Goal: Transaction & Acquisition: Purchase product/service

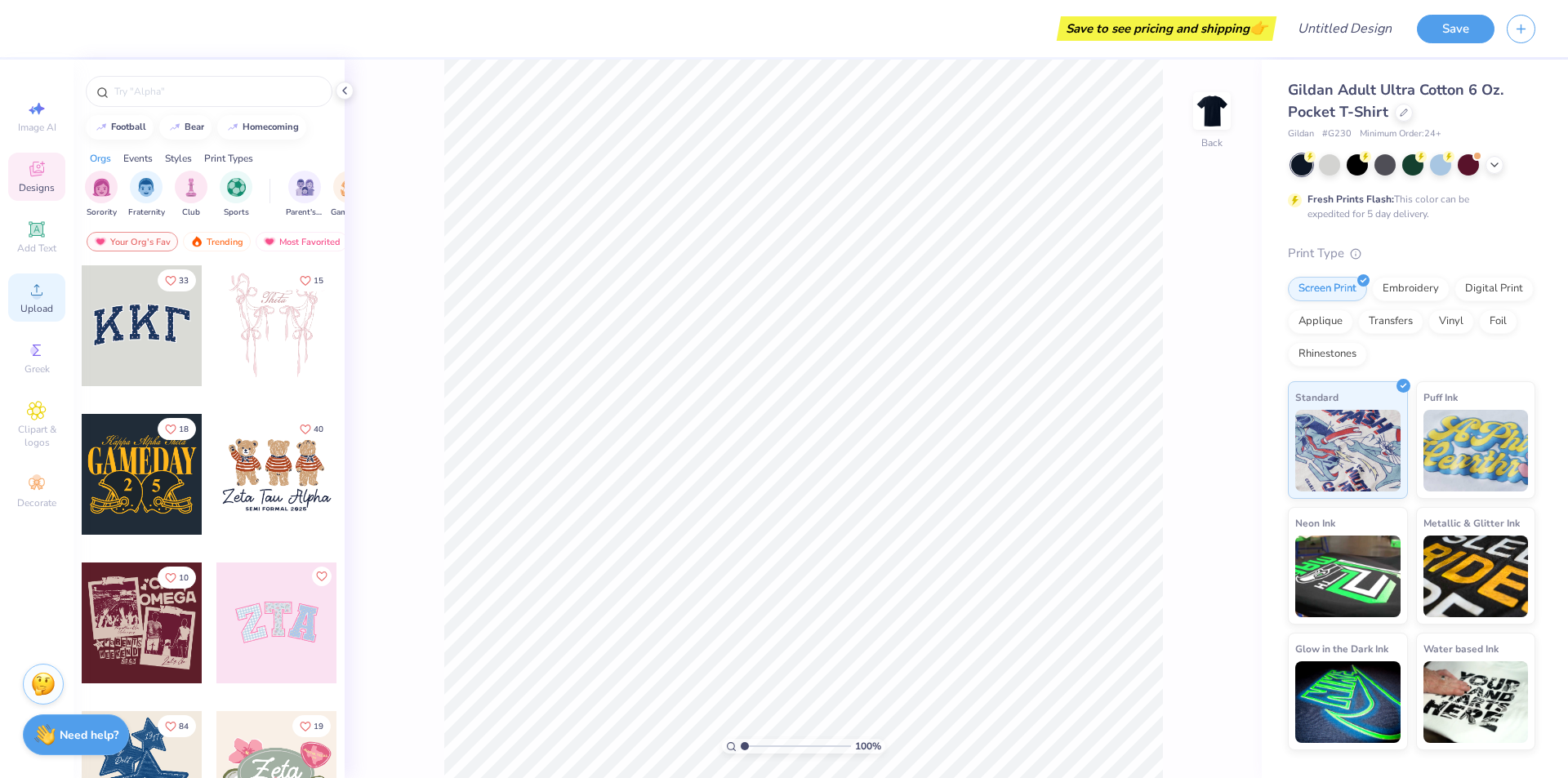
click at [34, 292] on circle at bounding box center [36, 295] width 9 height 9
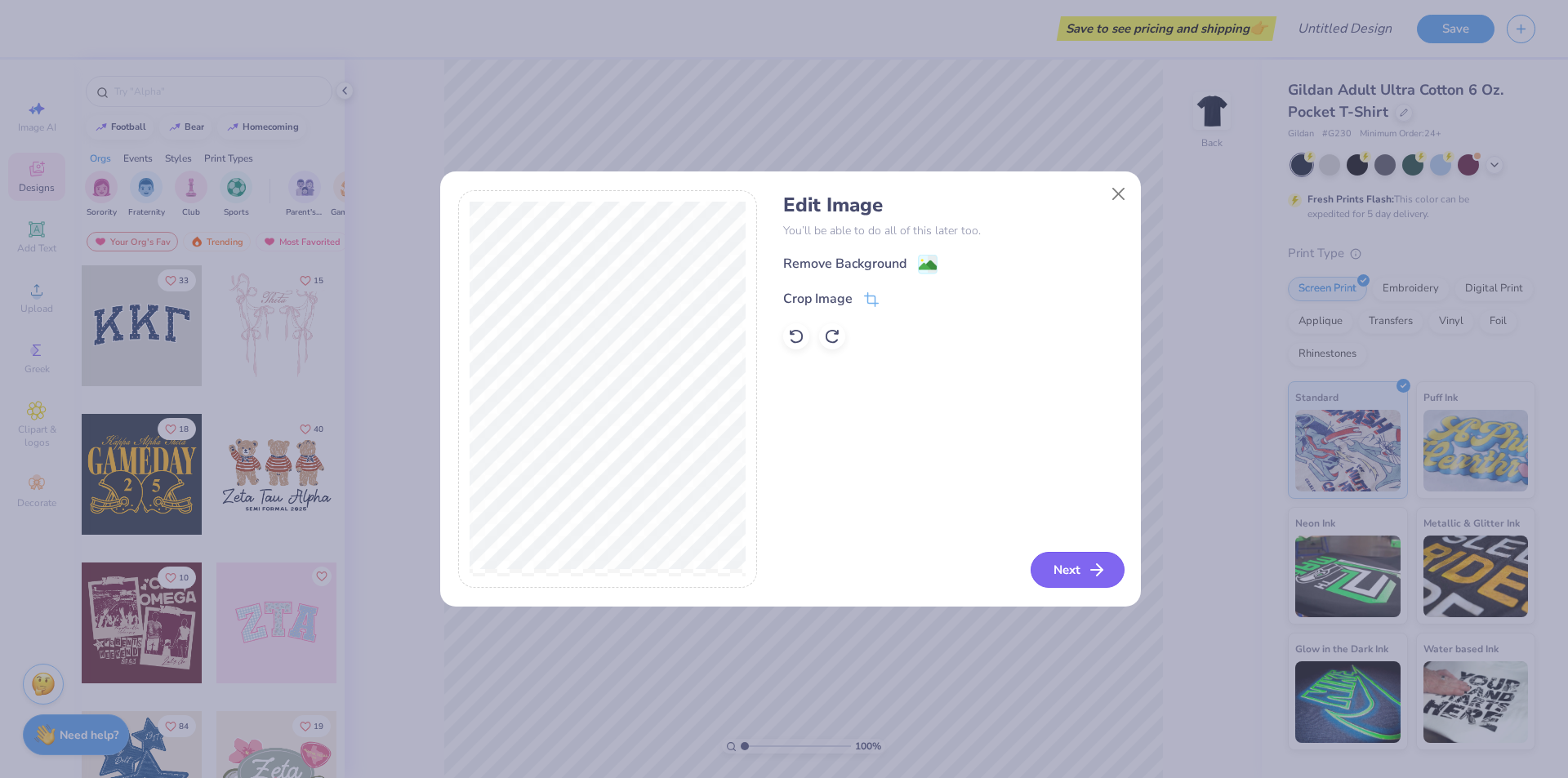
click at [1091, 570] on icon "button" at bounding box center [1097, 570] width 20 height 20
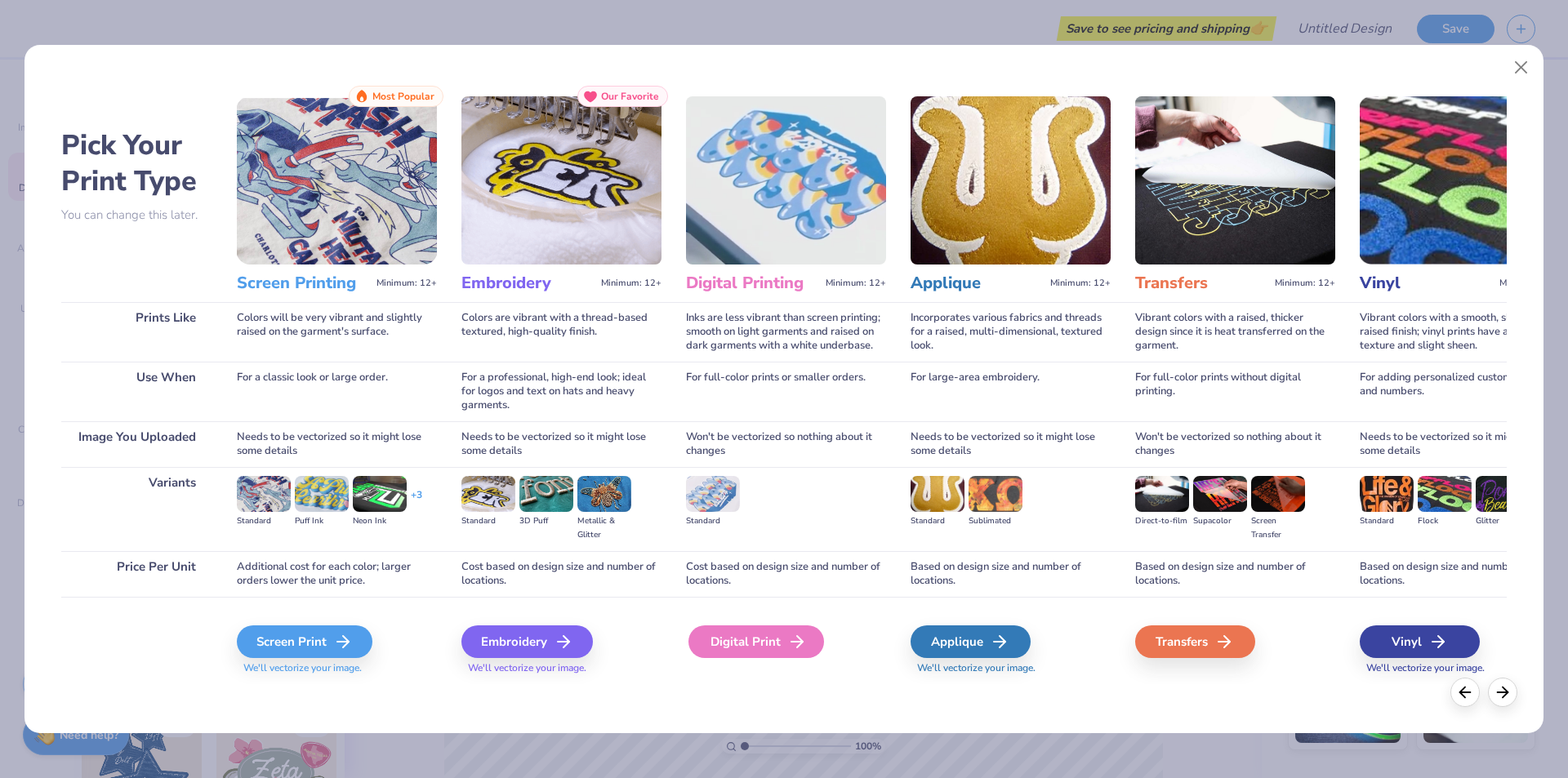
click at [765, 638] on div "Digital Print" at bounding box center [756, 642] width 136 height 32
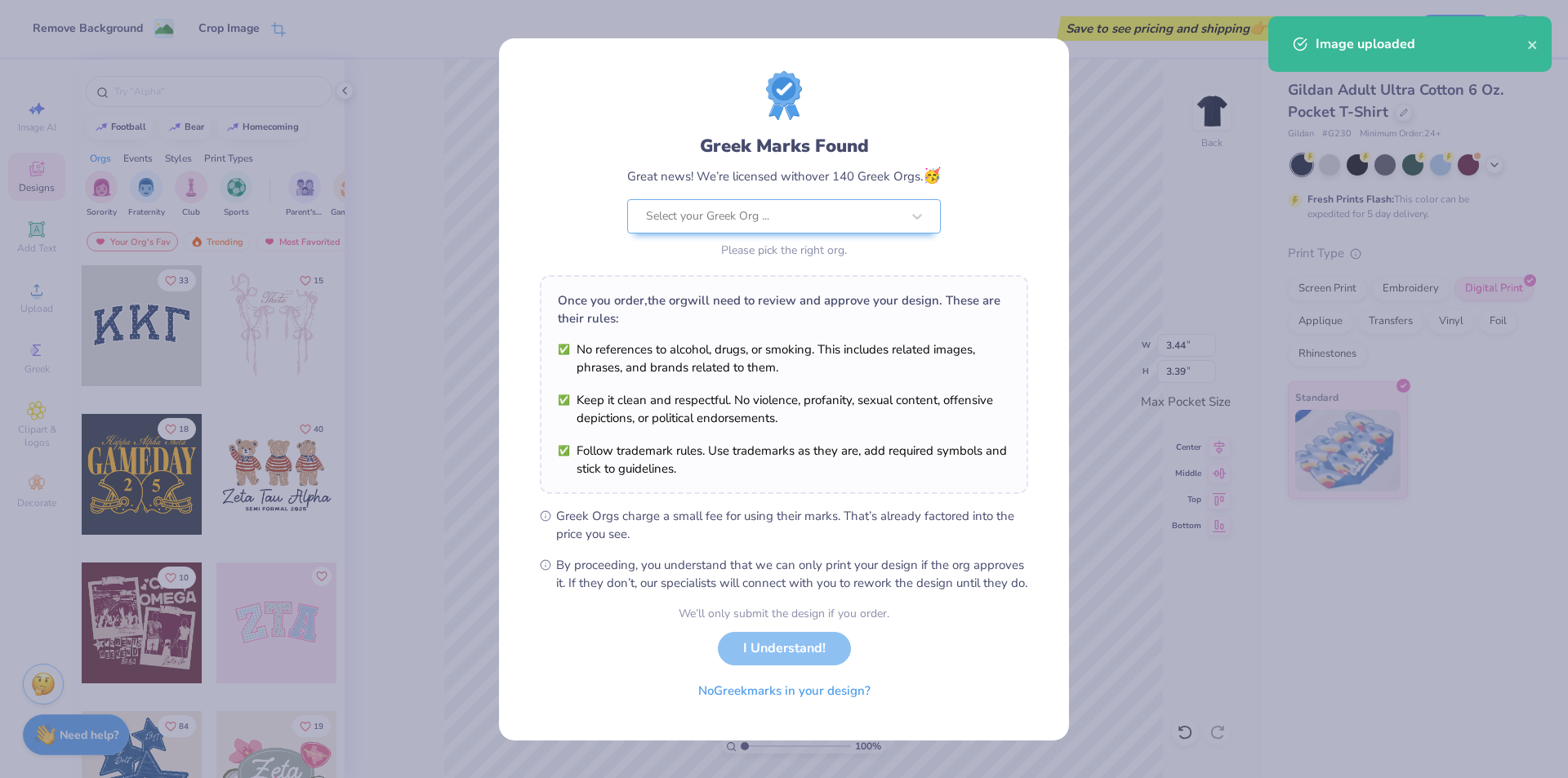
click at [908, 360] on body "Remove Background Crop Image Save to see pricing and shipping 👉 Design Title Sa…" at bounding box center [784, 389] width 1568 height 778
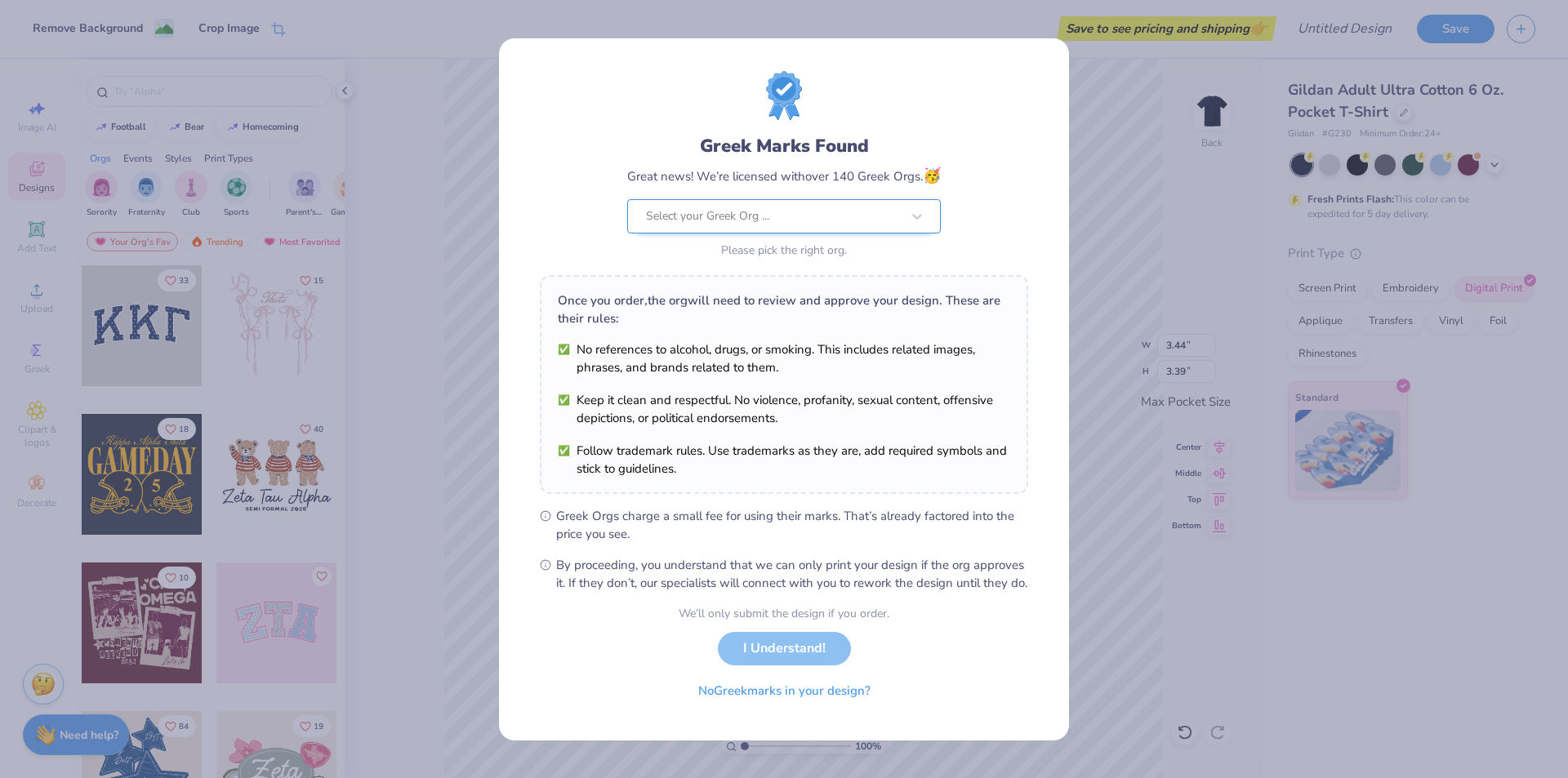
click at [806, 206] on div at bounding box center [773, 217] width 255 height 22
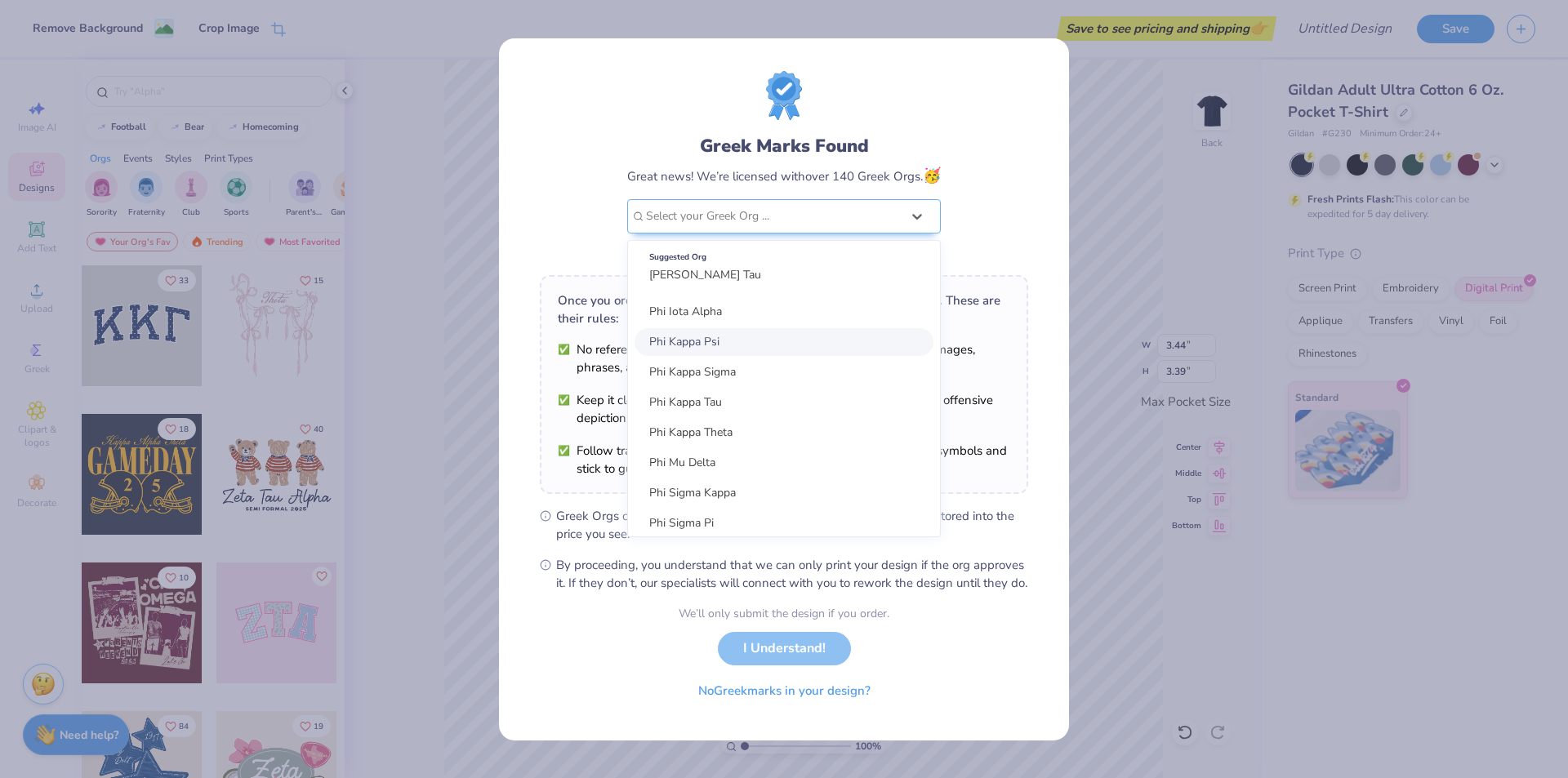
scroll to position [2648, 0]
click at [688, 465] on span "Phi Sigma Pi" at bounding box center [682, 473] width 65 height 16
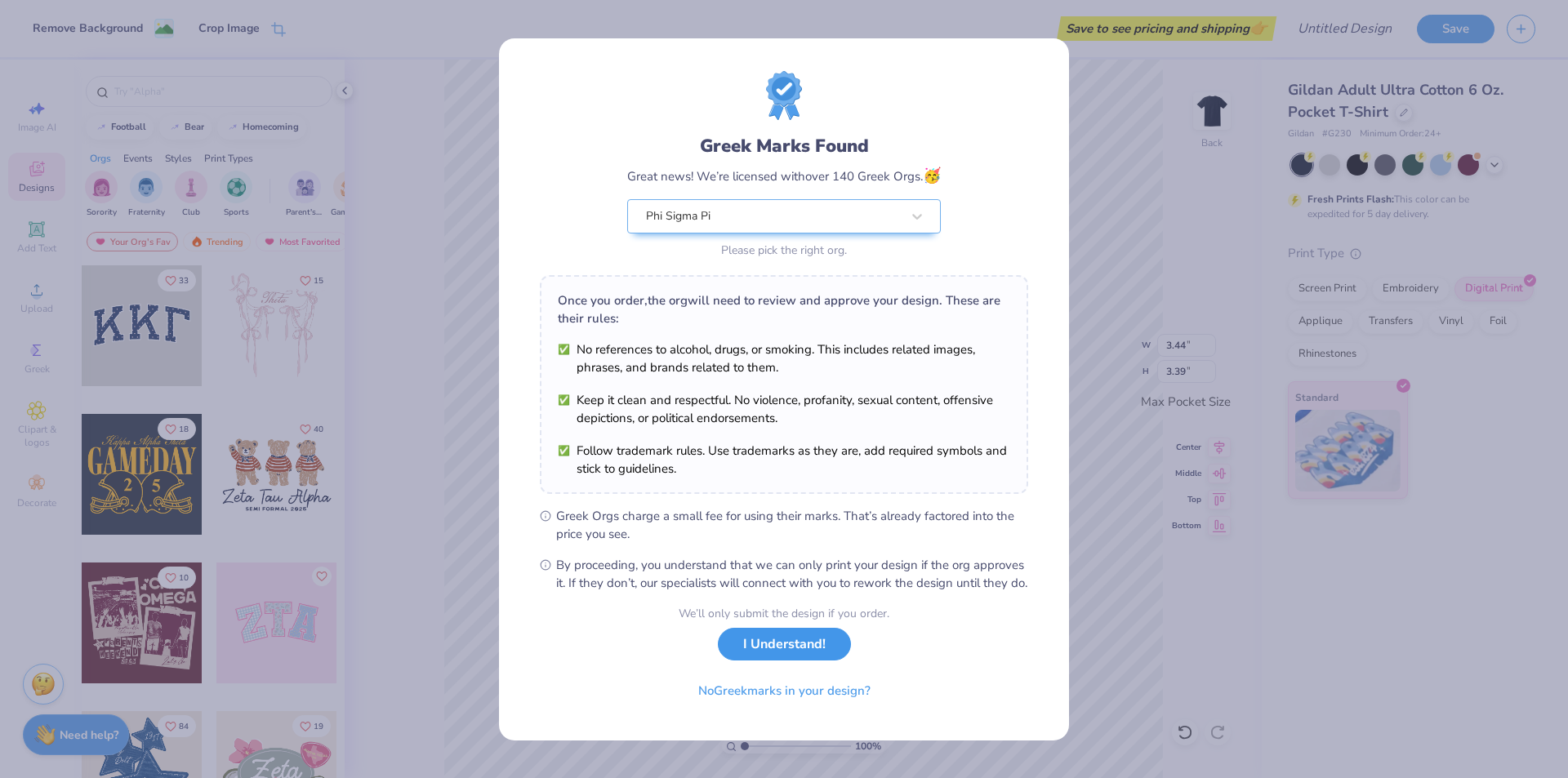
click at [777, 657] on button "I Understand!" at bounding box center [785, 645] width 133 height 33
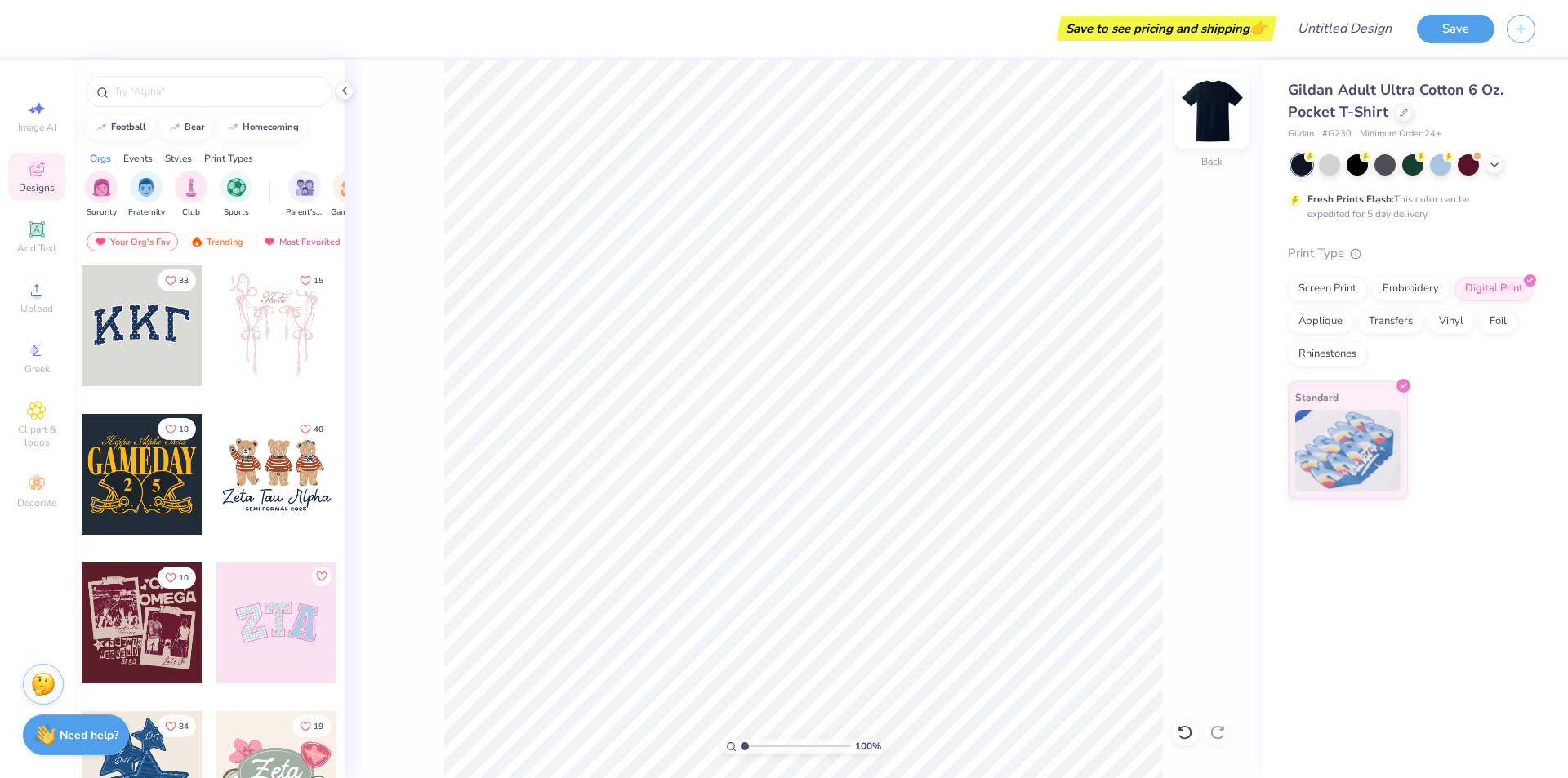
click at [1212, 108] on img at bounding box center [1212, 111] width 66 height 66
click at [23, 288] on div "Upload" at bounding box center [37, 298] width 57 height 48
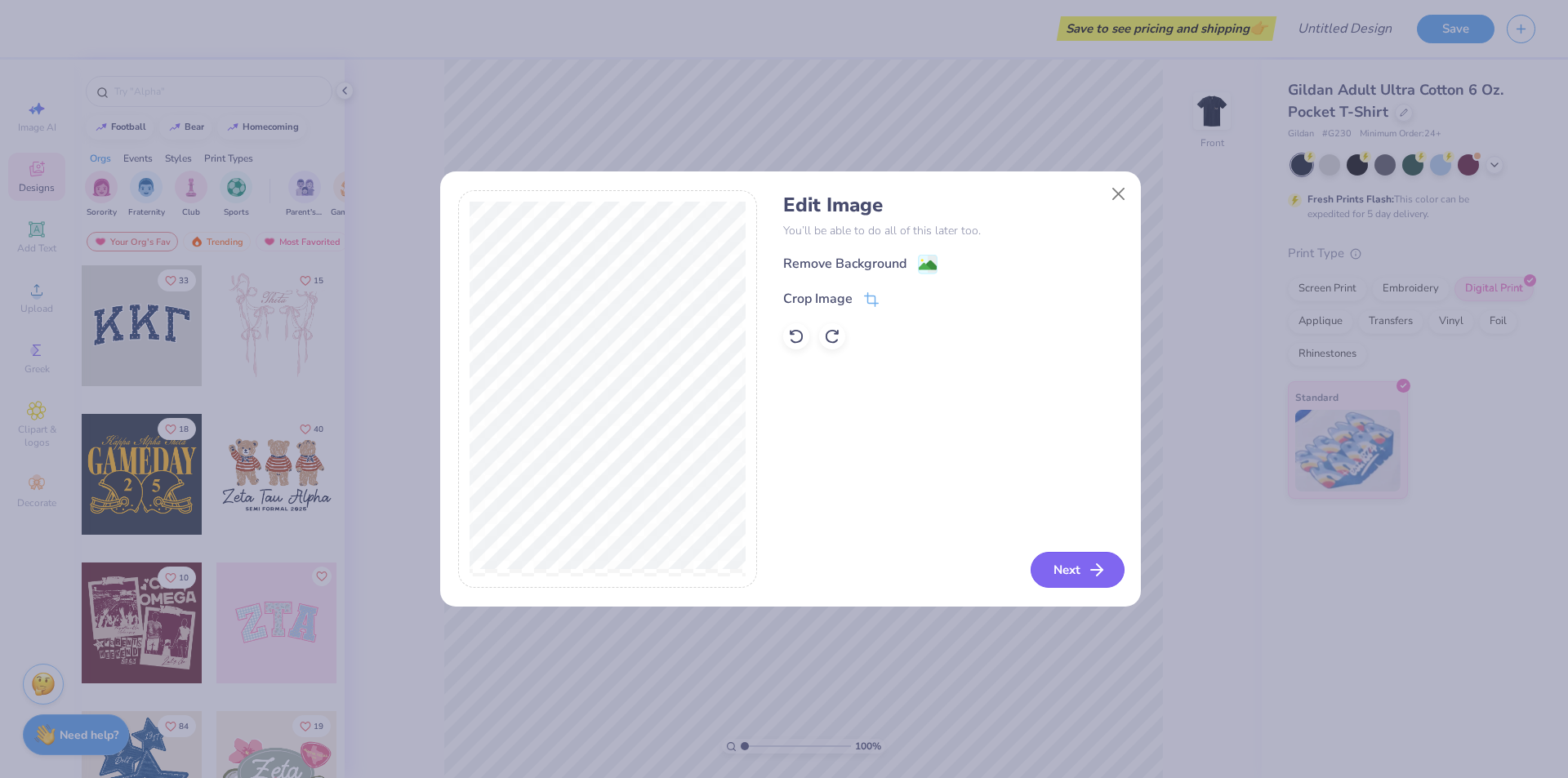
click at [1079, 570] on button "Next" at bounding box center [1077, 569] width 94 height 36
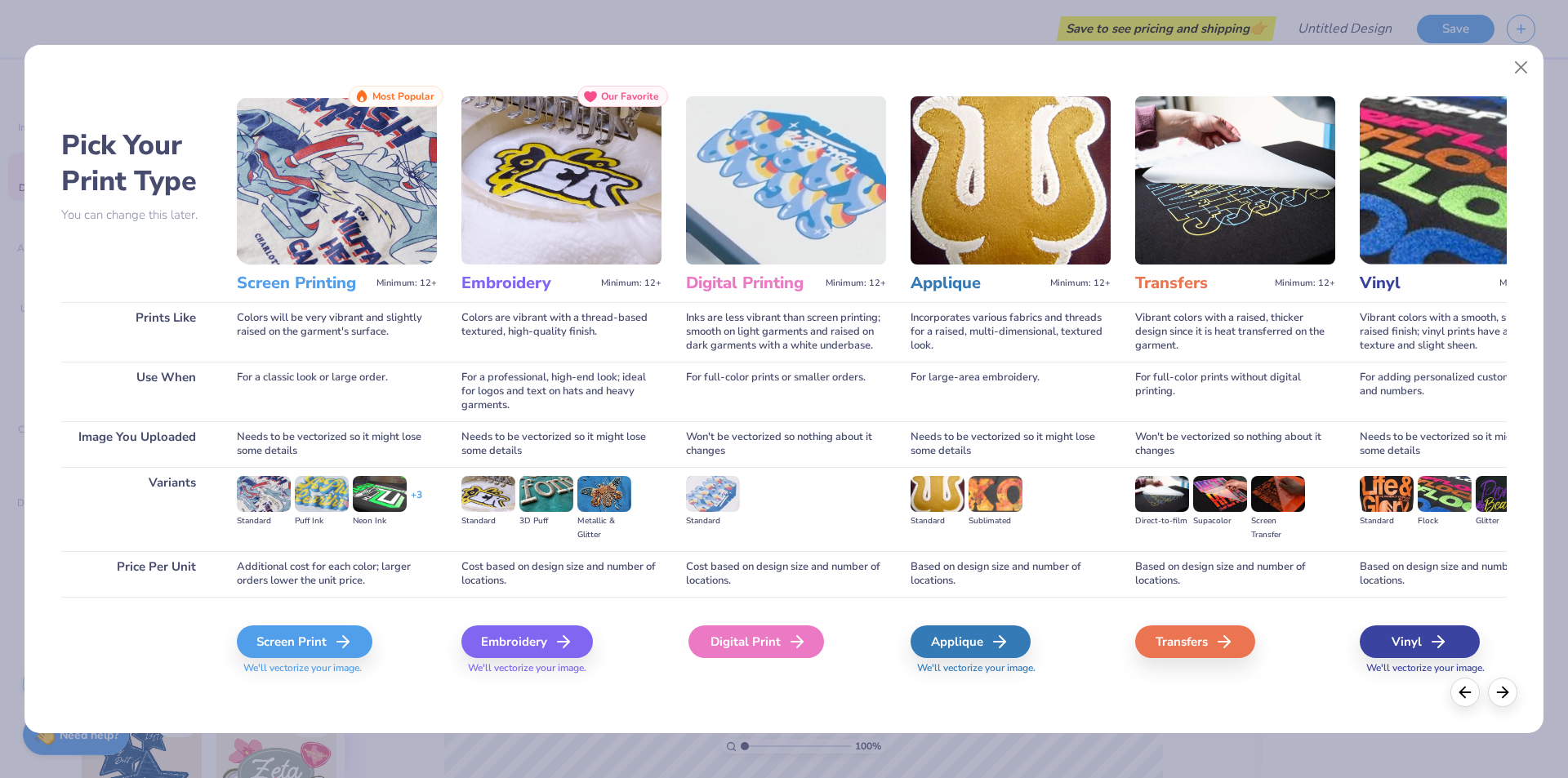
click at [804, 651] on icon at bounding box center [797, 642] width 20 height 20
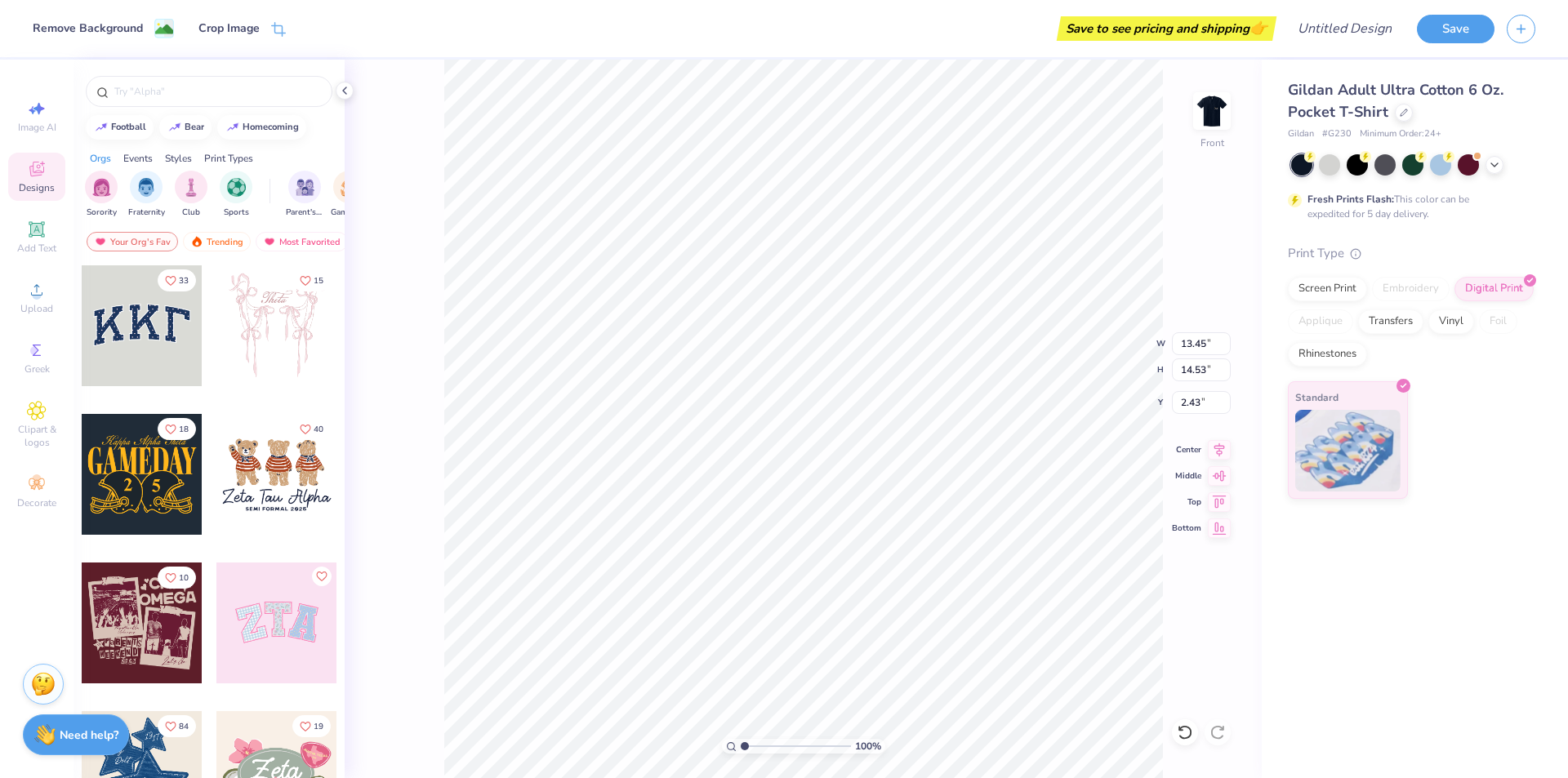
type input "2.43"
click at [1191, 460] on div "100 % Front W 13.45 13.45 " H 14.53 14.53 " Y 2.43 2.43 " Center Middle Top Bot…" at bounding box center [803, 419] width 917 height 719
click at [1218, 111] on img at bounding box center [1212, 111] width 66 height 66
click at [1218, 111] on img at bounding box center [1211, 111] width 32 height 32
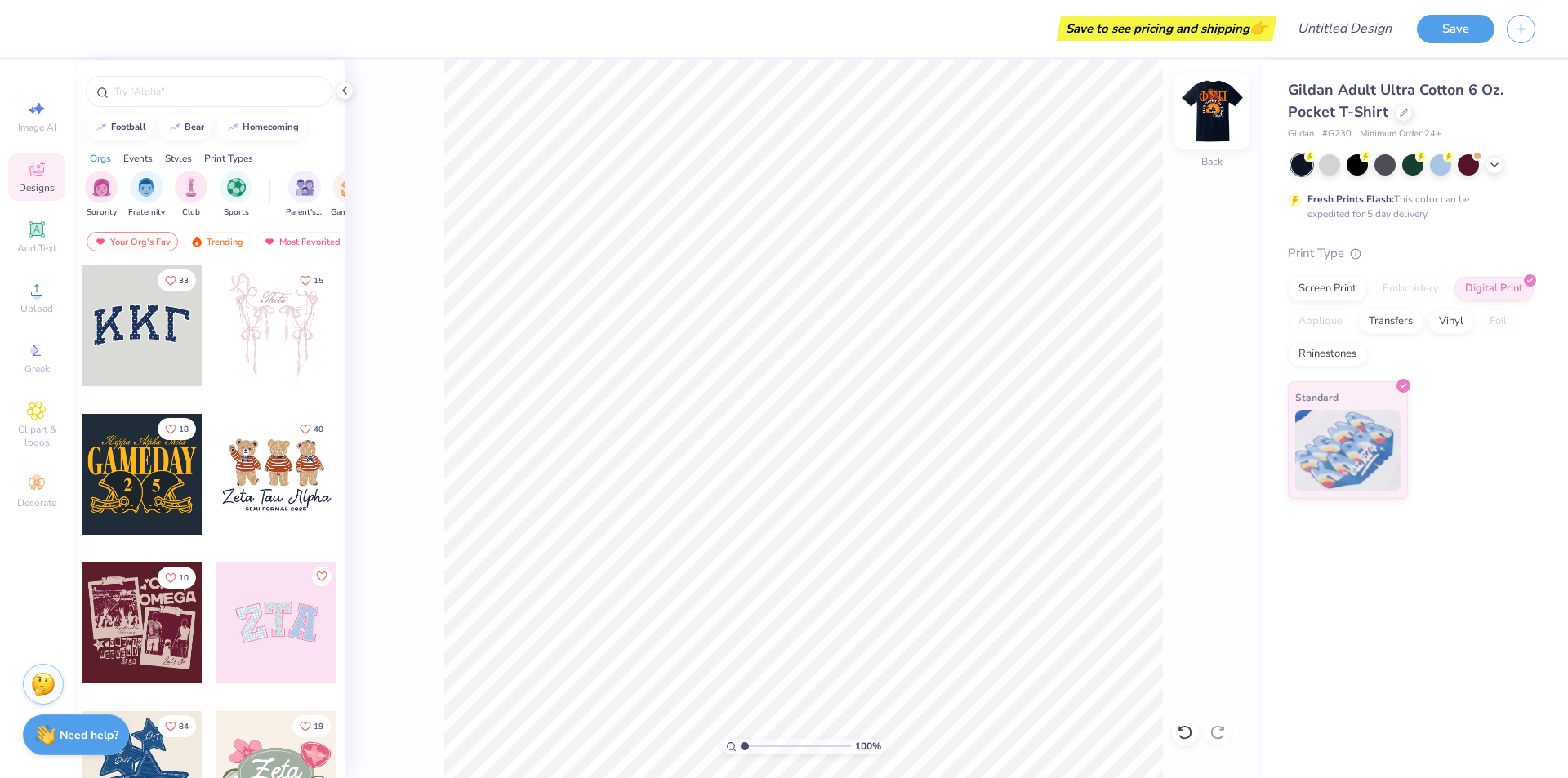
click at [1212, 111] on img at bounding box center [1212, 111] width 66 height 66
click at [24, 300] on div "Upload" at bounding box center [37, 298] width 57 height 48
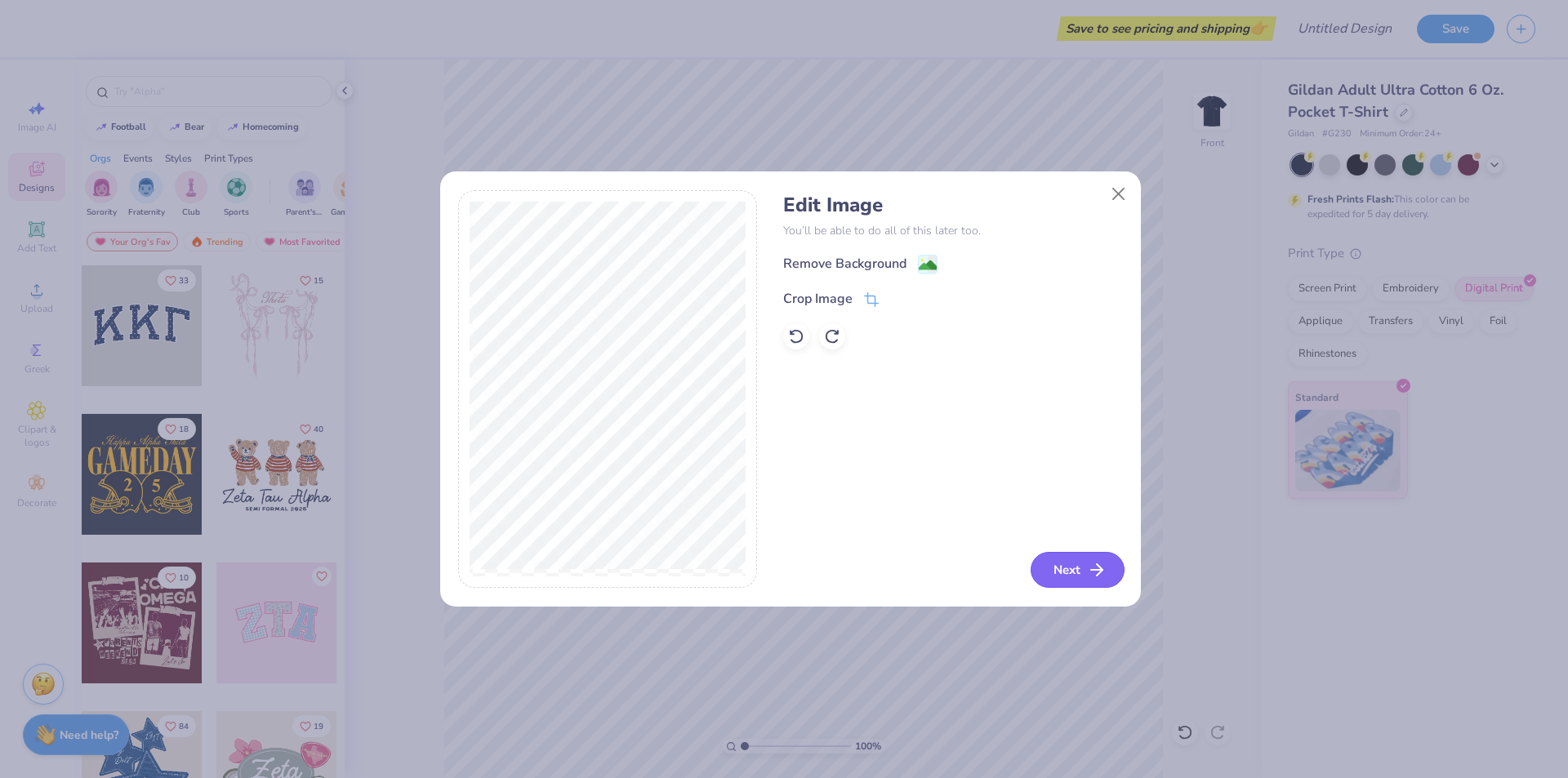
click at [1078, 560] on button "Next" at bounding box center [1077, 569] width 94 height 36
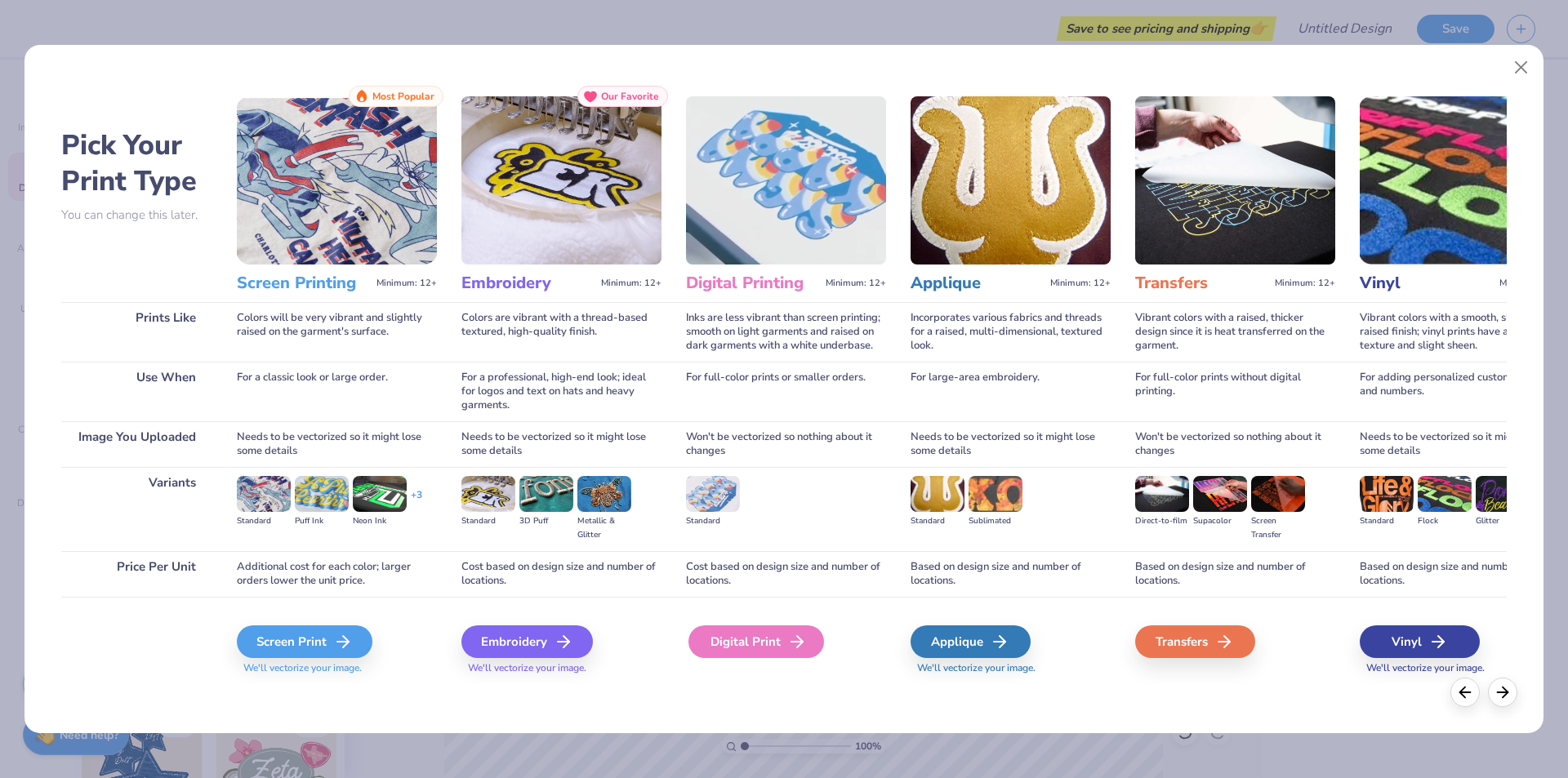
click at [752, 653] on div "Digital Print" at bounding box center [756, 642] width 136 height 32
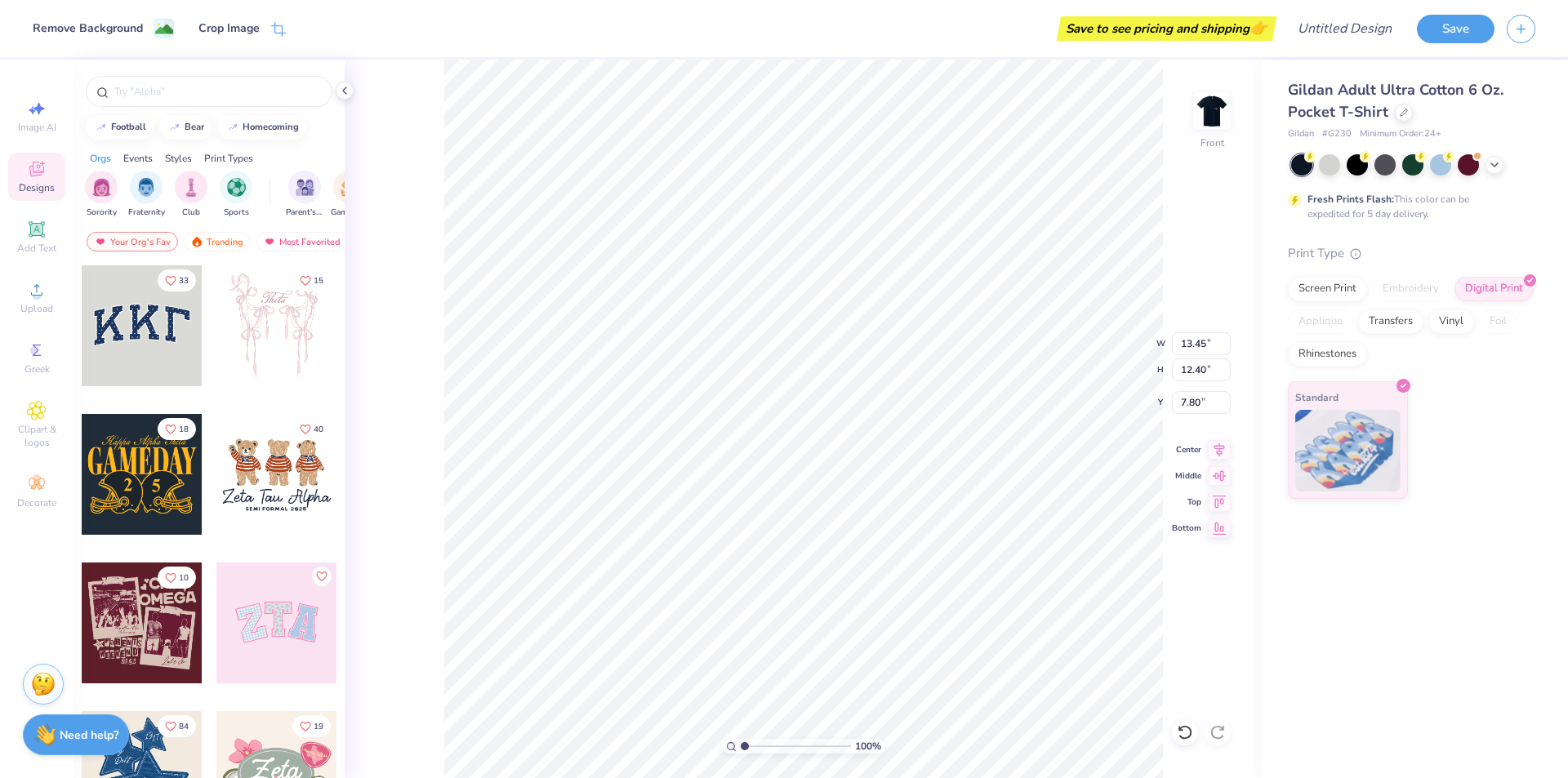
type input "3.00"
click at [1211, 110] on img at bounding box center [1212, 111] width 66 height 66
click at [1208, 116] on img at bounding box center [1212, 111] width 66 height 66
click at [1208, 114] on img at bounding box center [1212, 111] width 66 height 66
click at [1208, 114] on img at bounding box center [1211, 111] width 32 height 32
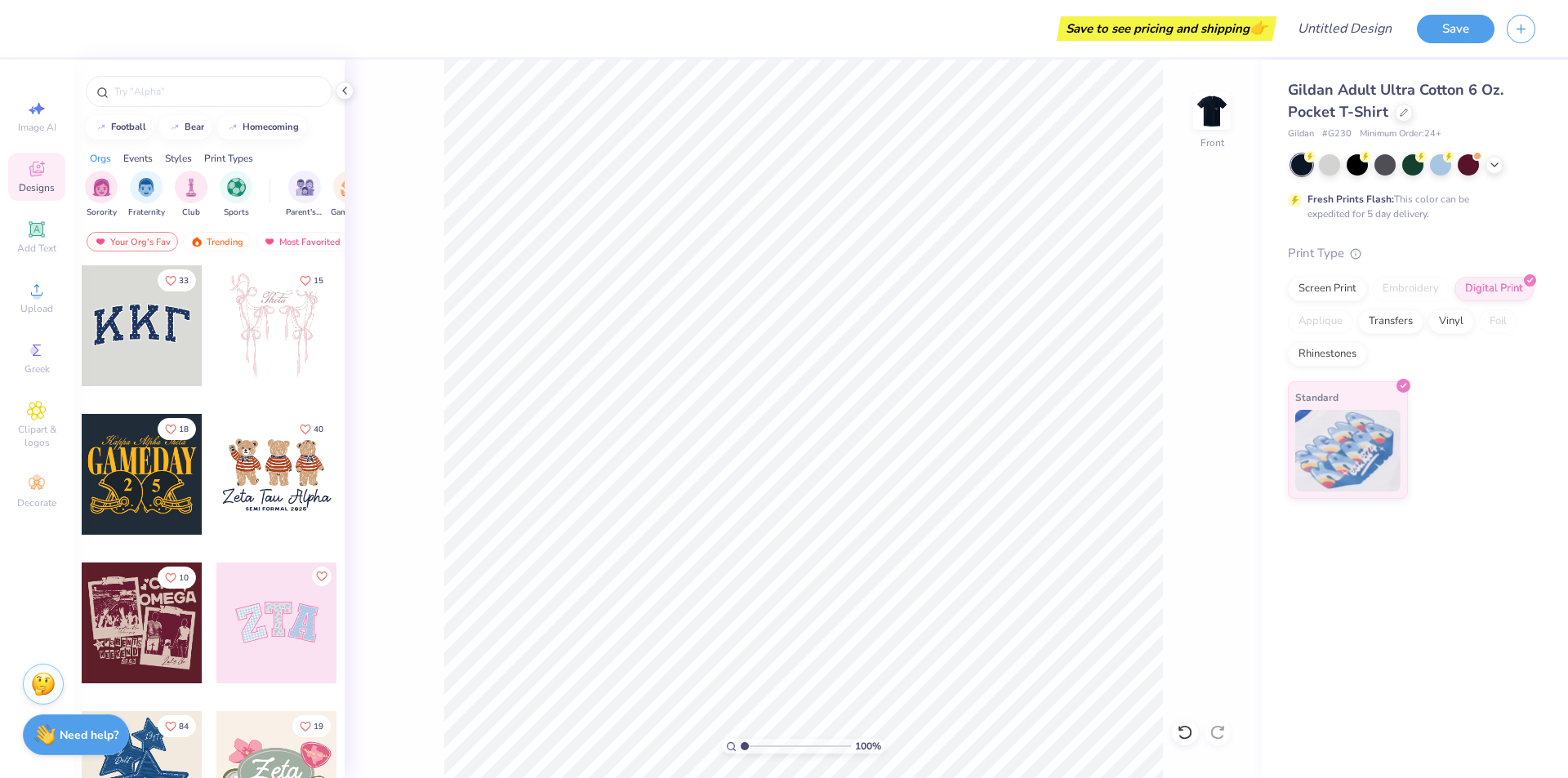
click at [1208, 114] on img at bounding box center [1211, 111] width 32 height 32
click at [1492, 164] on icon at bounding box center [1495, 164] width 13 height 13
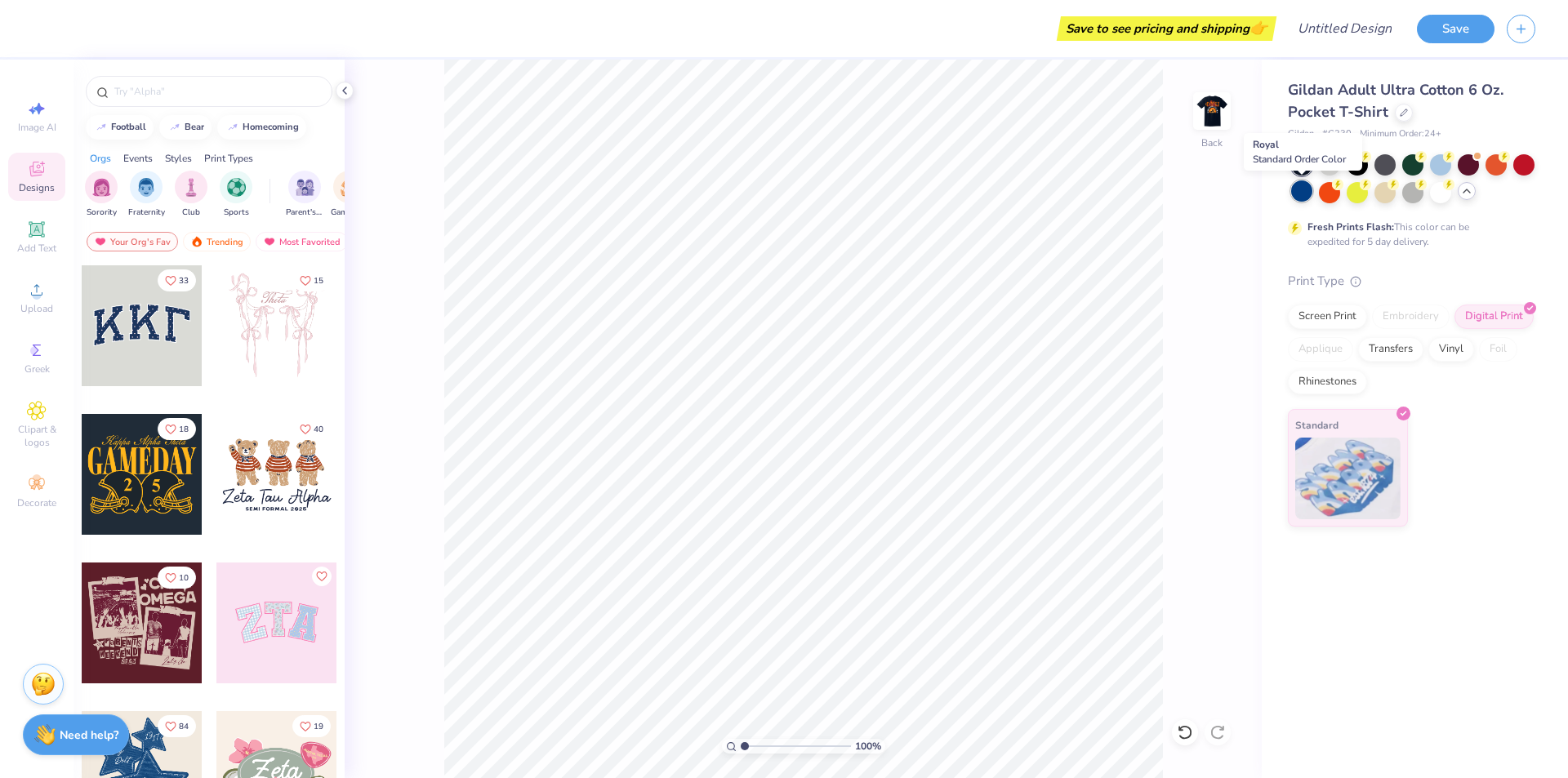
click at [1300, 198] on div at bounding box center [1302, 191] width 22 height 22
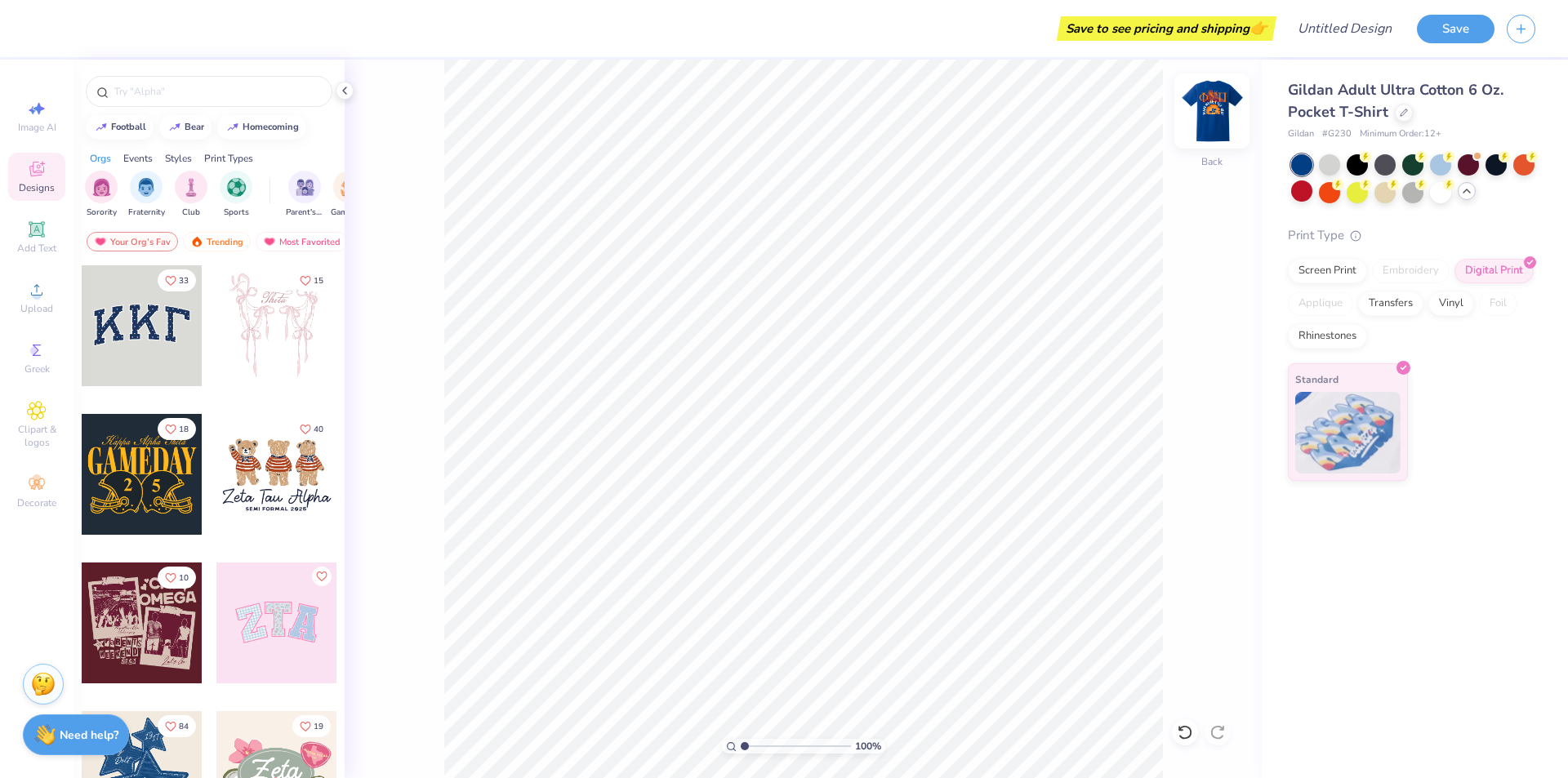
click at [1202, 105] on img at bounding box center [1212, 111] width 66 height 66
click at [1353, 165] on div at bounding box center [1358, 164] width 22 height 22
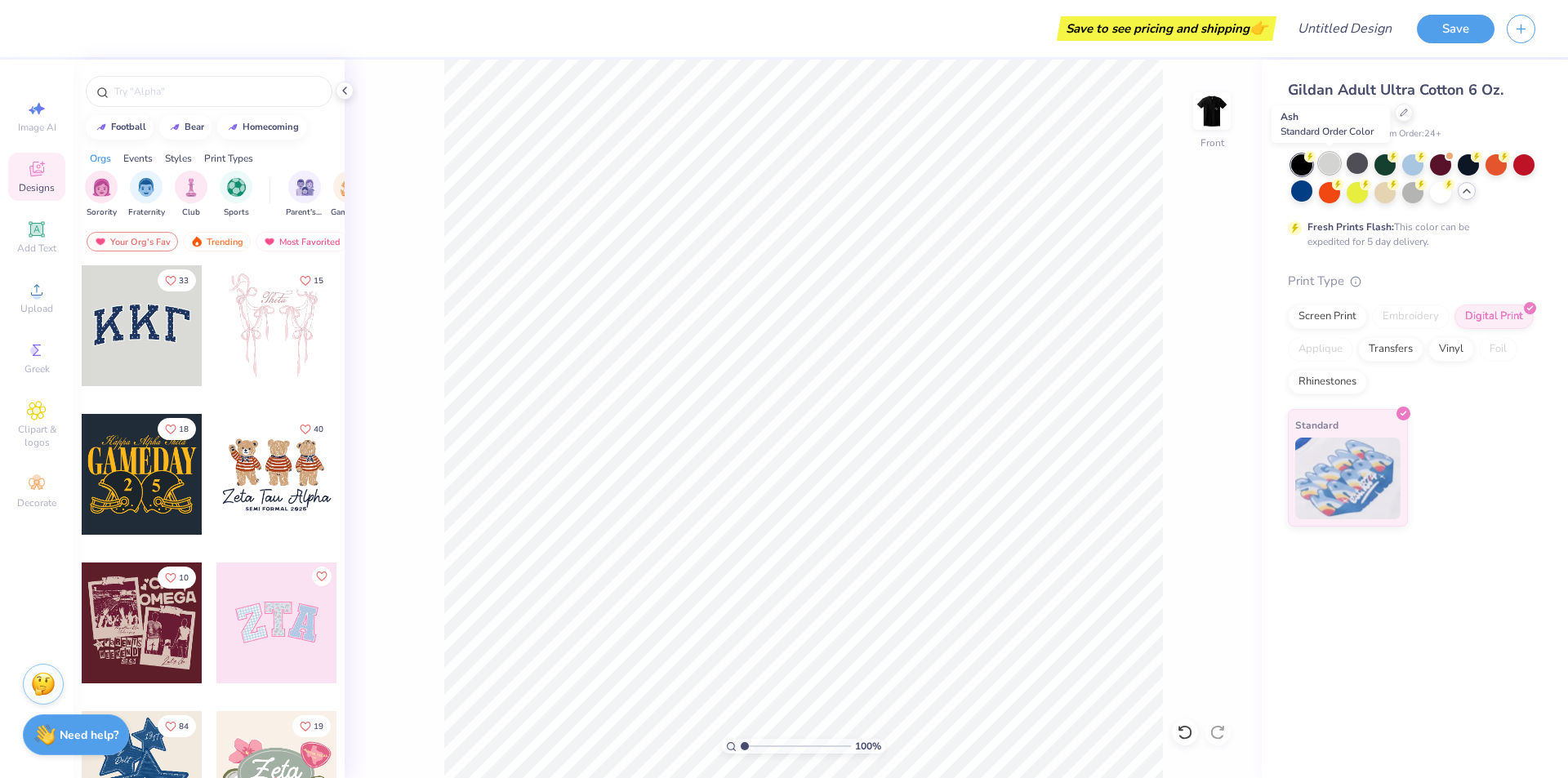
click at [1333, 166] on div at bounding box center [1330, 164] width 22 height 22
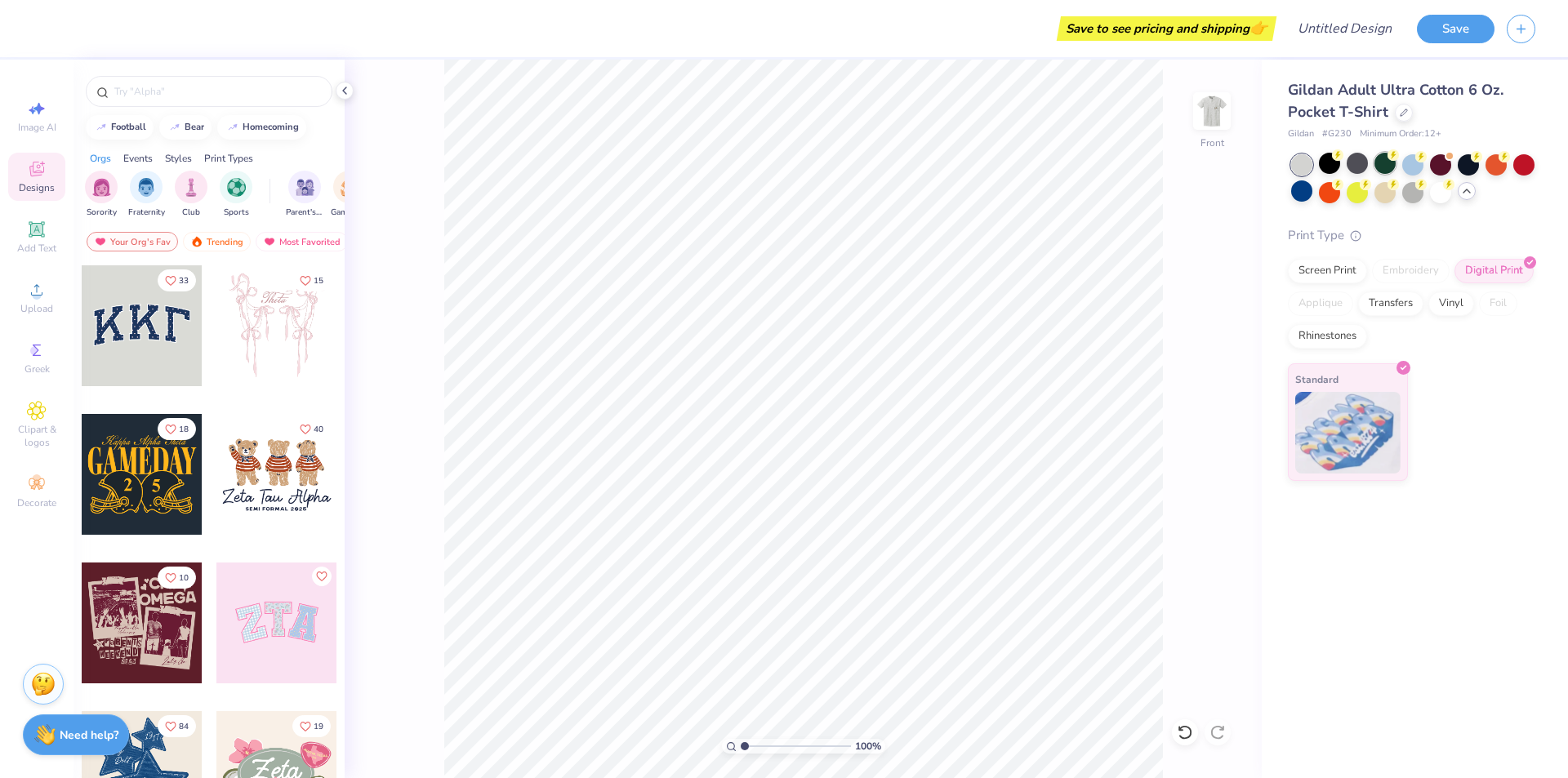
click at [1383, 169] on div at bounding box center [1386, 164] width 22 height 22
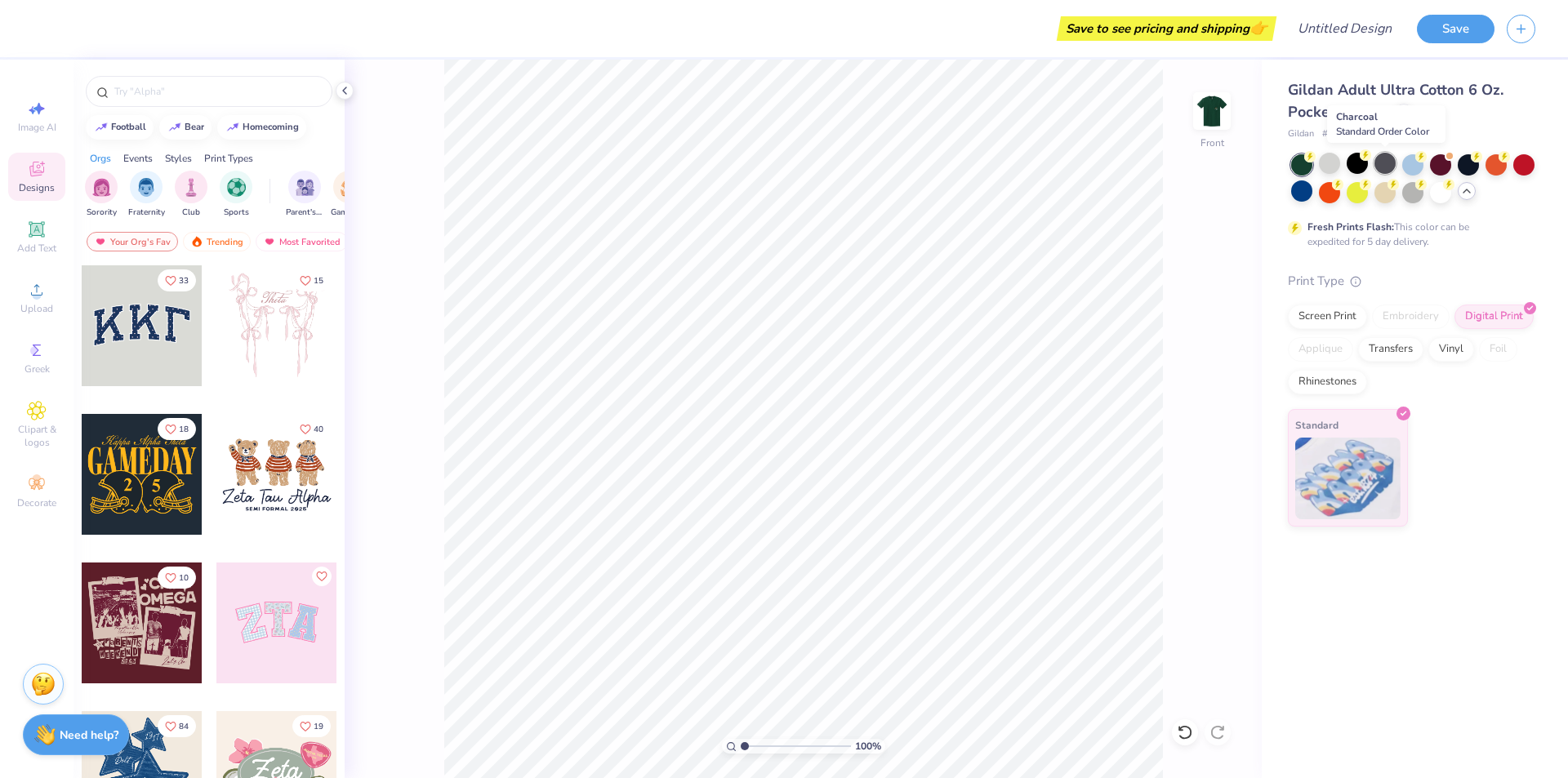
click at [1383, 165] on div at bounding box center [1386, 164] width 22 height 22
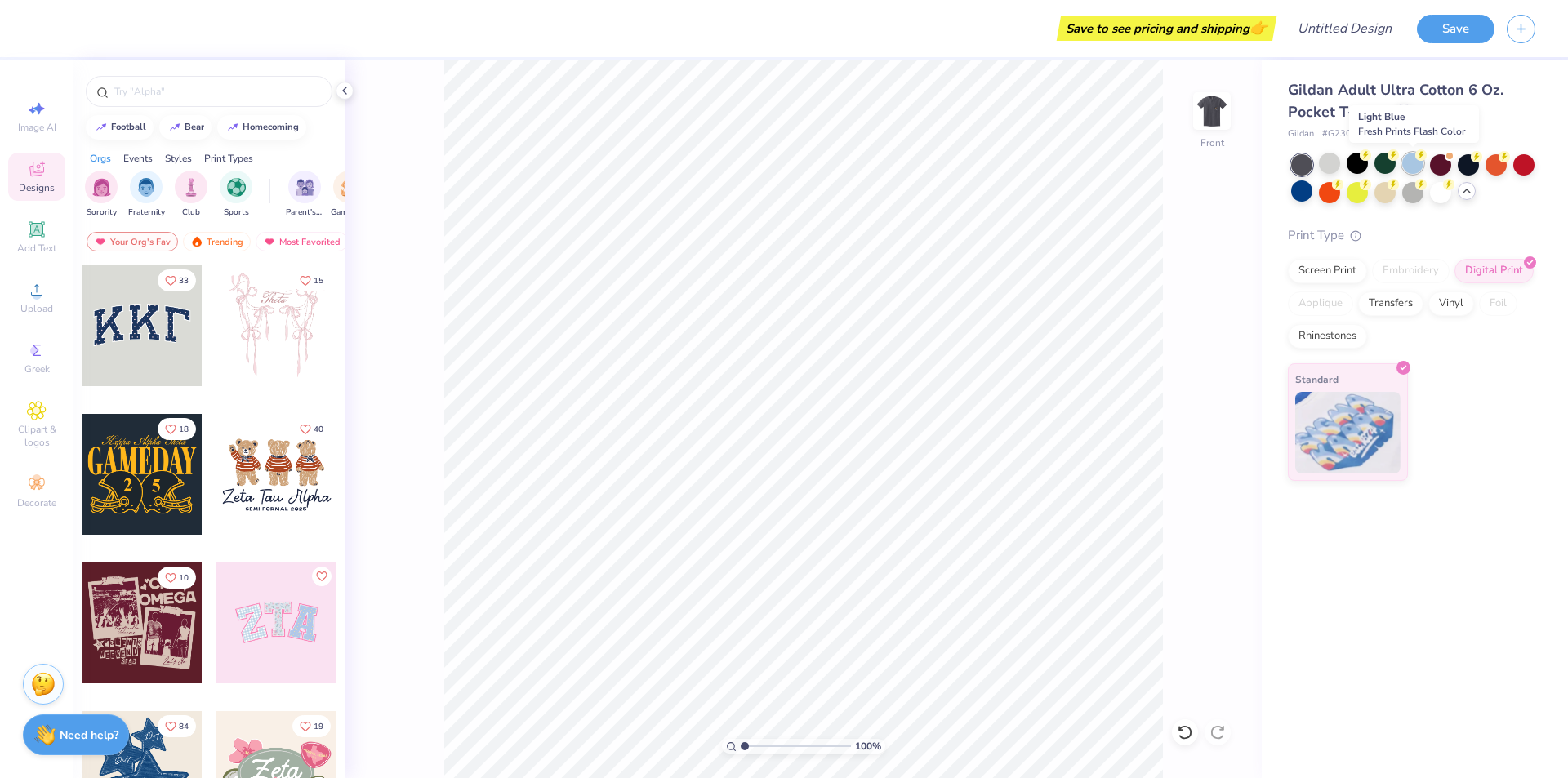
click at [1406, 167] on div at bounding box center [1413, 164] width 22 height 22
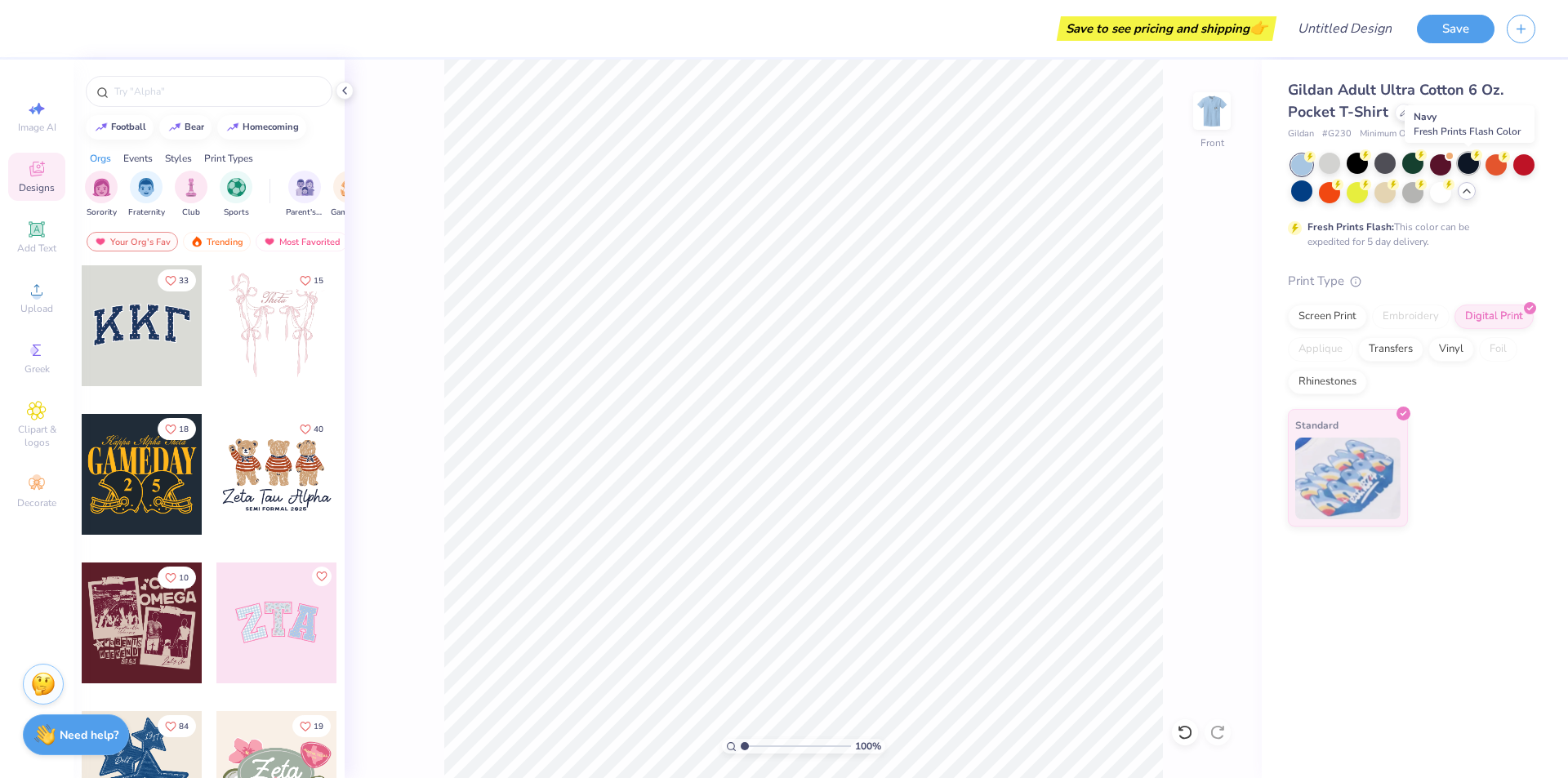
click at [1466, 166] on div at bounding box center [1469, 164] width 22 height 22
click at [1332, 194] on div at bounding box center [1330, 191] width 22 height 22
click at [1358, 193] on div at bounding box center [1358, 191] width 22 height 22
click at [1384, 192] on div at bounding box center [1386, 191] width 22 height 22
click at [1211, 109] on img at bounding box center [1212, 111] width 66 height 66
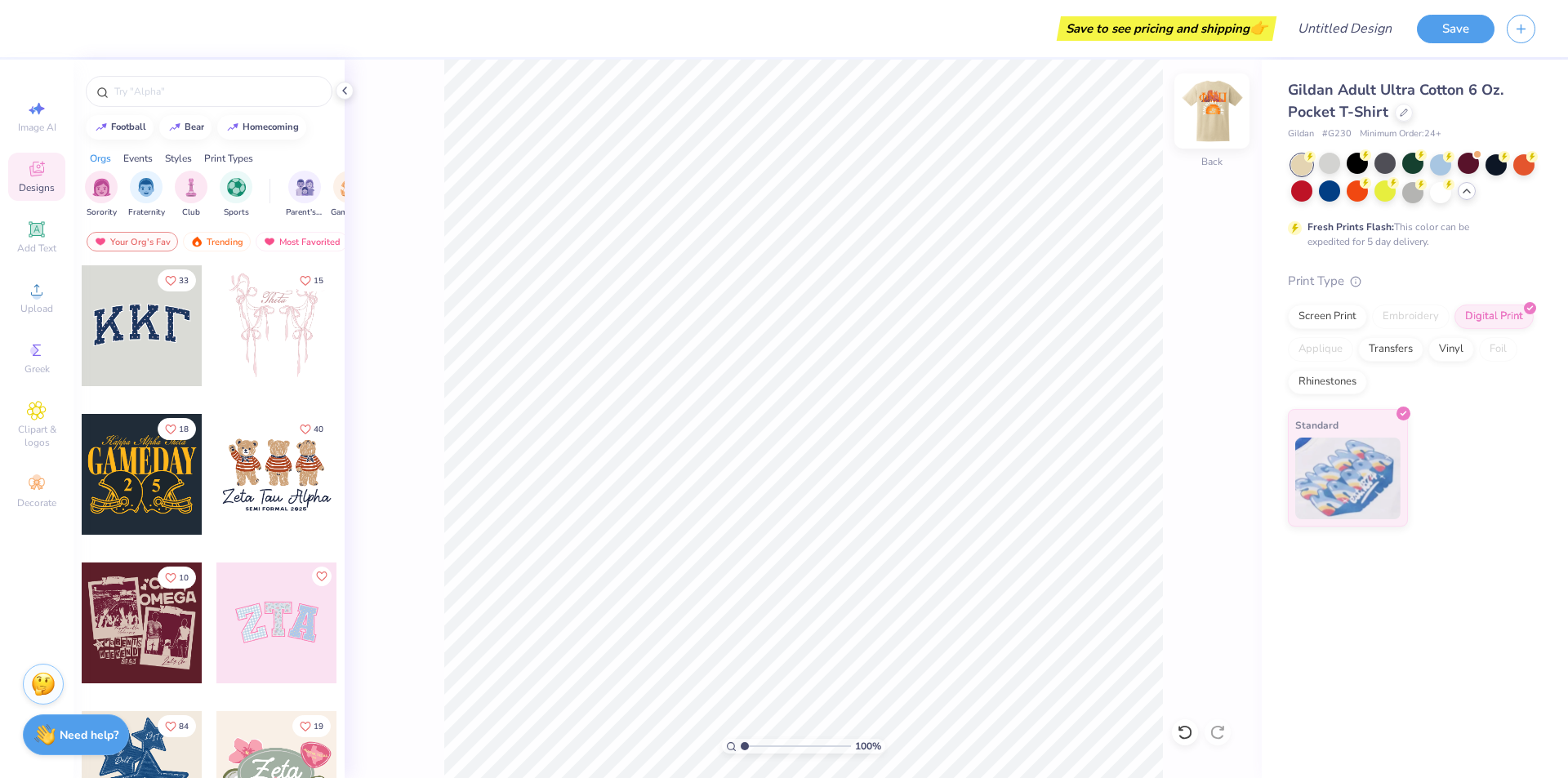
click at [1205, 106] on img at bounding box center [1212, 111] width 66 height 66
click at [1440, 194] on div at bounding box center [1441, 191] width 22 height 22
click at [1413, 194] on div at bounding box center [1413, 191] width 22 height 22
click at [1207, 108] on img at bounding box center [1212, 111] width 66 height 66
click at [1352, 35] on input "Design Title" at bounding box center [1324, 28] width 160 height 32
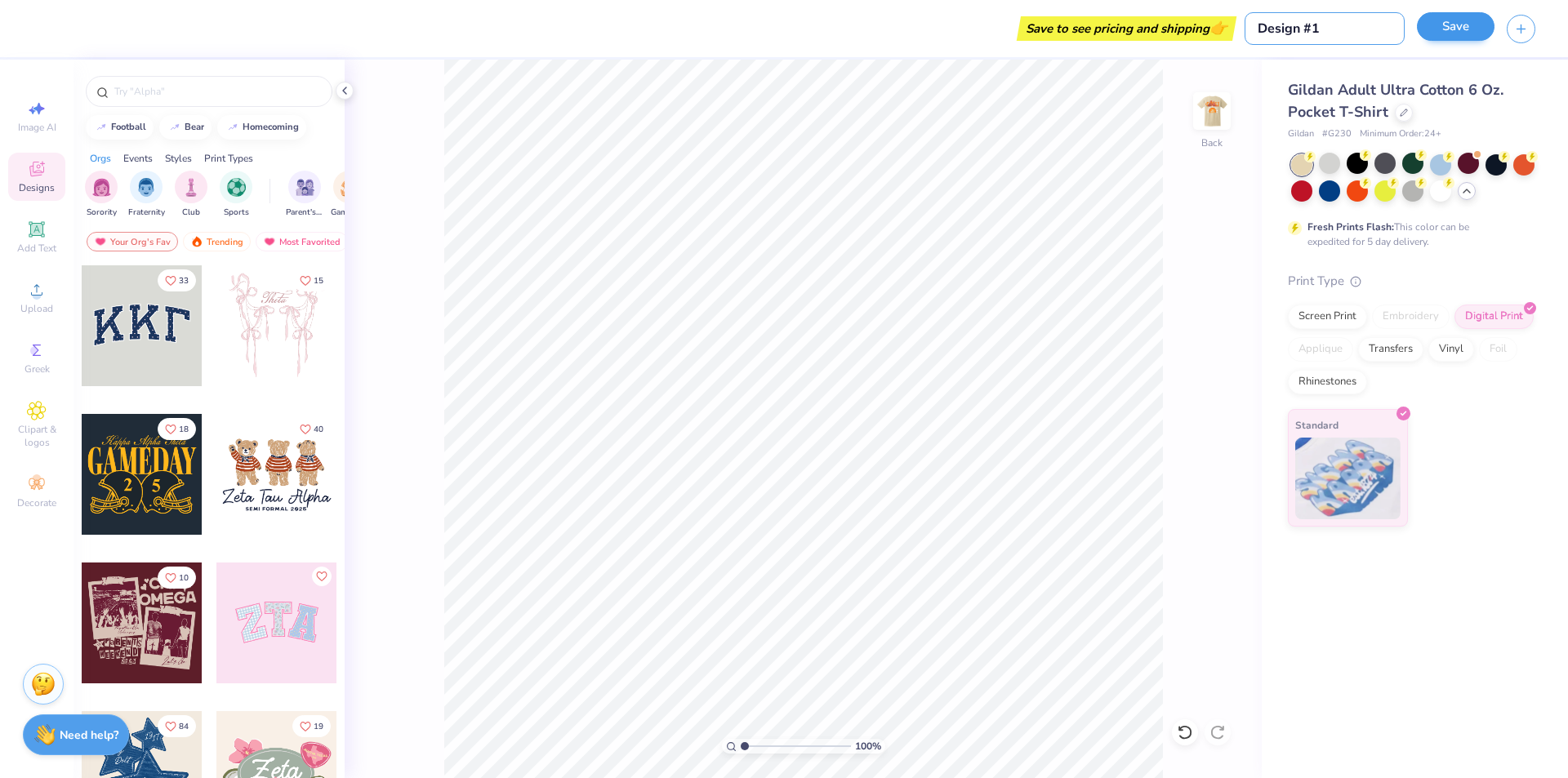
type input "Design #1"
click at [1451, 32] on button "Save" at bounding box center [1456, 27] width 77 height 28
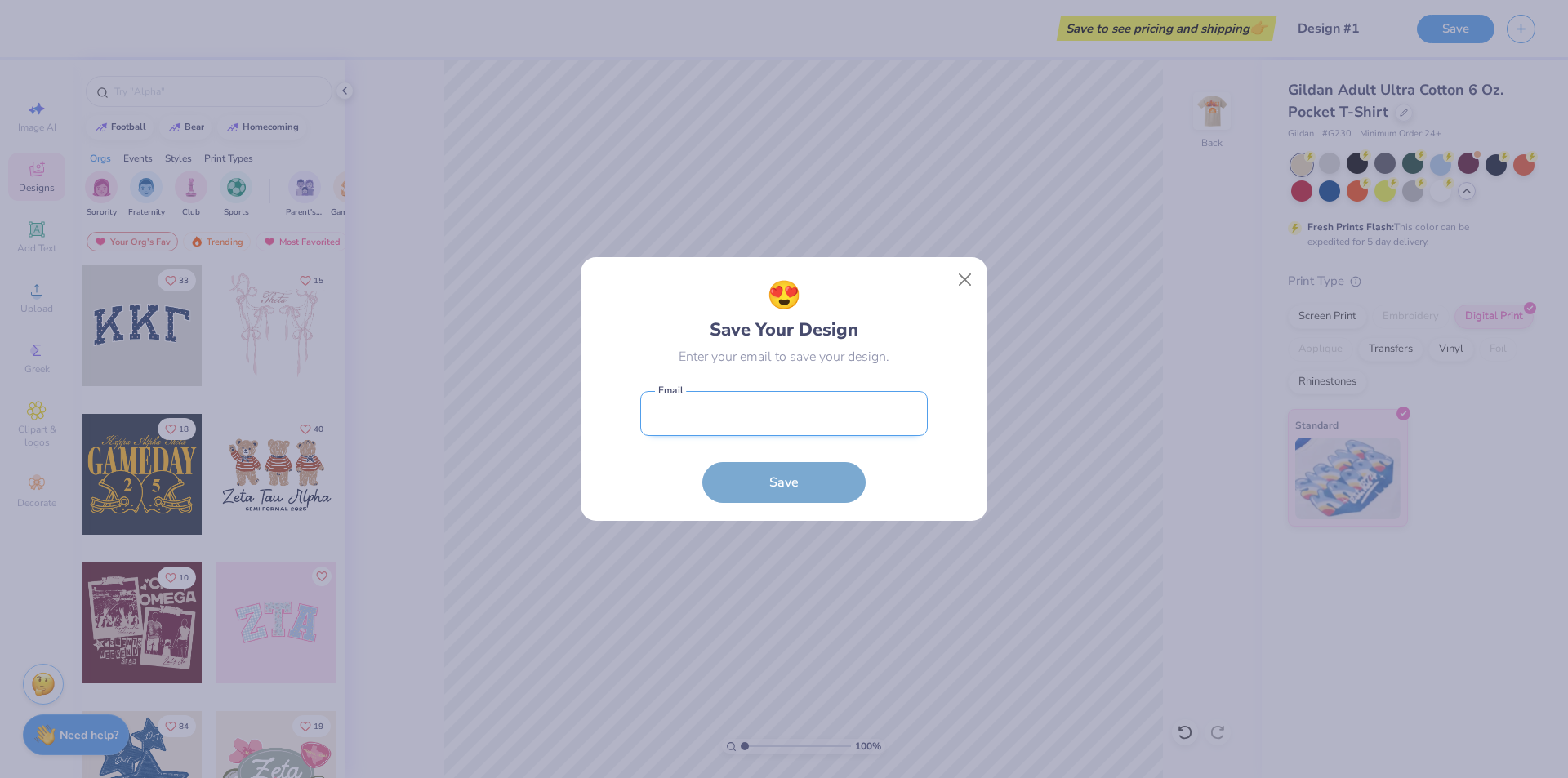
click at [708, 410] on input "email" at bounding box center [784, 414] width 288 height 45
type input "[EMAIL_ADDRESS][DOMAIN_NAME]"
click at [786, 480] on button "Save" at bounding box center [784, 478] width 164 height 41
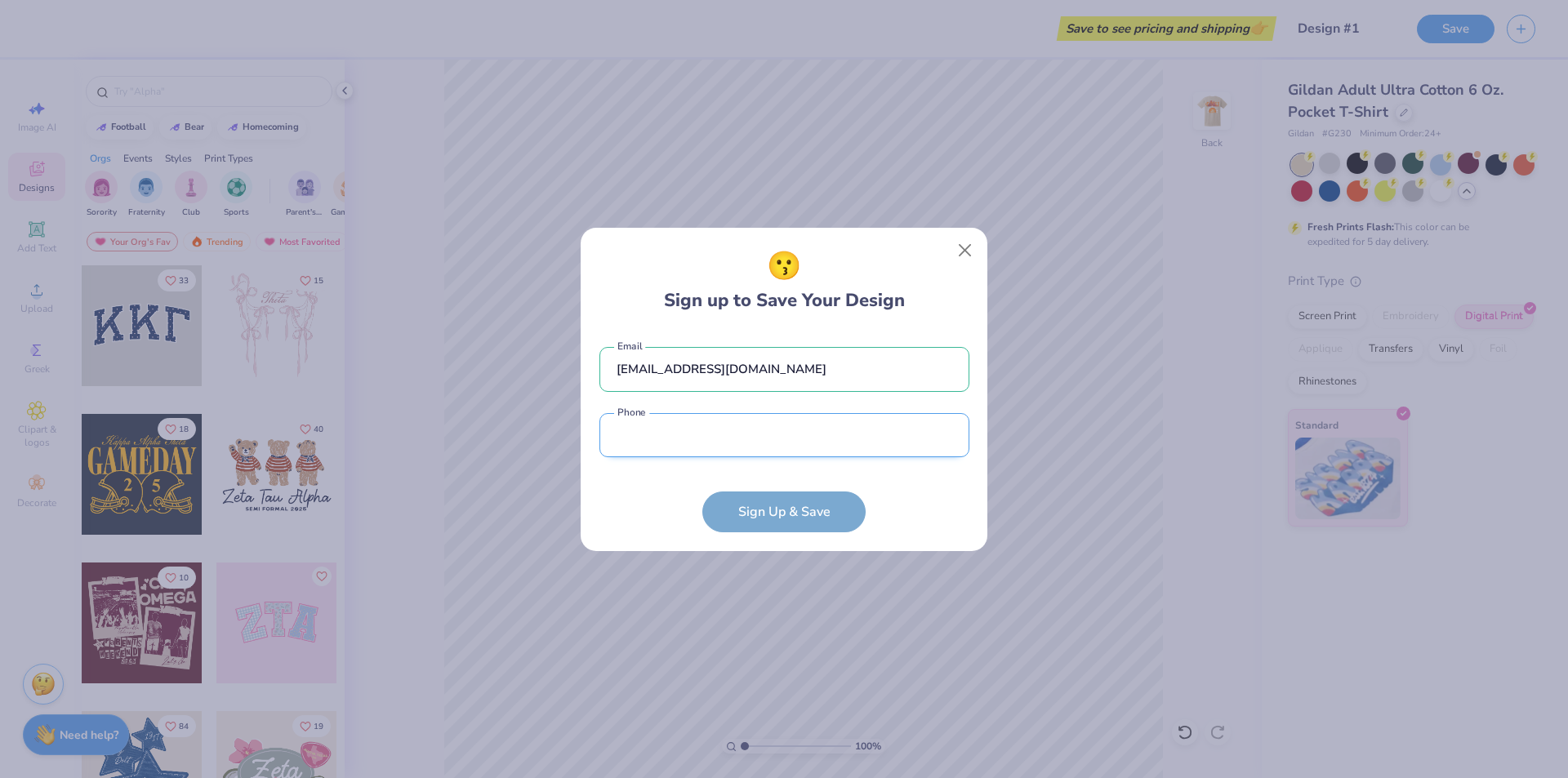
click at [752, 428] on input "tel" at bounding box center [784, 436] width 370 height 45
type input "[PHONE_NUMBER]"
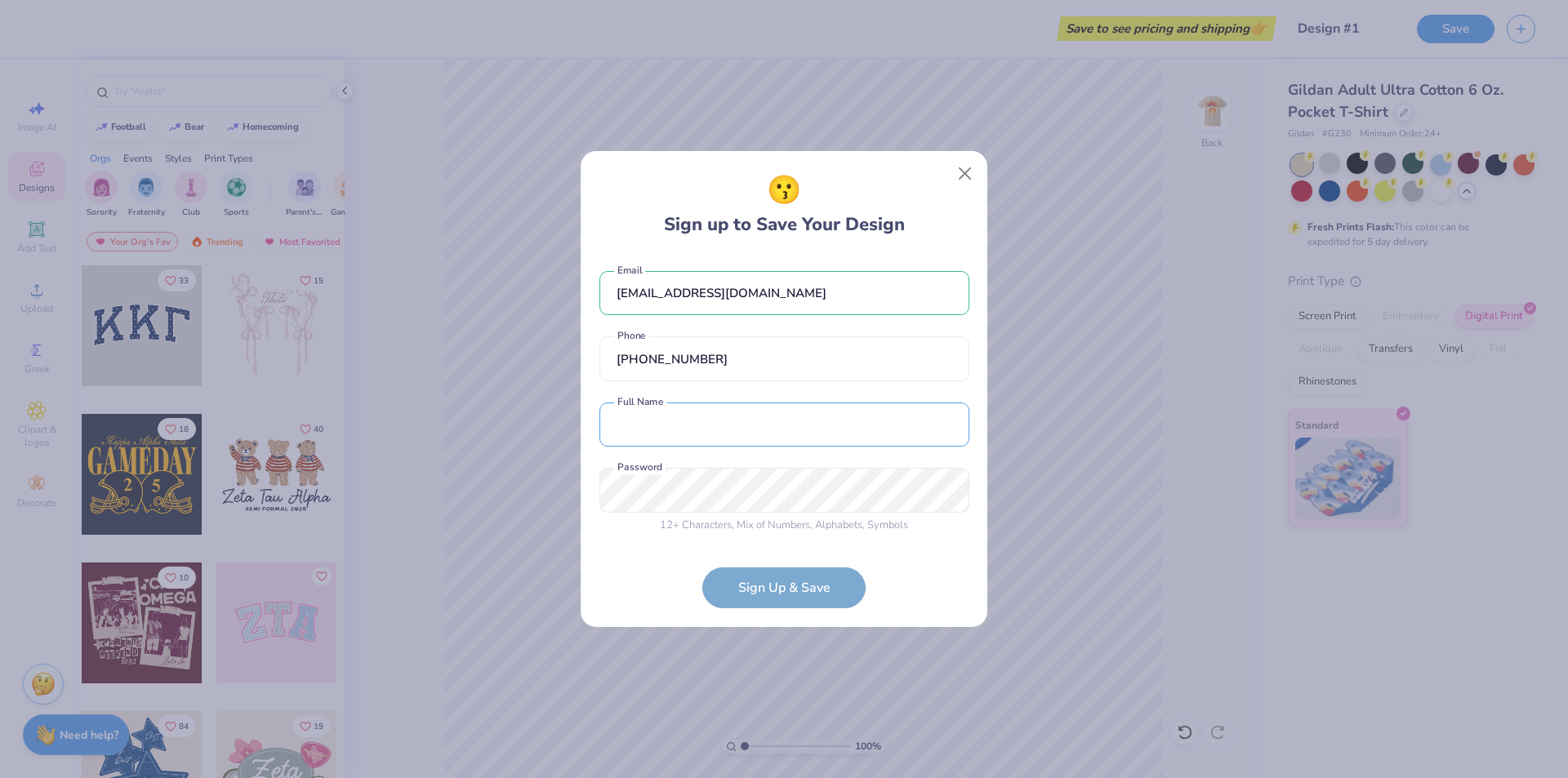
drag, startPoint x: 703, startPoint y: 417, endPoint x: 702, endPoint y: 447, distance: 30.0
click at [703, 417] on input "text" at bounding box center [784, 425] width 370 height 45
type input "[PERSON_NAME]"
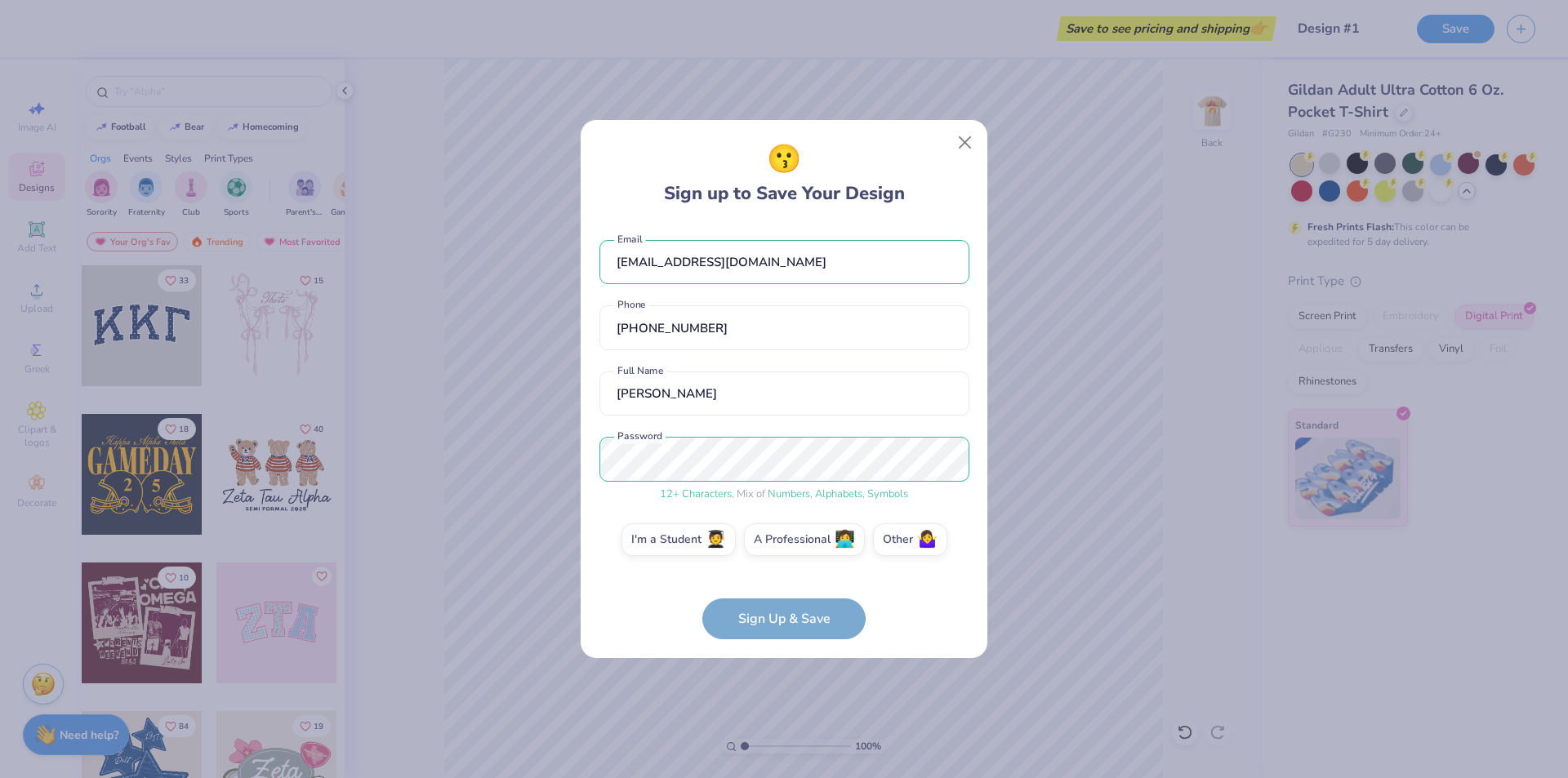
click at [770, 615] on form "[EMAIL_ADDRESS][DOMAIN_NAME] Email [PHONE_NUMBER] Phone [PERSON_NAME] Full Name…" at bounding box center [784, 431] width 370 height 416
click at [678, 544] on label "I'm a Student 🧑‍🎓" at bounding box center [679, 537] width 115 height 32
click at [779, 544] on input "I'm a Student 🧑‍🎓" at bounding box center [784, 544] width 11 height 11
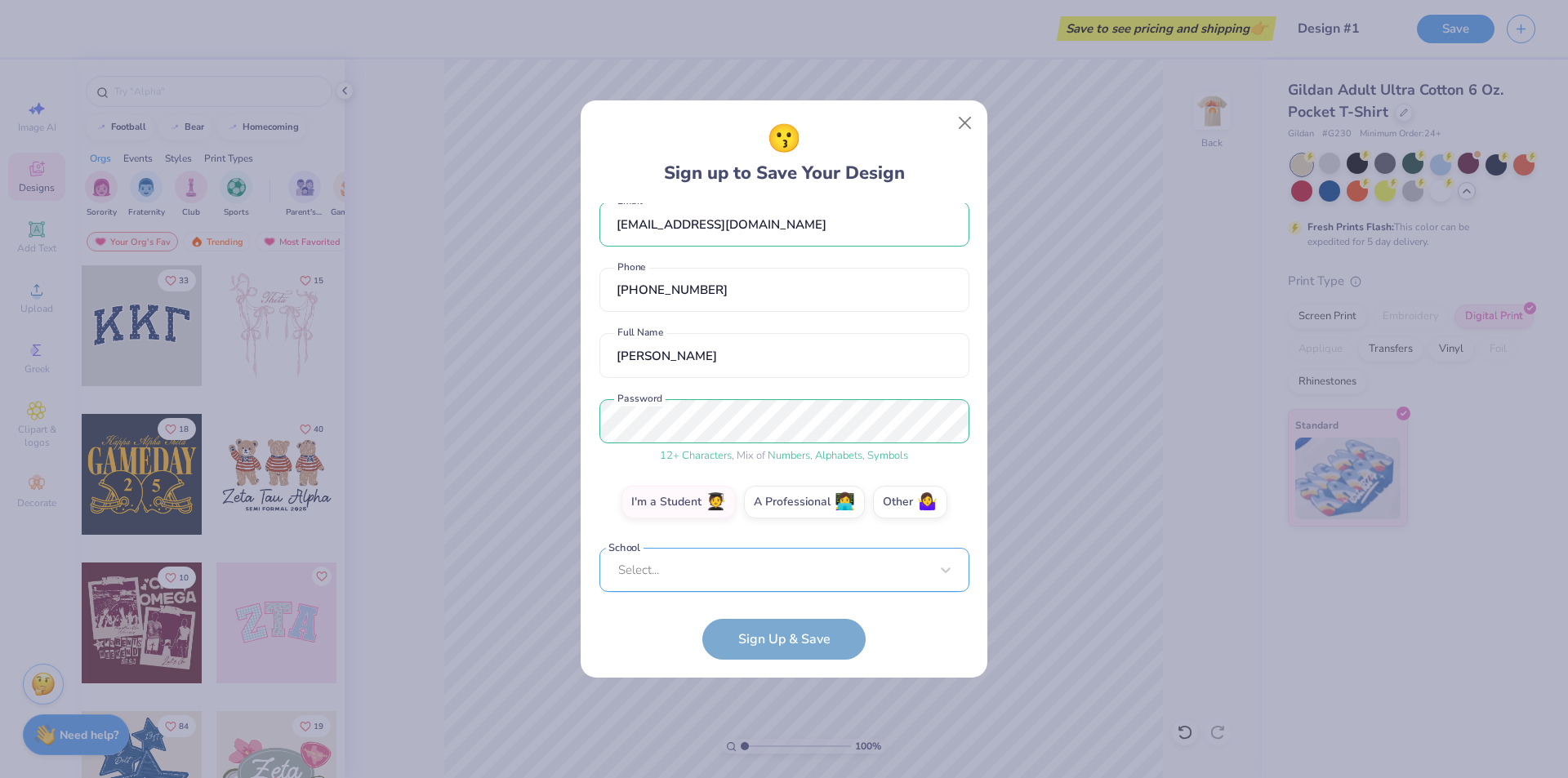
click at [720, 559] on div "Select..." at bounding box center [784, 570] width 370 height 45
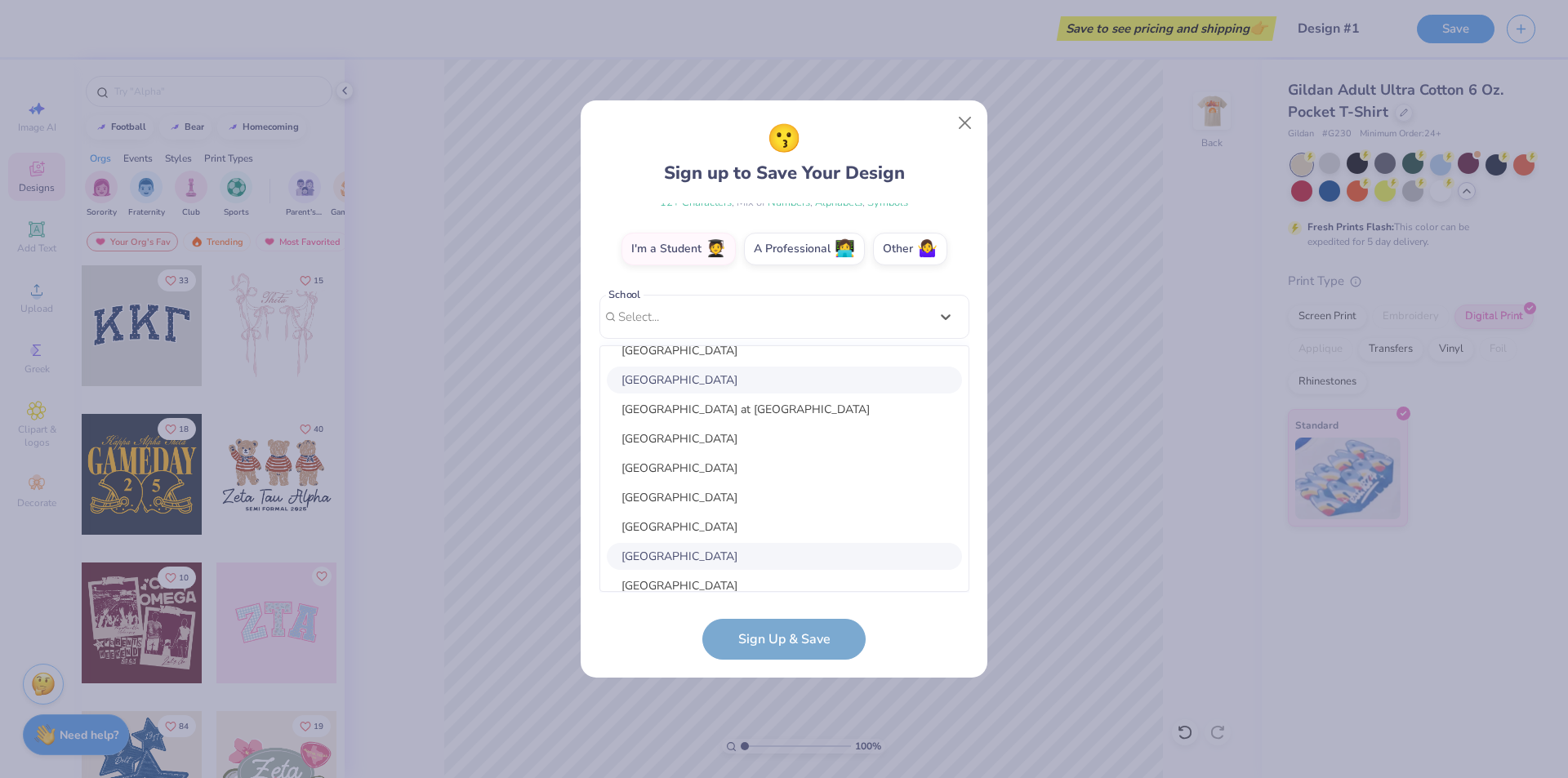
scroll to position [2411, 0]
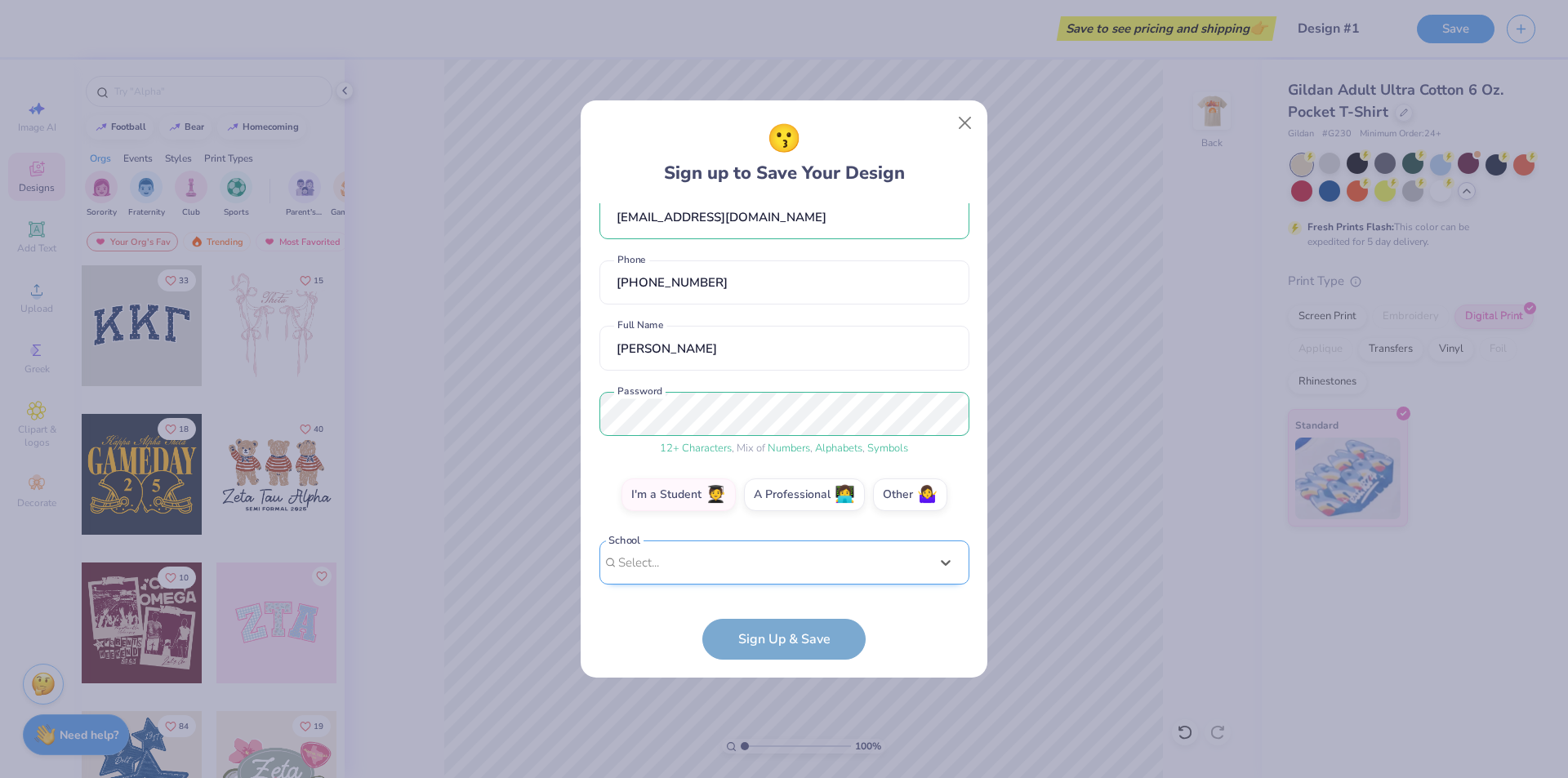
click at [675, 317] on div "[EMAIL_ADDRESS][DOMAIN_NAME] Email [PHONE_NUMBER] Phone [PERSON_NAME] Full Name…" at bounding box center [784, 398] width 370 height 390
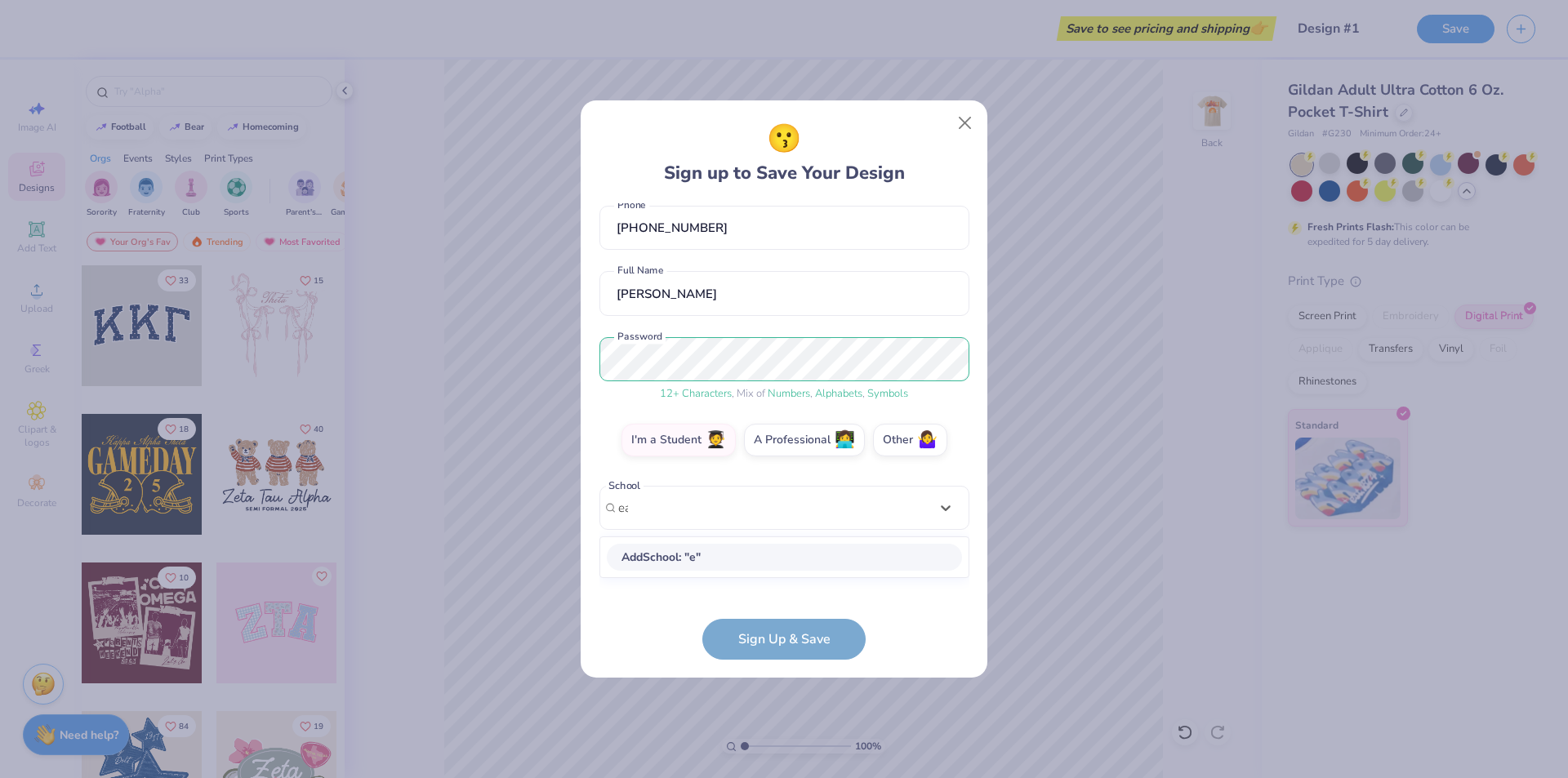
scroll to position [66, 0]
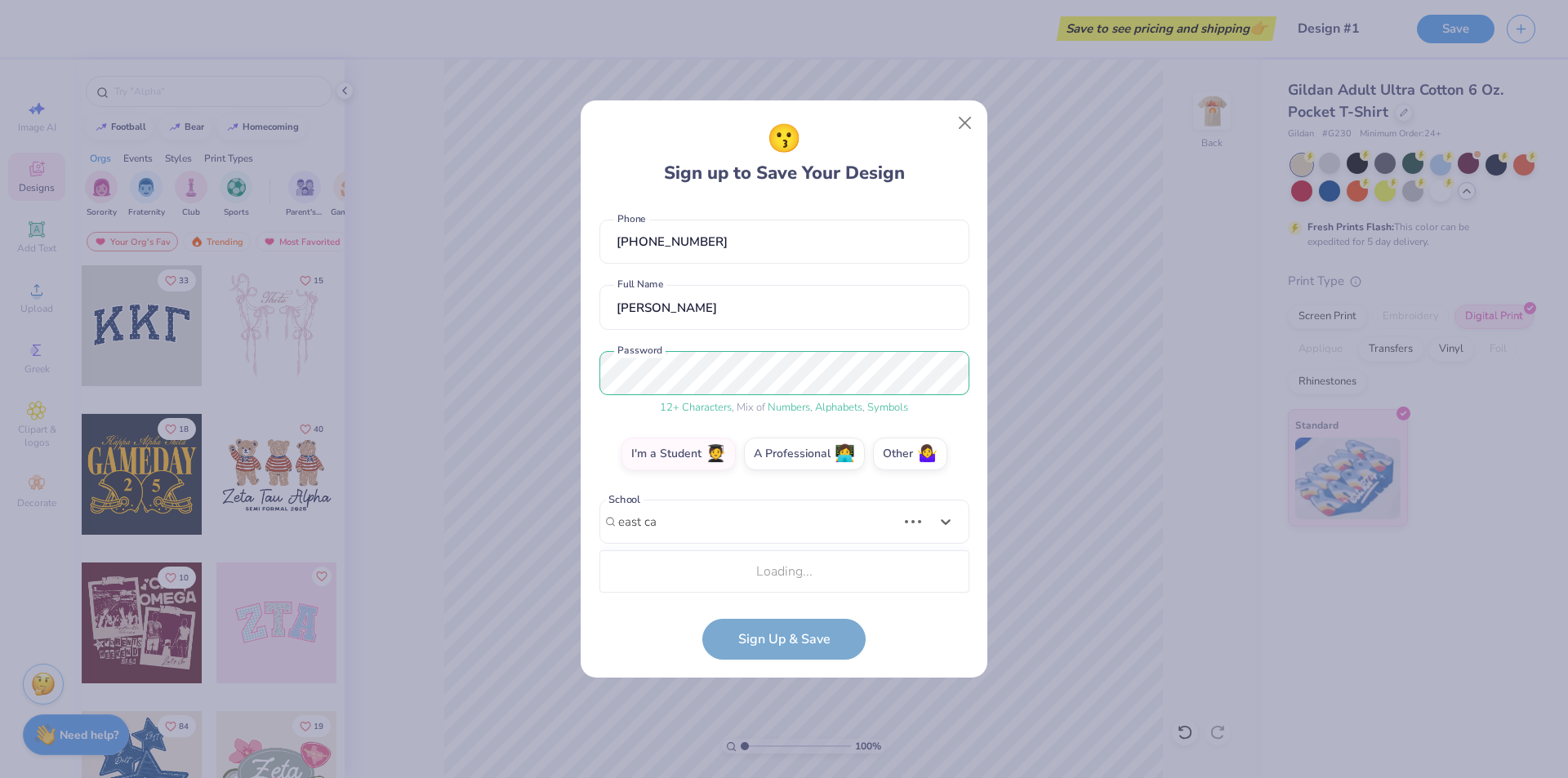
type input "east ca"
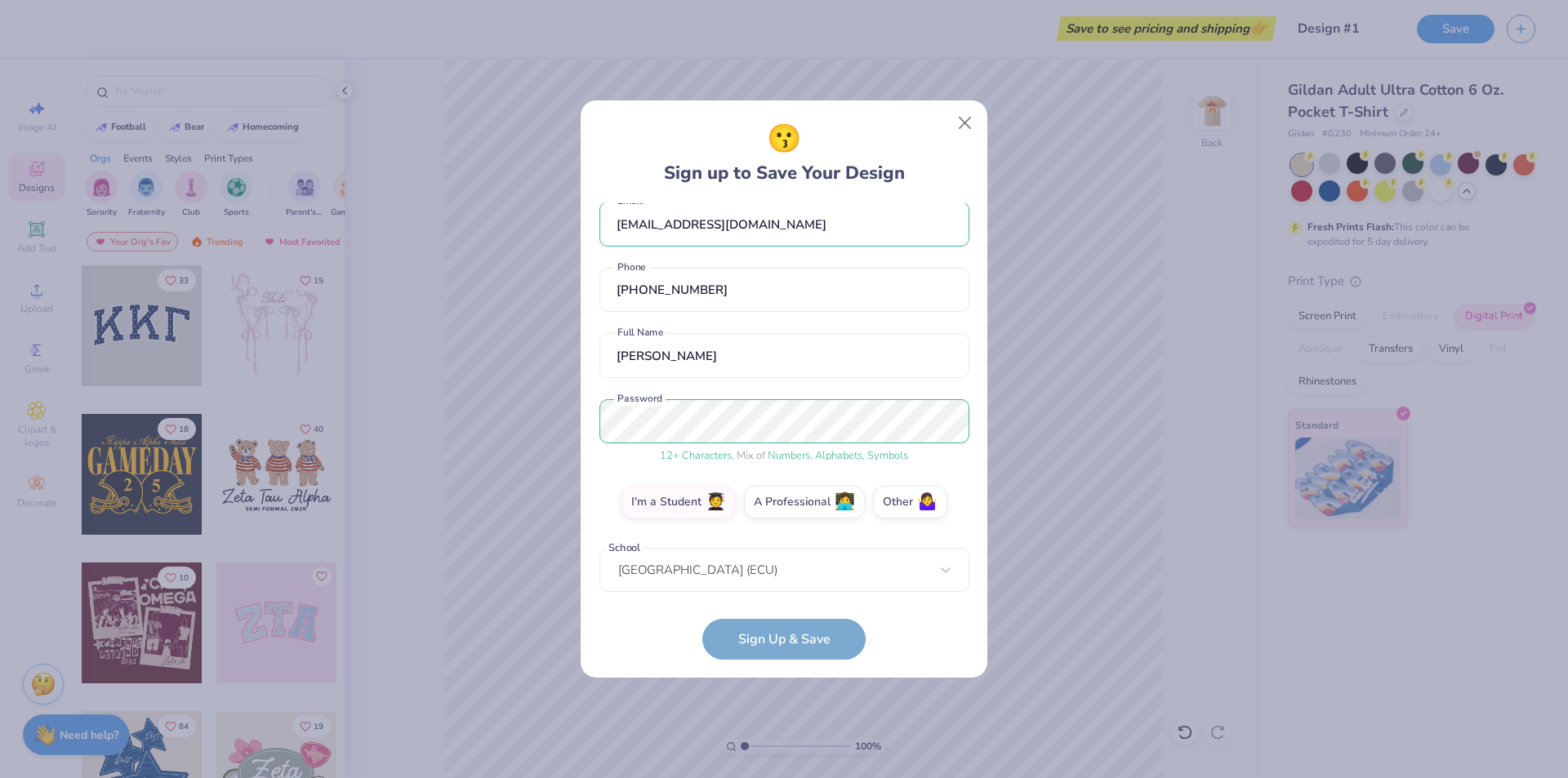
scroll to position [91, 0]
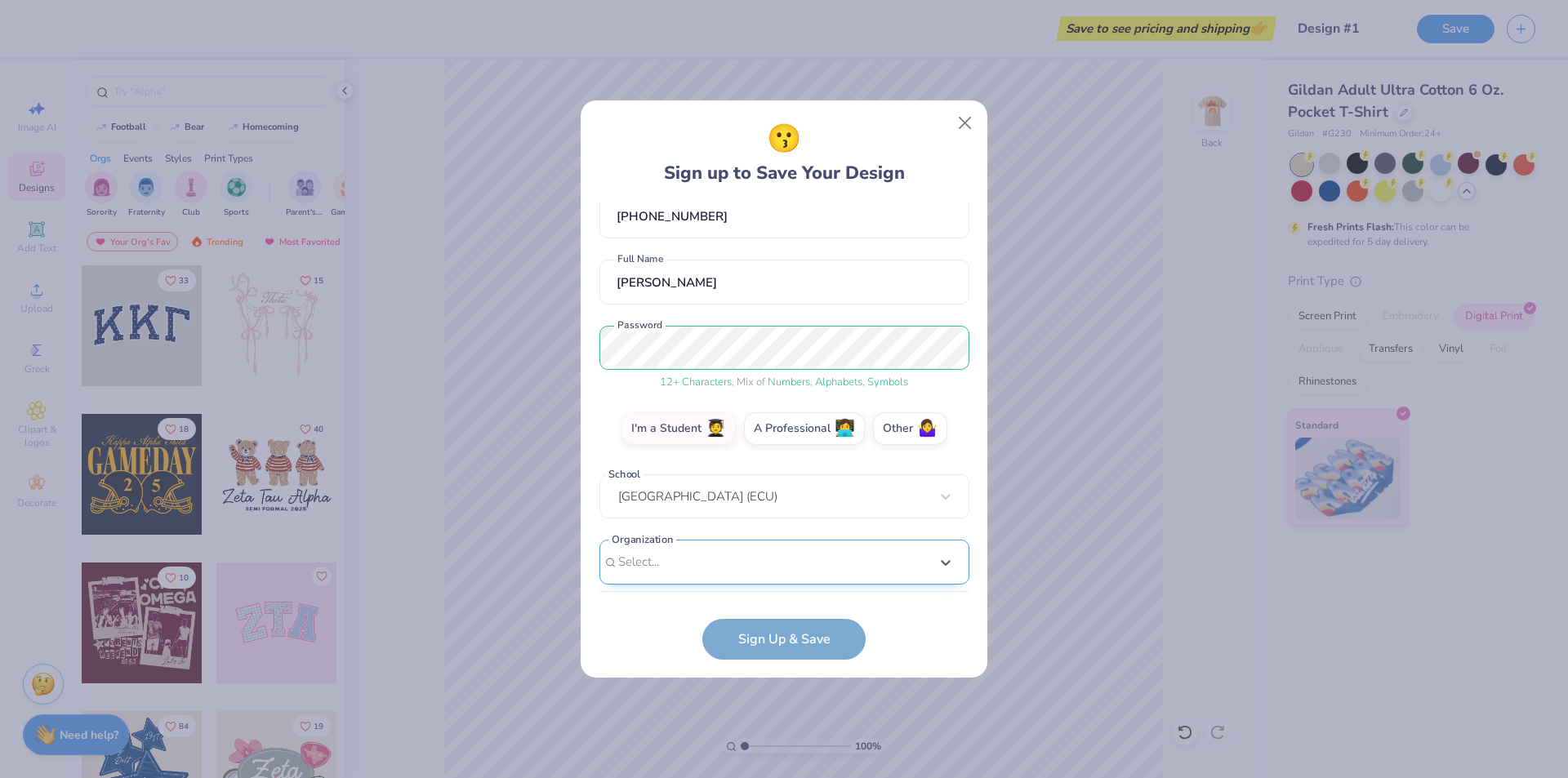
click at [724, 570] on div "option focused, 8 of 15. 15 results available. Use Up and Down to choose option…" at bounding box center [784, 688] width 370 height 298
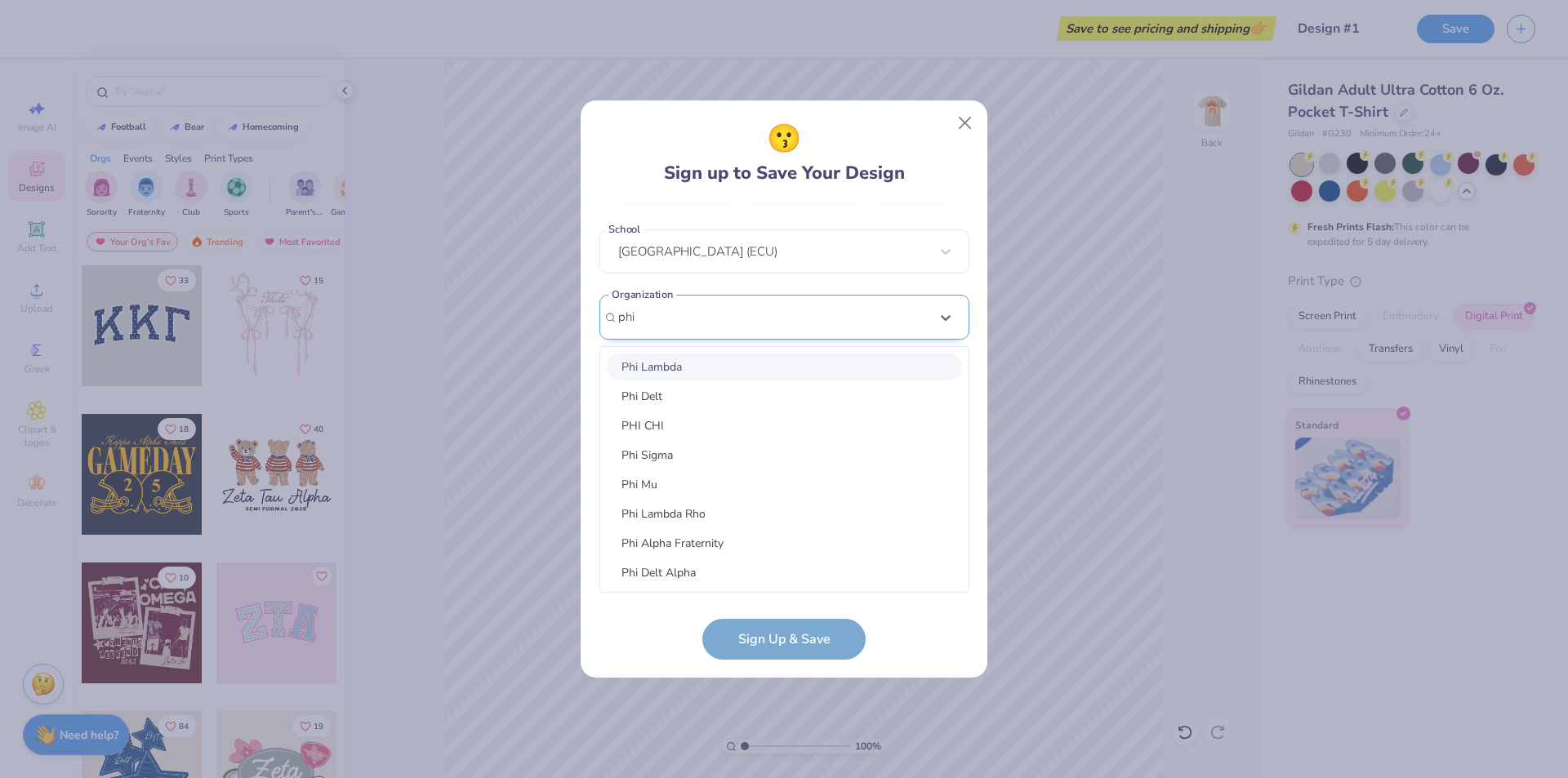
click at [751, 521] on div "Phi Lambda Rho" at bounding box center [784, 514] width 355 height 27
type input "phi"
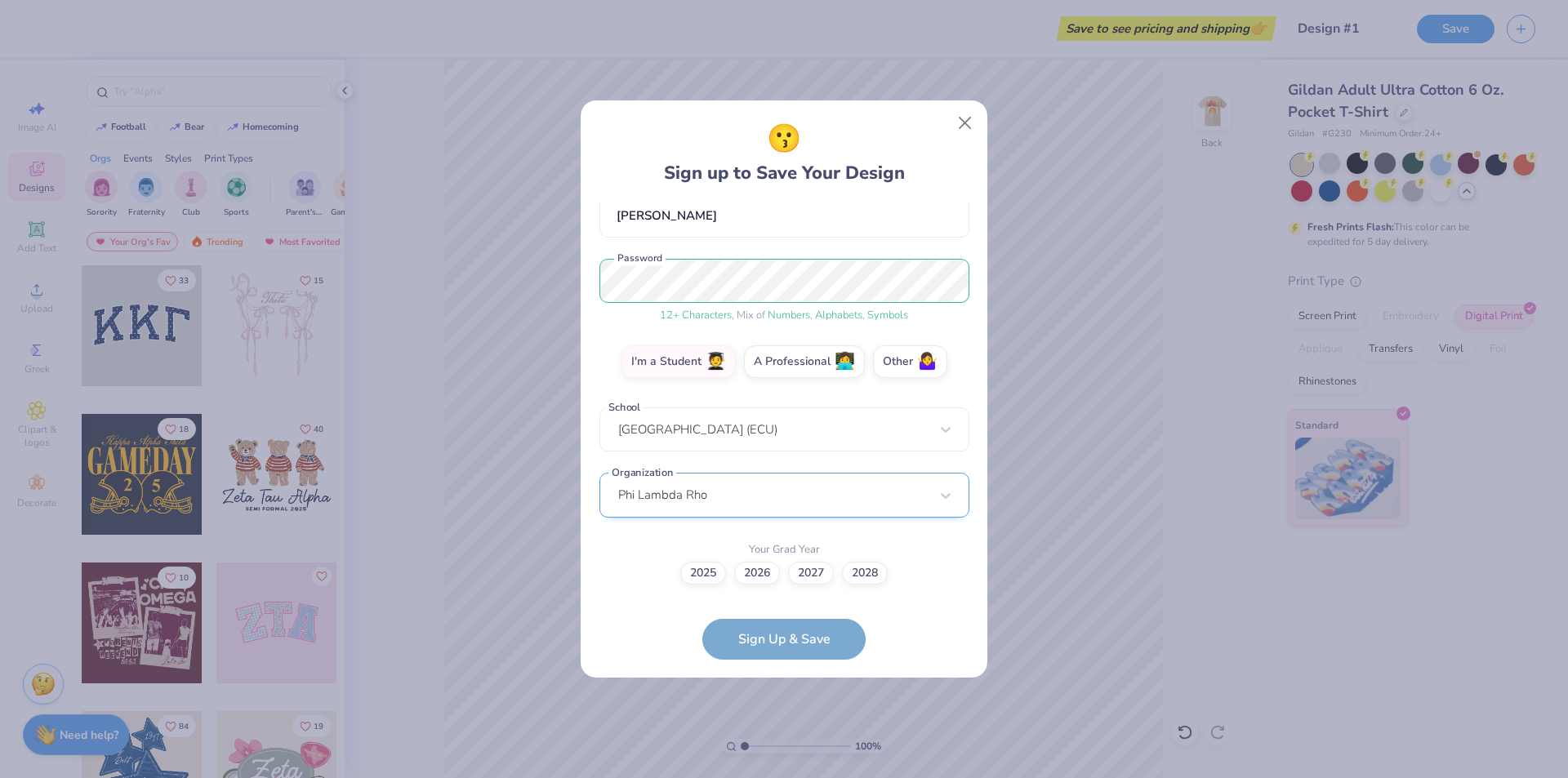
click at [752, 491] on div "Phi Lambda Rho" at bounding box center [784, 495] width 370 height 45
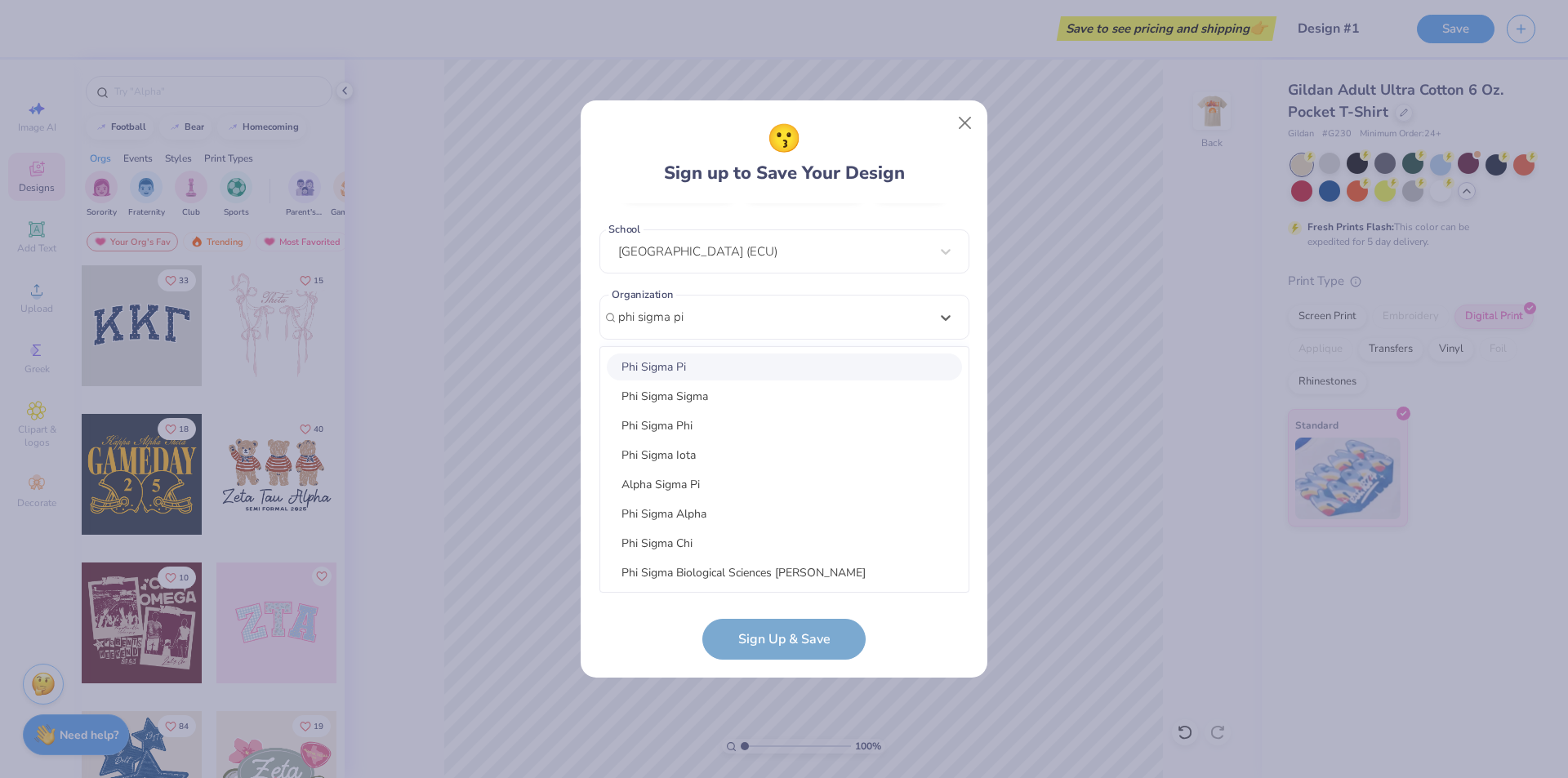
click at [687, 370] on div "Phi Sigma Pi" at bounding box center [784, 367] width 355 height 27
type input "phi sigma pi"
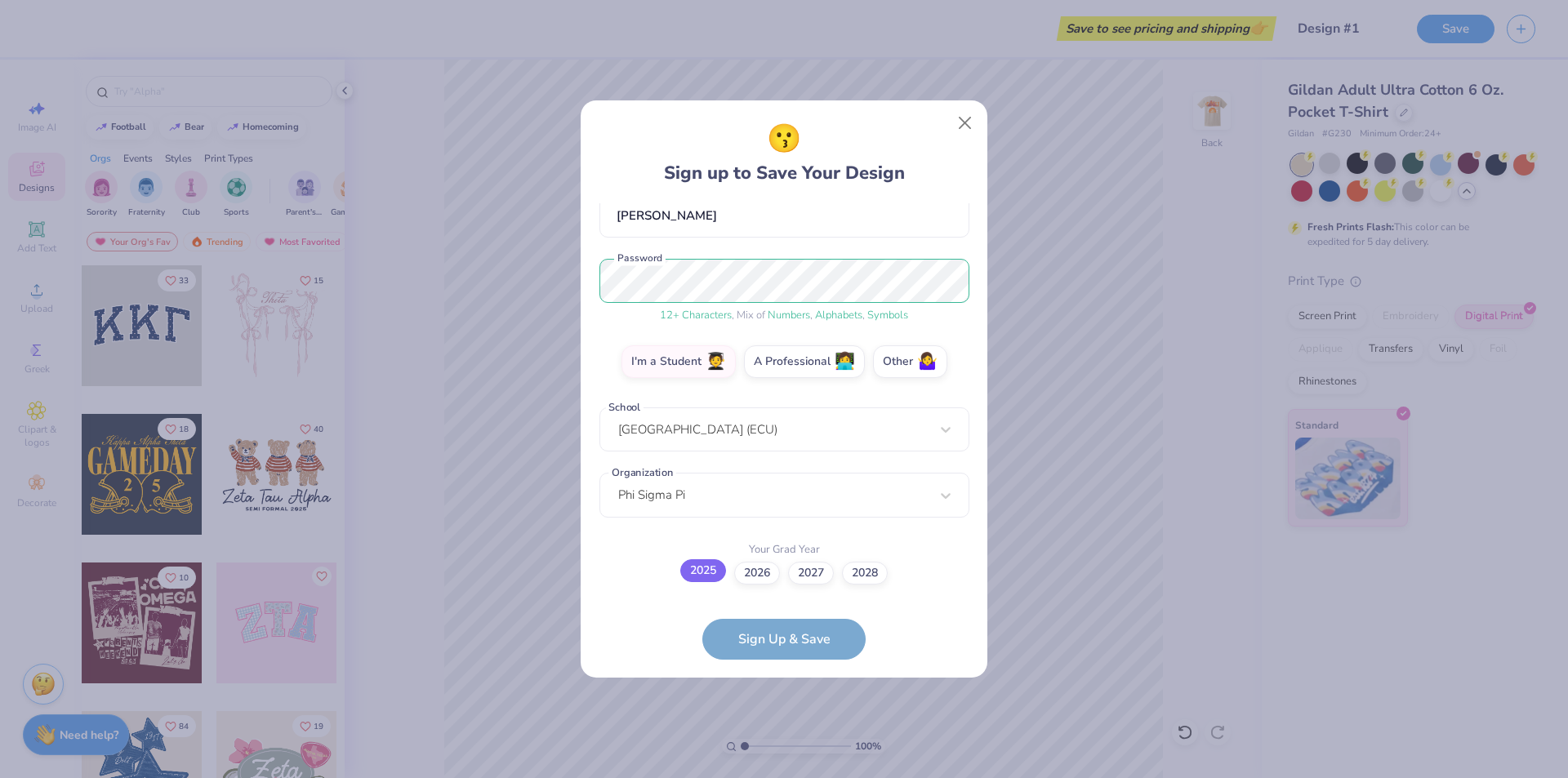
click at [716, 576] on label "2025" at bounding box center [703, 571] width 46 height 23
click at [779, 726] on input "2025" at bounding box center [784, 731] width 11 height 11
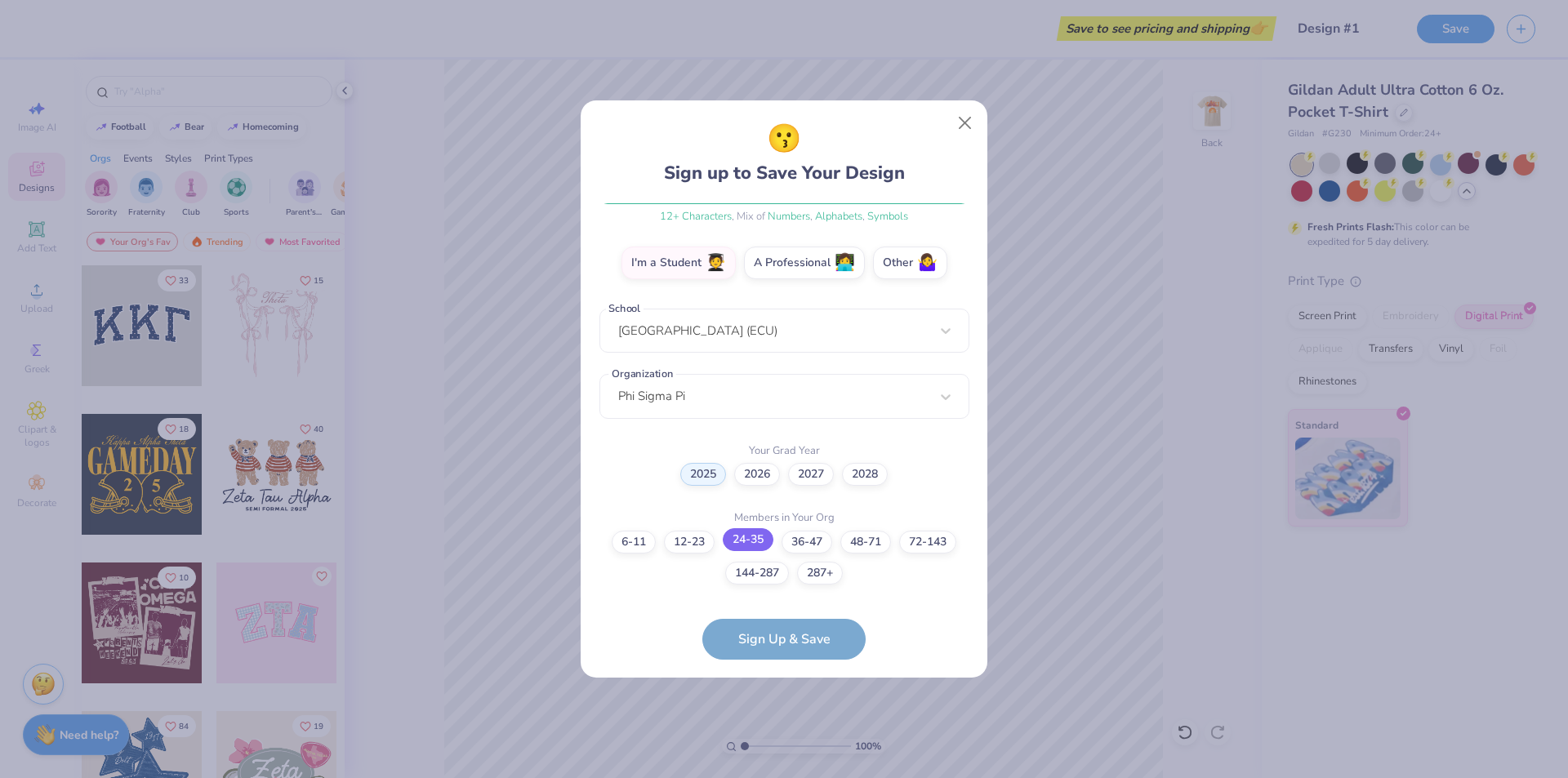
click at [760, 544] on label "24-35" at bounding box center [748, 540] width 51 height 23
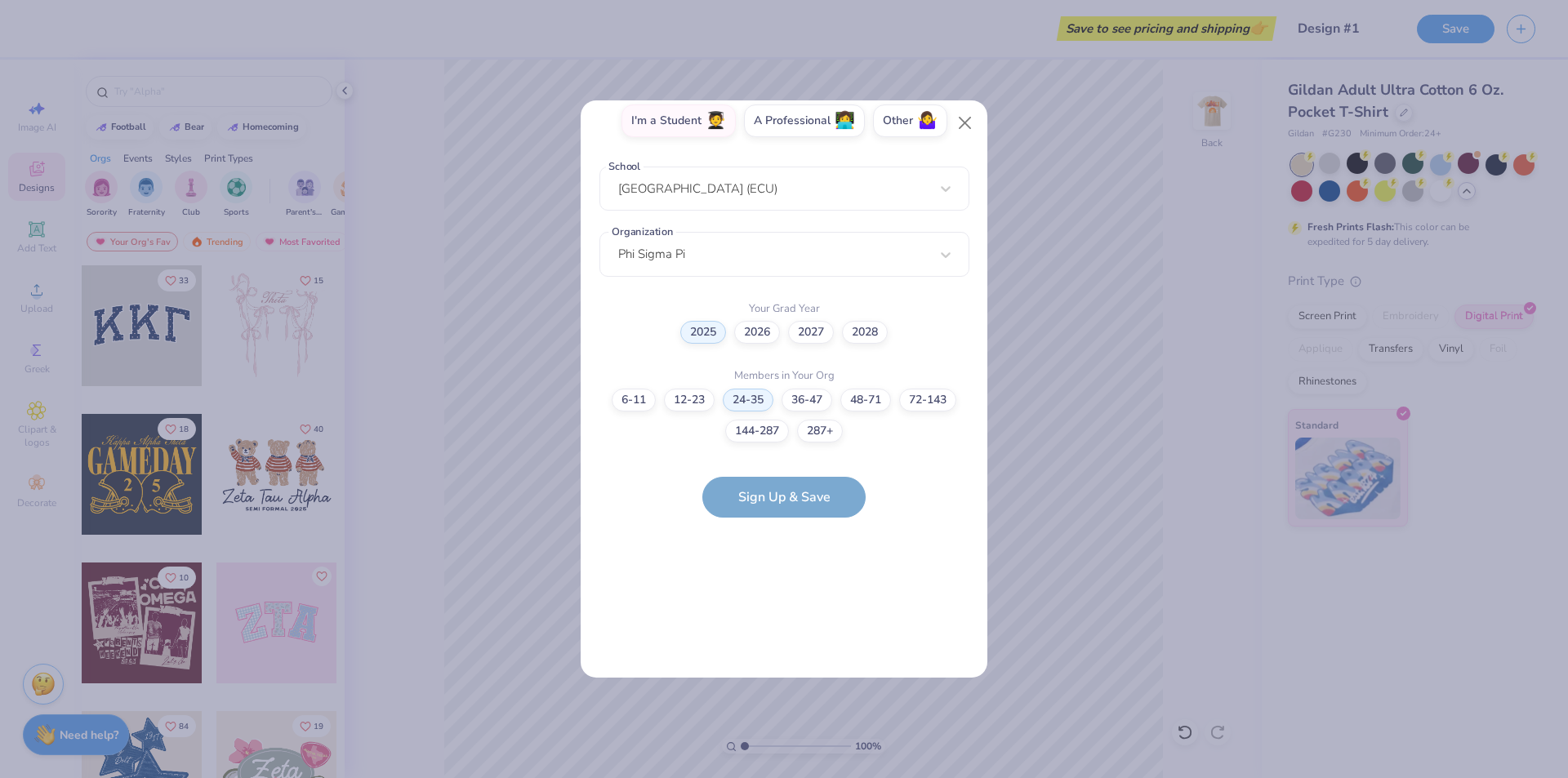
scroll to position [0, 0]
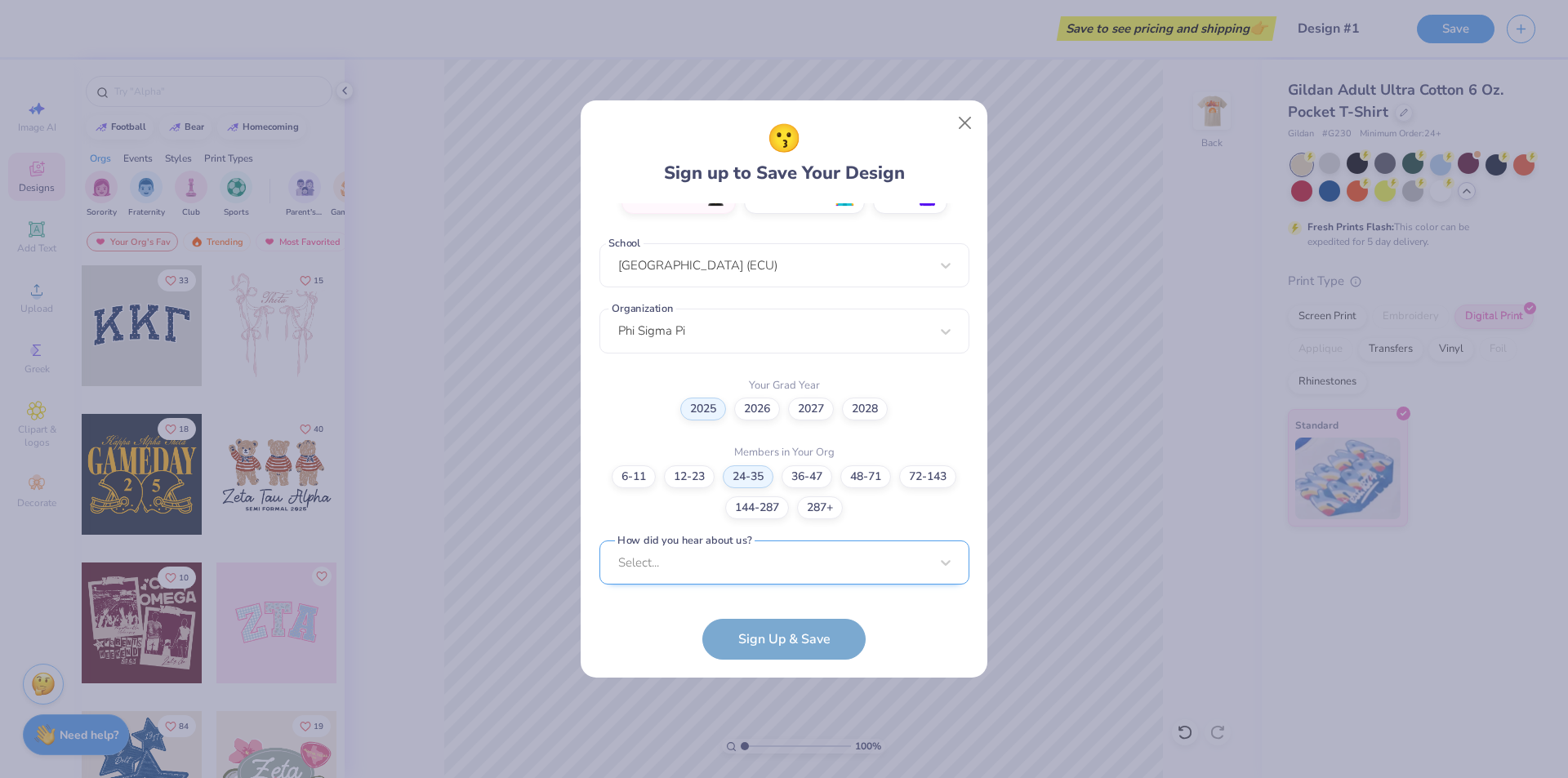
click at [771, 559] on div "Select..." at bounding box center [784, 563] width 370 height 45
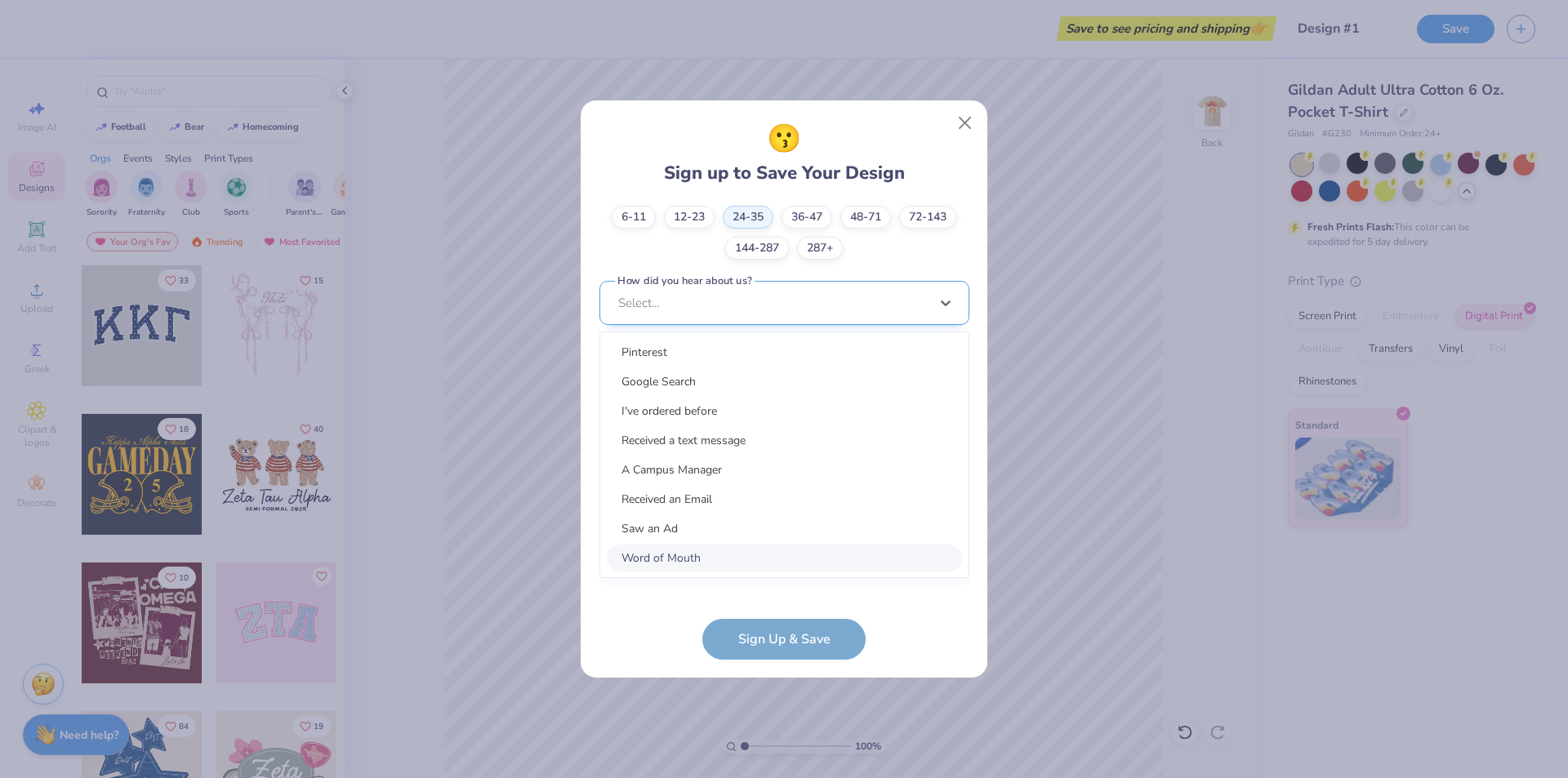
scroll to position [569, 0]
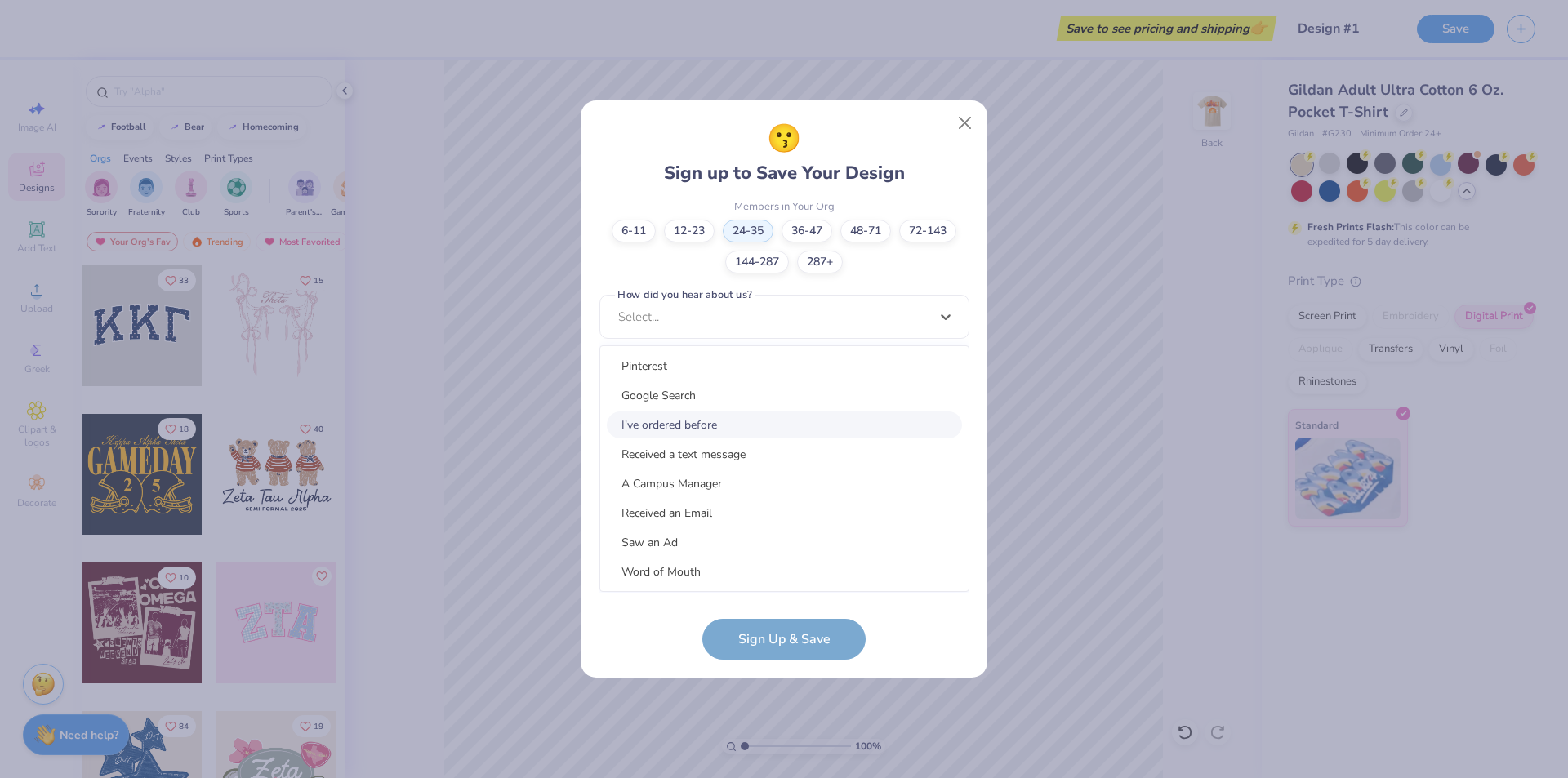
click at [705, 416] on div "I've ordered before" at bounding box center [784, 425] width 355 height 27
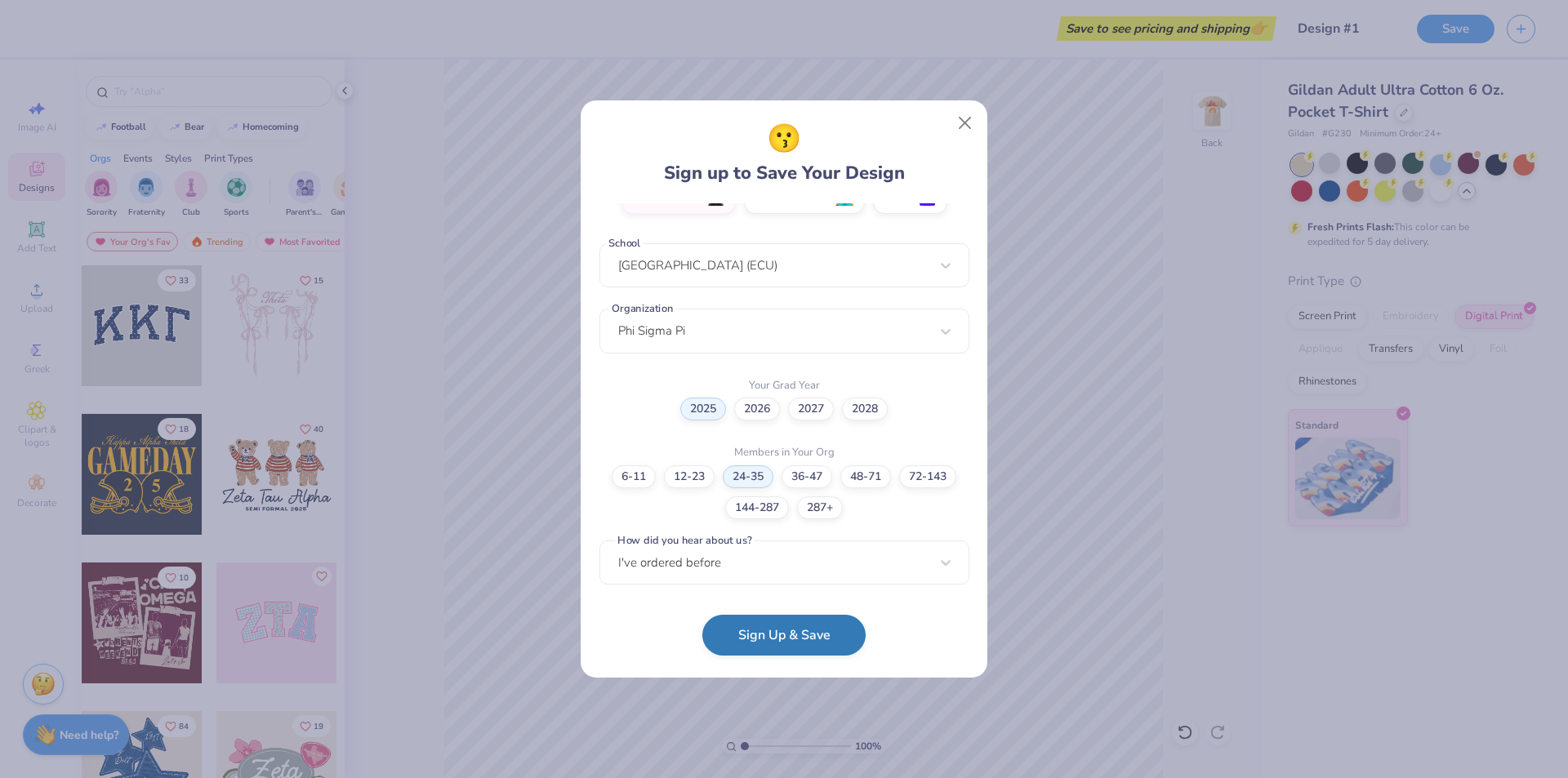
click at [796, 630] on button "Sign Up & Save" at bounding box center [784, 635] width 164 height 41
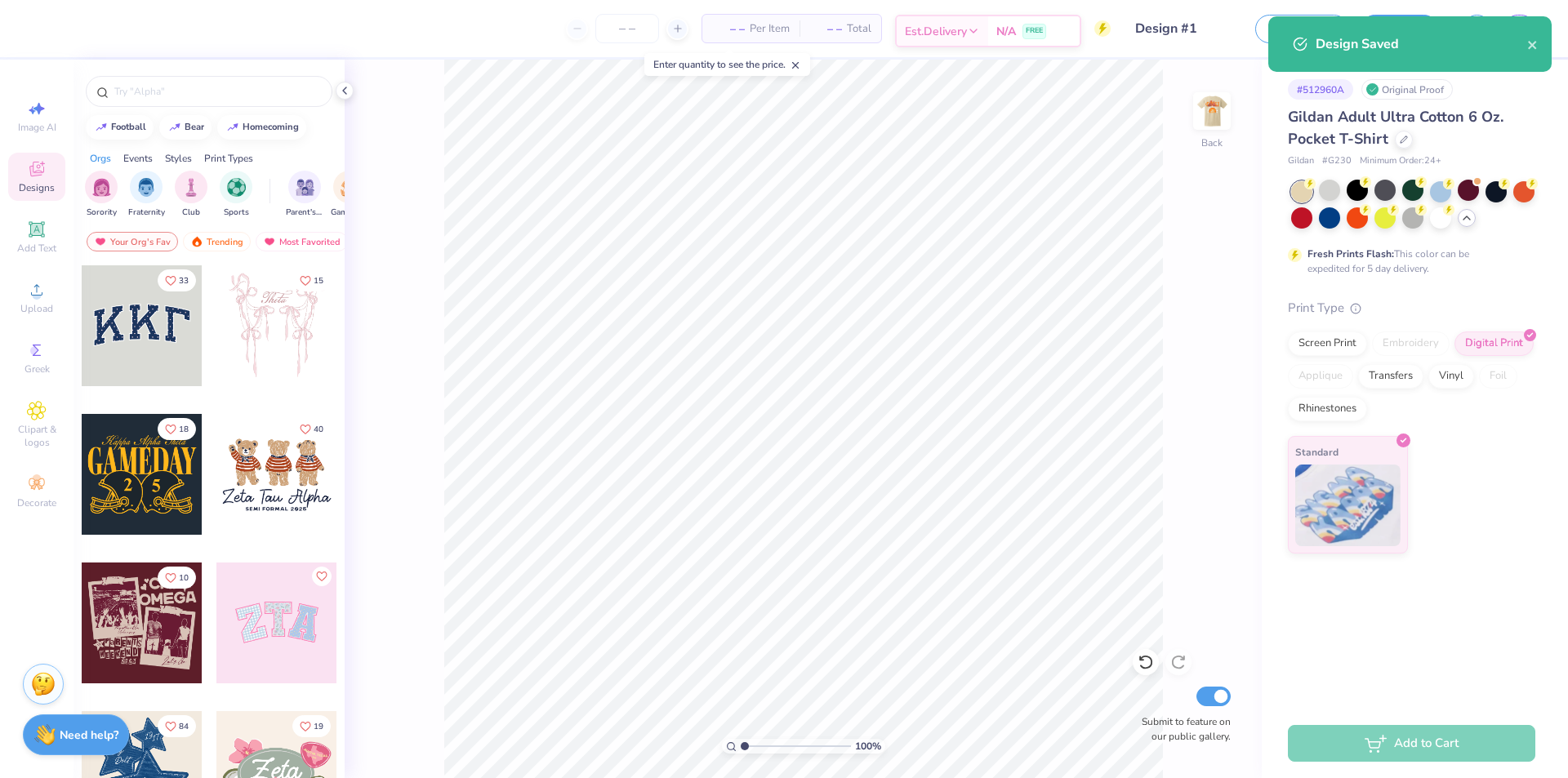
click at [991, 31] on div "N/A FREE" at bounding box center [1034, 31] width 91 height 29
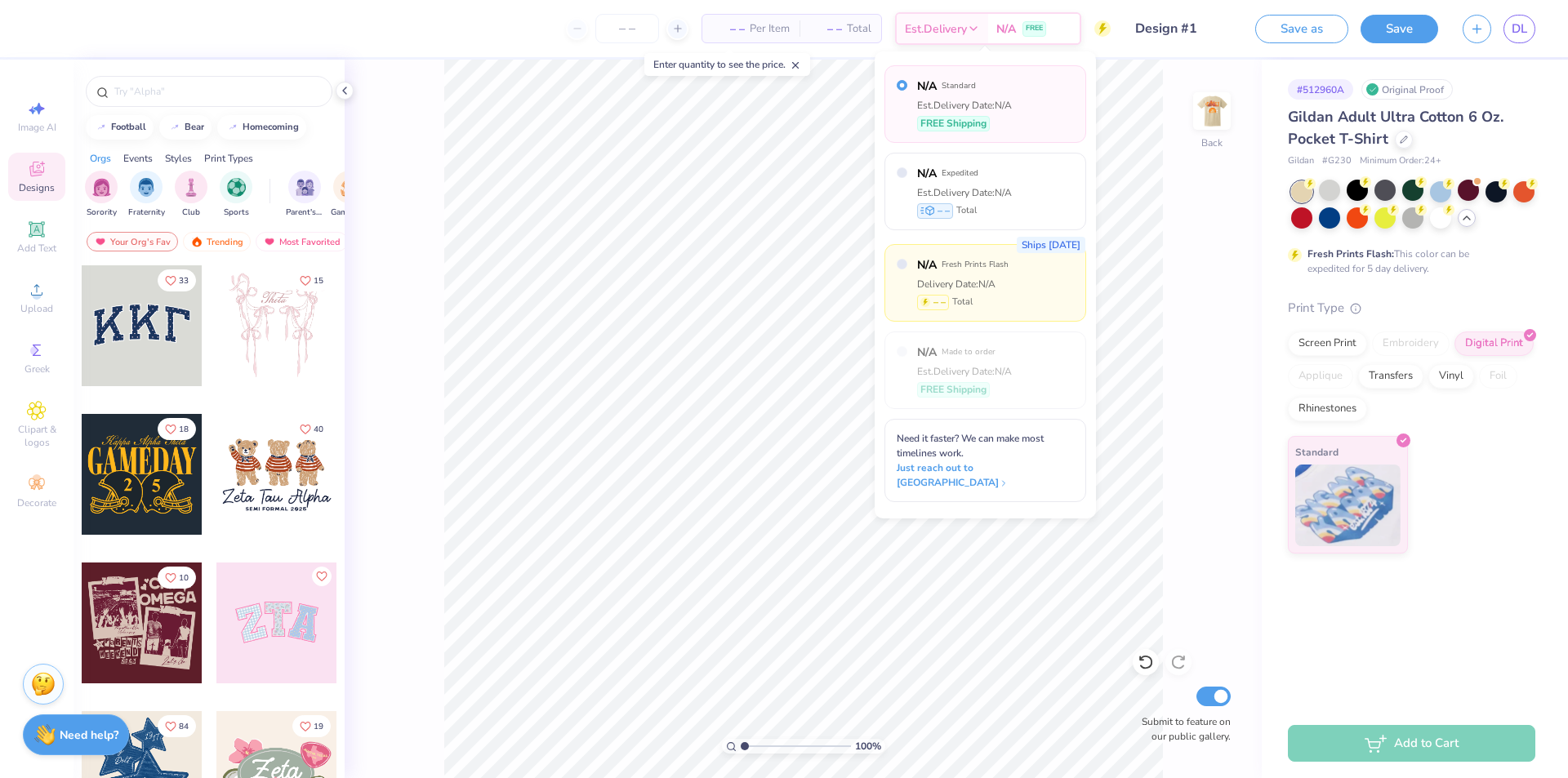
click at [1026, 291] on div "Ships [DATE] N/A Fresh Prints Flash Delivery Date: N/A – – Total" at bounding box center [985, 283] width 202 height 77
radio input "false"
radio input "true"
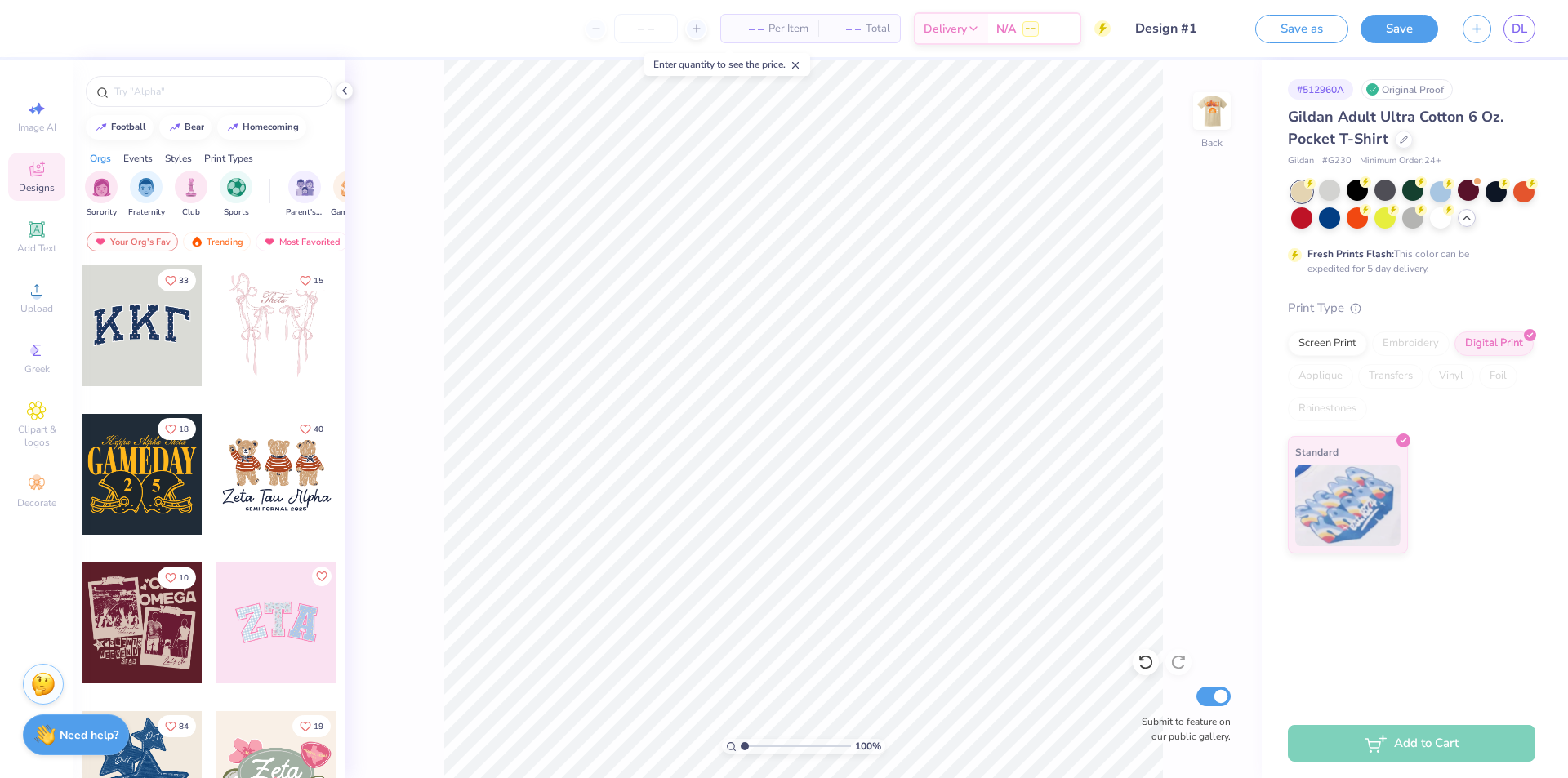
click at [798, 62] on icon at bounding box center [796, 66] width 12 height 12
click at [1006, 29] on span "N/A" at bounding box center [1007, 32] width 20 height 17
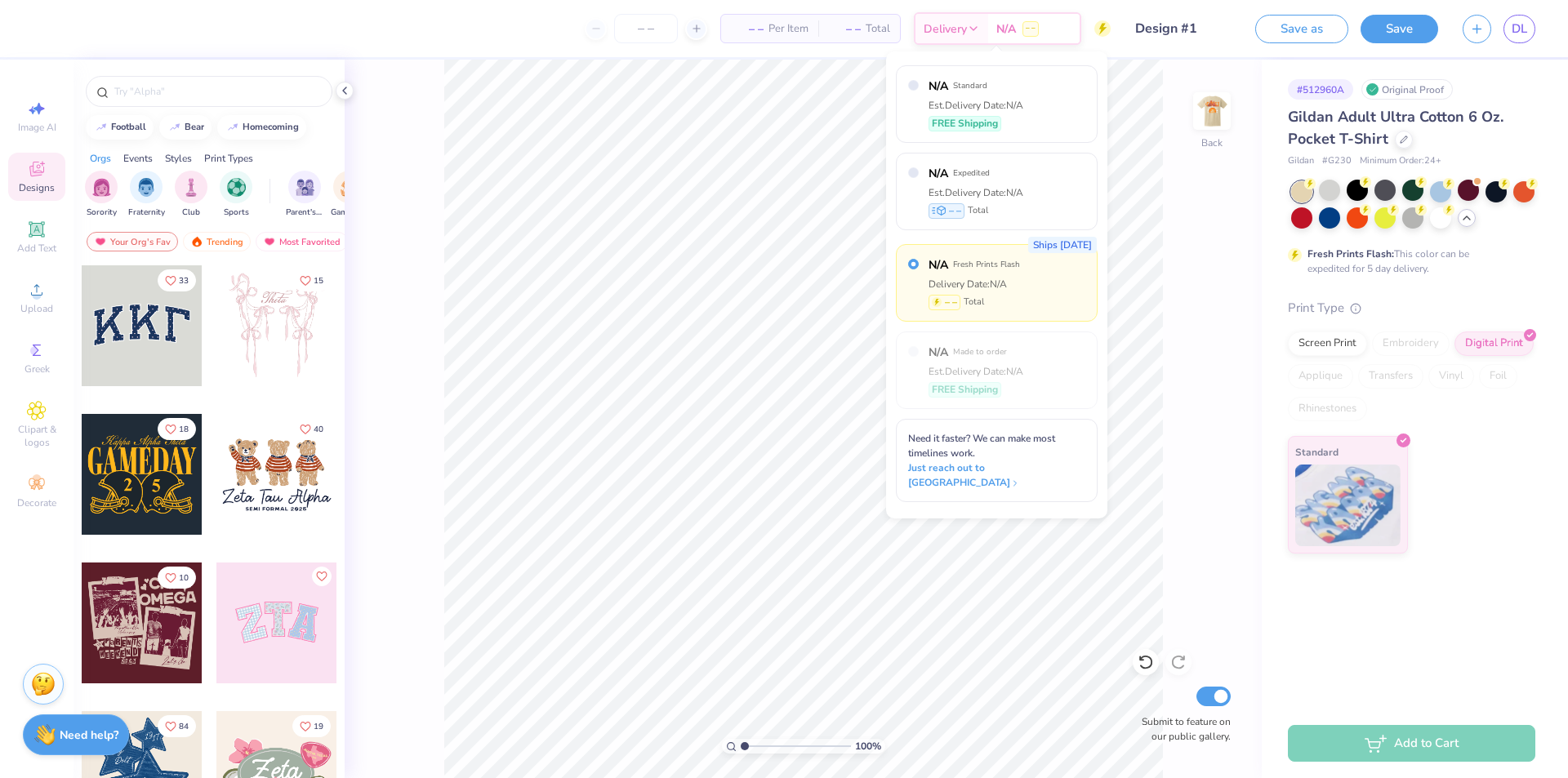
click at [1181, 251] on div "100 % Back Submit to feature on our public gallery." at bounding box center [803, 419] width 917 height 719
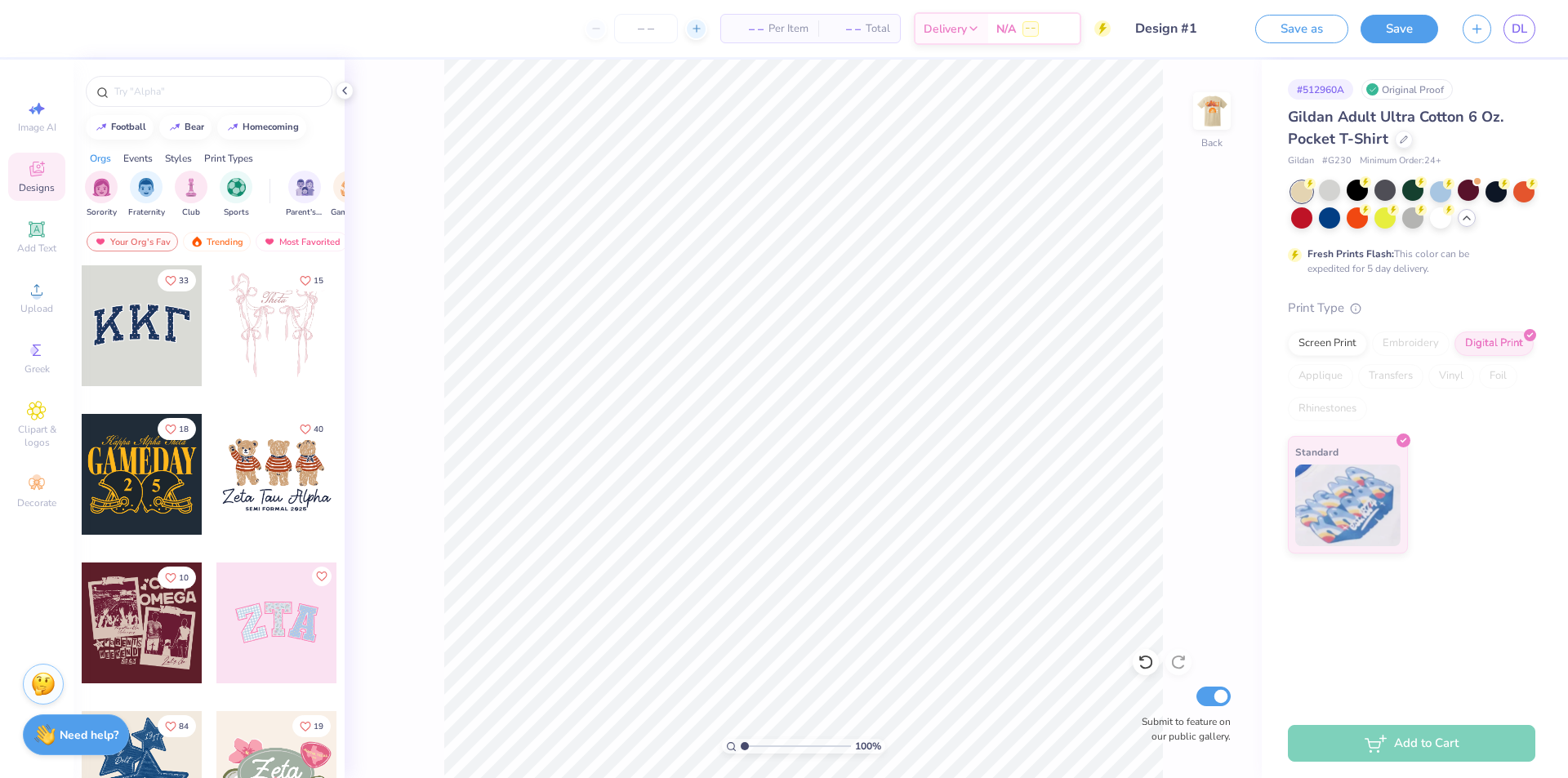
click at [696, 28] on line at bounding box center [696, 28] width 7 height 0
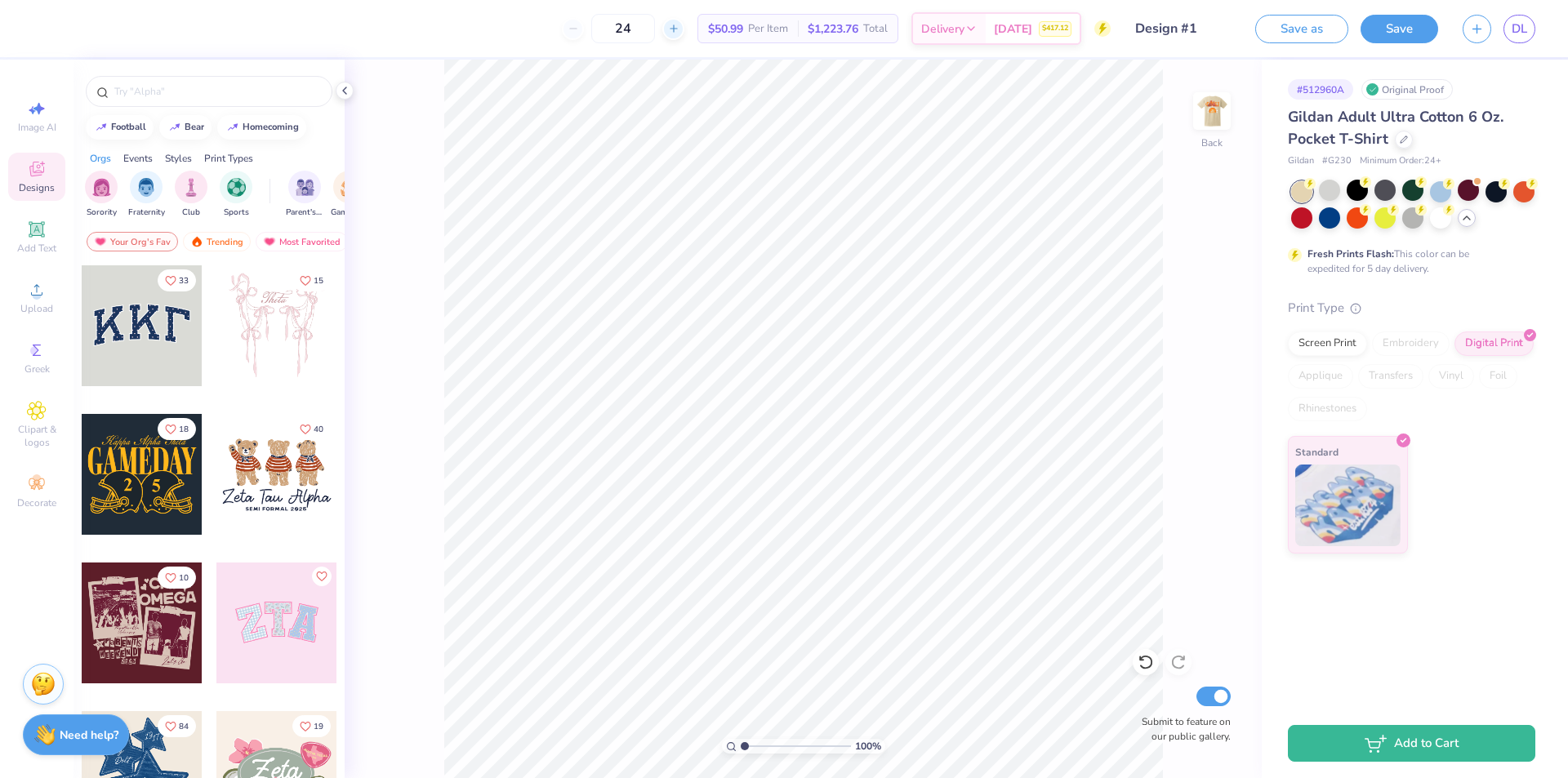
click at [668, 27] on icon at bounding box center [674, 29] width 12 height 12
type input "25"
click at [963, 27] on span "Delivery" at bounding box center [943, 32] width 43 height 17
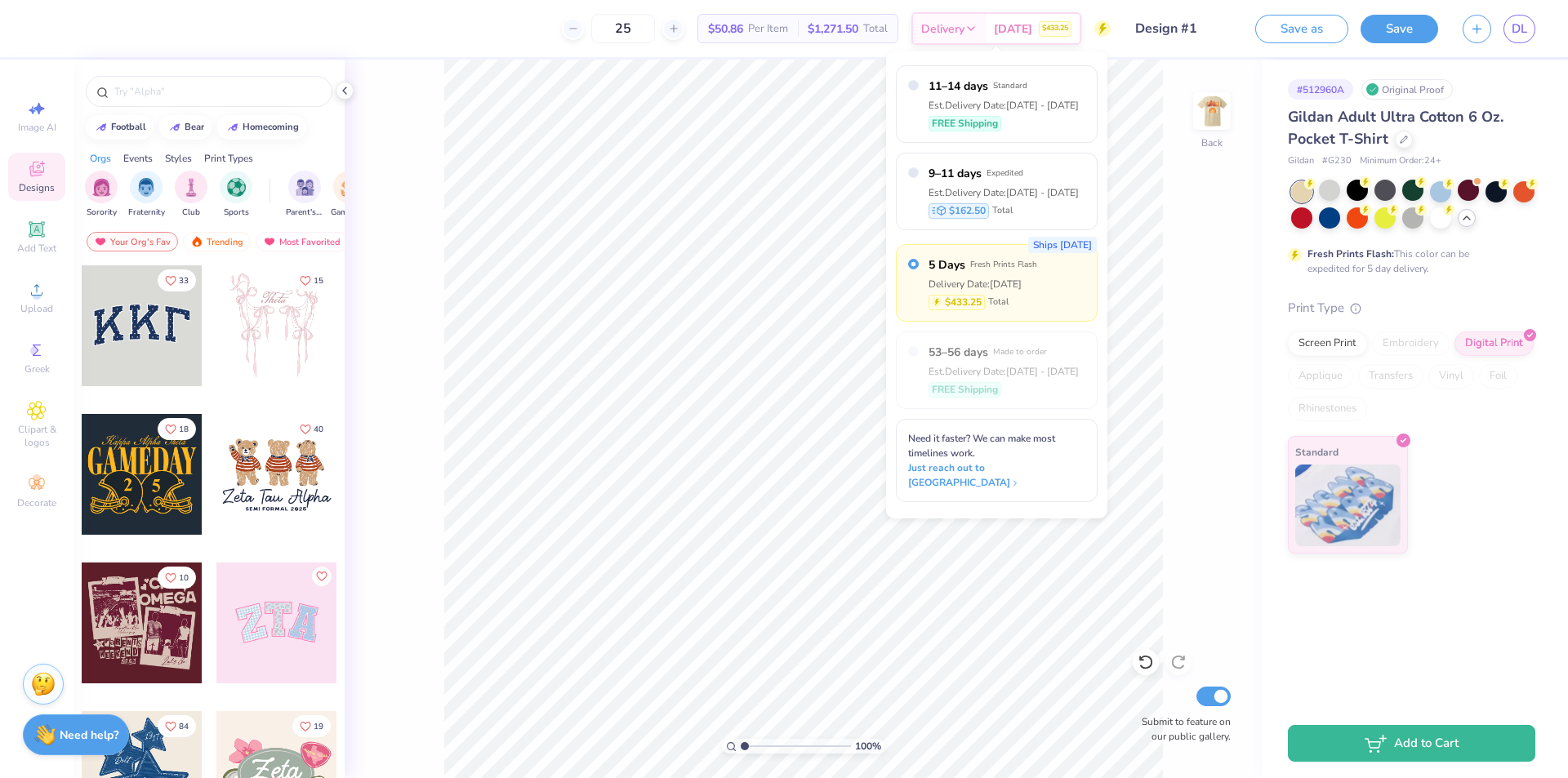
click at [1209, 432] on div "100 % Back Submit to feature on our public gallery." at bounding box center [803, 419] width 917 height 719
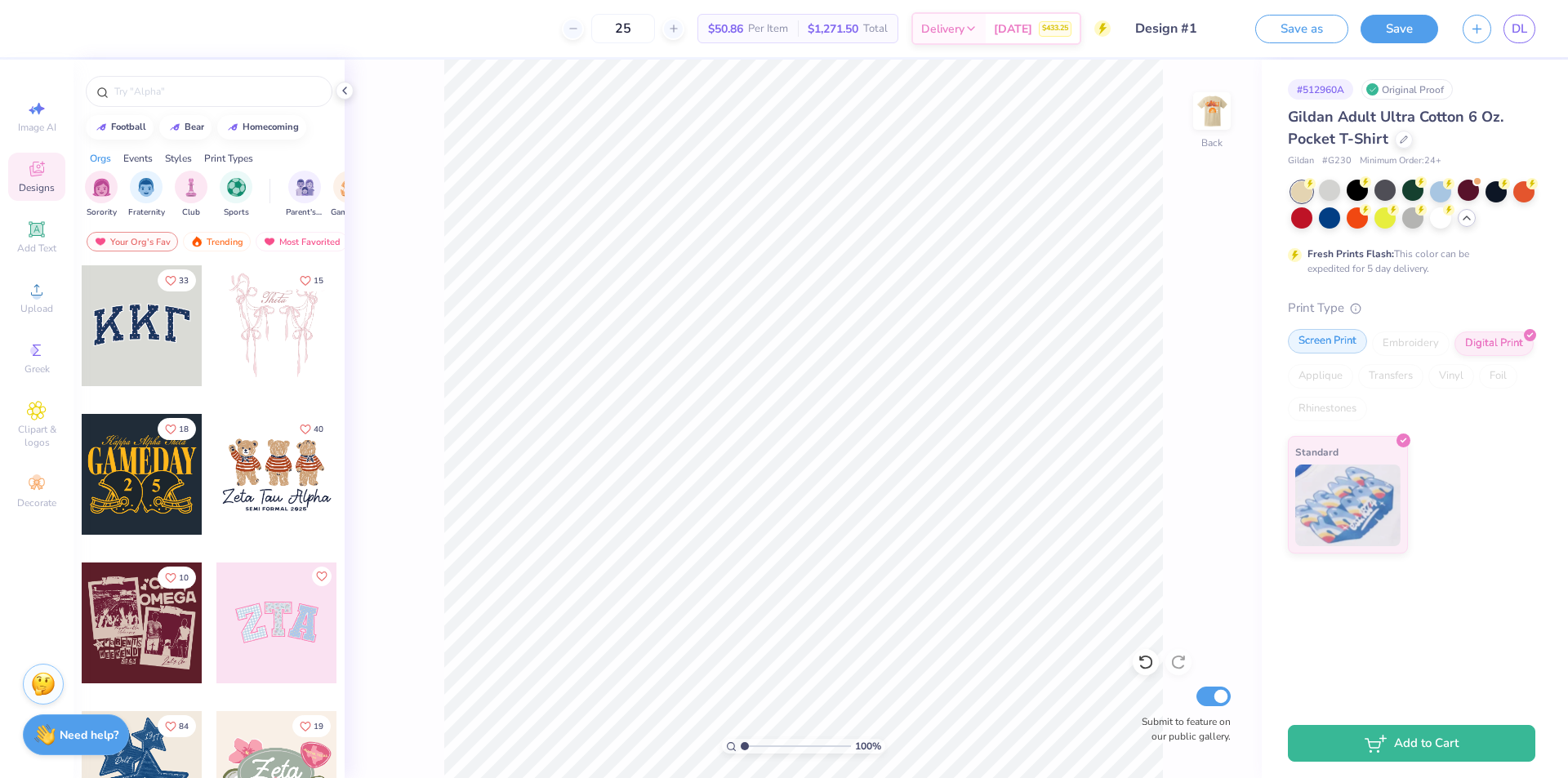
click at [1329, 340] on div "Screen Print" at bounding box center [1327, 341] width 79 height 24
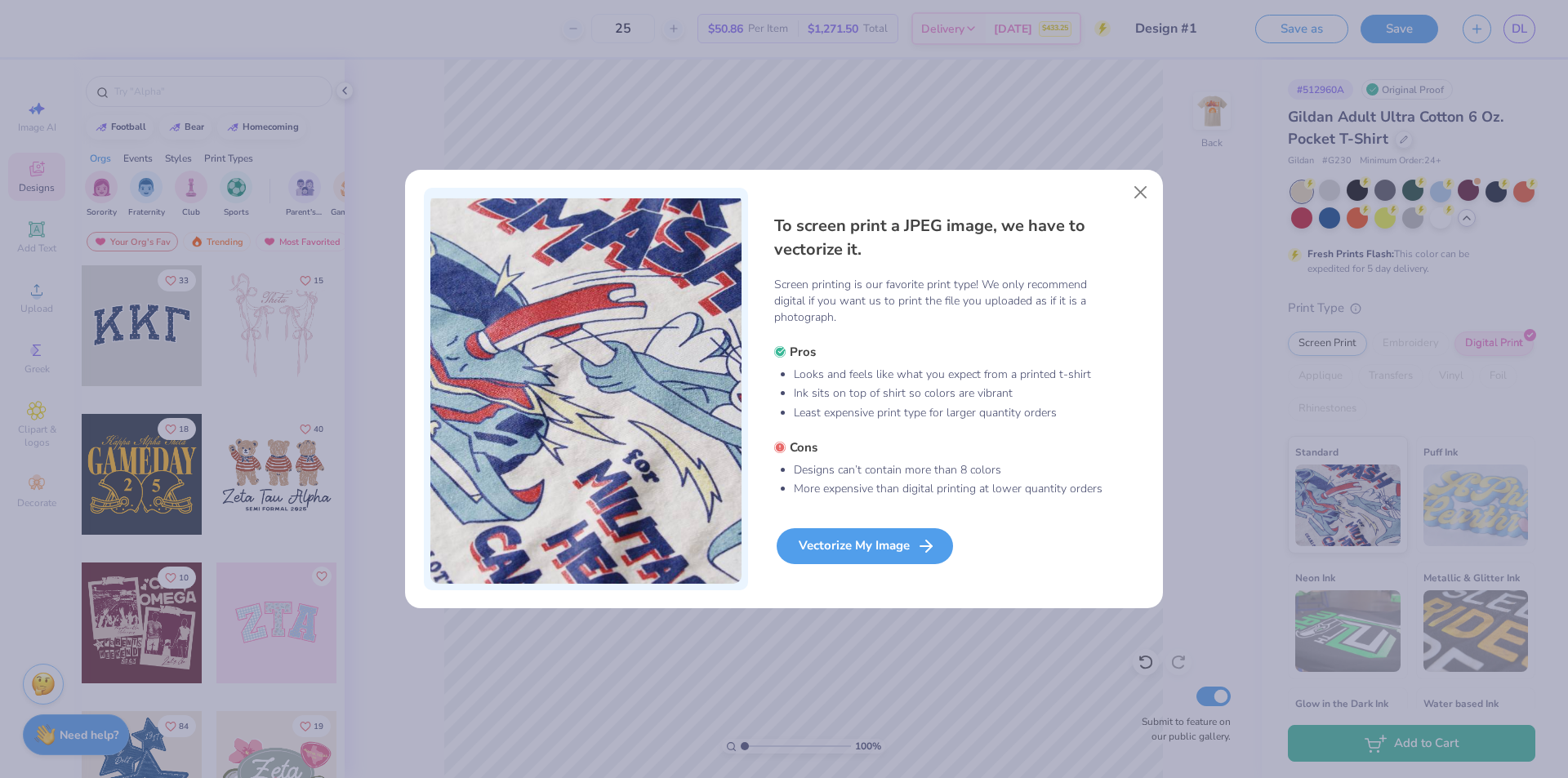
click at [877, 544] on div "Vectorize My Image" at bounding box center [865, 546] width 176 height 36
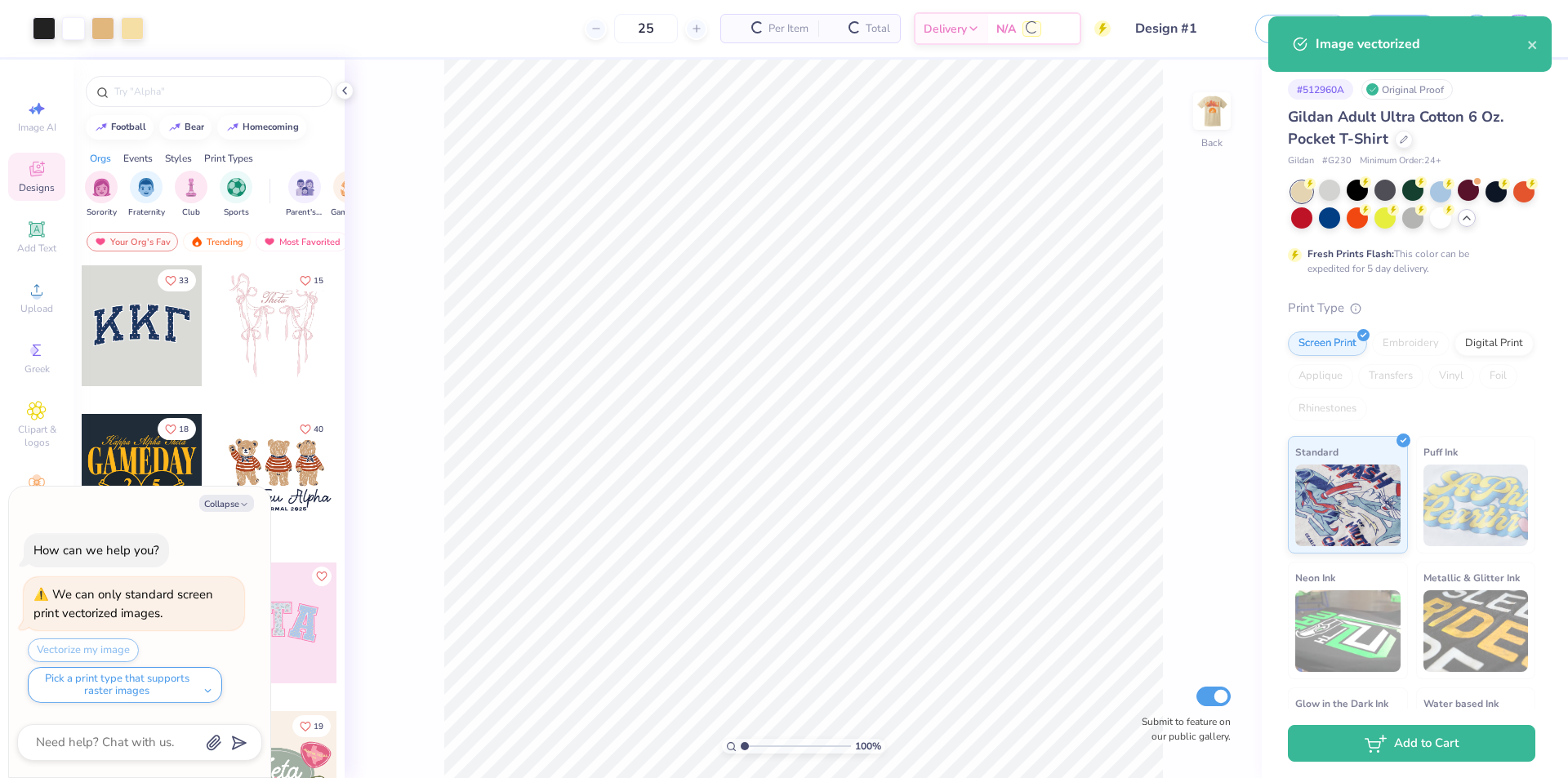
type textarea "x"
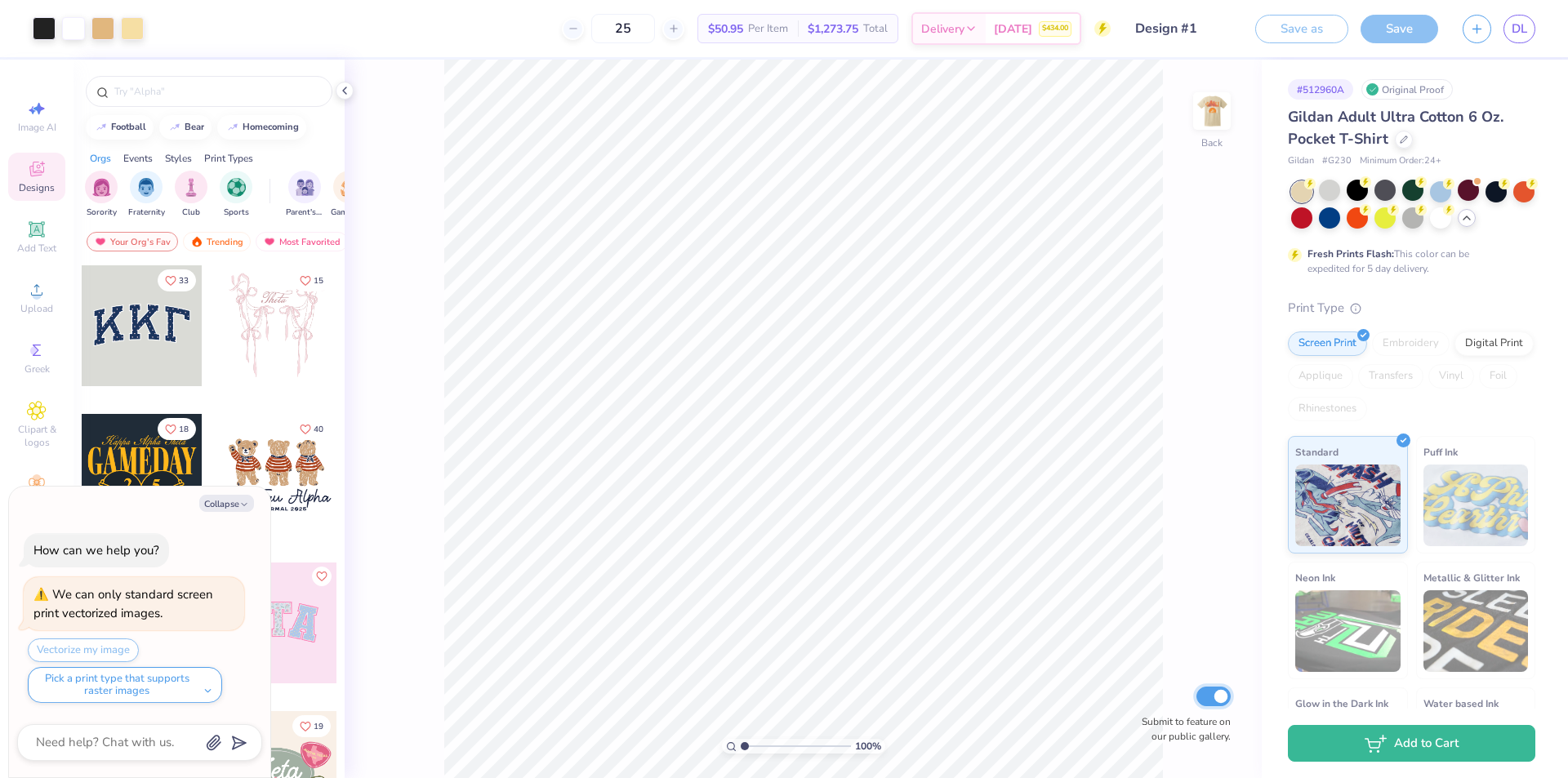
click at [1212, 697] on input "Submit to feature on our public gallery." at bounding box center [1213, 697] width 34 height 20
checkbox input "false"
click at [1208, 106] on img at bounding box center [1212, 111] width 66 height 66
click at [1208, 106] on img at bounding box center [1211, 111] width 32 height 32
click at [1507, 26] on link "DL" at bounding box center [1520, 29] width 32 height 28
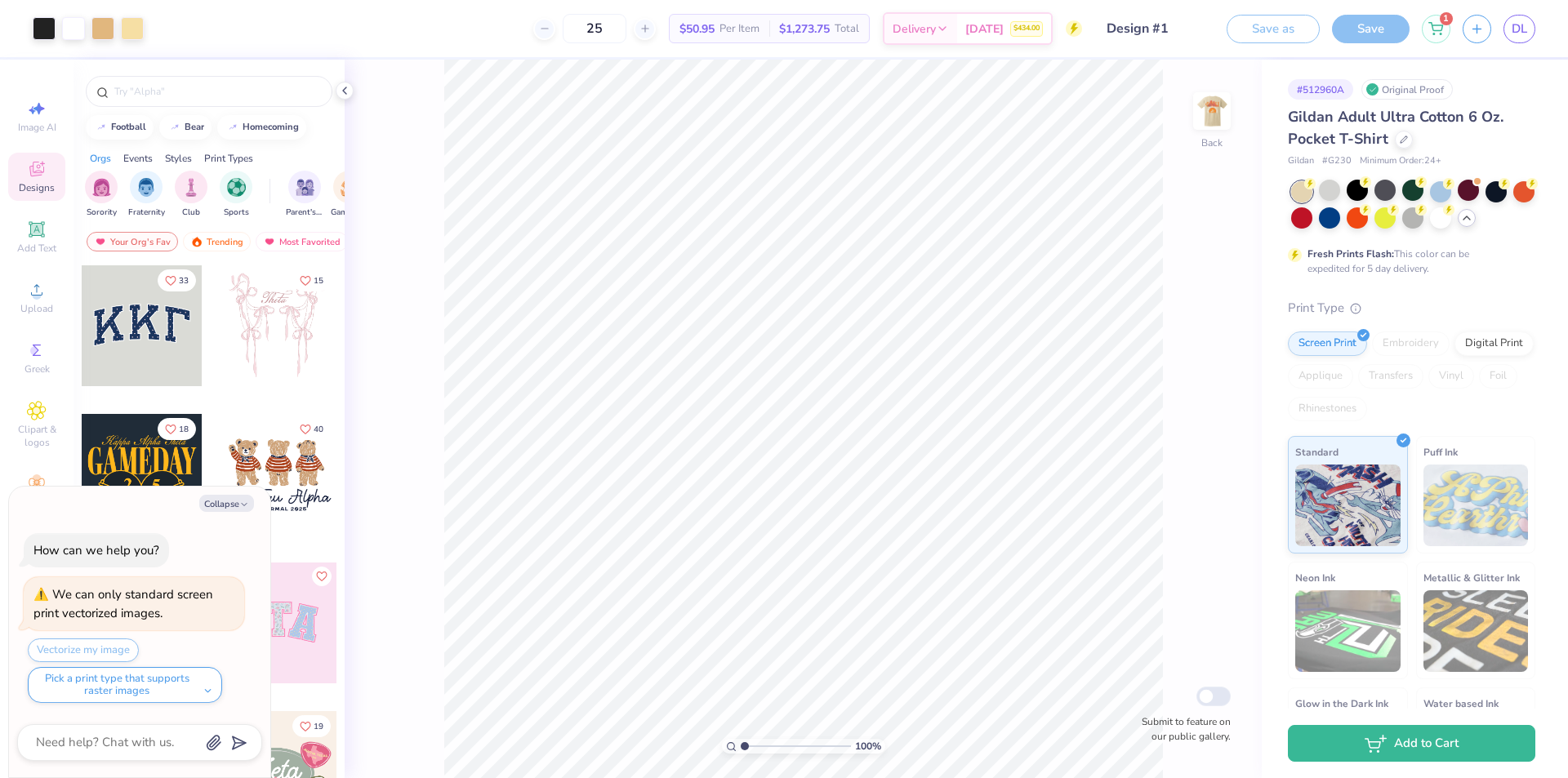
type textarea "x"
click at [639, 28] on icon at bounding box center [645, 29] width 12 height 12
type input "26"
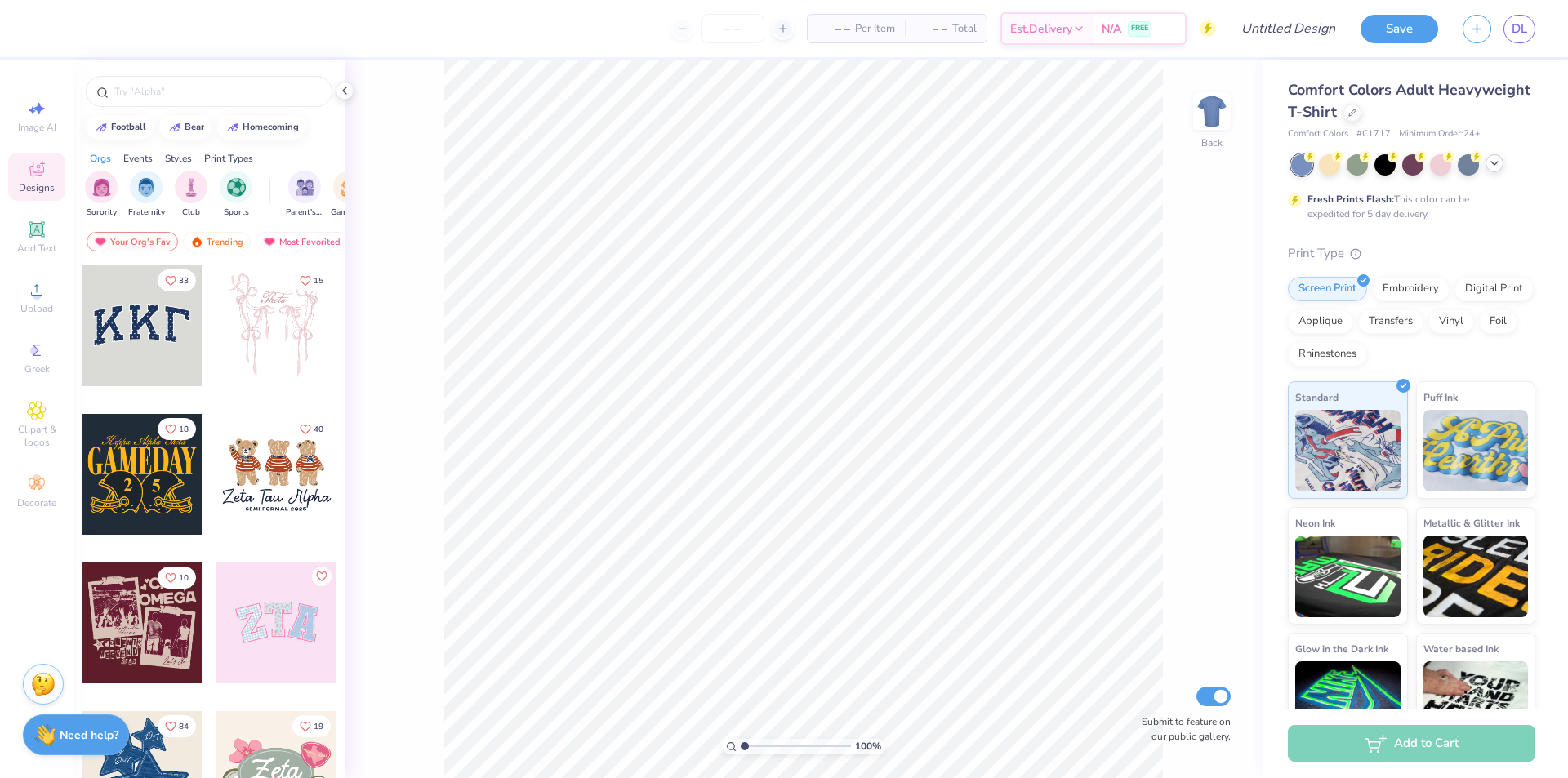
click at [1502, 162] on div at bounding box center [1495, 164] width 18 height 18
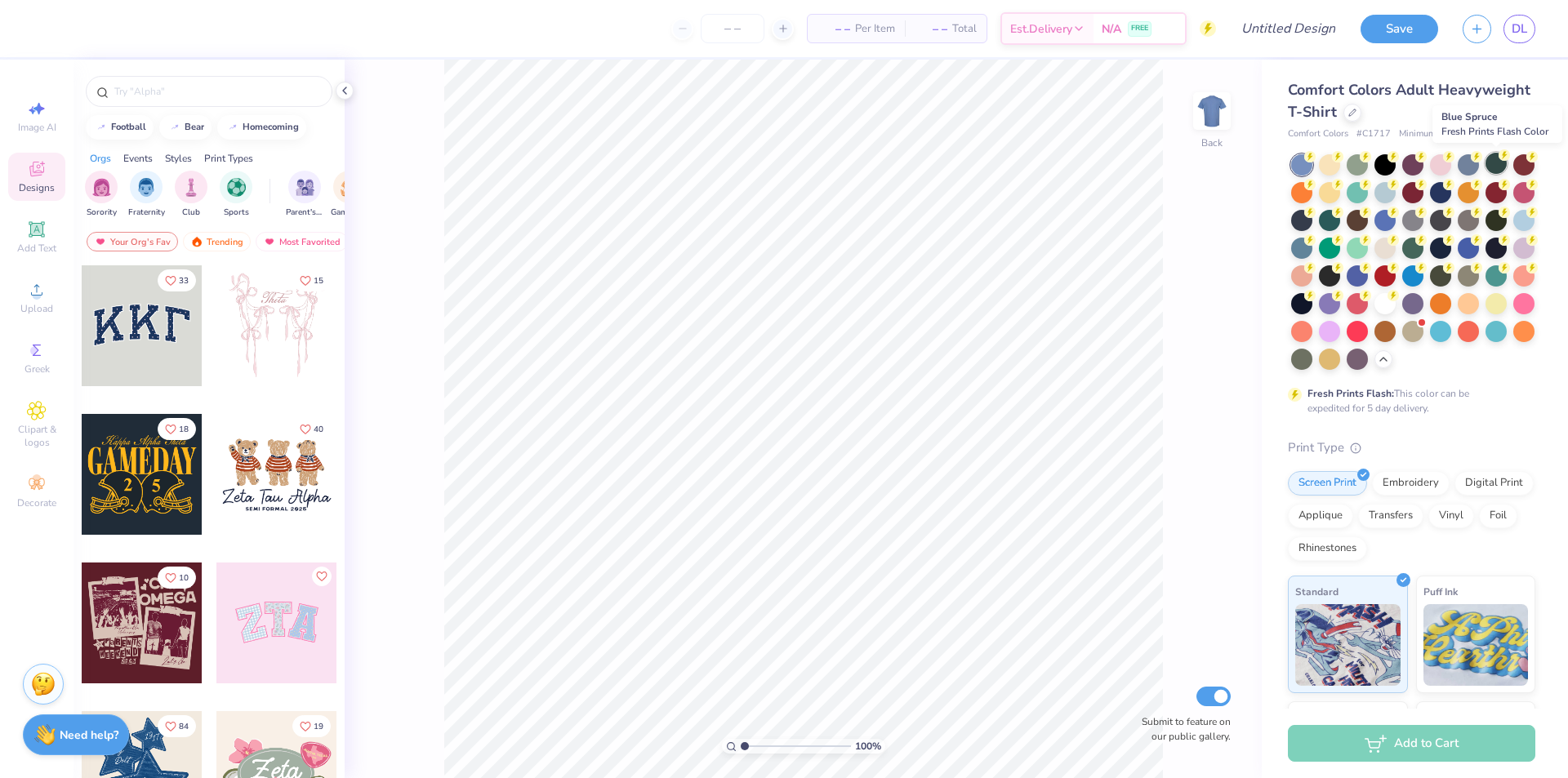
click at [1493, 166] on div at bounding box center [1497, 164] width 22 height 22
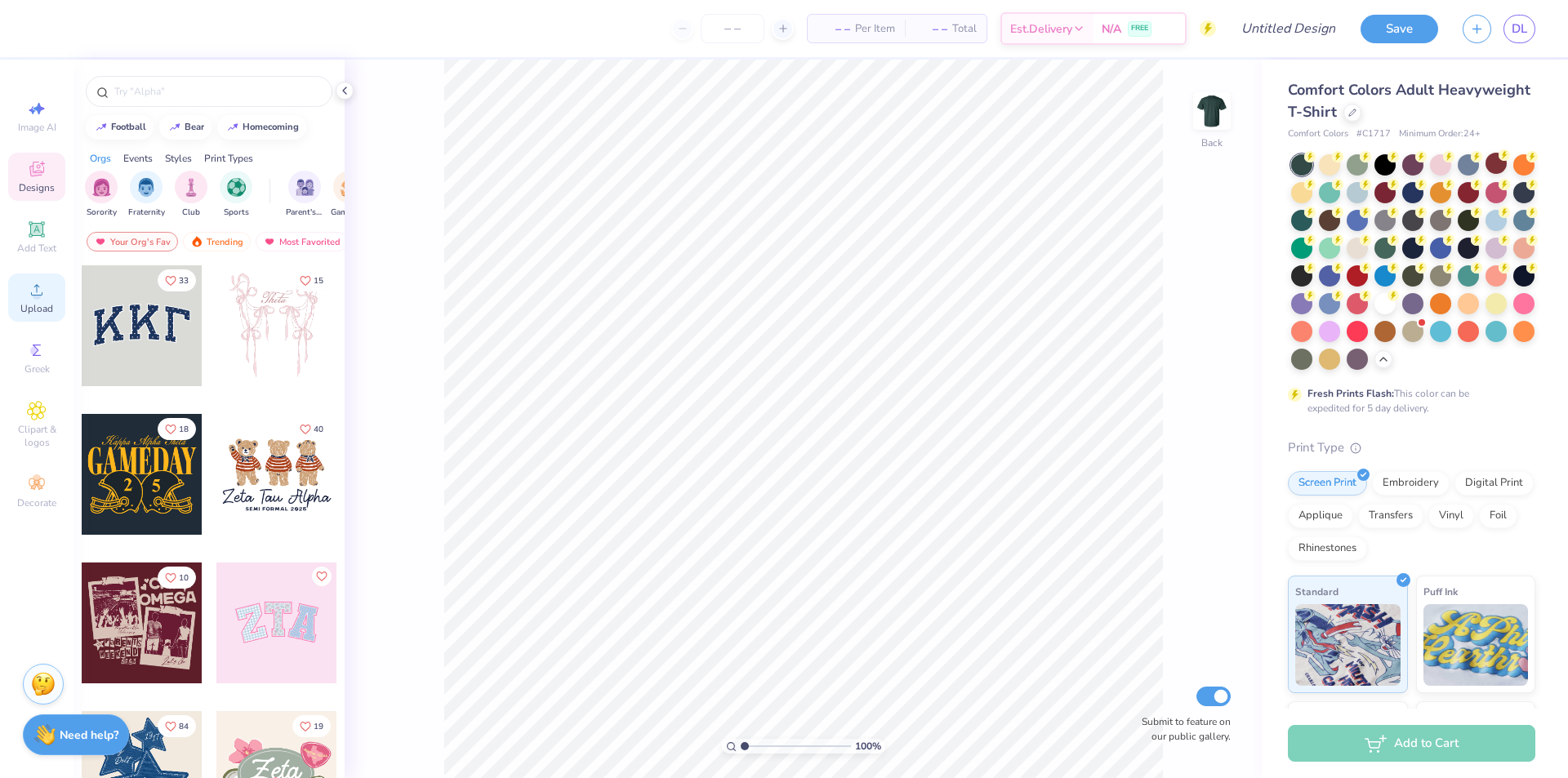
click at [23, 295] on div "Upload" at bounding box center [37, 298] width 57 height 48
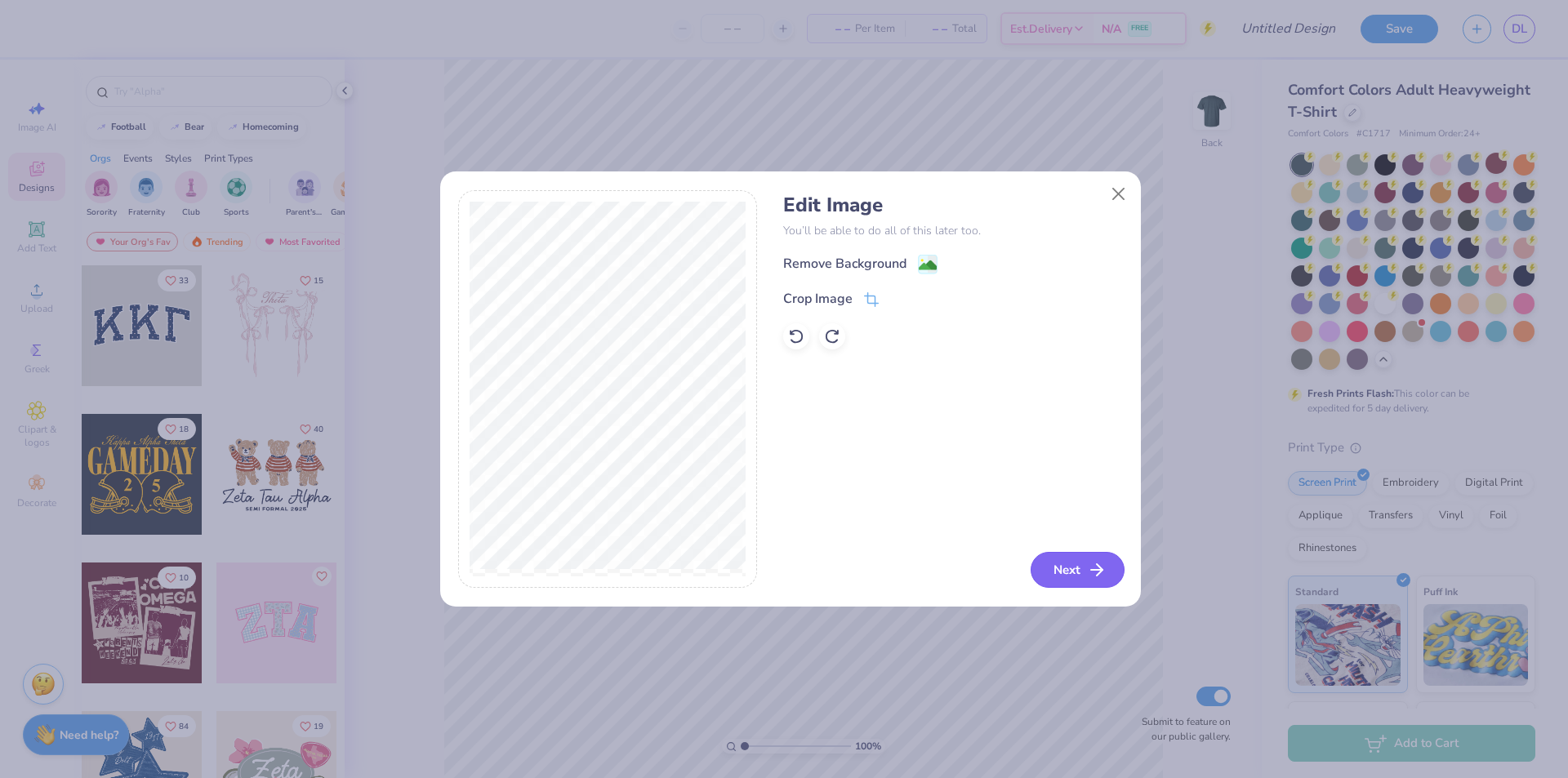
click at [1057, 575] on button "Next" at bounding box center [1077, 569] width 94 height 36
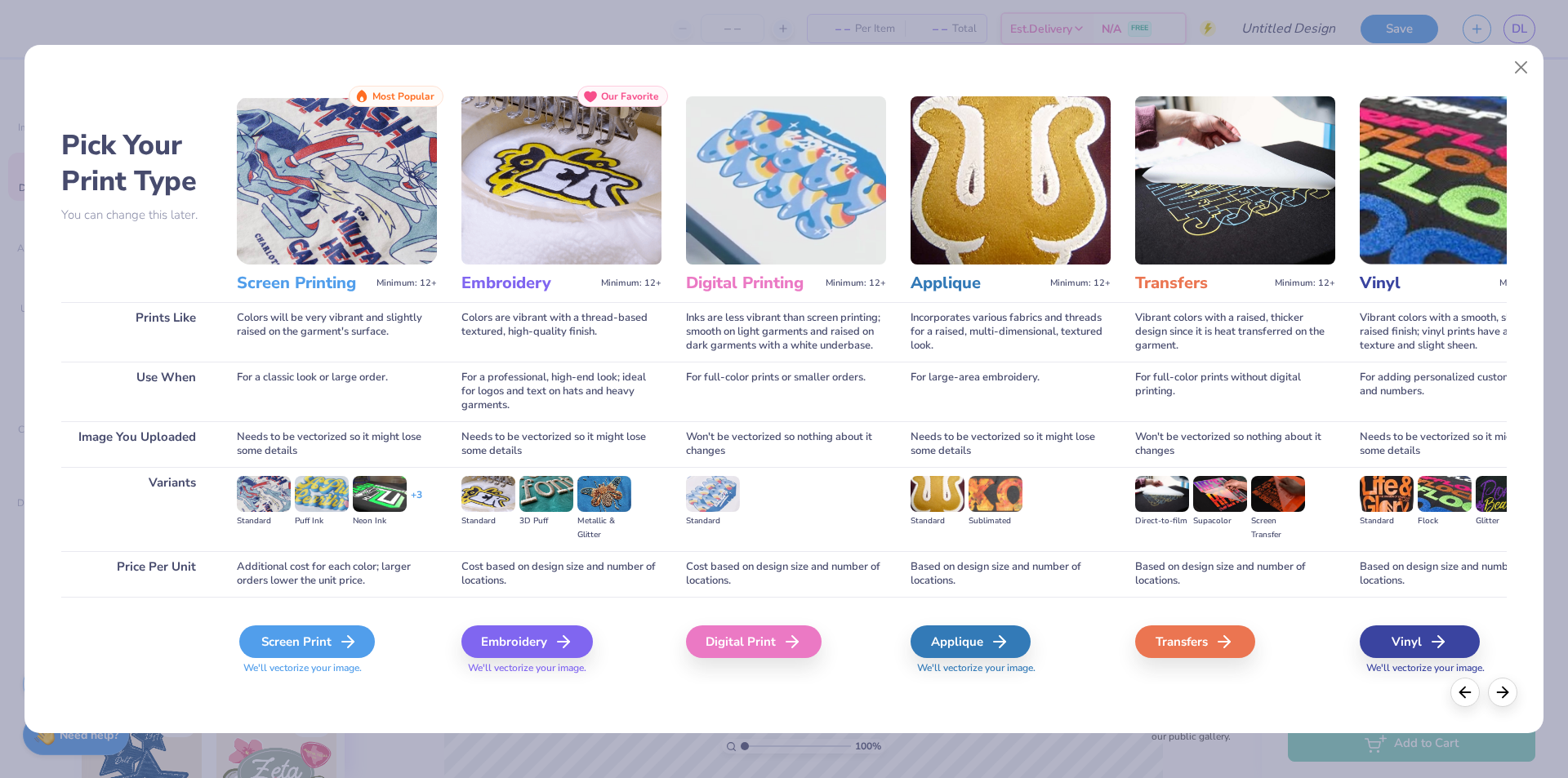
click at [278, 642] on div "Screen Print" at bounding box center [307, 642] width 136 height 32
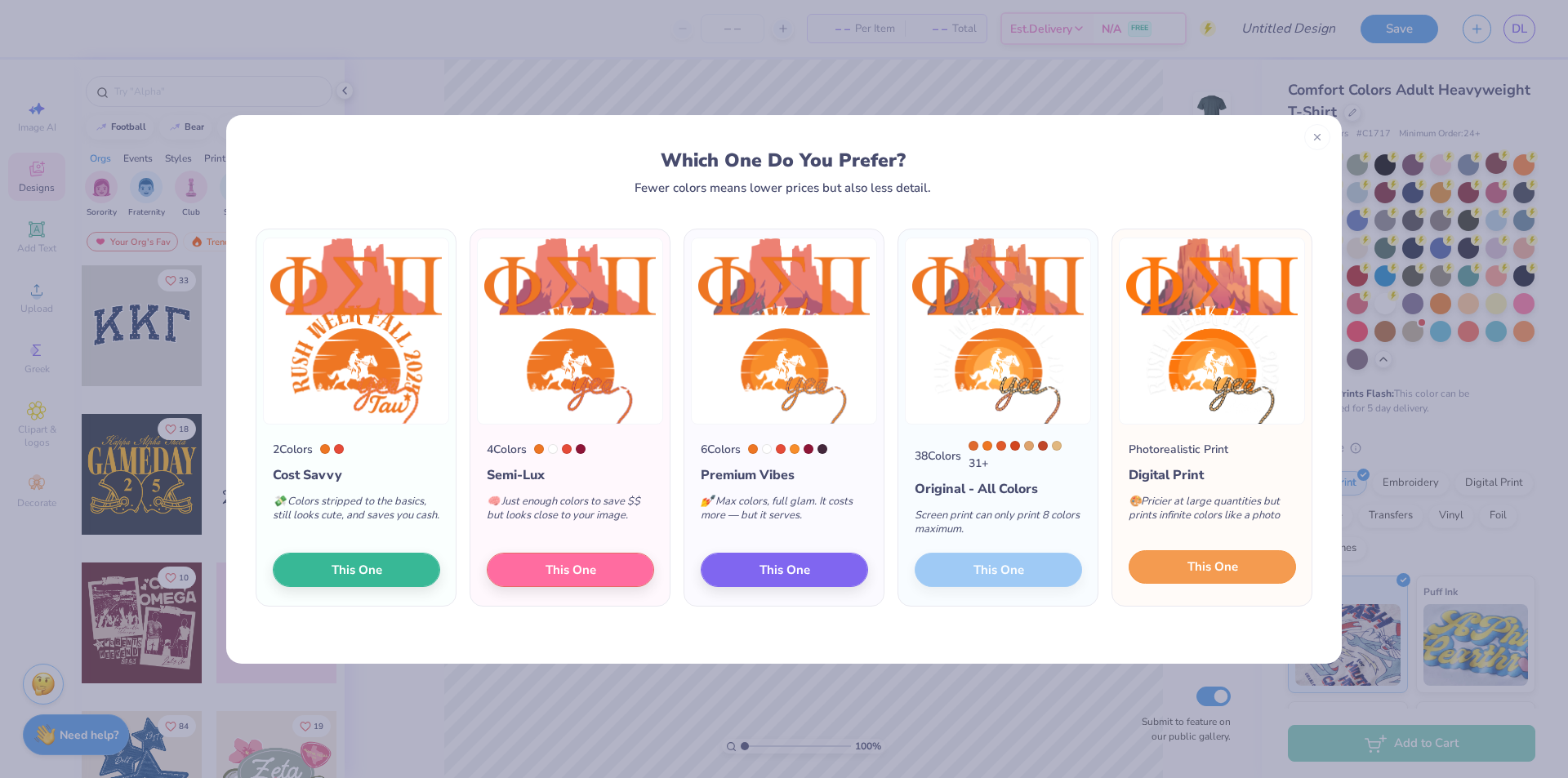
click at [1246, 571] on button "This One" at bounding box center [1212, 567] width 167 height 34
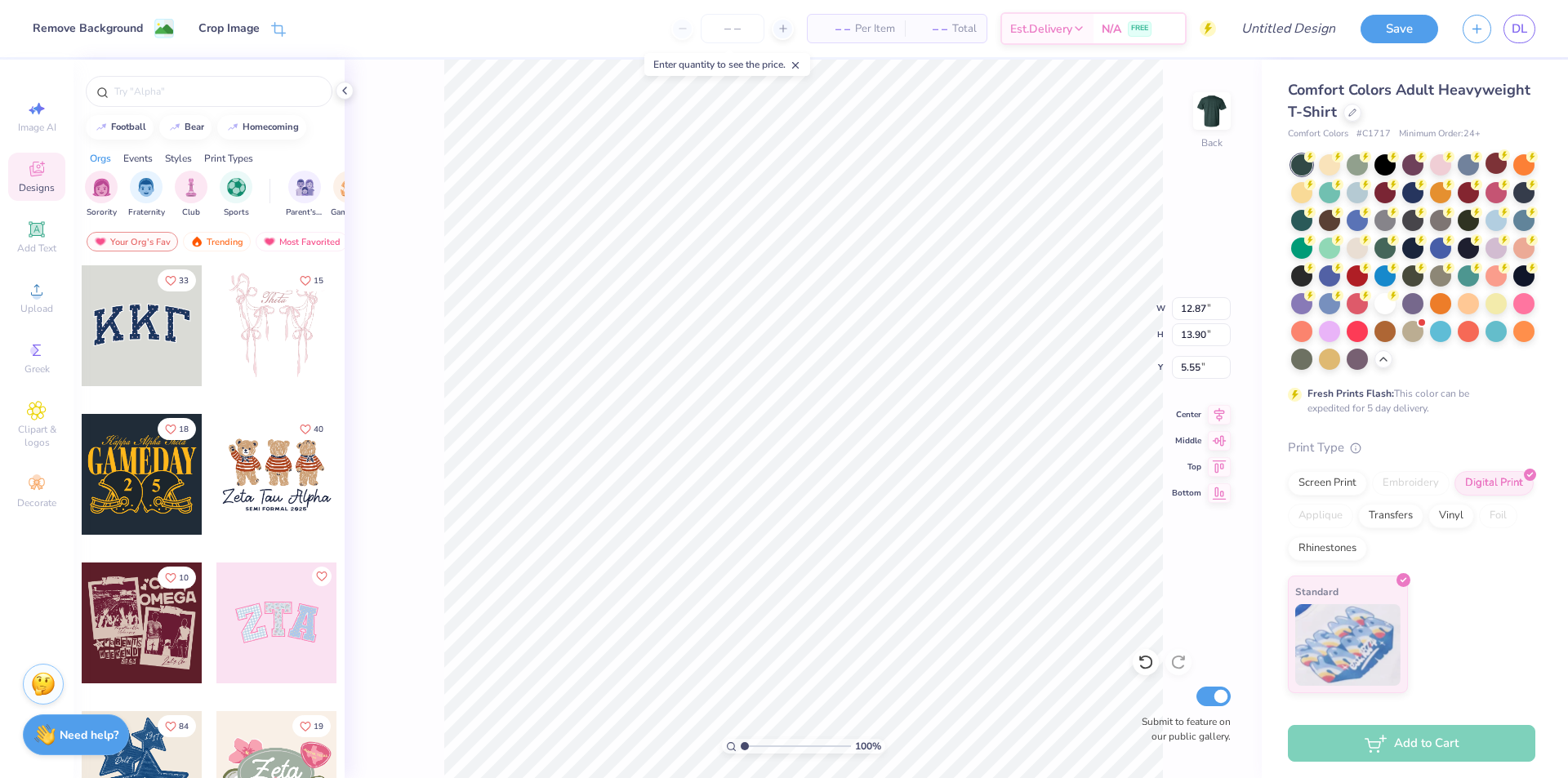
type input "3.00"
click at [783, 29] on line at bounding box center [783, 28] width 0 height 7
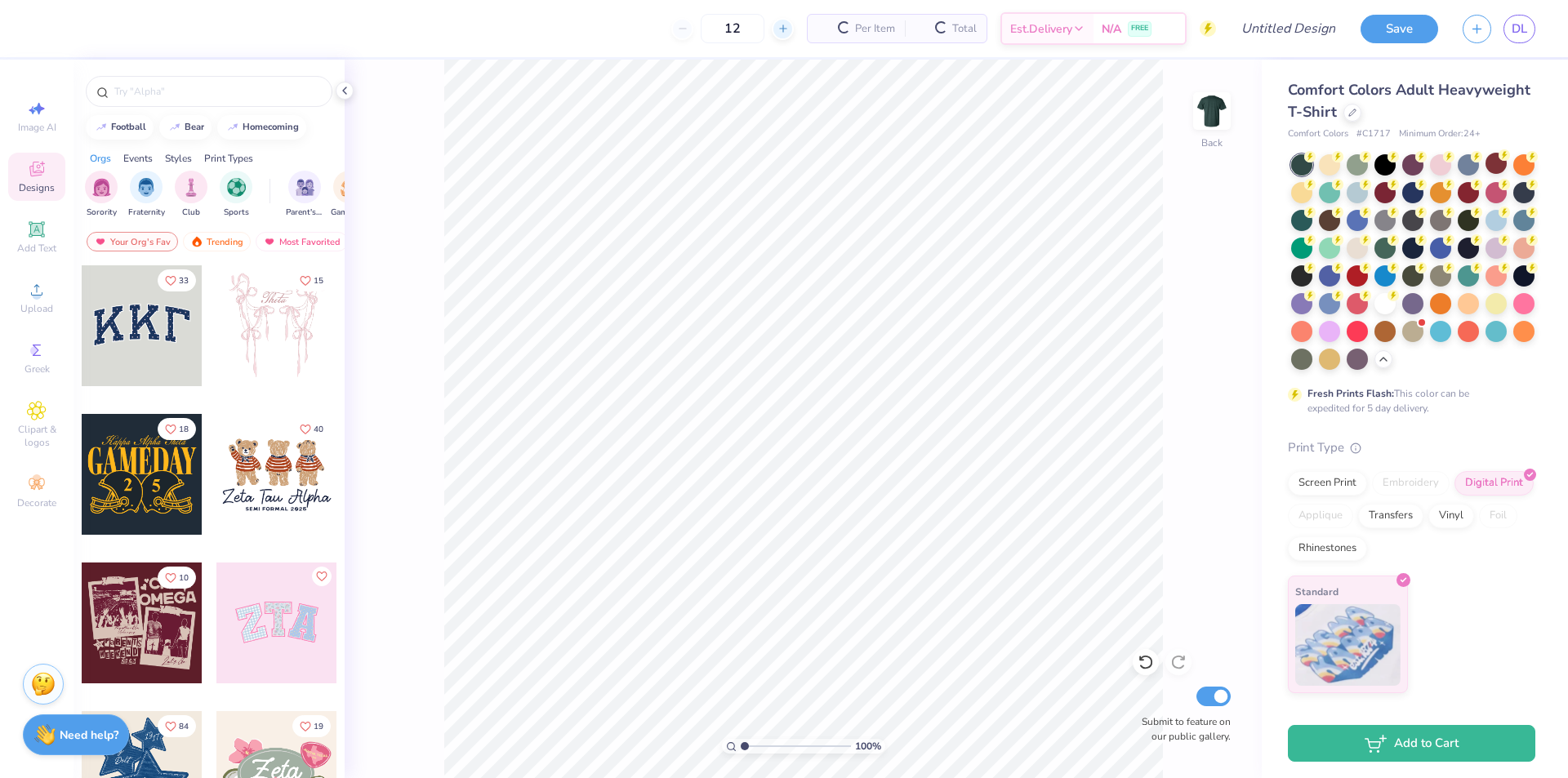
click at [783, 29] on line at bounding box center [783, 28] width 0 height 7
click at [779, 29] on div "13 Per Item Total Est. Delivery N/A FREE" at bounding box center [630, 28] width 1171 height 57
click at [779, 29] on div "$38.34 Per Item" at bounding box center [803, 28] width 100 height 27
click at [779, 29] on div "$37.77 Per Item" at bounding box center [803, 28] width 100 height 27
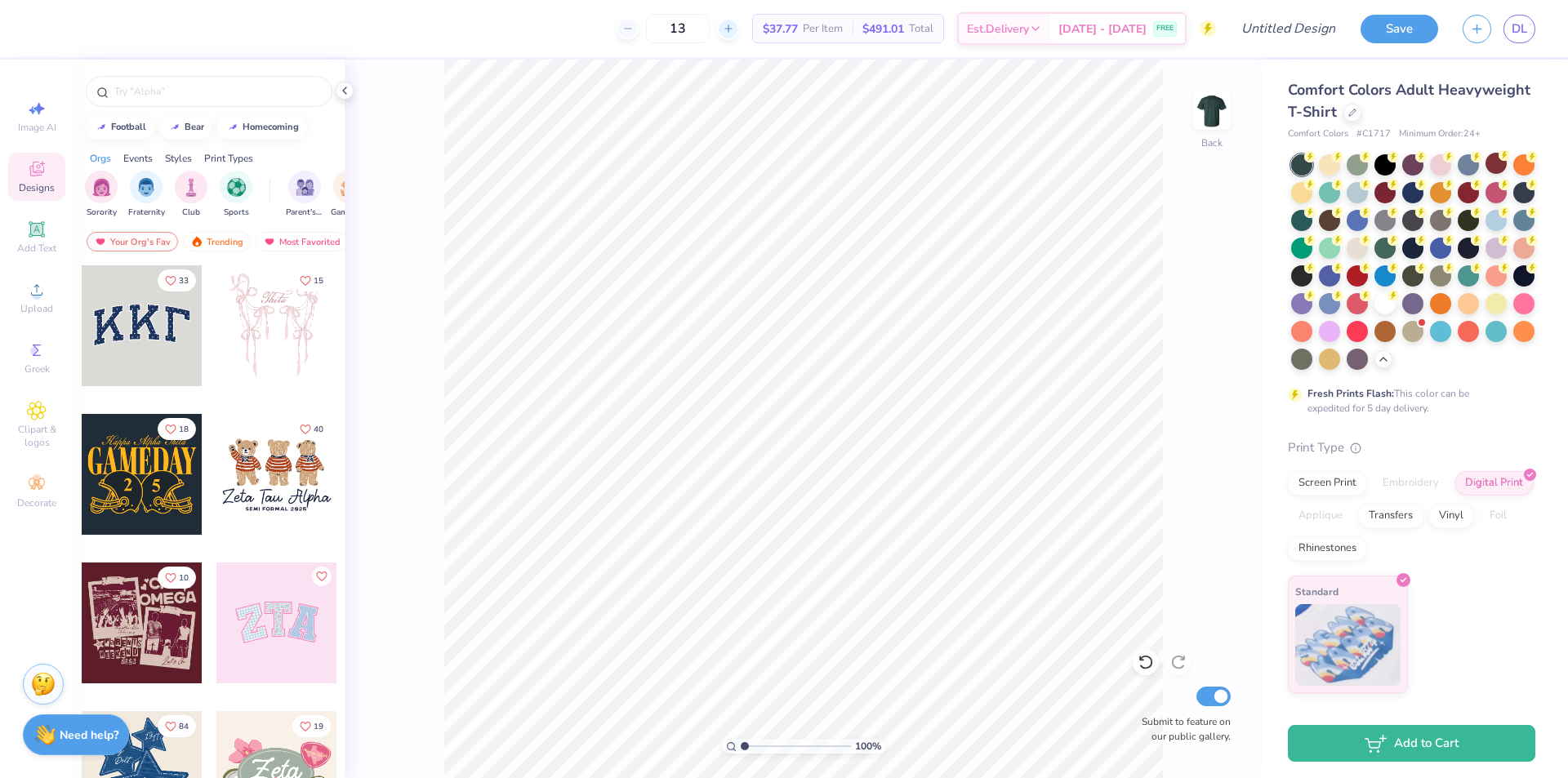
click at [728, 32] on line at bounding box center [728, 28] width 0 height 7
drag, startPoint x: 722, startPoint y: 30, endPoint x: 677, endPoint y: 30, distance: 45.0
click at [677, 30] on div "15" at bounding box center [678, 28] width 122 height 29
type input "25"
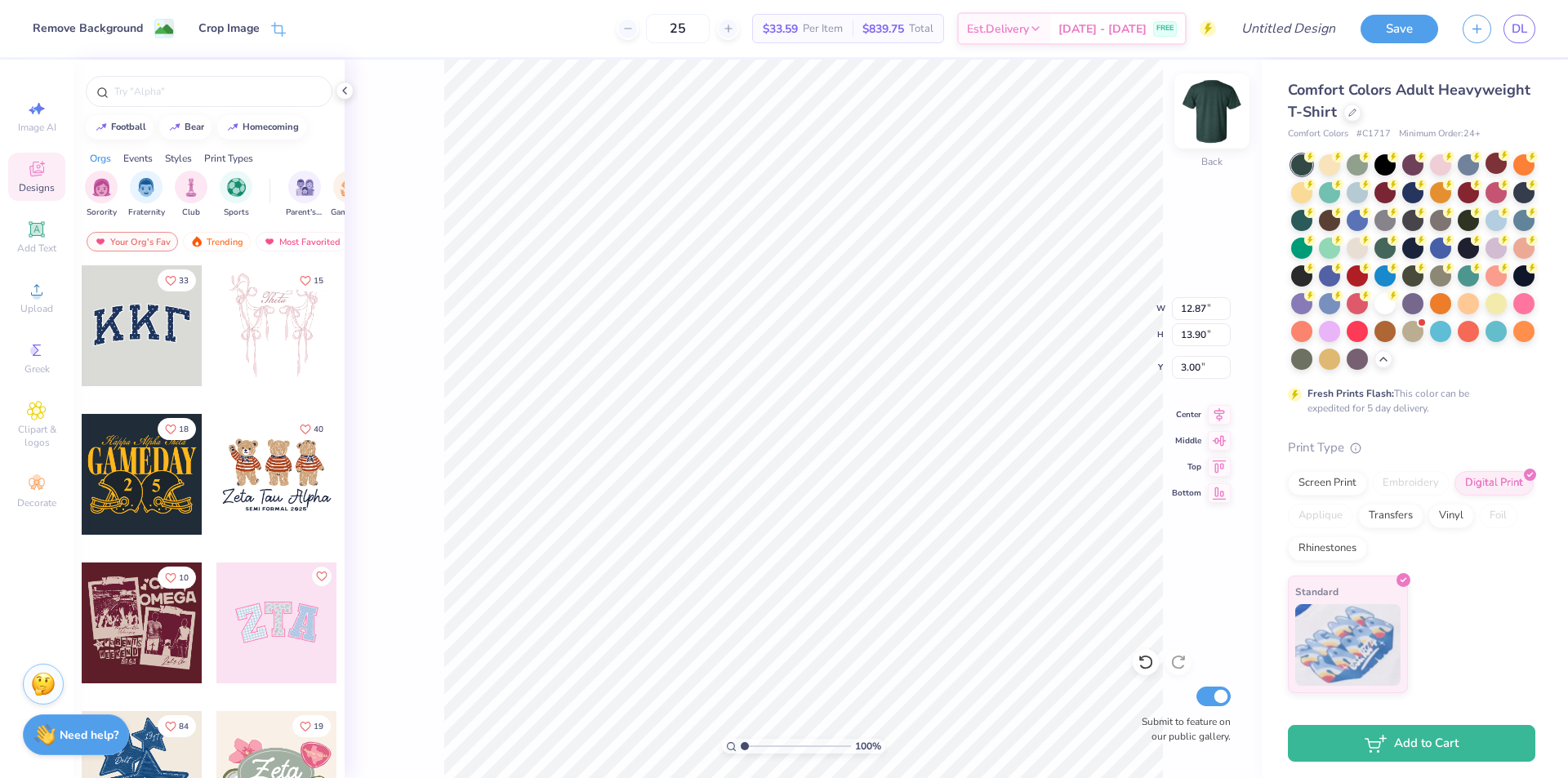
click at [1213, 114] on img at bounding box center [1212, 111] width 66 height 66
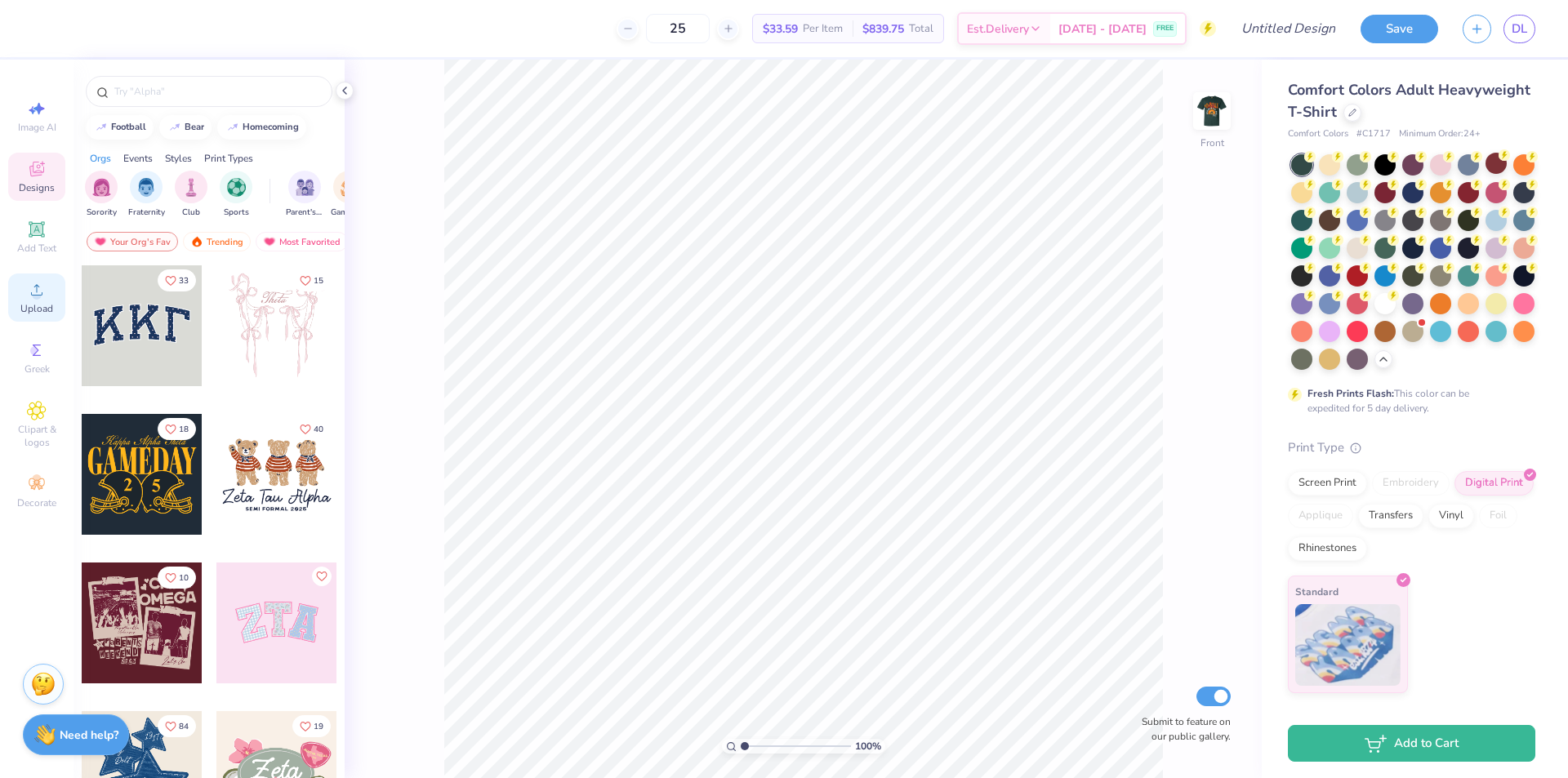
click at [46, 290] on icon at bounding box center [37, 290] width 20 height 20
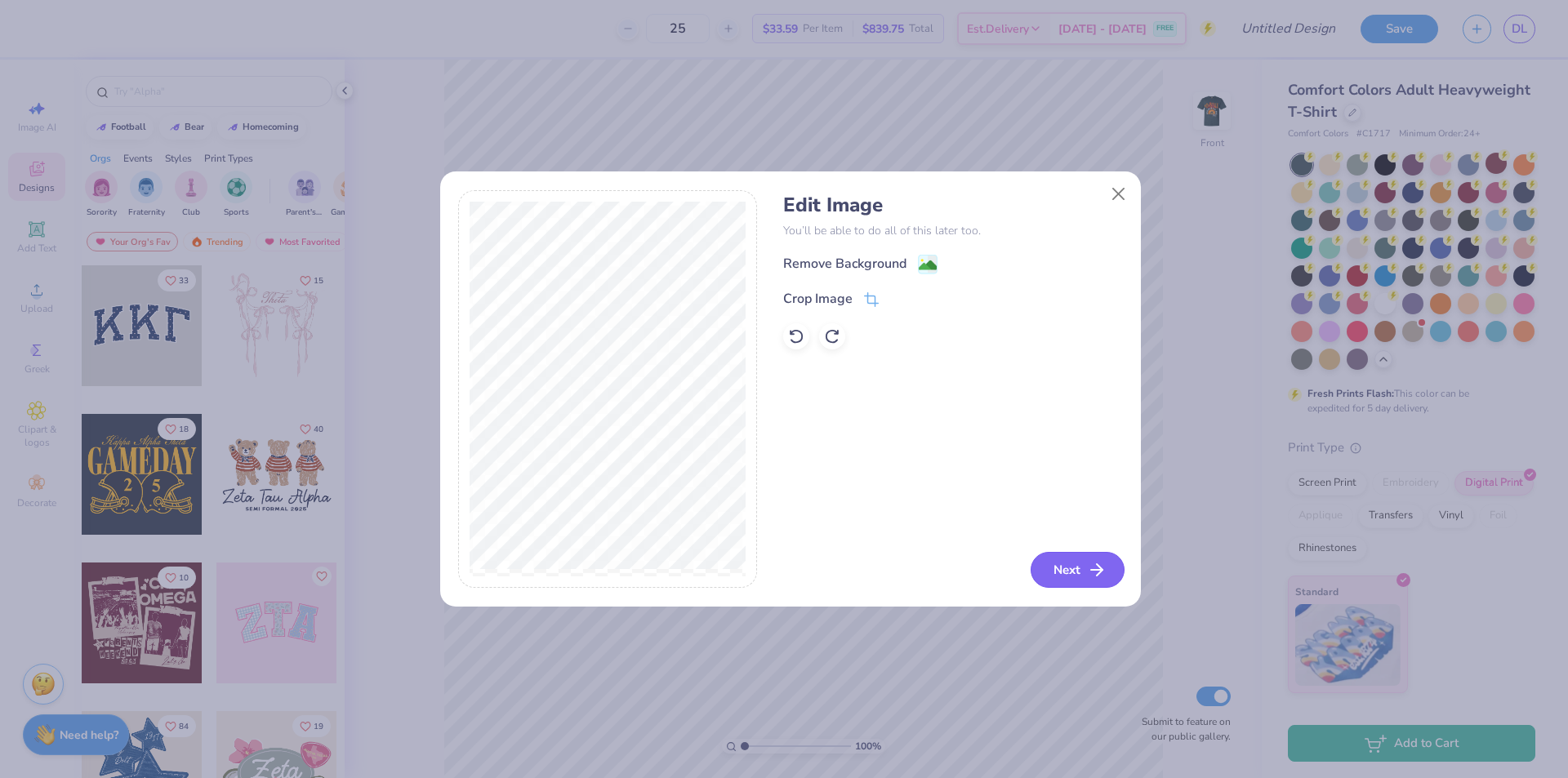
click at [1079, 567] on button "Next" at bounding box center [1077, 569] width 94 height 36
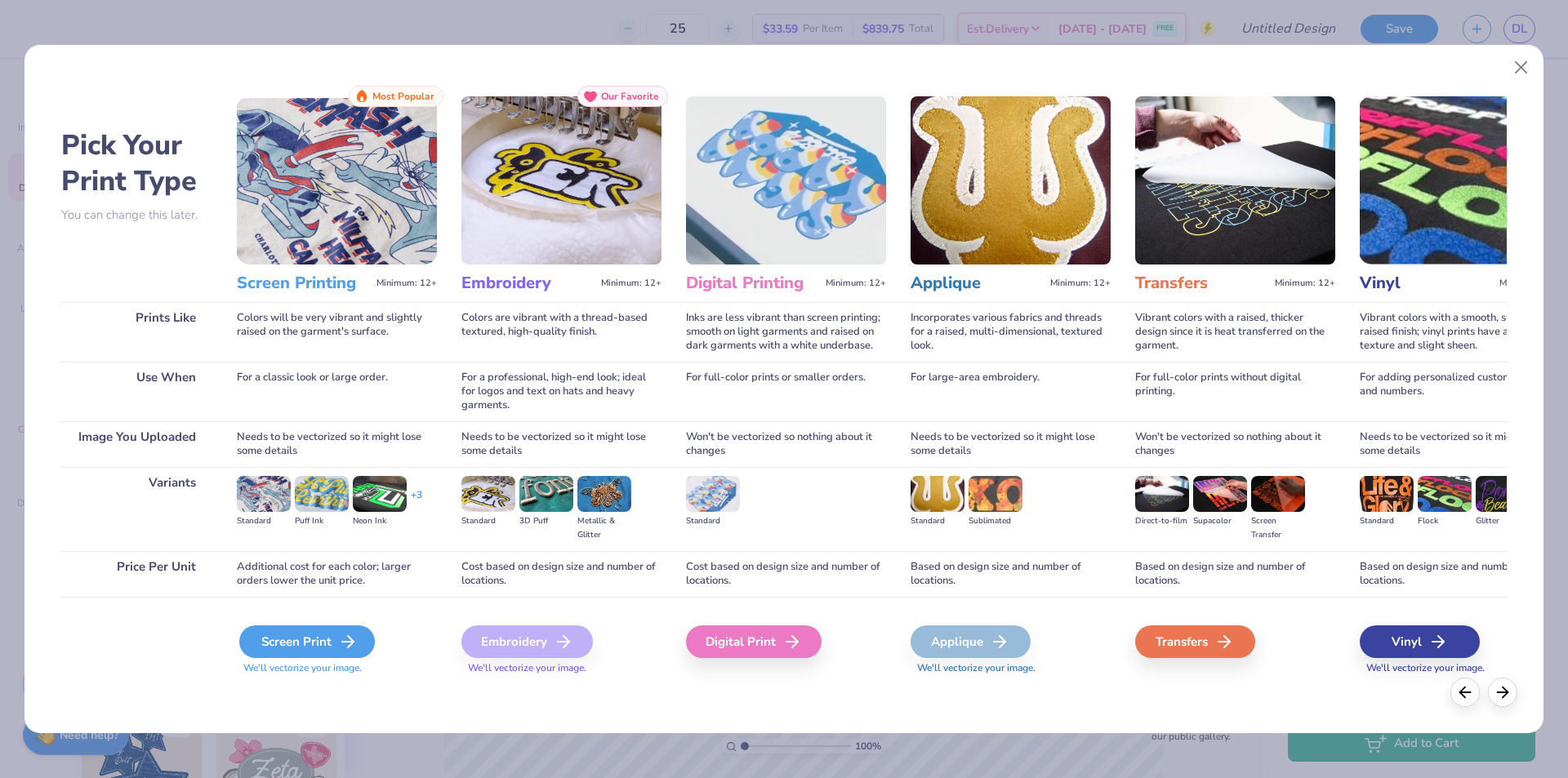
click at [328, 632] on div "Screen Print" at bounding box center [307, 642] width 136 height 32
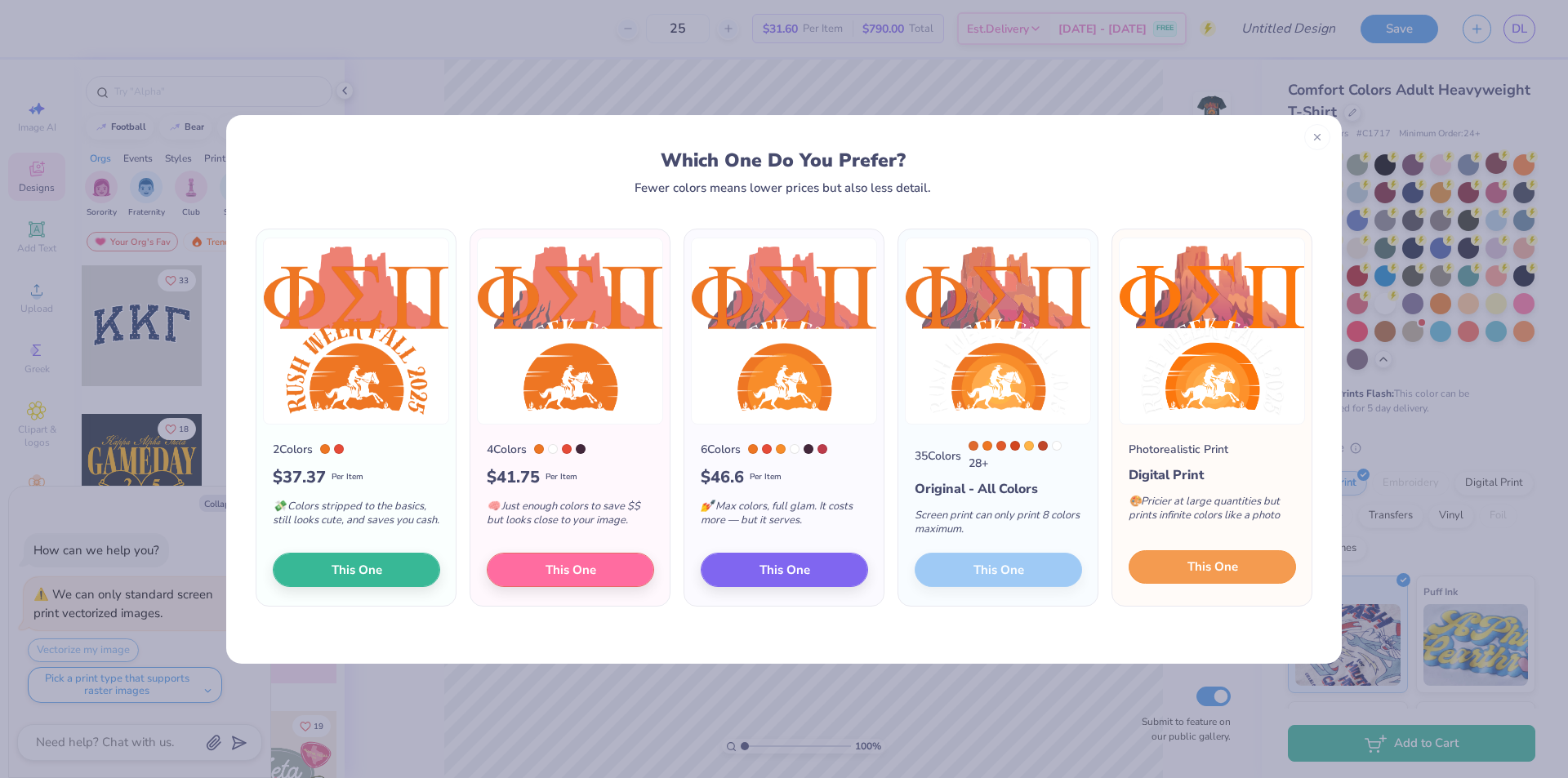
click at [1225, 573] on span "This One" at bounding box center [1213, 567] width 51 height 19
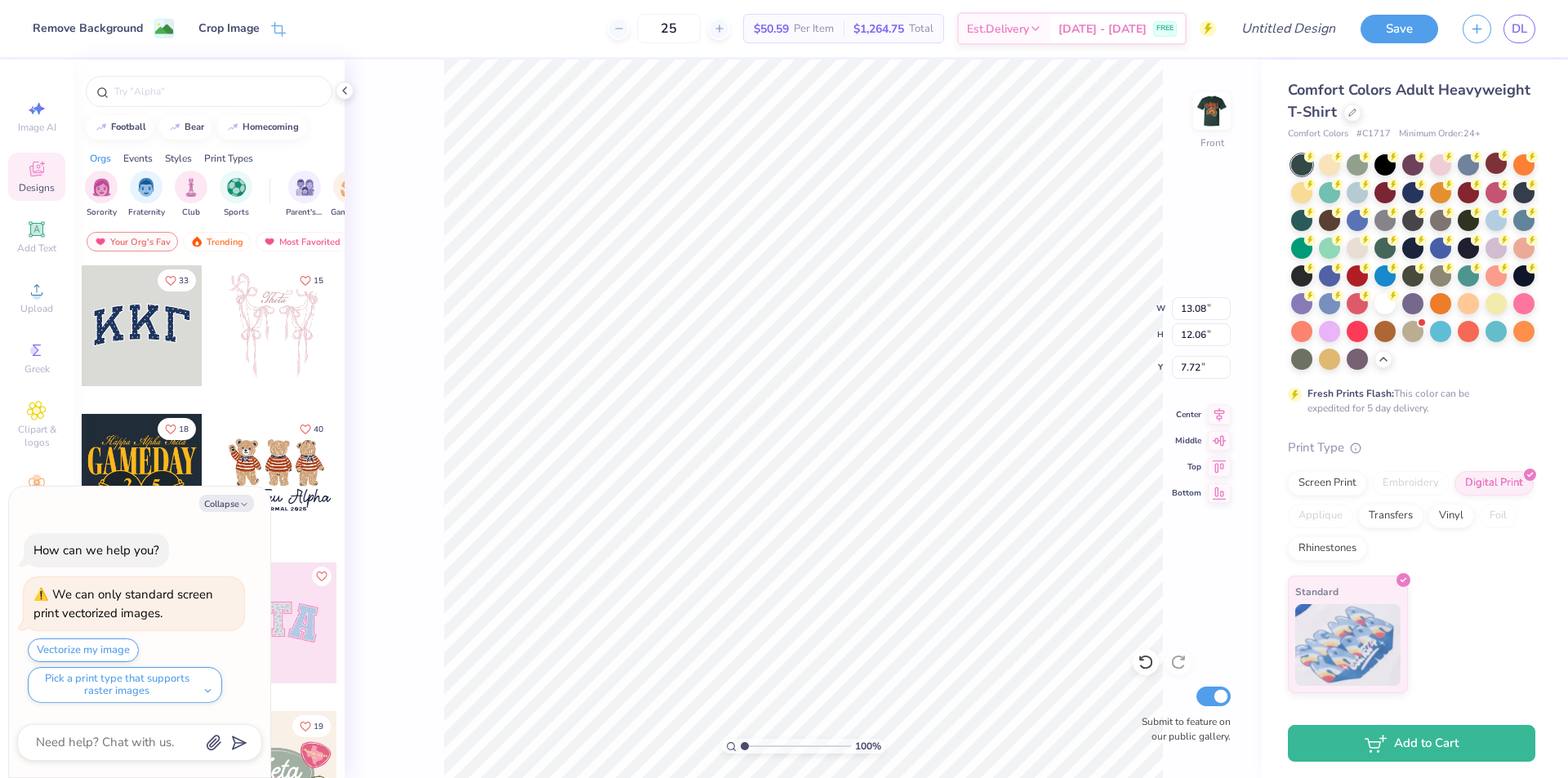
type textarea "x"
type input "3.00"
click at [1208, 108] on img at bounding box center [1212, 111] width 66 height 66
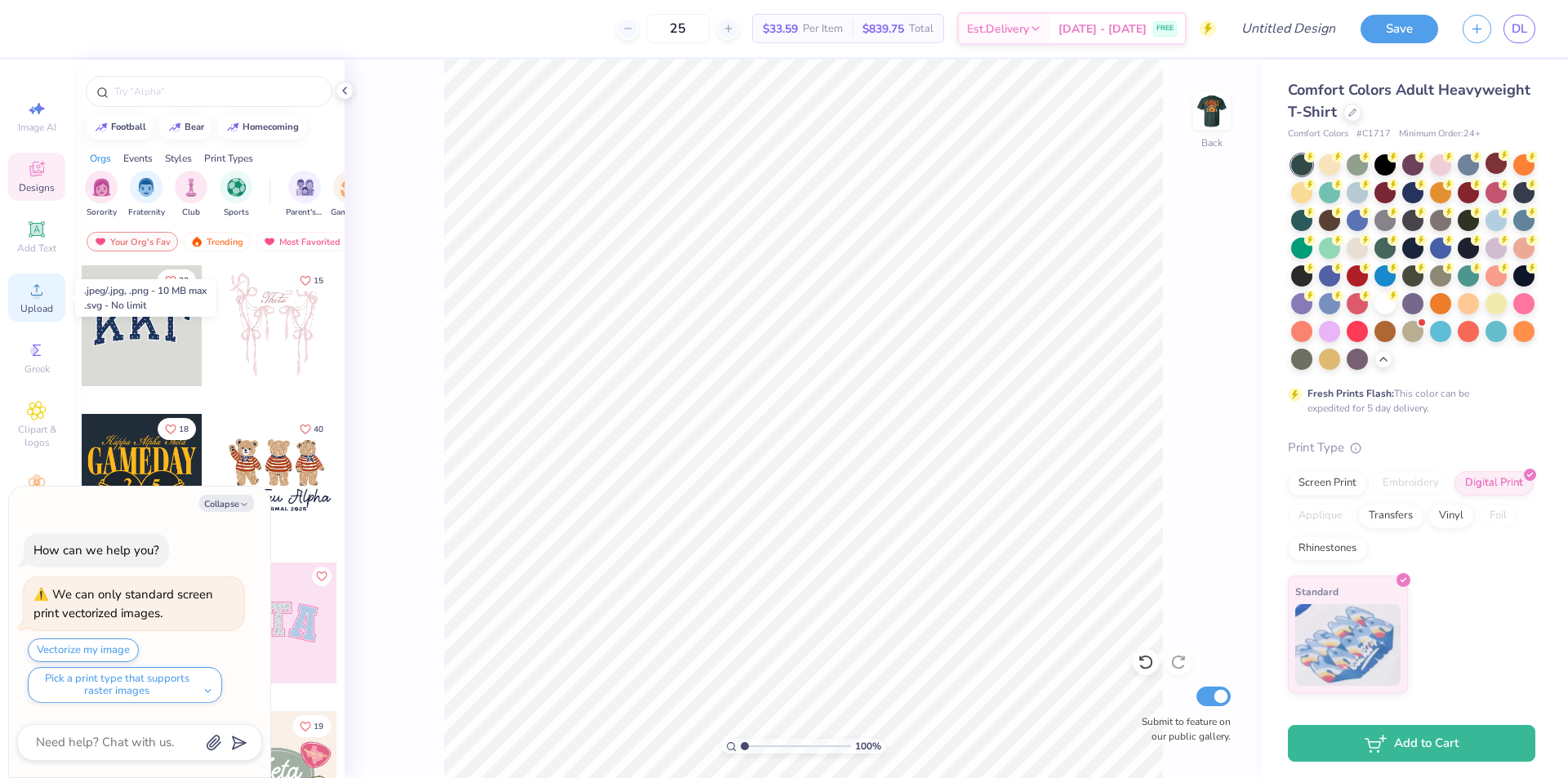
click at [32, 291] on icon at bounding box center [37, 290] width 20 height 20
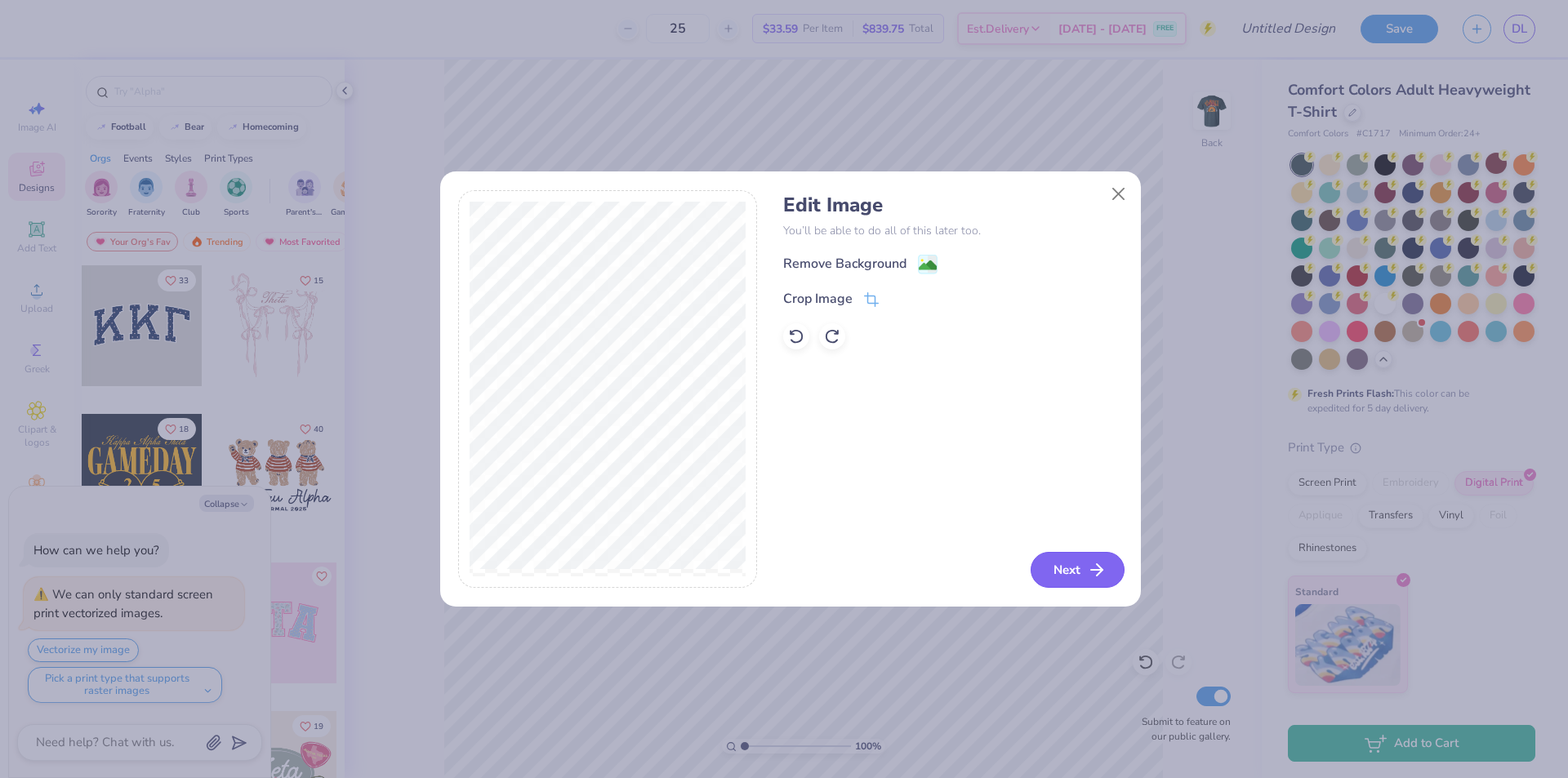
click at [1097, 574] on icon "button" at bounding box center [1097, 570] width 20 height 20
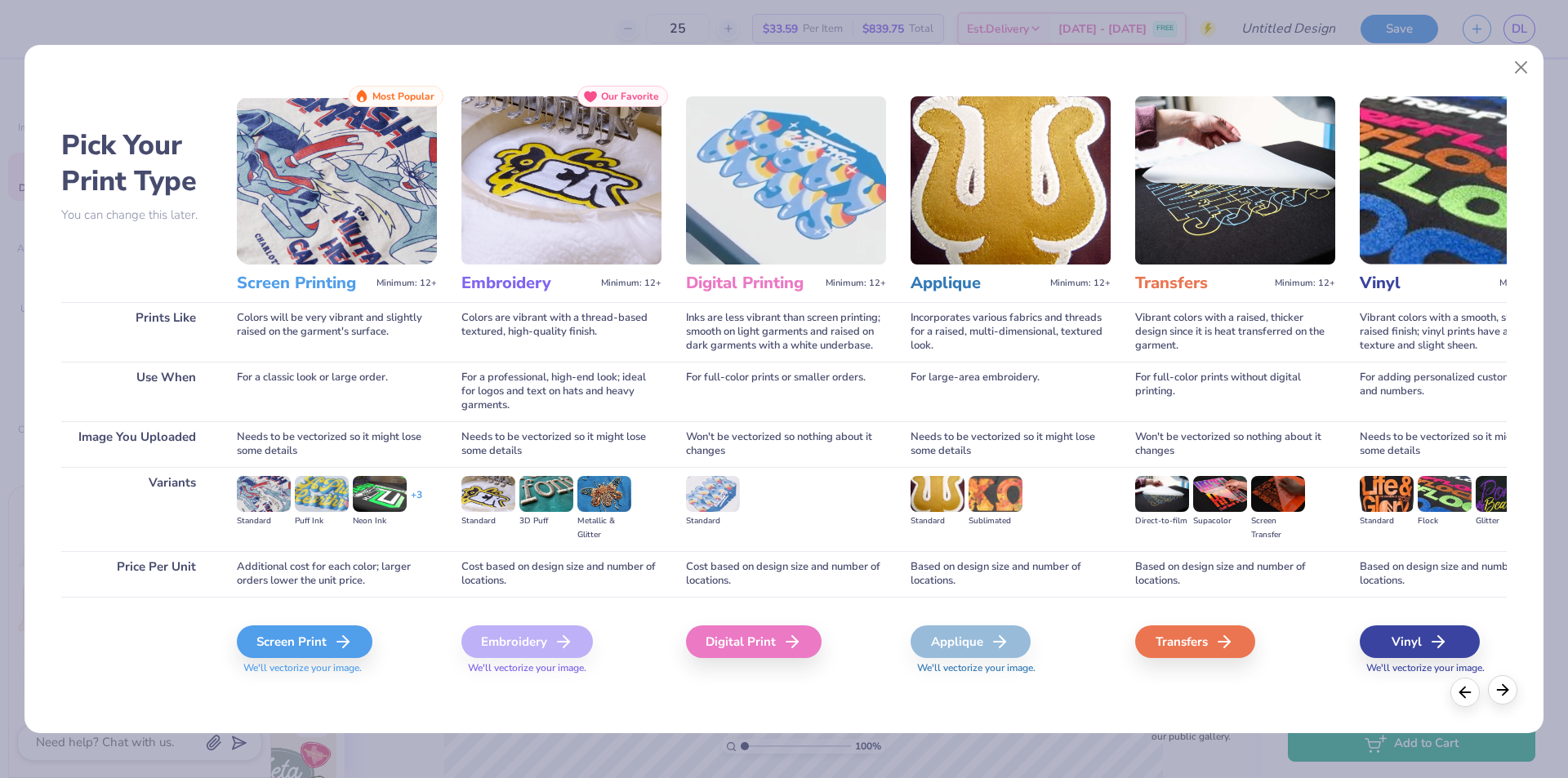
click at [1501, 689] on icon at bounding box center [1503, 690] width 18 height 18
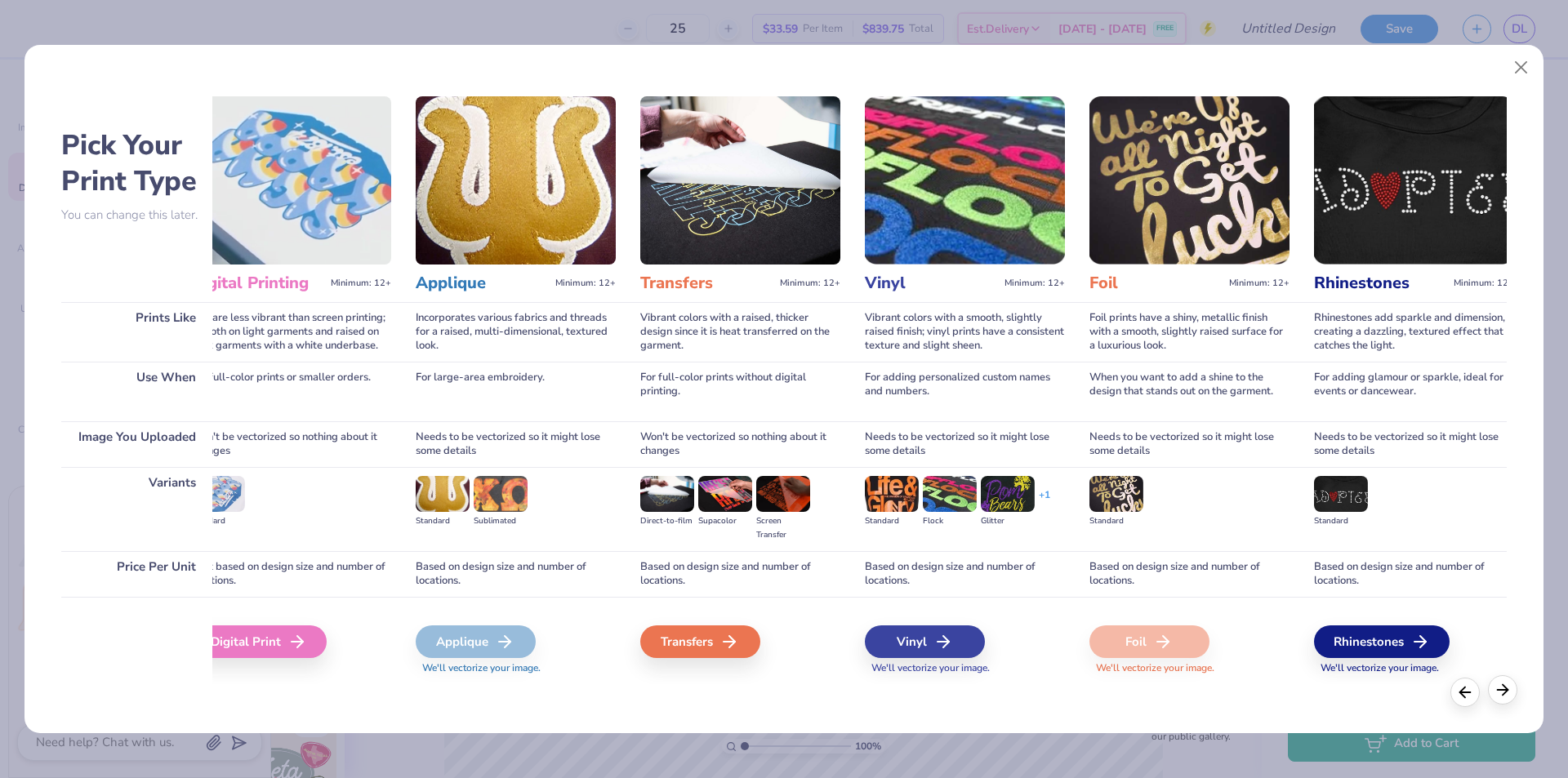
scroll to position [0, 527]
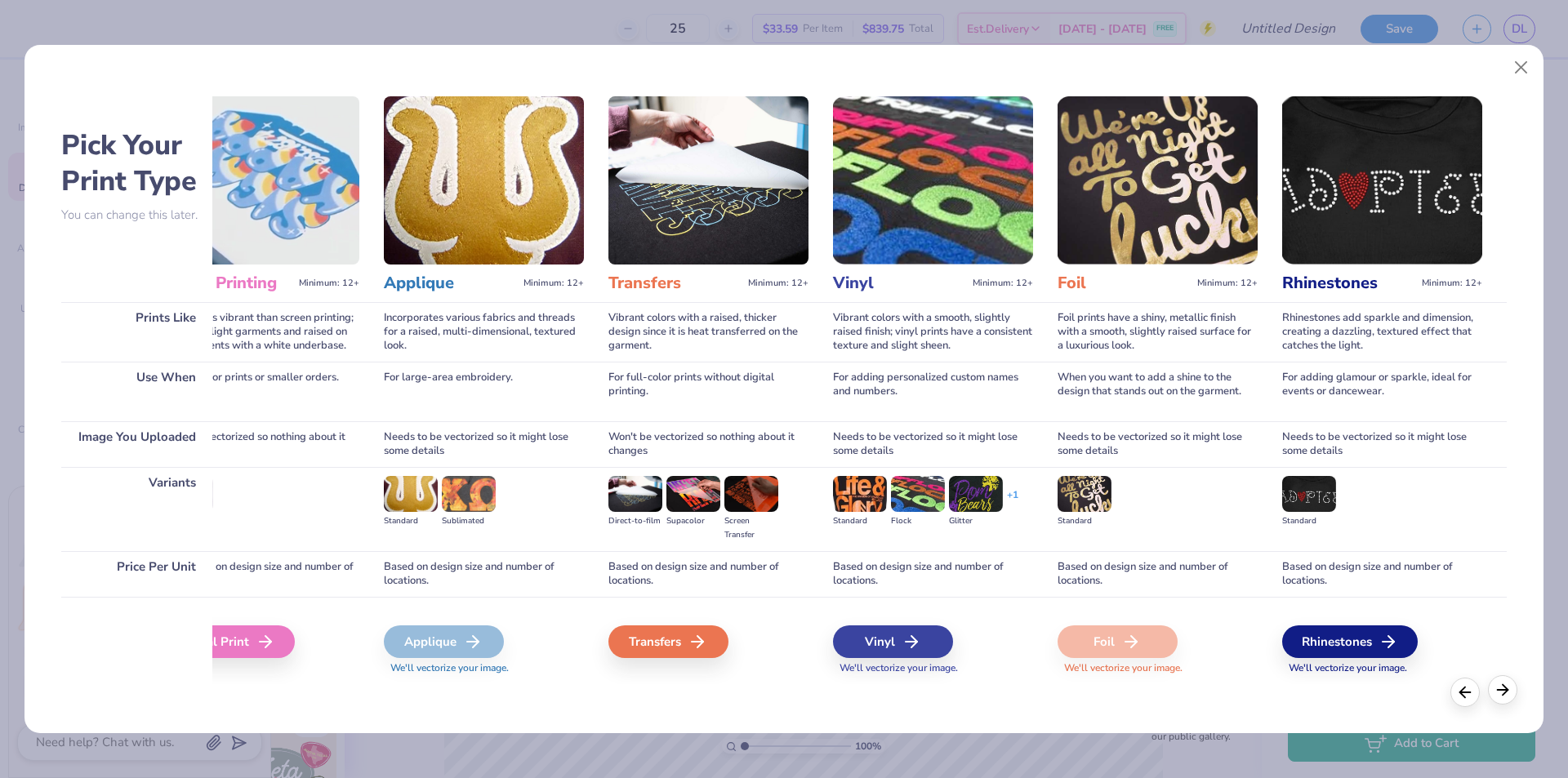
click at [1502, 691] on icon at bounding box center [1503, 690] width 18 height 18
click at [1463, 693] on polyline at bounding box center [1463, 690] width 5 height 11
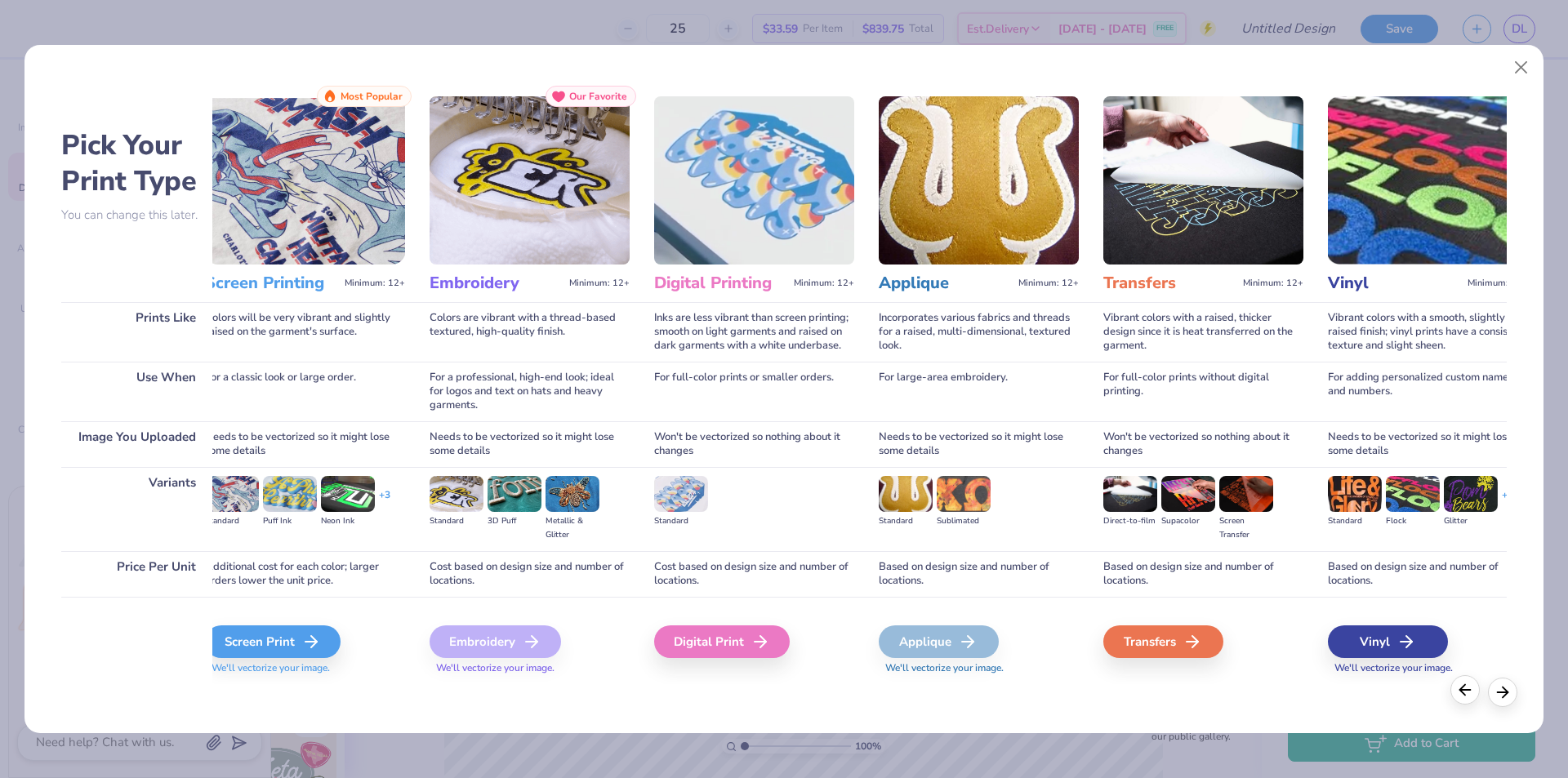
scroll to position [0, 0]
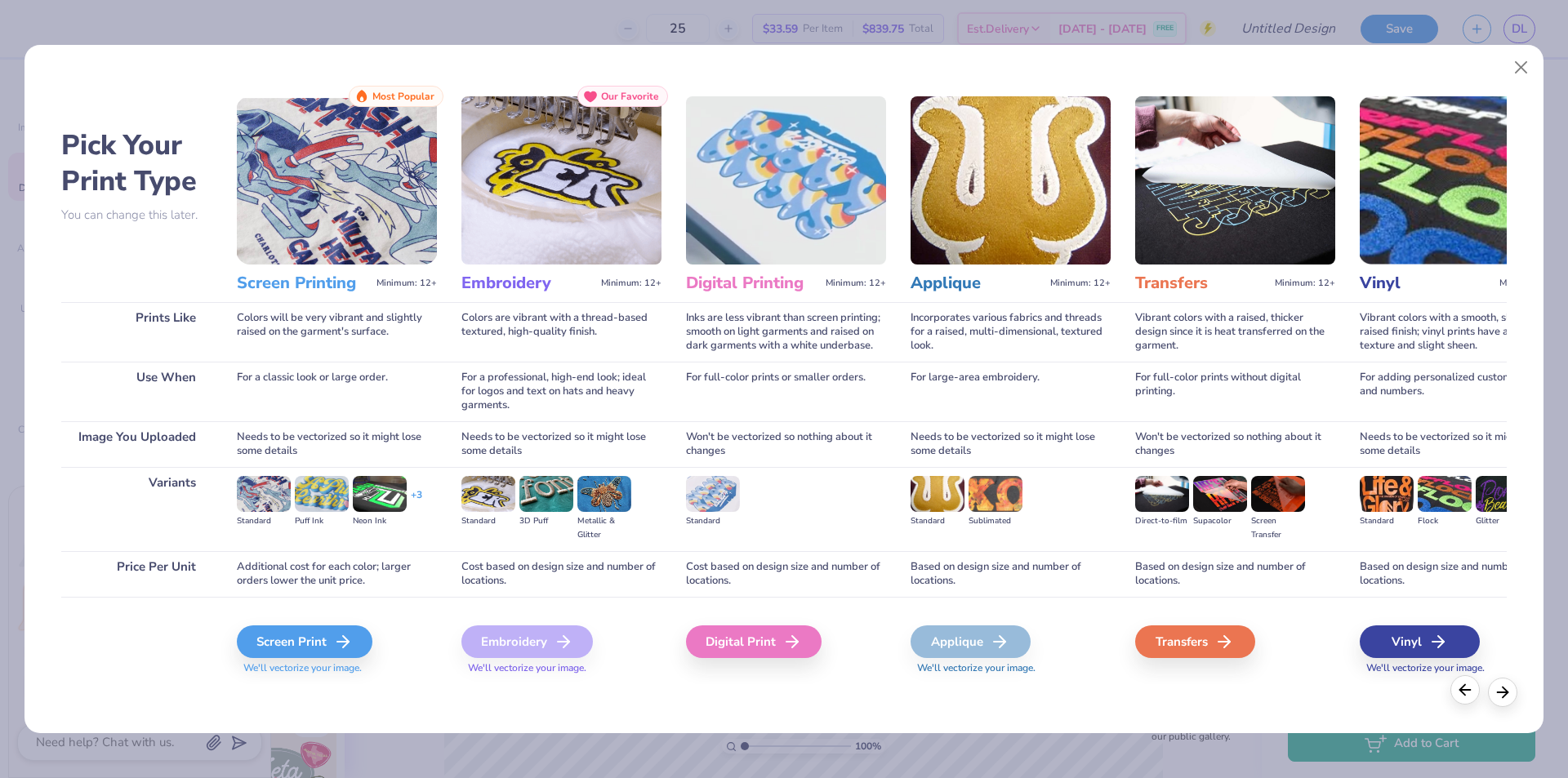
click at [1463, 693] on polyline at bounding box center [1463, 690] width 5 height 11
click at [726, 647] on div "Digital Print" at bounding box center [756, 642] width 136 height 32
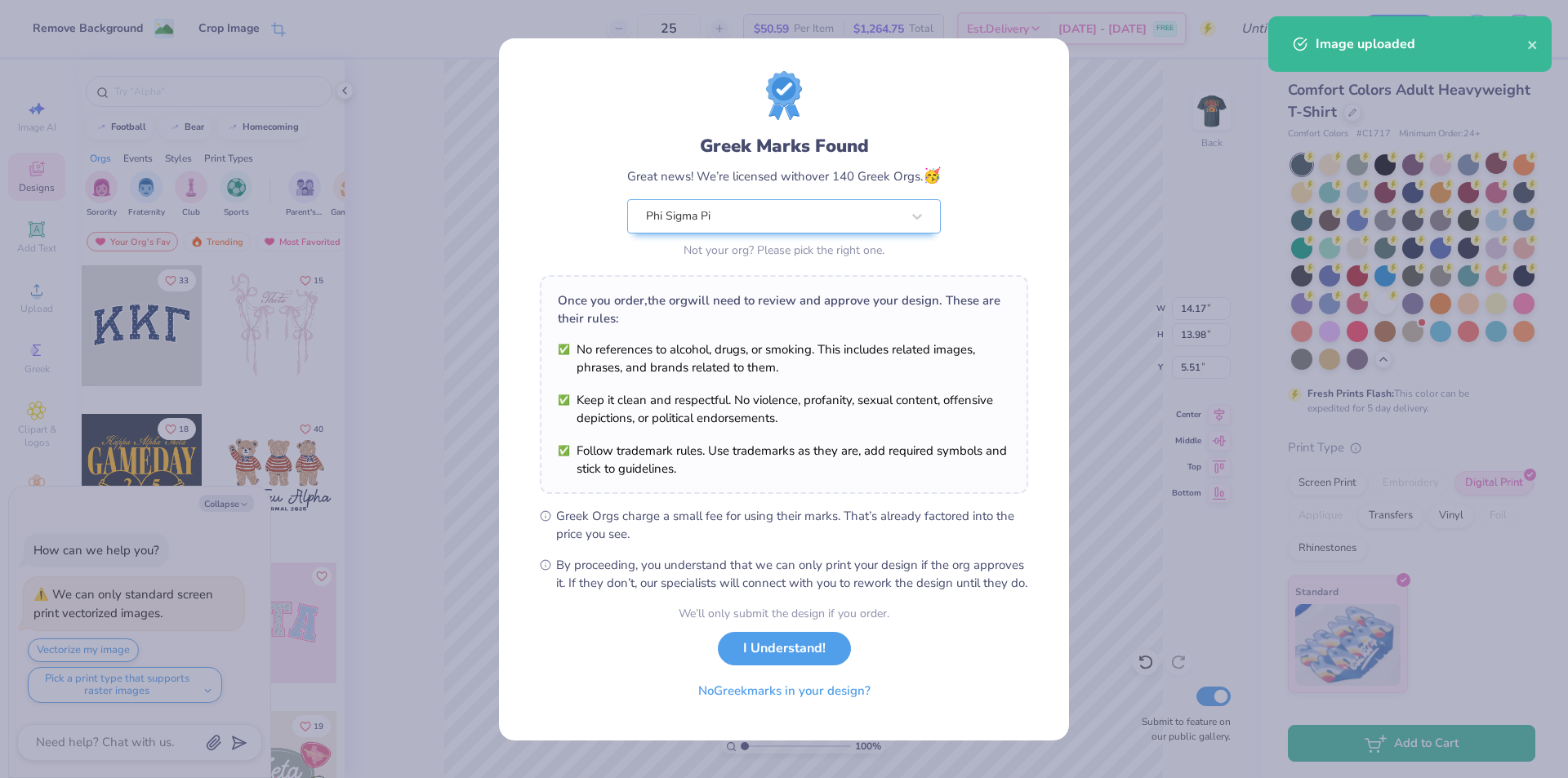
click at [695, 514] on body "Remove Background Crop Image 25 $50.59 Per Item $1,264.75 Total Est. Delivery S…" at bounding box center [784, 389] width 1568 height 778
type textarea "x"
type input "3.44"
type input "3.40"
type input "16.09"
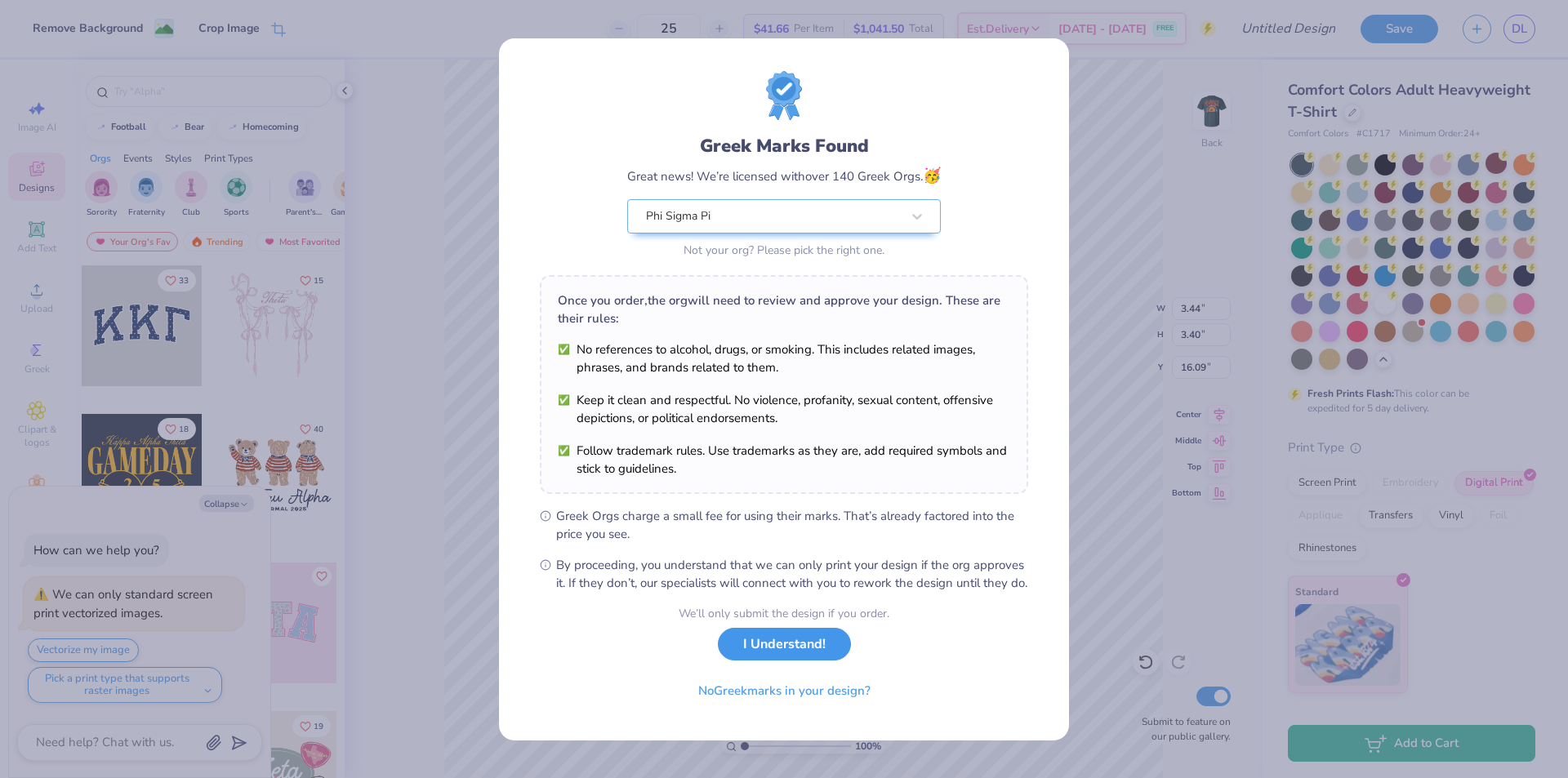
click at [766, 662] on button "I Understand!" at bounding box center [785, 645] width 133 height 33
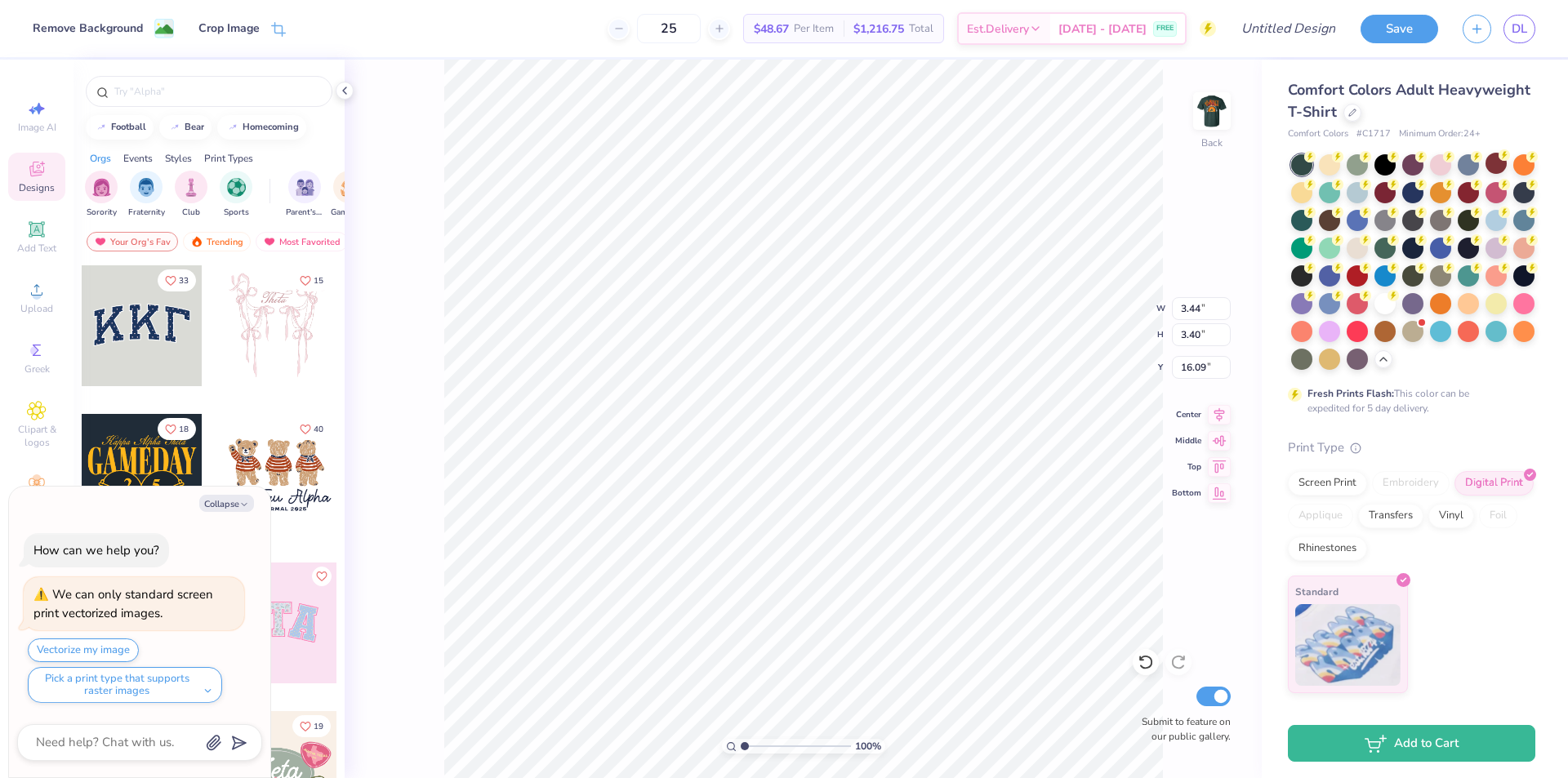
type textarea "x"
type input "3.00"
click at [789, 26] on span "$48.67" at bounding box center [772, 29] width 35 height 17
type textarea "x"
type input "3.79"
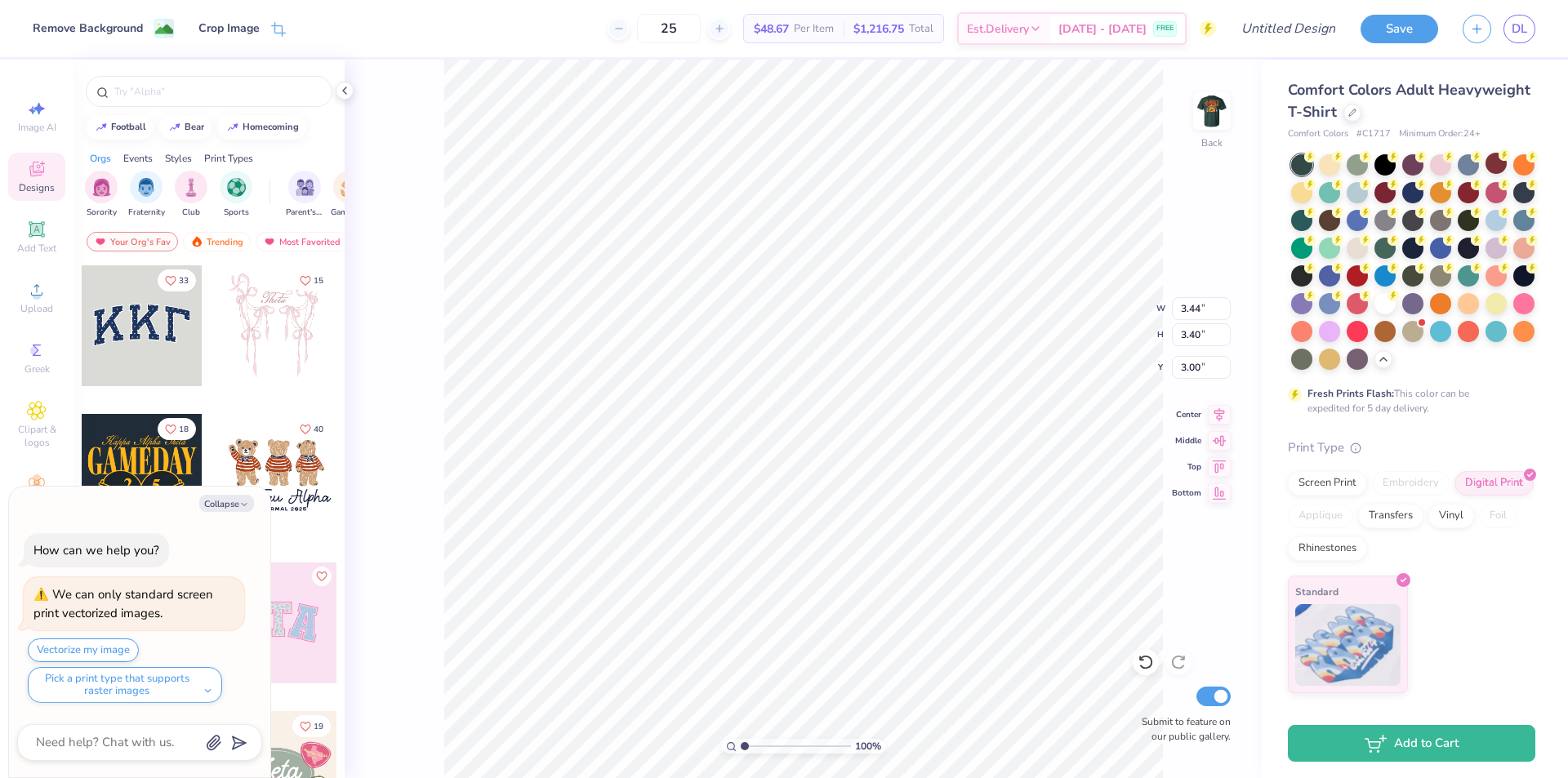
type input "3.74"
click at [1206, 104] on img at bounding box center [1212, 111] width 66 height 66
click at [1211, 107] on img at bounding box center [1212, 111] width 66 height 66
click at [1210, 121] on img at bounding box center [1212, 111] width 66 height 66
click at [1215, 116] on img at bounding box center [1212, 111] width 66 height 66
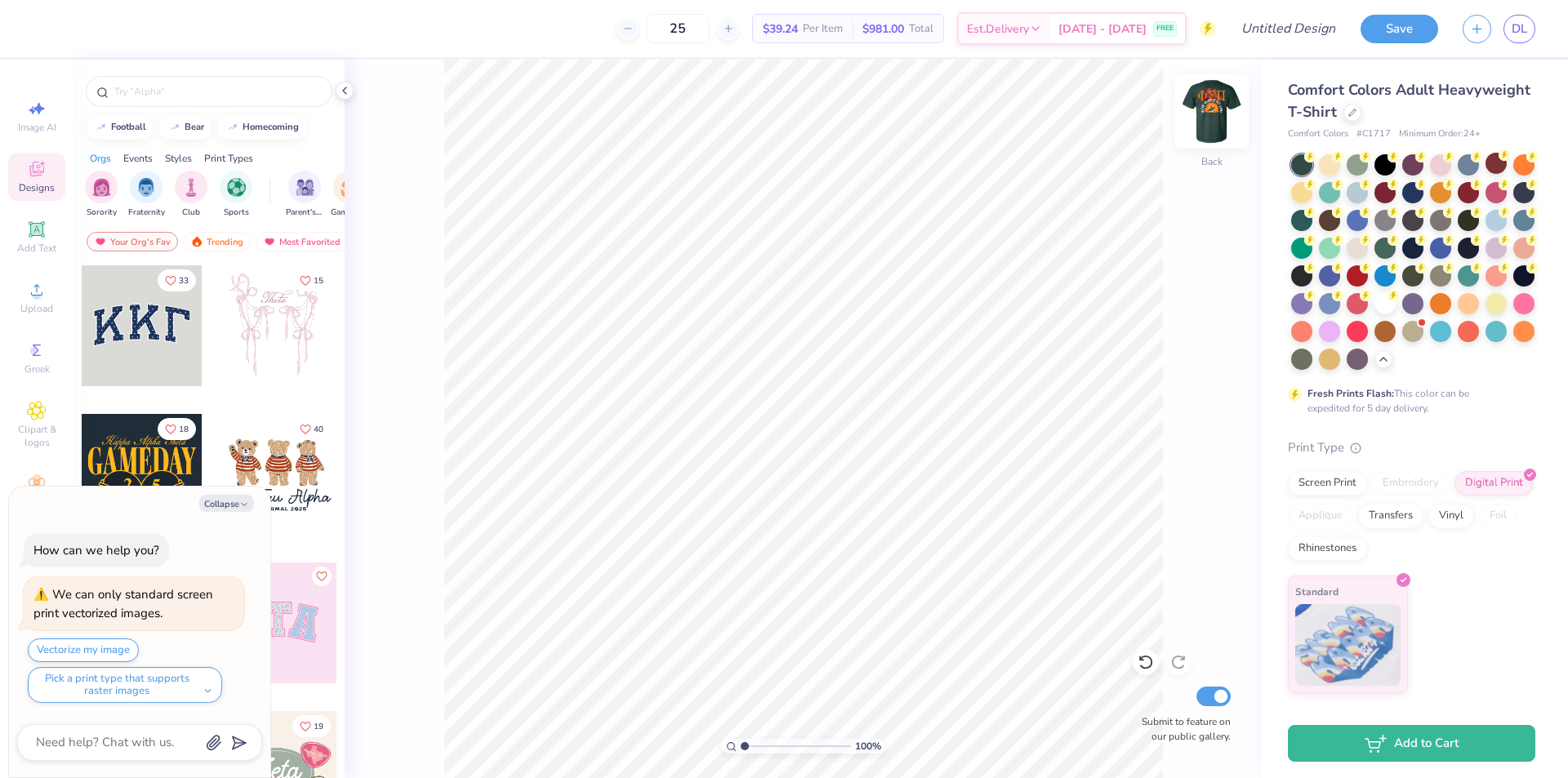
click at [1208, 116] on img at bounding box center [1212, 111] width 66 height 66
click at [1220, 111] on img at bounding box center [1212, 111] width 66 height 66
click at [42, 291] on icon at bounding box center [37, 290] width 20 height 20
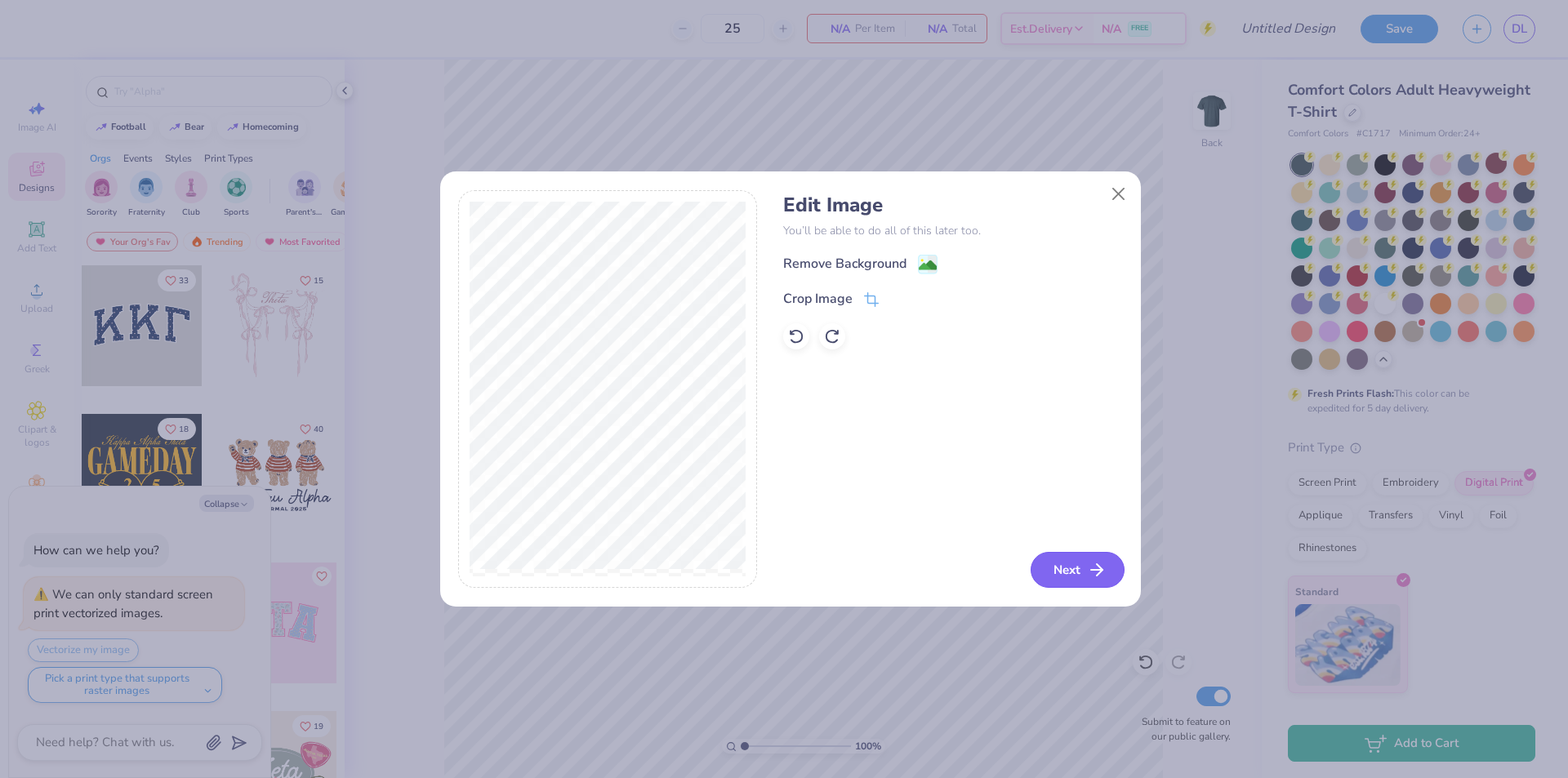
click at [1063, 564] on button "Next" at bounding box center [1077, 569] width 94 height 36
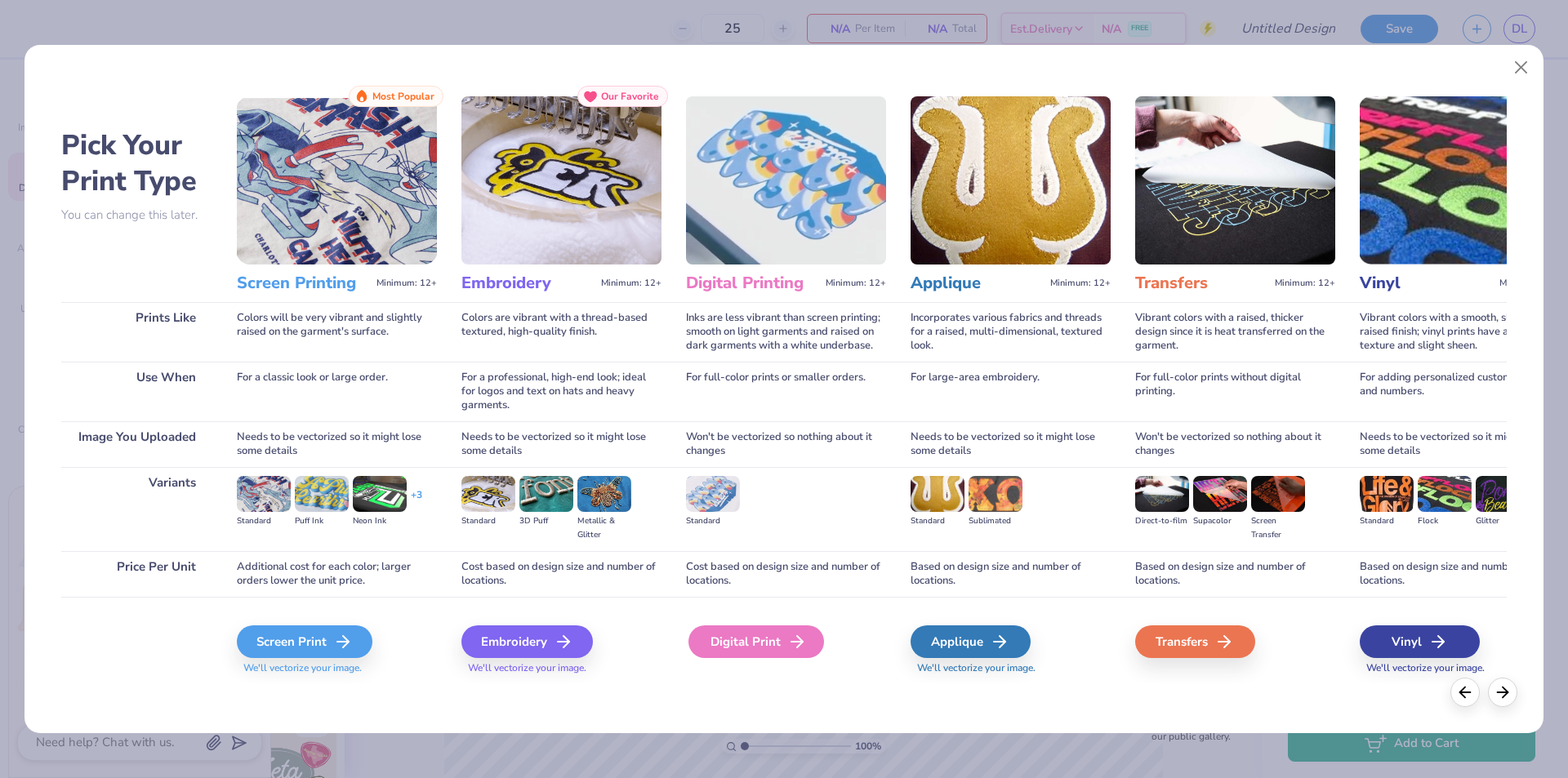
click at [763, 641] on div "Digital Print" at bounding box center [756, 642] width 136 height 32
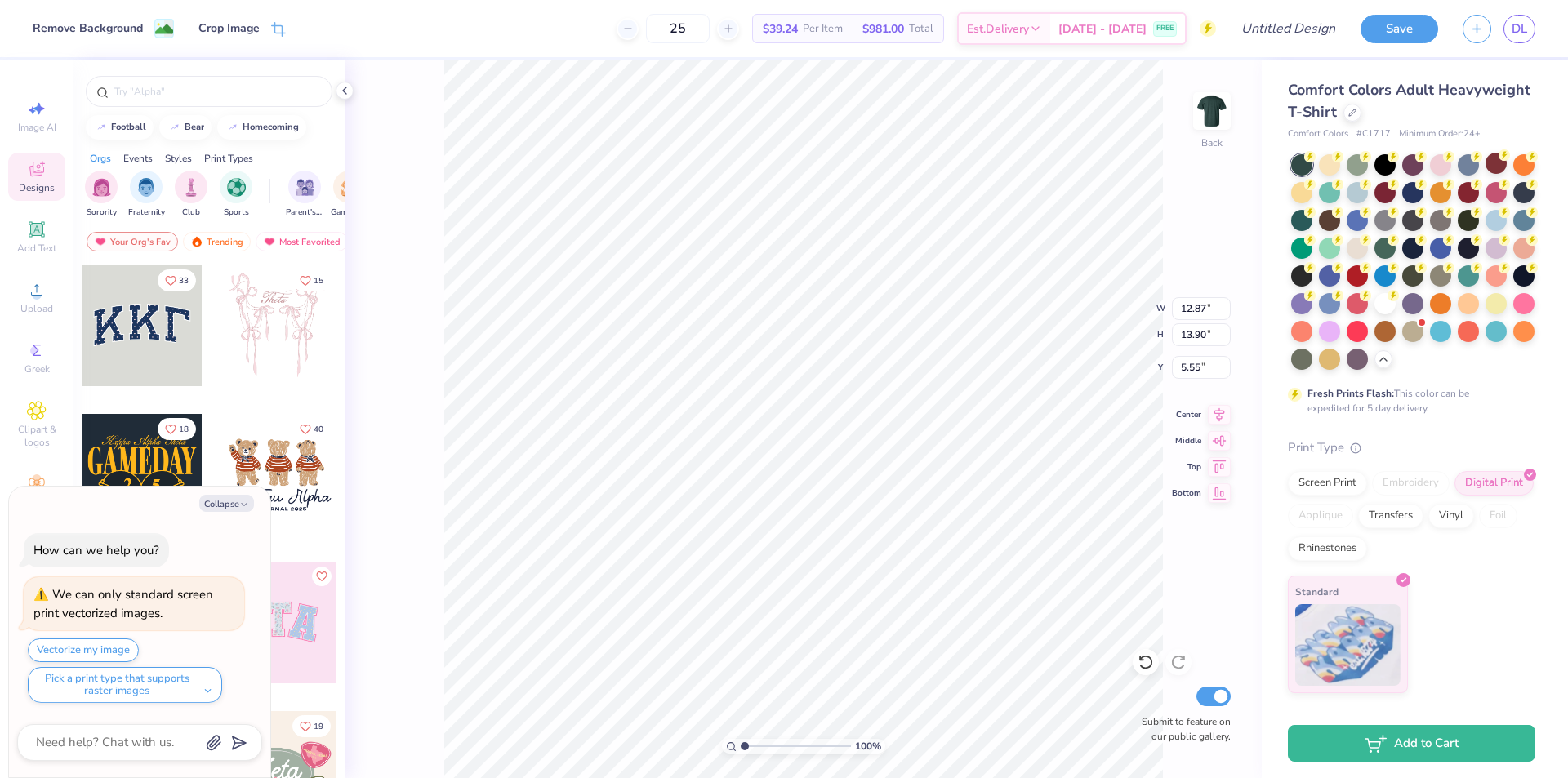
type textarea "x"
type input "2.51"
type textarea "x"
type input "2.47"
drag, startPoint x: 794, startPoint y: 32, endPoint x: 823, endPoint y: 32, distance: 29.0
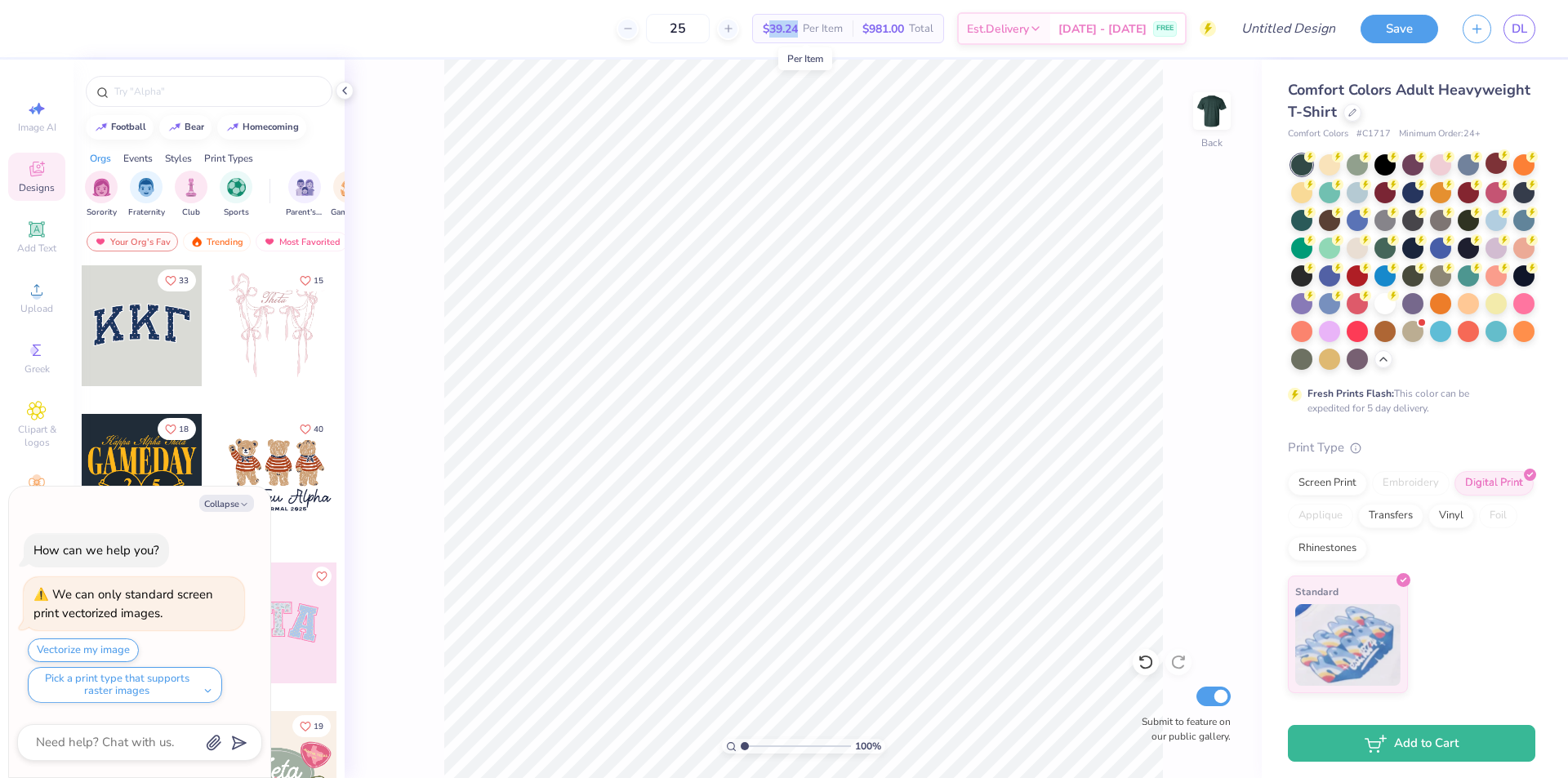
click at [798, 32] on span "$39.24" at bounding box center [781, 29] width 35 height 17
click at [843, 22] on span "Per Item" at bounding box center [823, 29] width 40 height 17
click at [1029, 28] on span "Est. Delivery" at bounding box center [998, 32] width 62 height 17
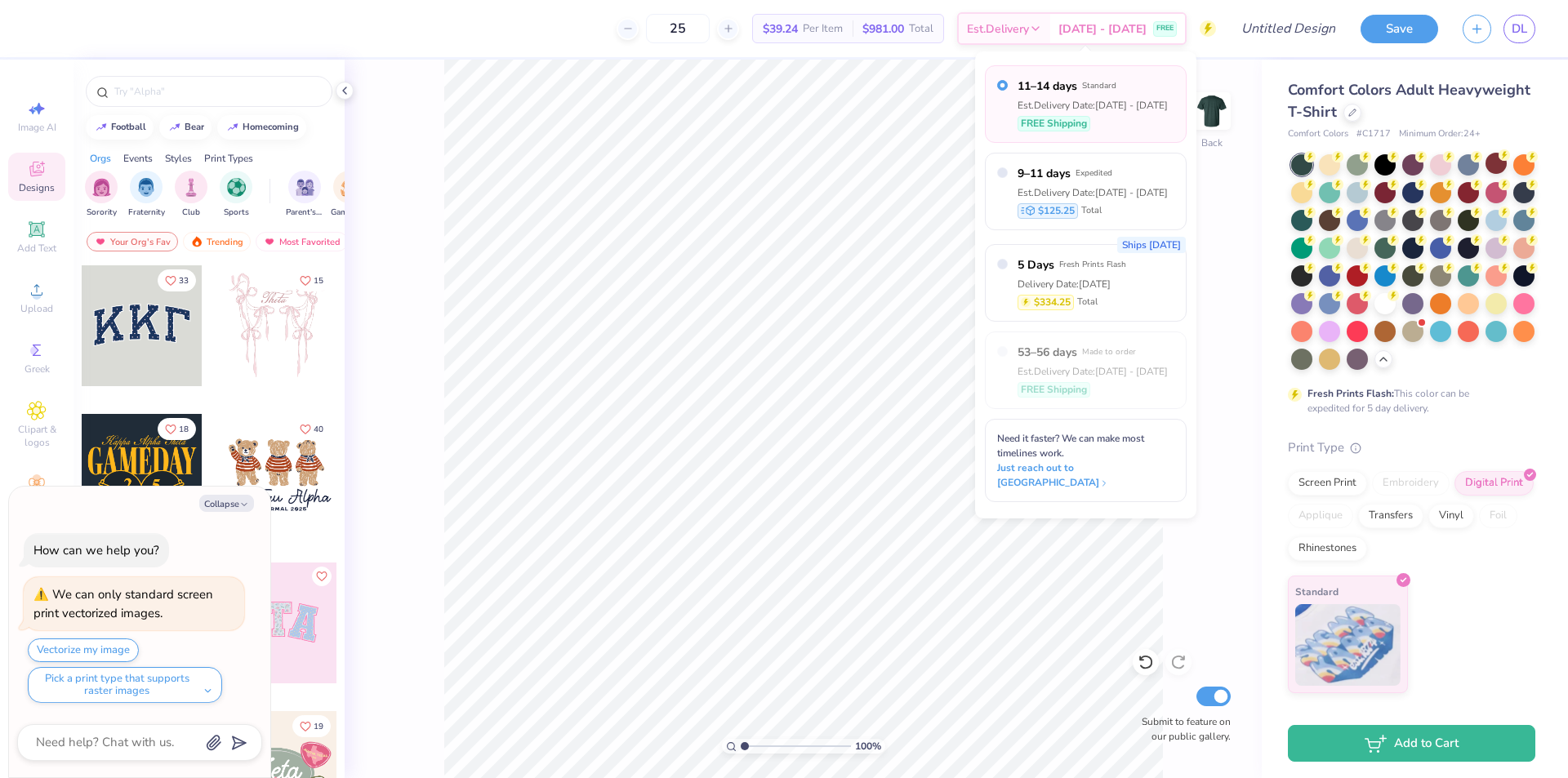
click at [1150, 303] on div "Ships in 2 Days 5 Days Fresh Prints Flash Delivery Date: Sep 5 $334.25 Total" at bounding box center [1086, 283] width 202 height 77
type textarea "x"
radio input "false"
radio input "true"
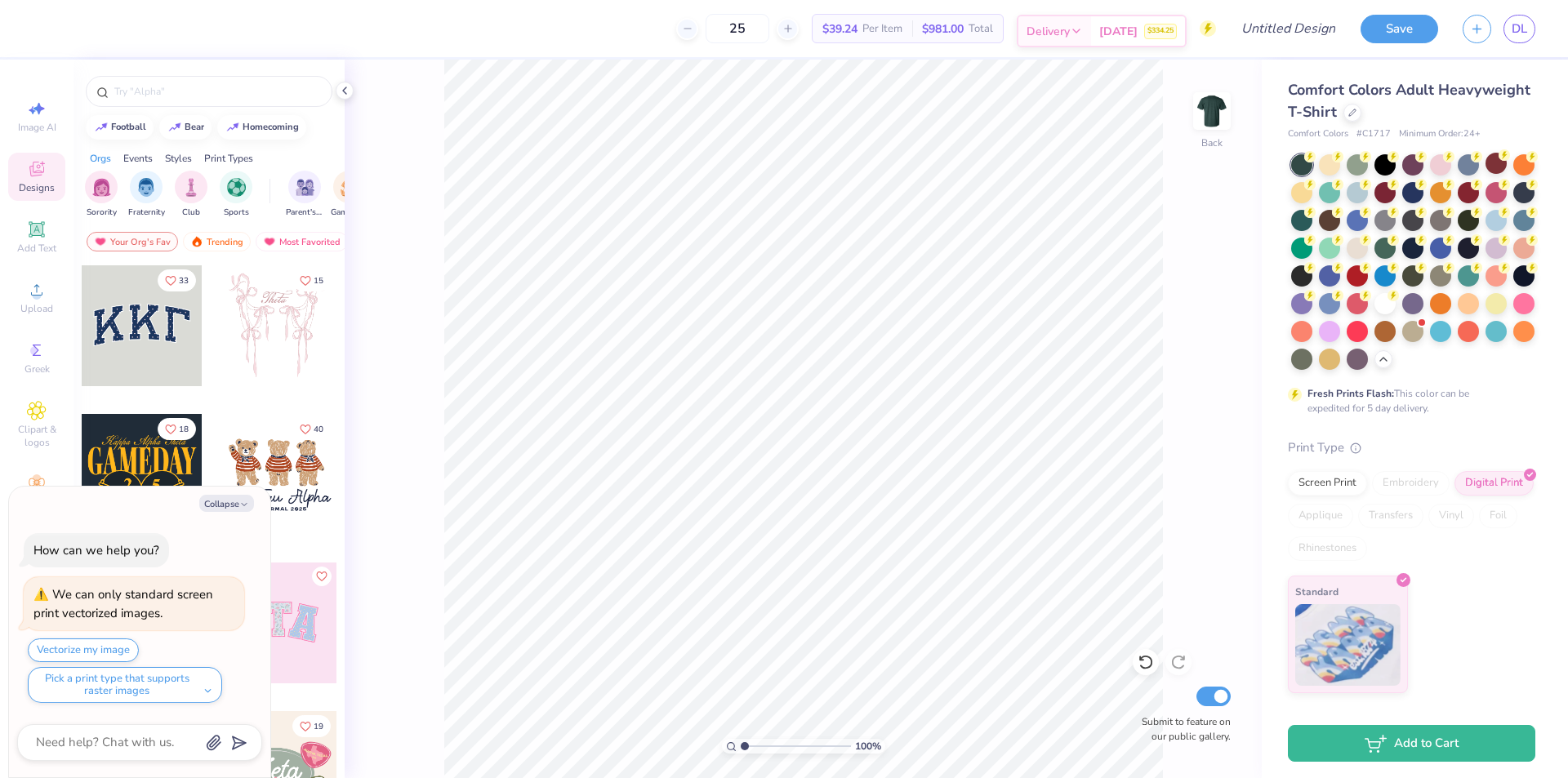
click at [1099, 33] on div "Sep 5 $334.25" at bounding box center [1138, 31] width 94 height 29
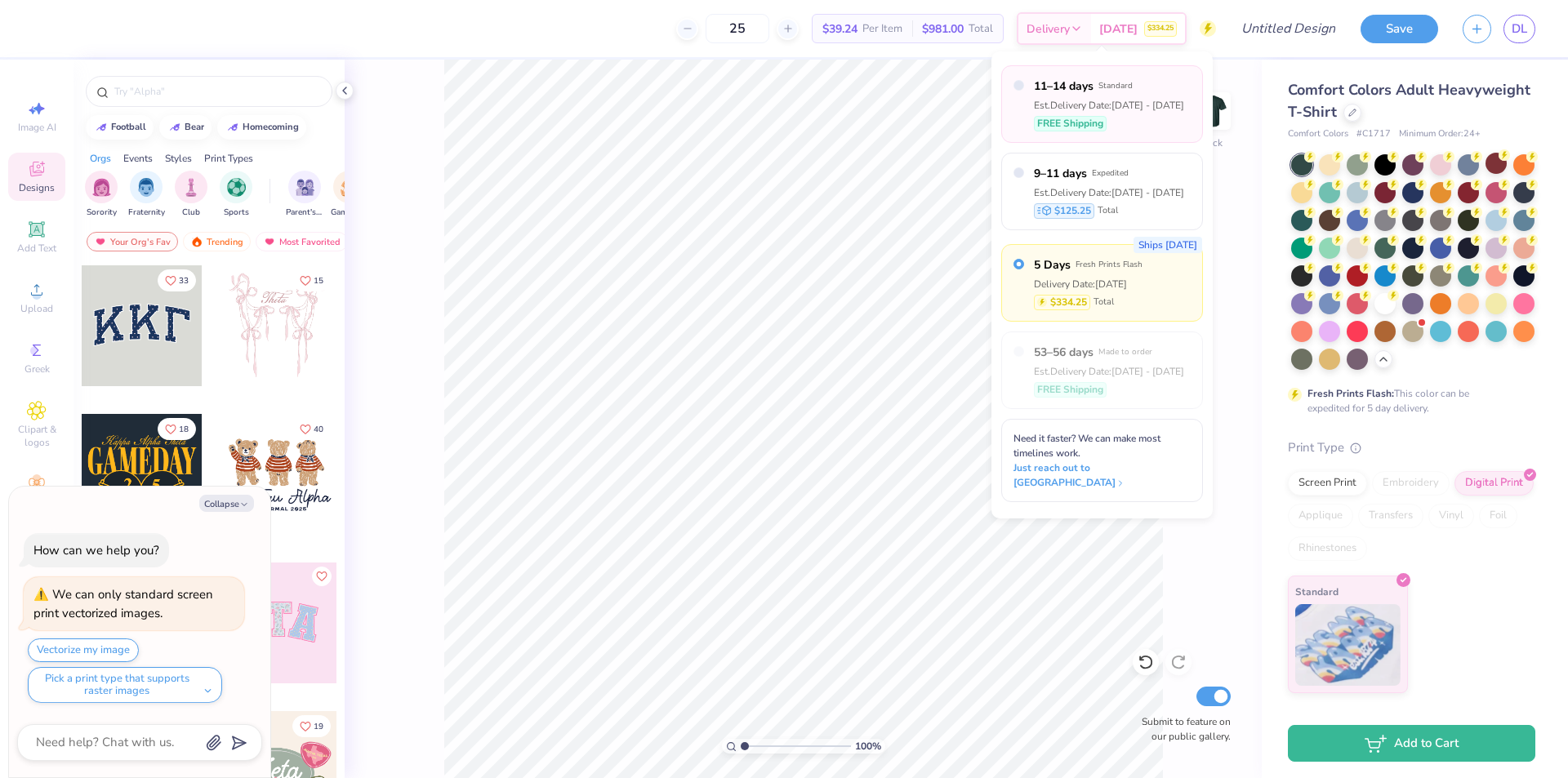
click at [1130, 110] on div "Est. Delivery Date: Sep 9 - 12" at bounding box center [1109, 106] width 150 height 15
type textarea "x"
radio input "true"
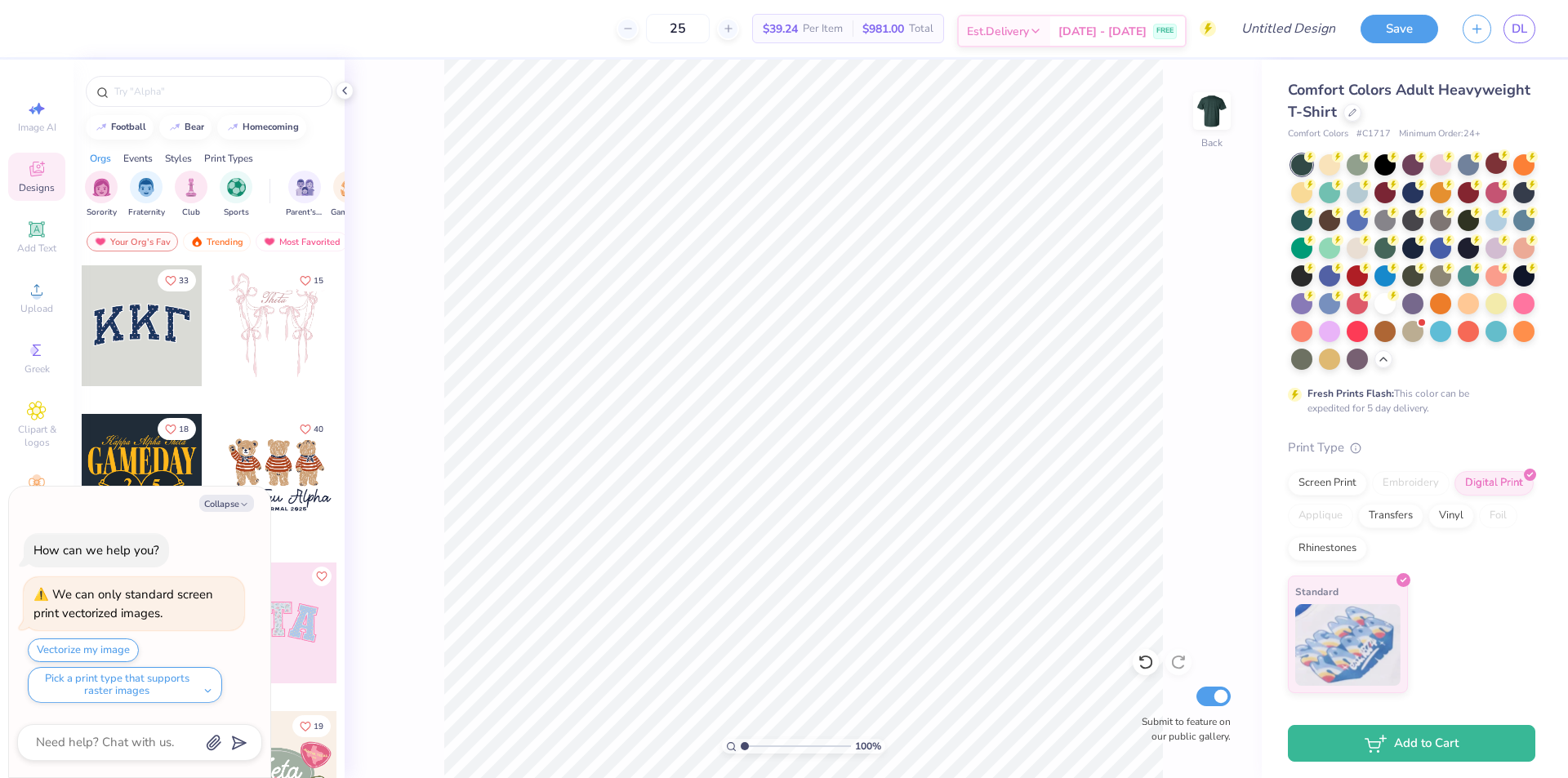
click at [1043, 30] on icon at bounding box center [1036, 31] width 13 height 13
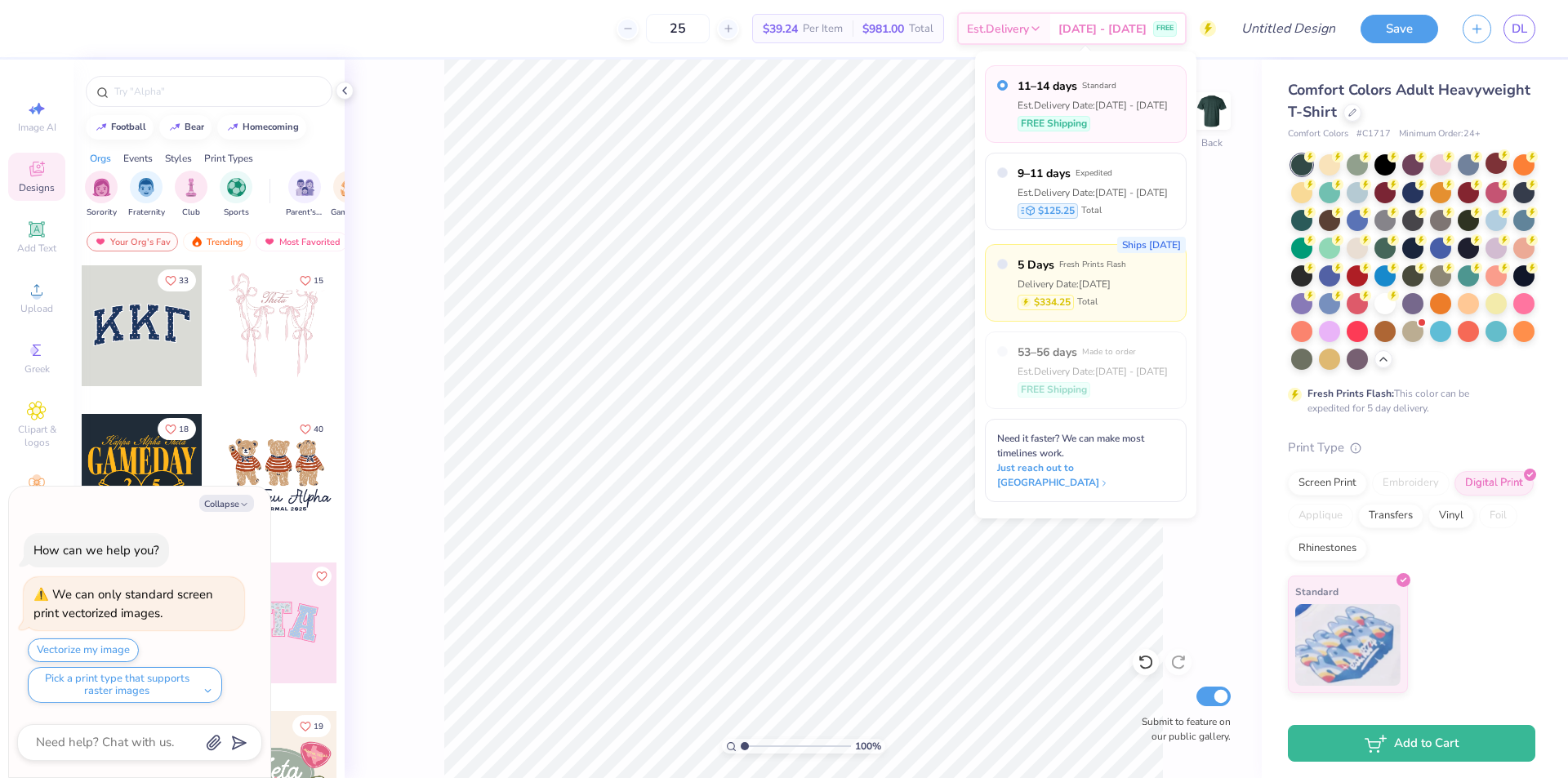
click at [1097, 298] on span "Total" at bounding box center [1087, 303] width 21 height 14
type textarea "x"
radio input "false"
radio input "true"
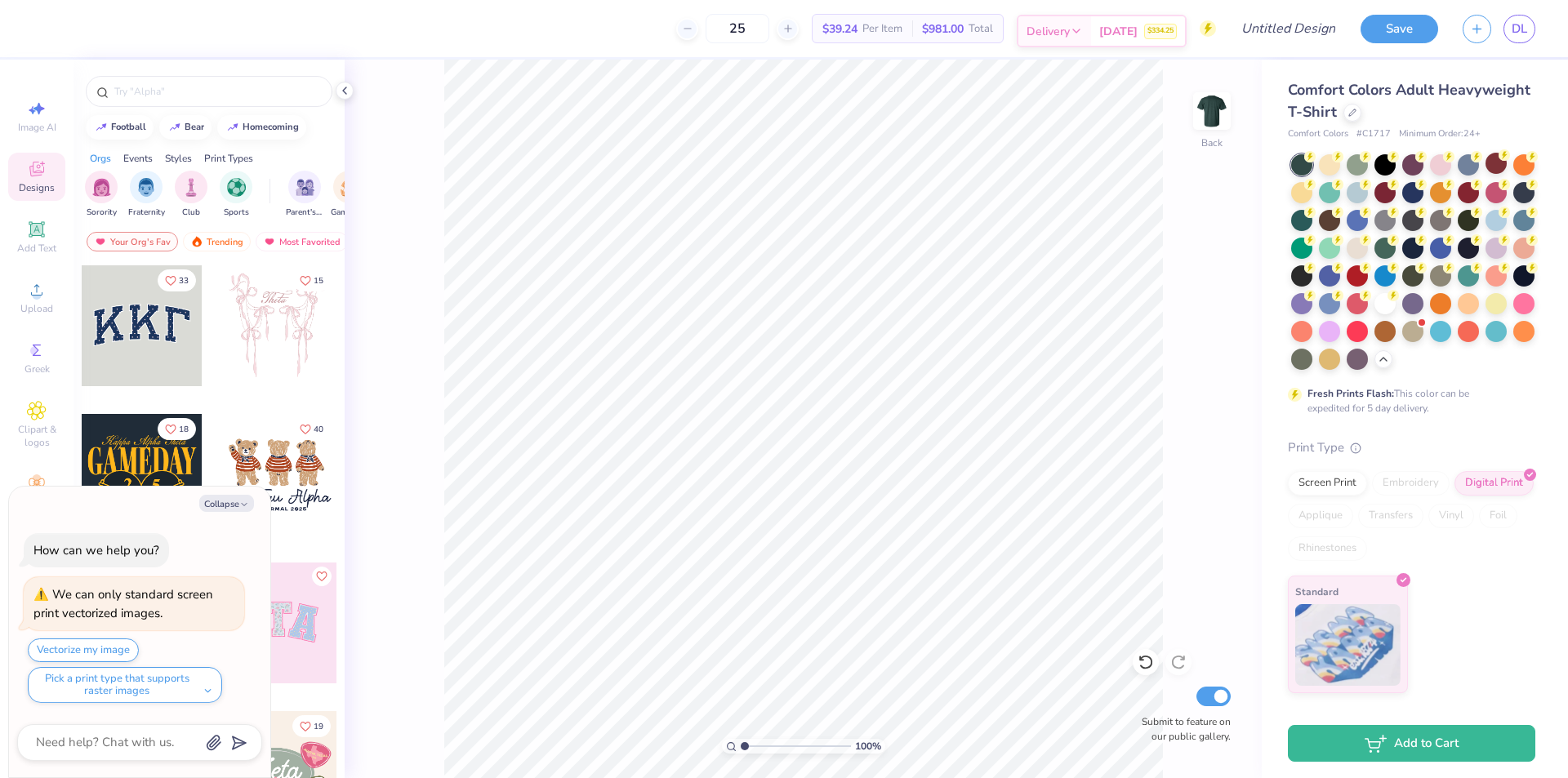
click at [1077, 31] on polyline at bounding box center [1077, 31] width 7 height 3
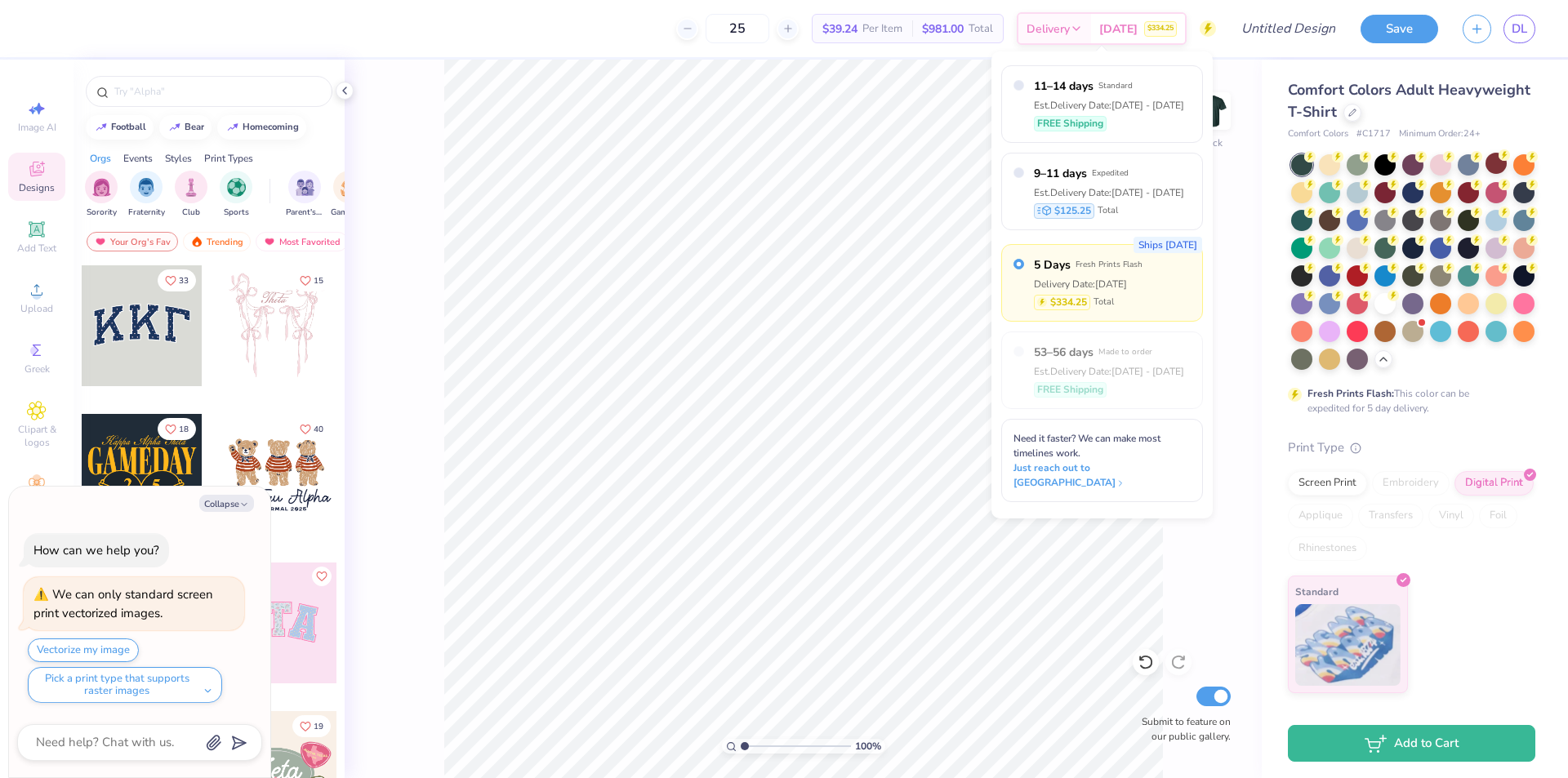
click at [1127, 285] on div "Delivery Date: Sep 5" at bounding box center [1088, 284] width 109 height 15
type textarea "x"
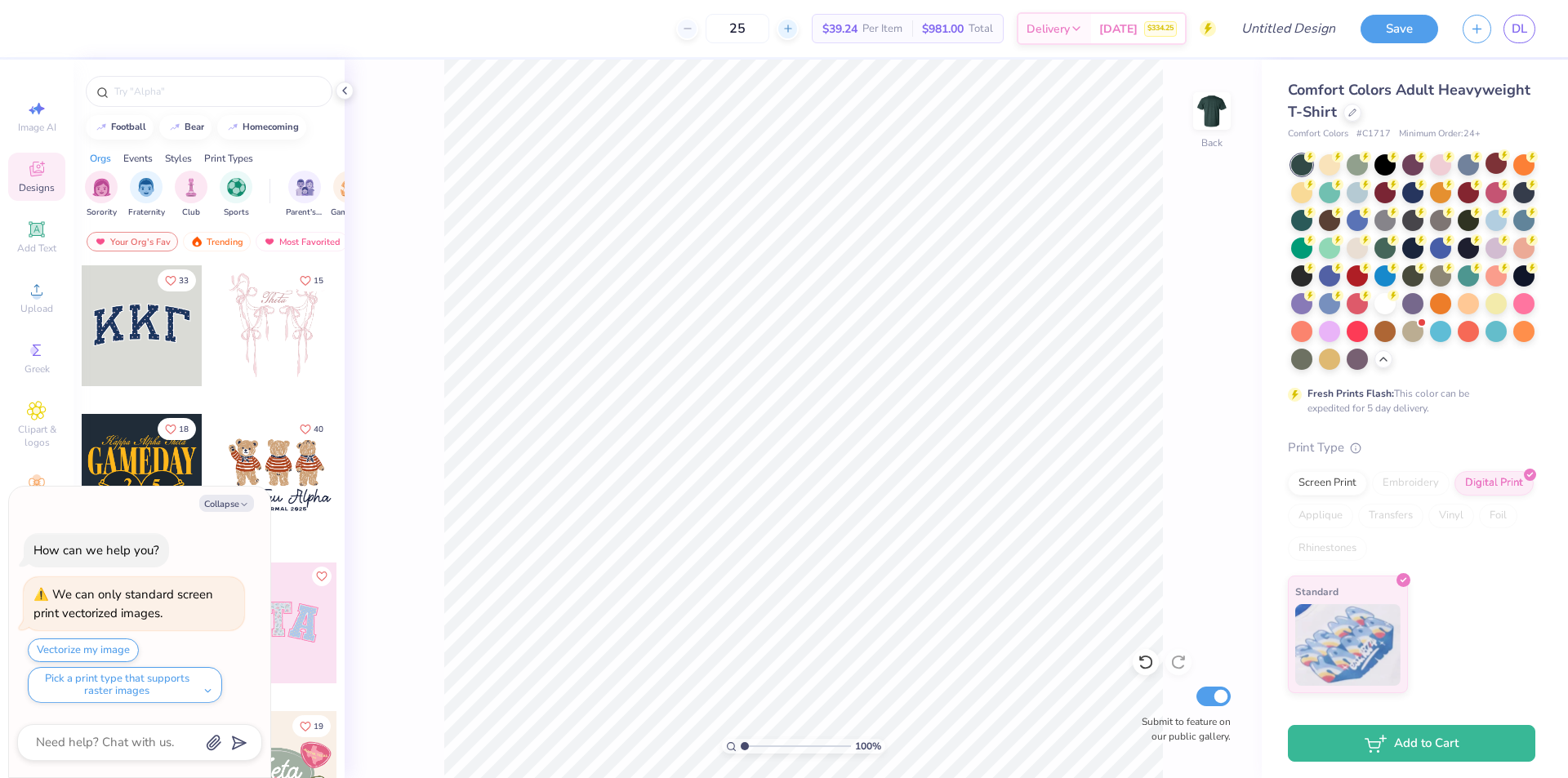
click at [783, 32] on icon at bounding box center [788, 29] width 12 height 12
click at [679, 27] on icon at bounding box center [679, 29] width 12 height 12
type input "25"
click at [1069, 27] on span "Delivery" at bounding box center [1048, 32] width 43 height 17
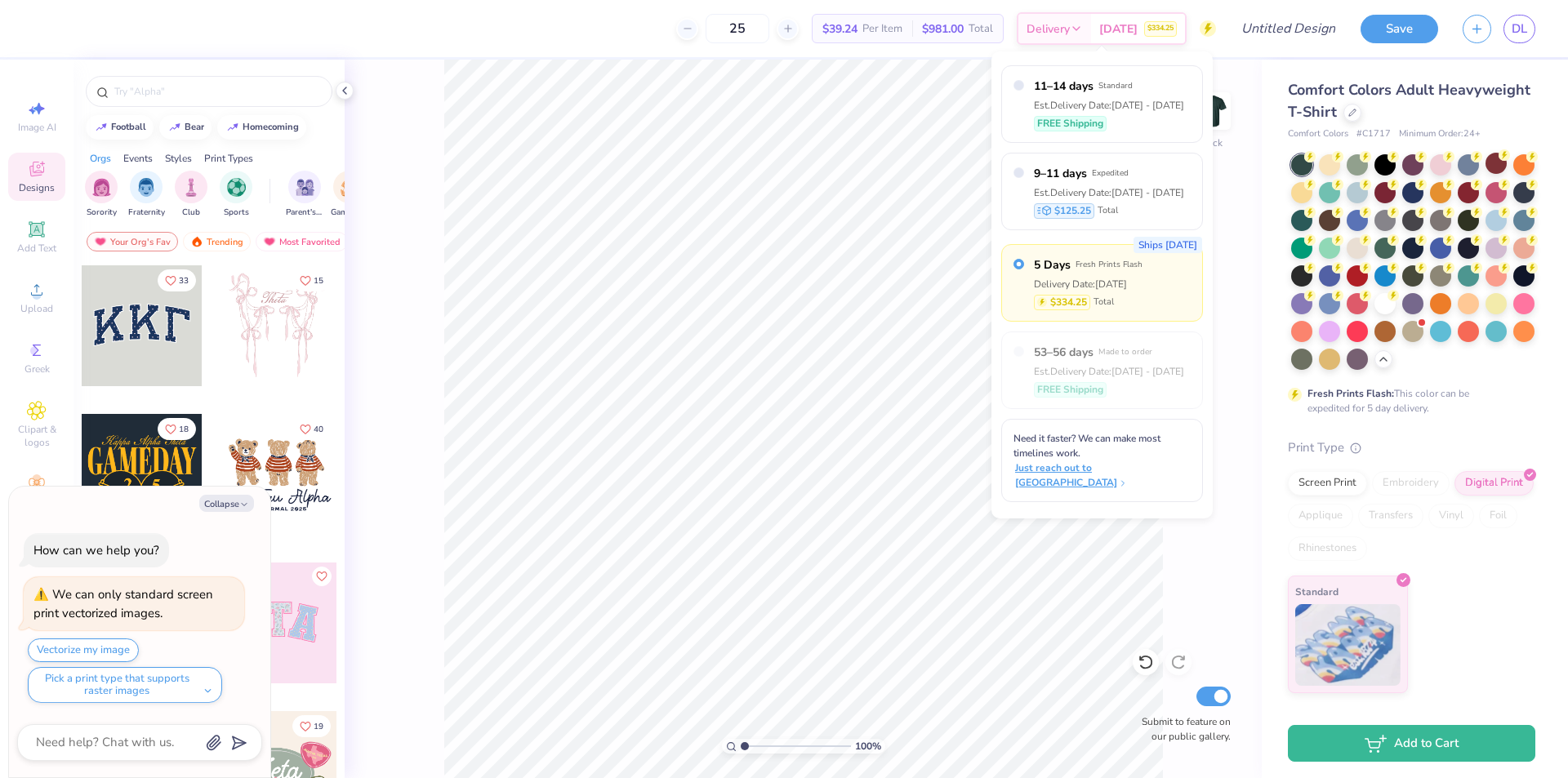
click at [1111, 460] on span "Just reach out to [GEOGRAPHIC_DATA]" at bounding box center [1103, 475] width 177 height 29
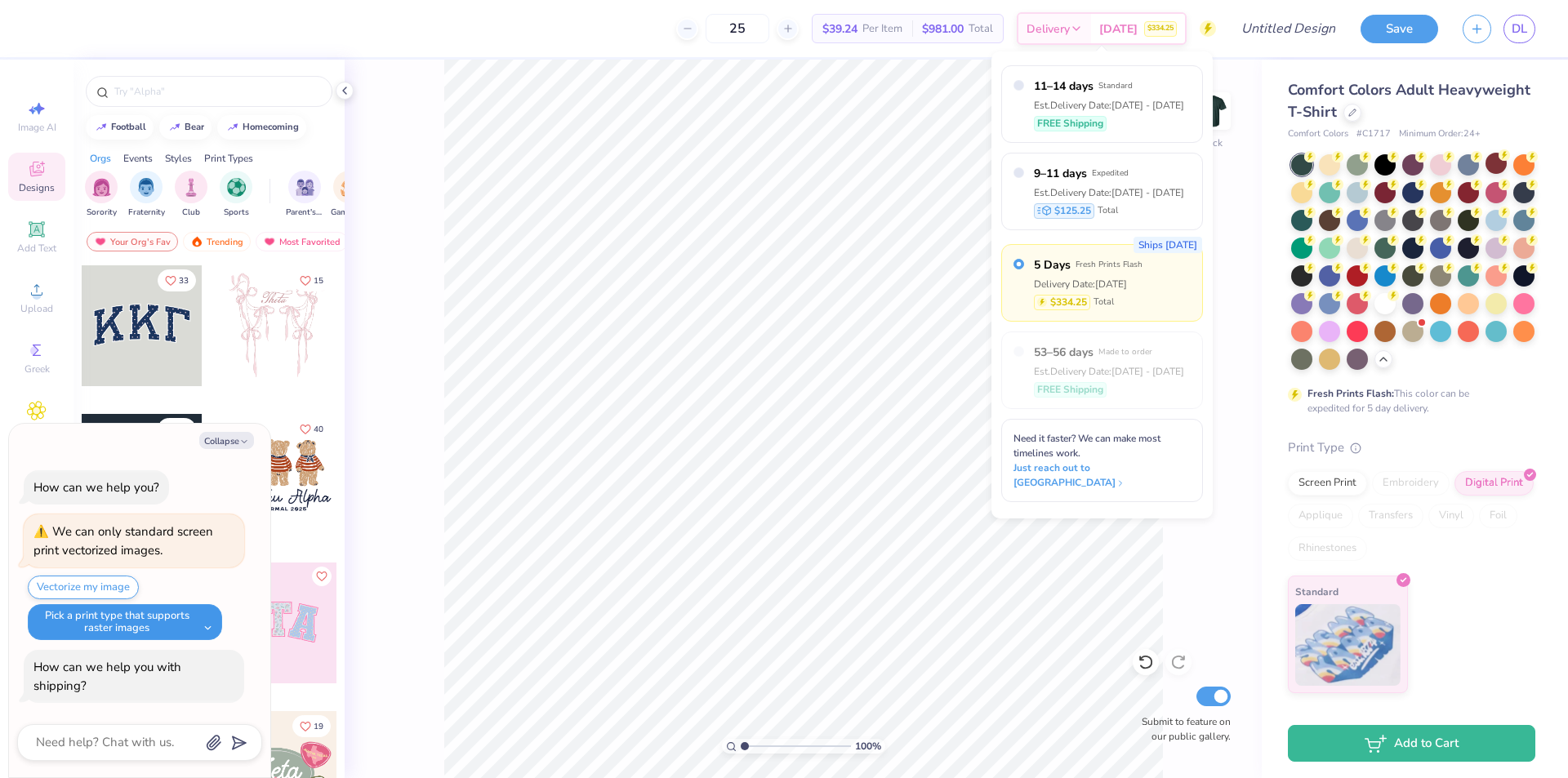
click at [199, 625] on button "Pick a print type that supports raster images" at bounding box center [125, 622] width 195 height 36
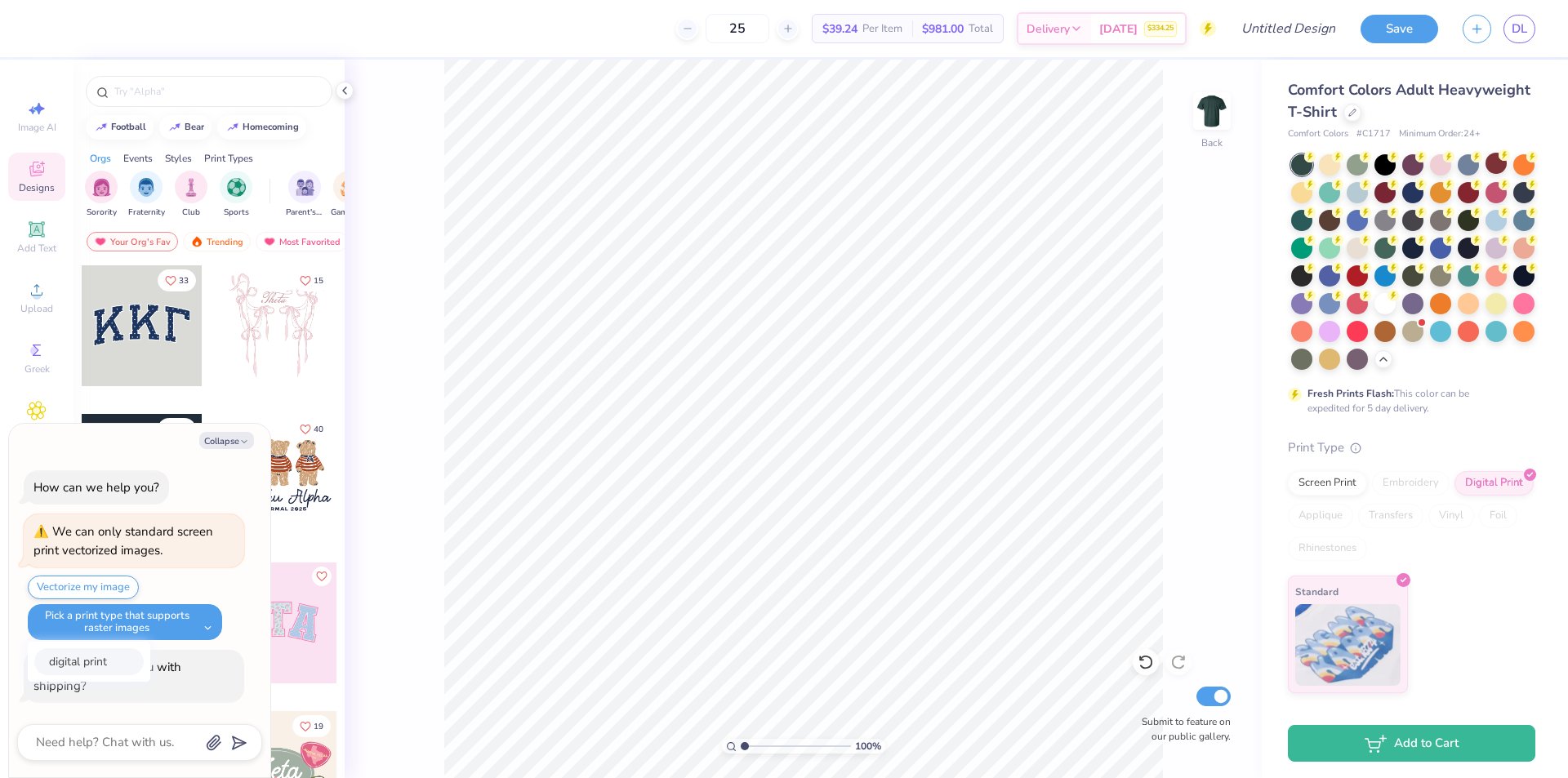
click at [100, 667] on button "digital print" at bounding box center [89, 662] width 110 height 27
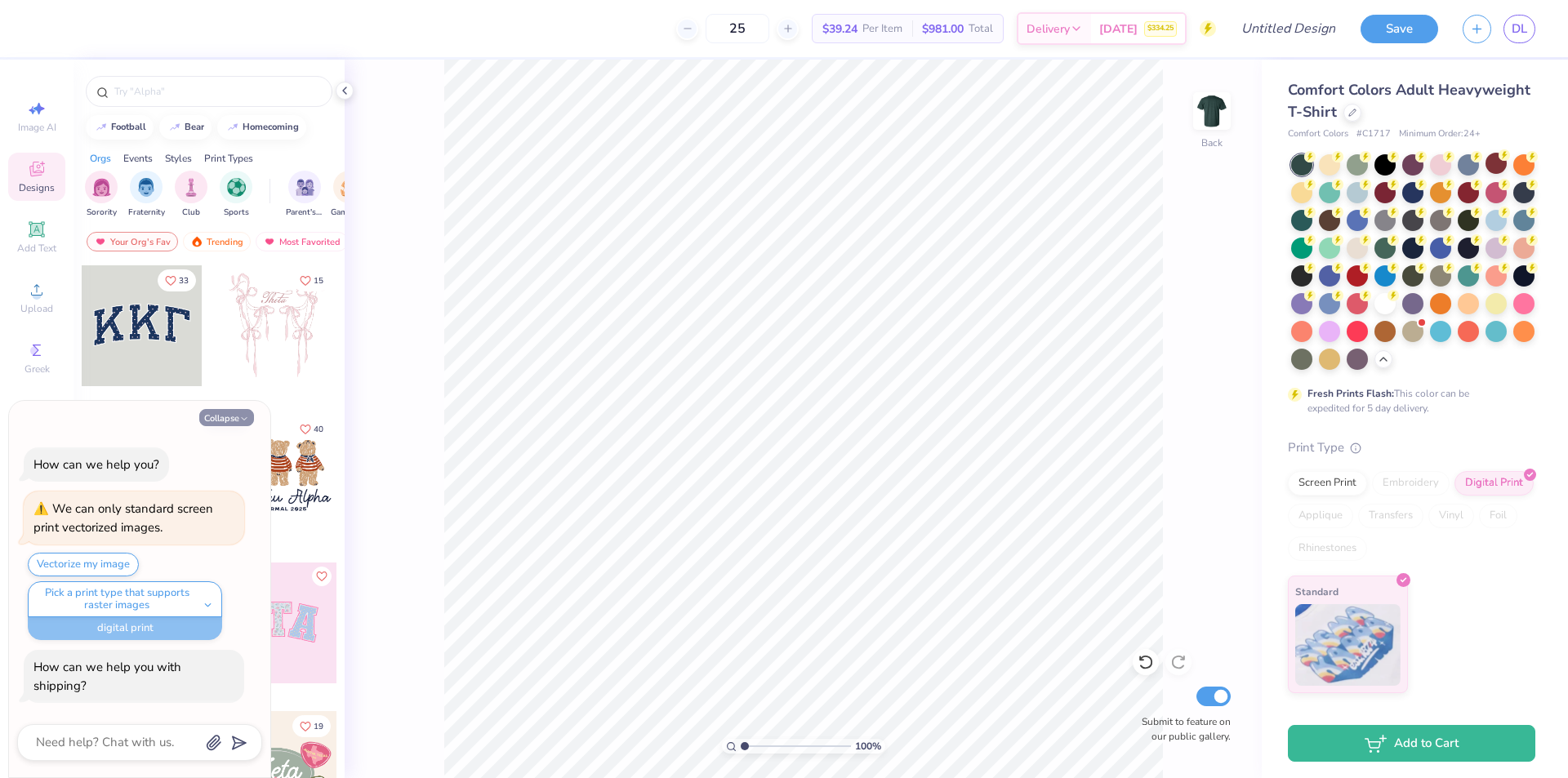
click at [219, 414] on button "Collapse" at bounding box center [227, 417] width 55 height 17
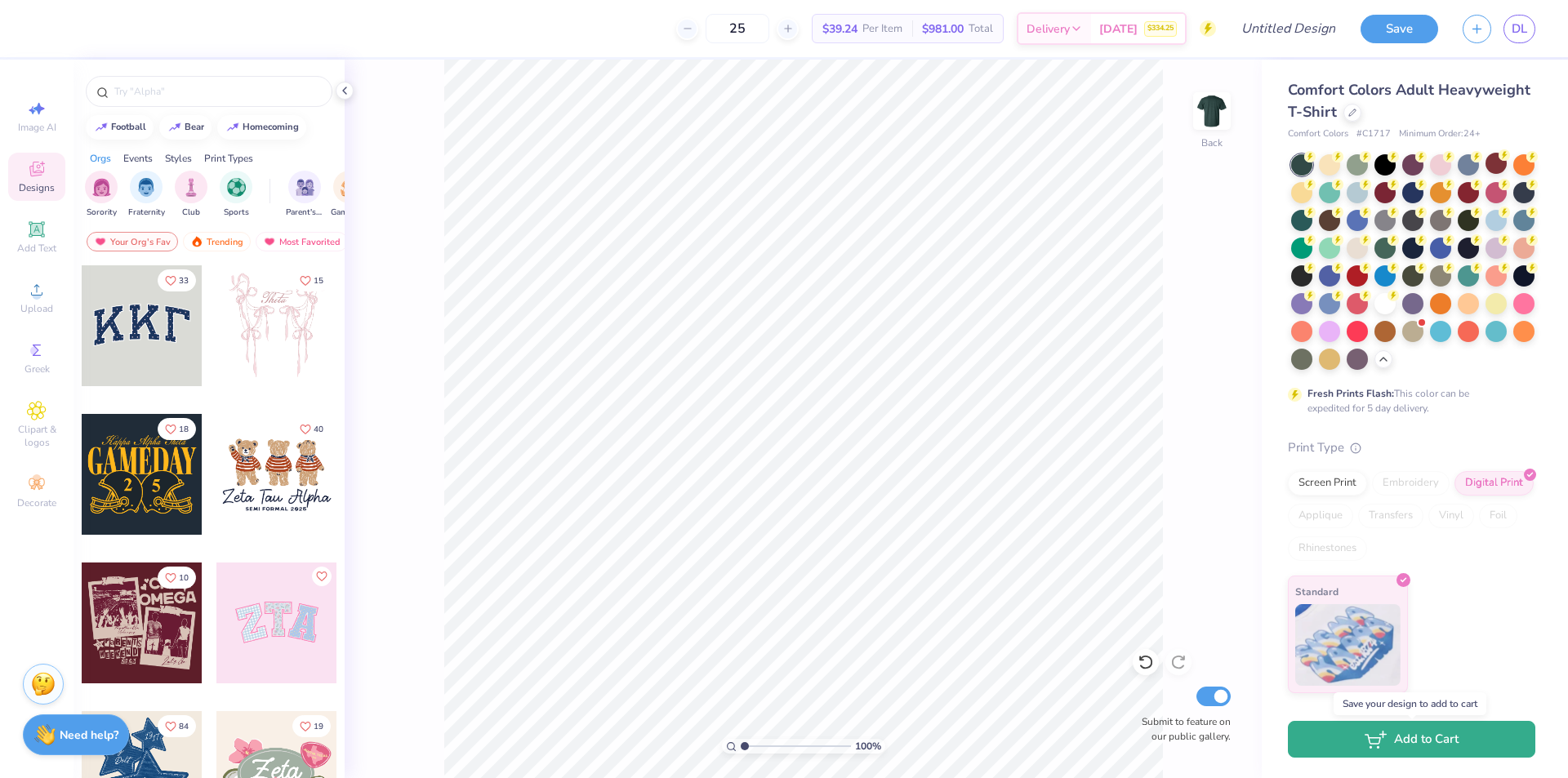
click at [1427, 746] on button "Add to Cart" at bounding box center [1412, 740] width 248 height 37
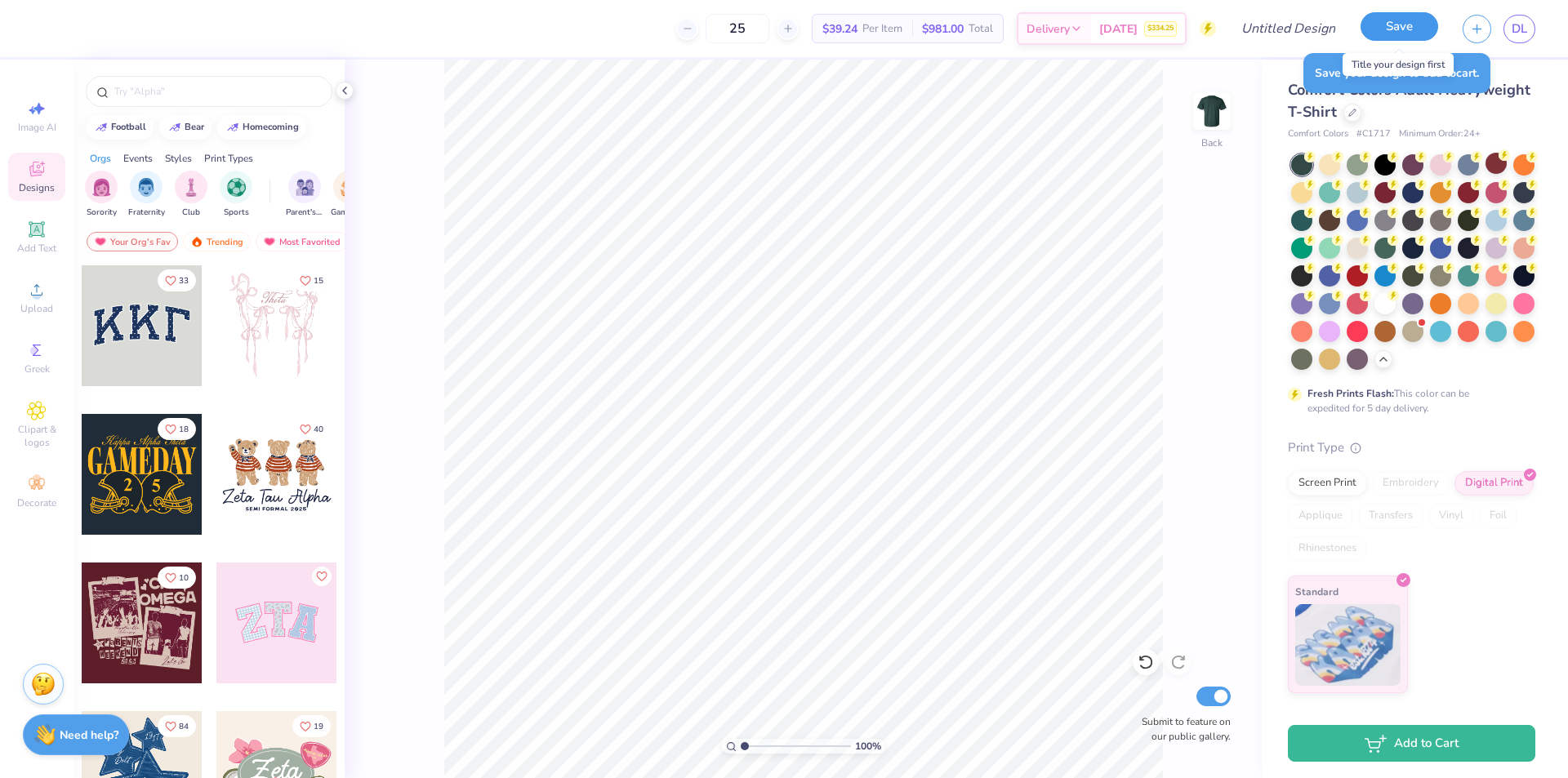
click at [1410, 26] on button "Save" at bounding box center [1399, 27] width 77 height 28
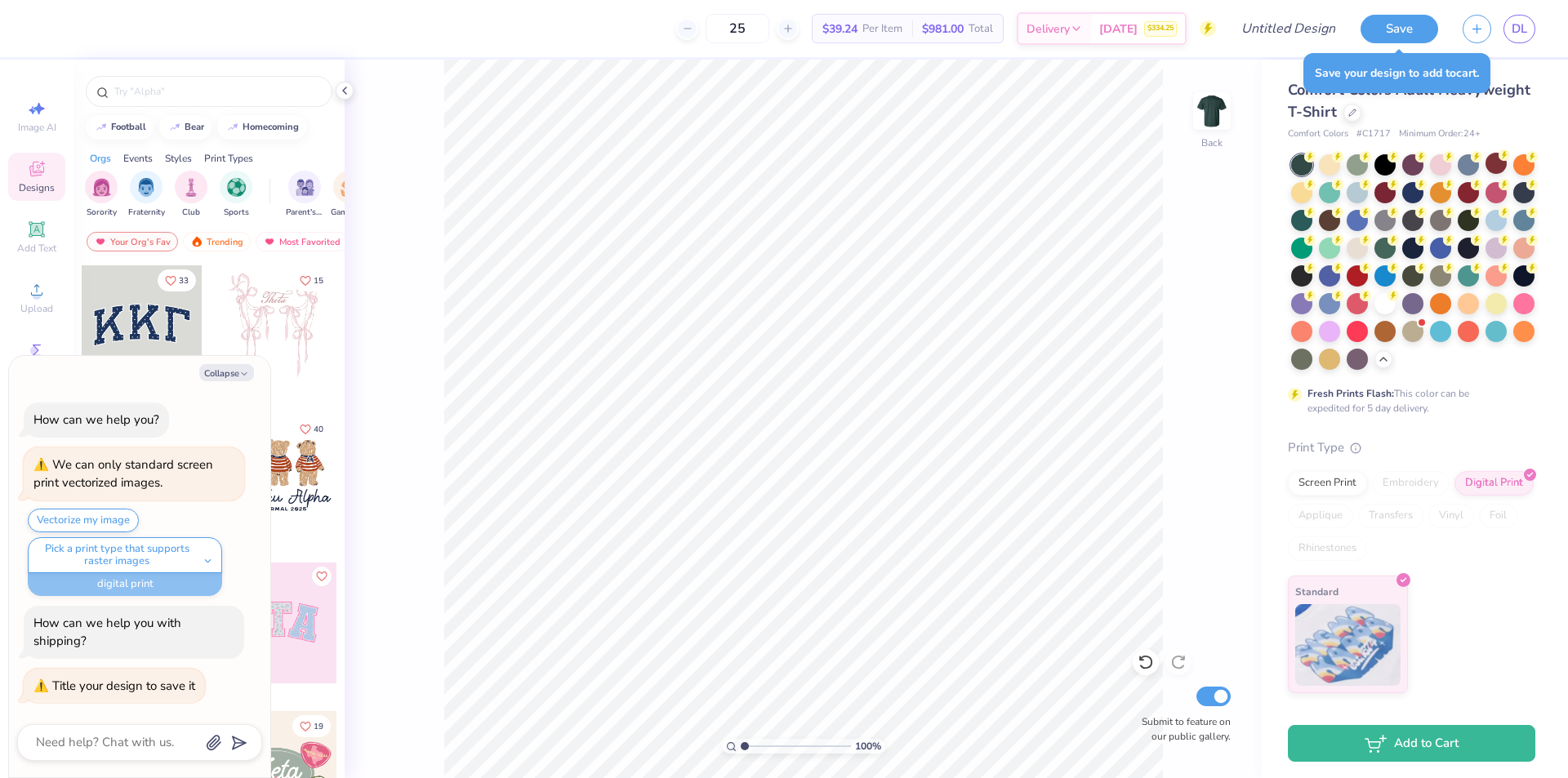
click at [1196, 267] on div "100 % Back Submit to feature on our public gallery." at bounding box center [803, 419] width 917 height 719
click at [1510, 28] on link "DL" at bounding box center [1520, 29] width 32 height 28
click at [1407, 23] on button "Save" at bounding box center [1399, 27] width 77 height 28
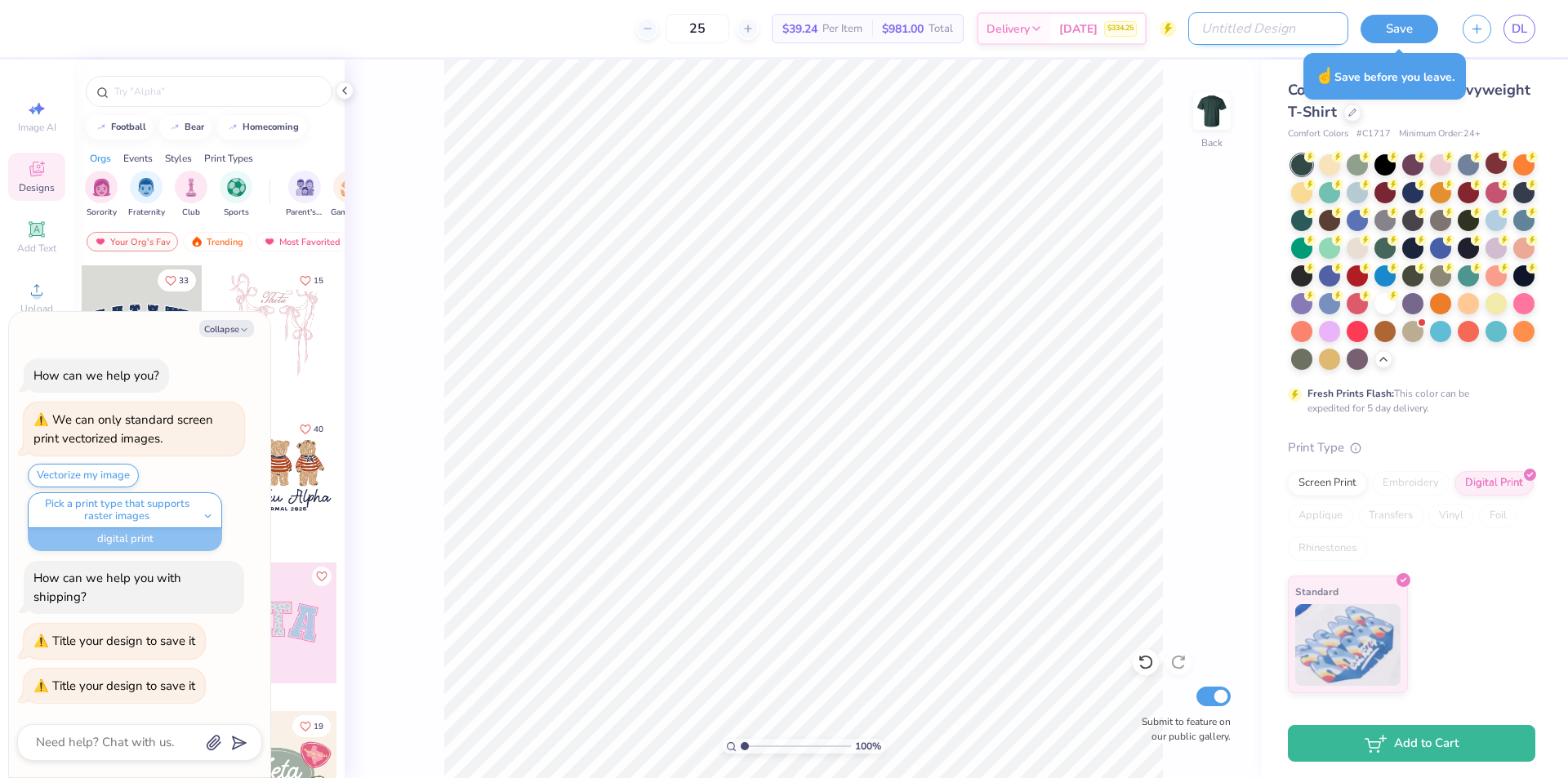
type textarea "x"
click at [1317, 34] on input "Design Title" at bounding box center [1269, 28] width 160 height 32
type input "F"
type textarea "x"
type input "Fa"
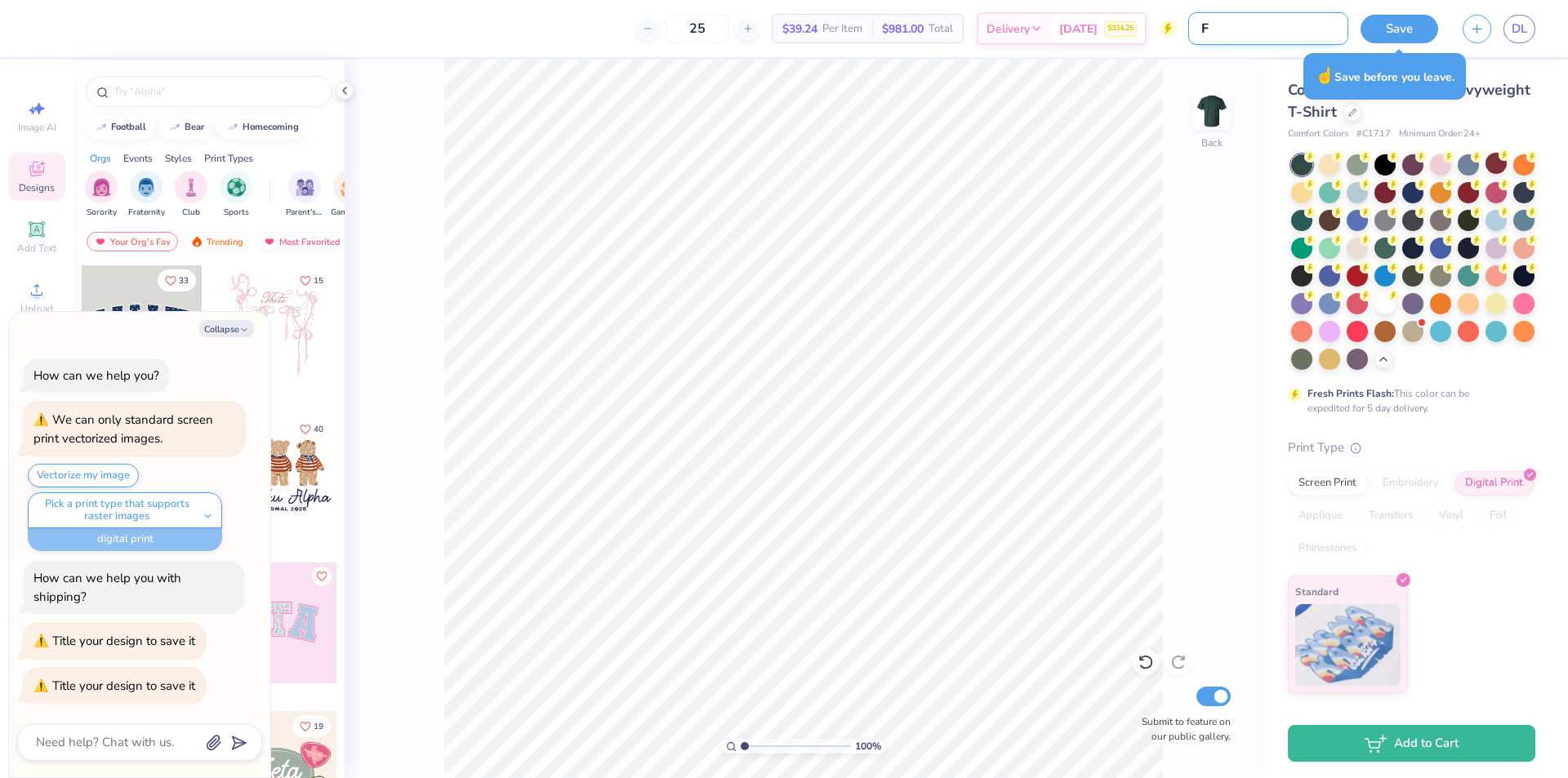
type textarea "x"
type input "Fal"
type textarea "x"
type input "Fall"
type textarea "x"
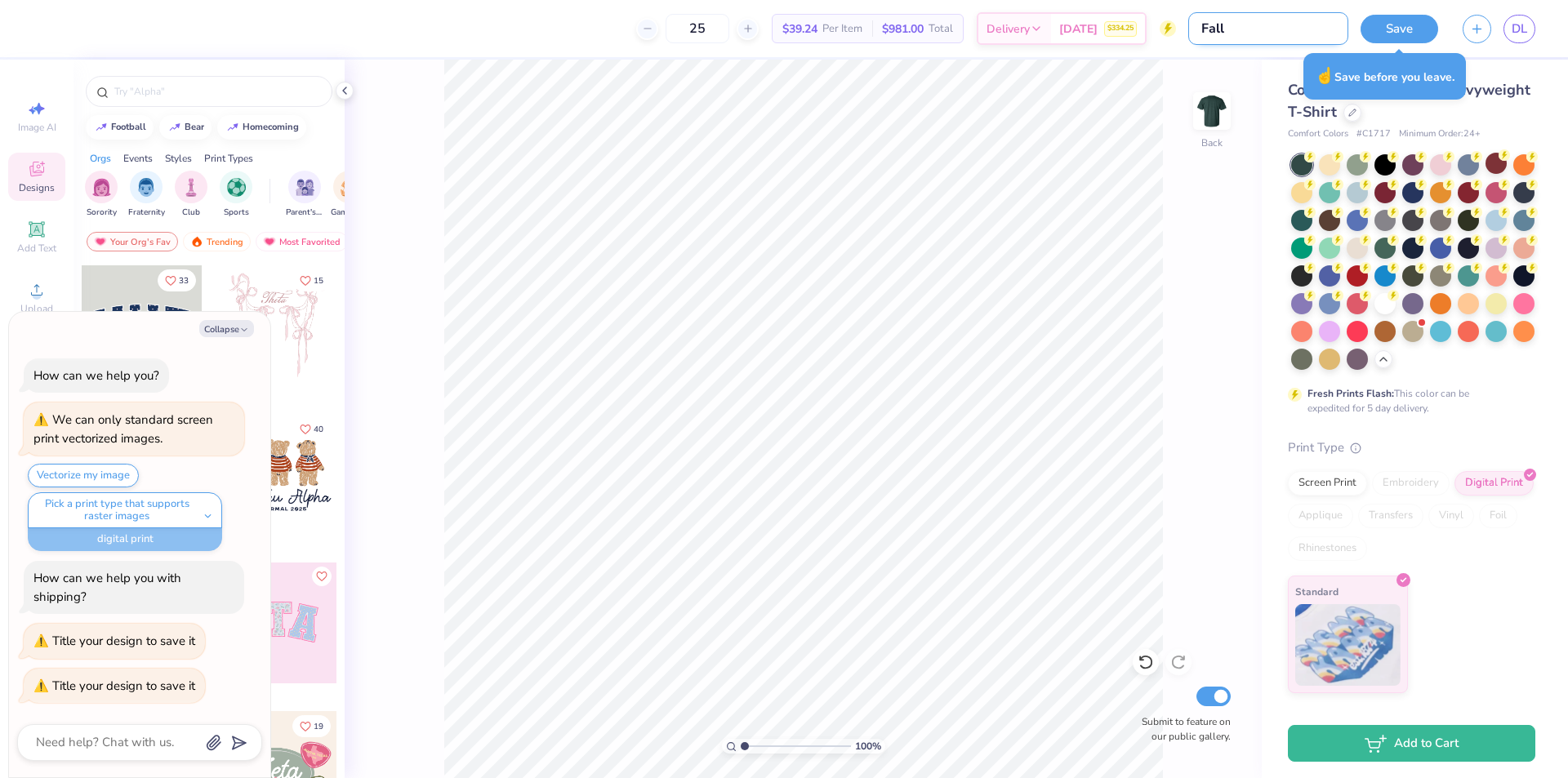
type input "Fall"
type textarea "x"
type input "Fall 2"
type textarea "x"
type input "Fall 20"
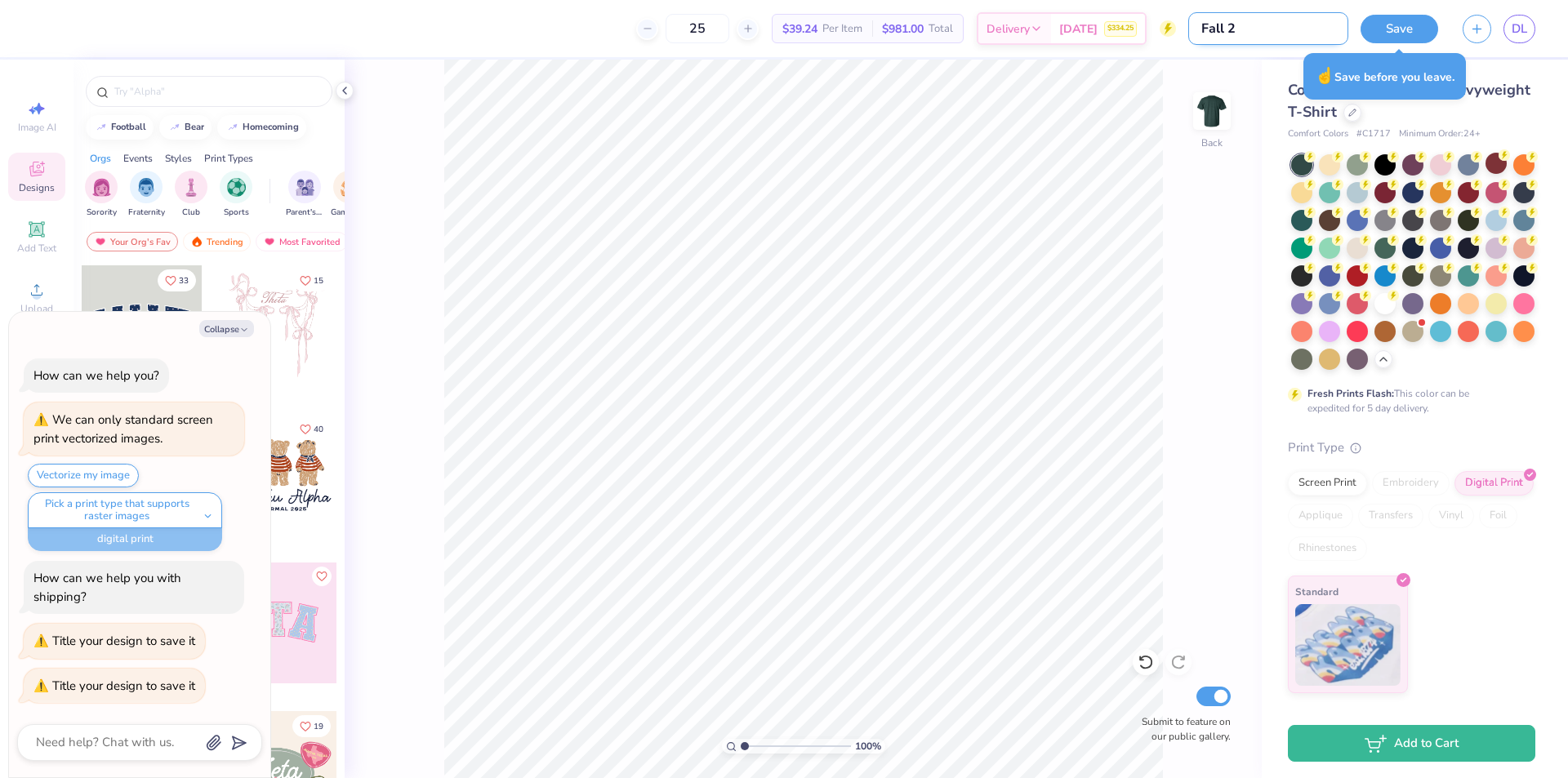
type textarea "x"
type input "Fall 202"
type textarea "x"
type input "Fall 2025"
type textarea "x"
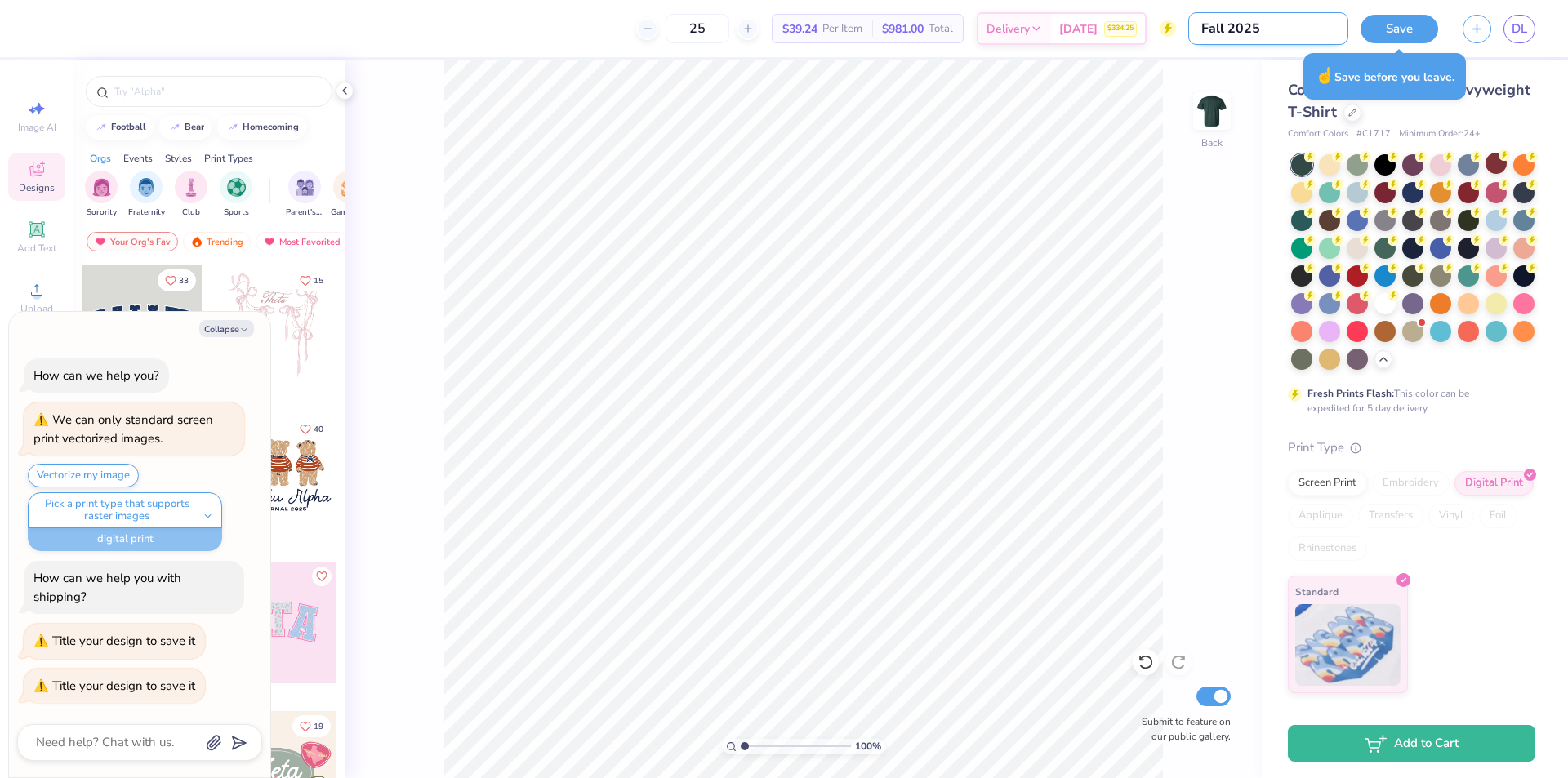
type input "Fall 2025"
type textarea "x"
type input "Fall 2025 F"
type textarea "x"
type input "Fall 2025"
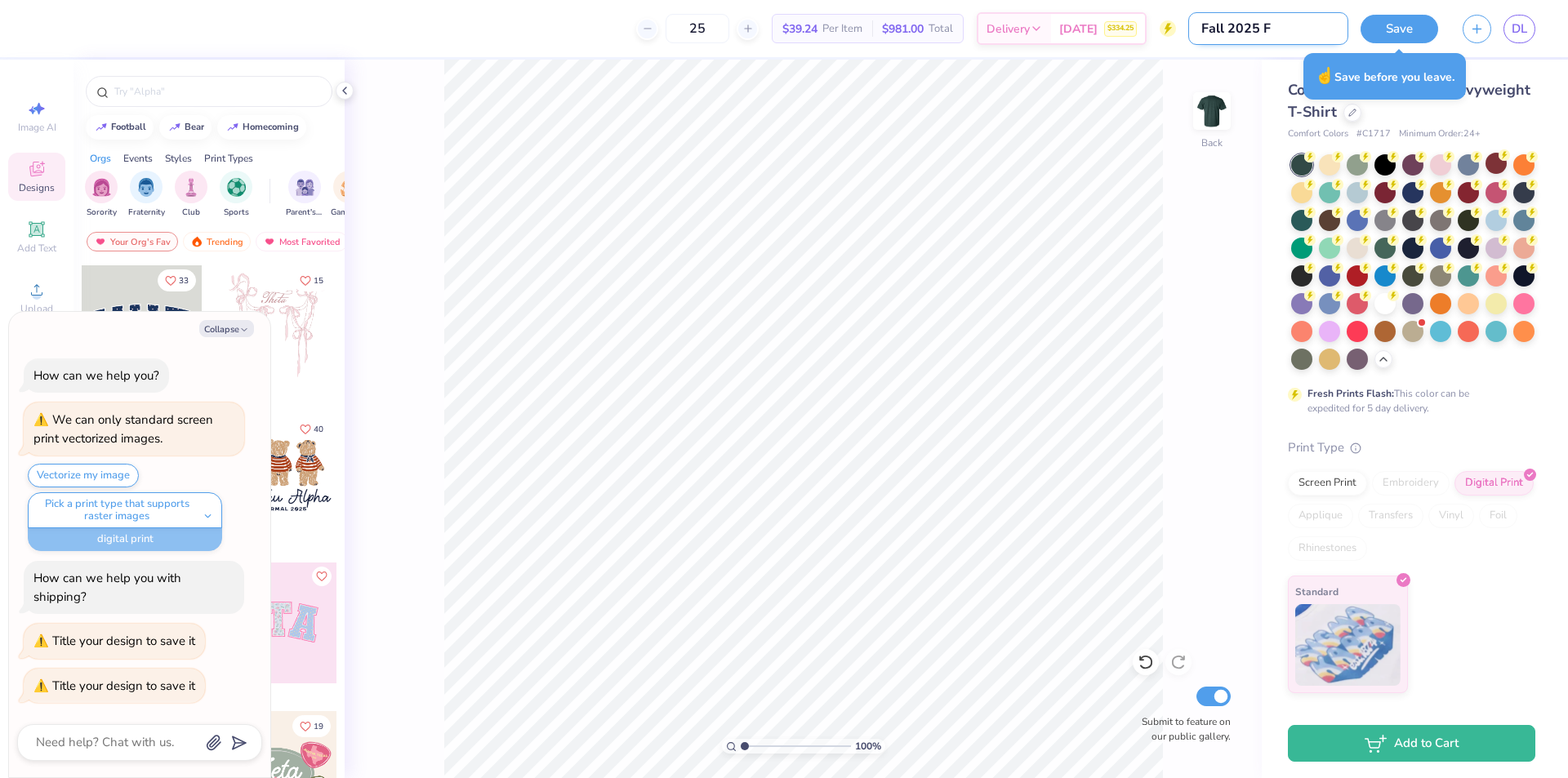
type textarea "x"
type input "Fall 2025 R"
type textarea "x"
type input "Fall 2025 Ru"
type textarea "x"
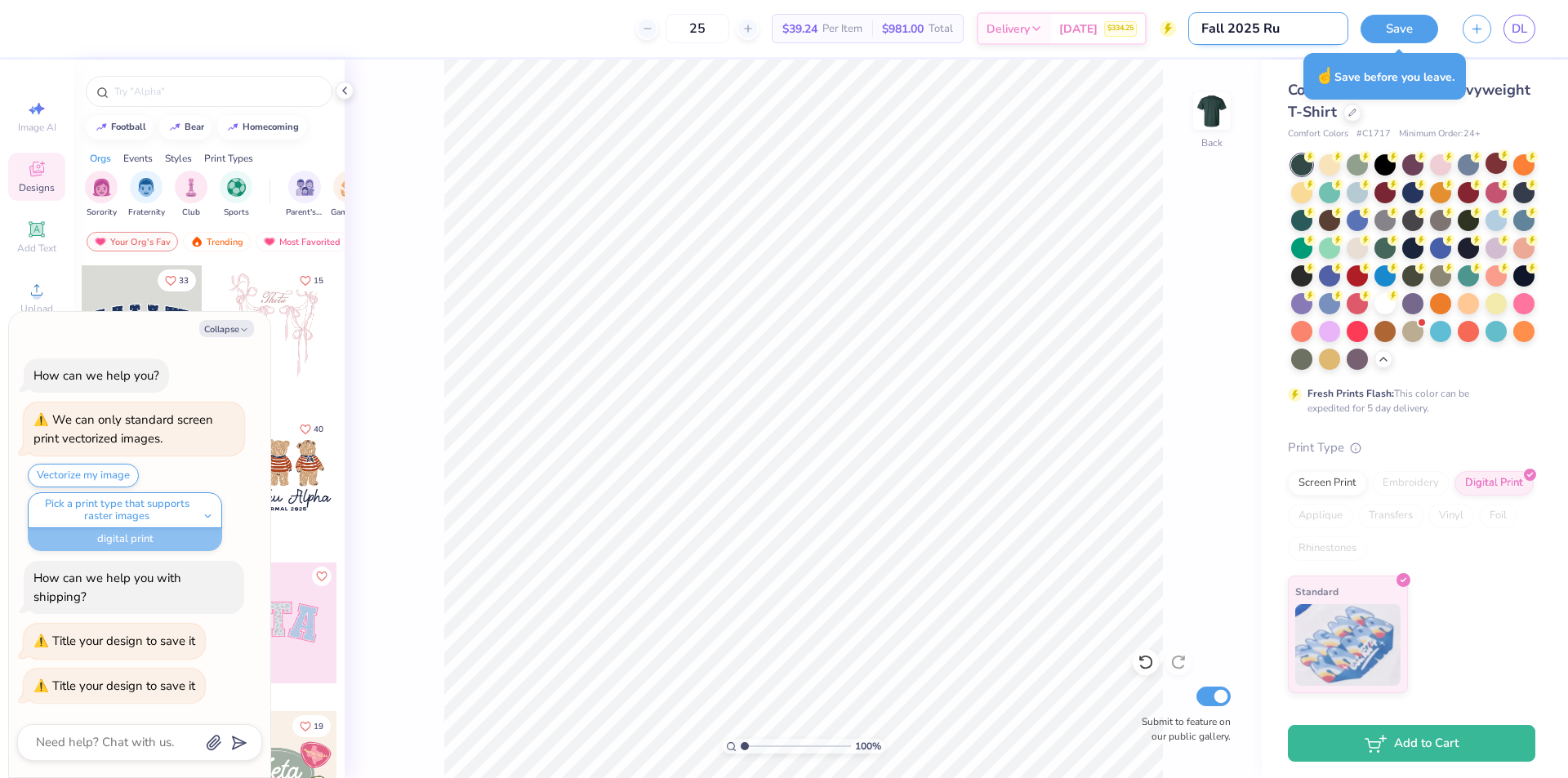
type input "Fall 2025 Rus"
type textarea "x"
type input "Fall 2025 Rush"
type textarea "x"
type input "Fall 2025 Rush"
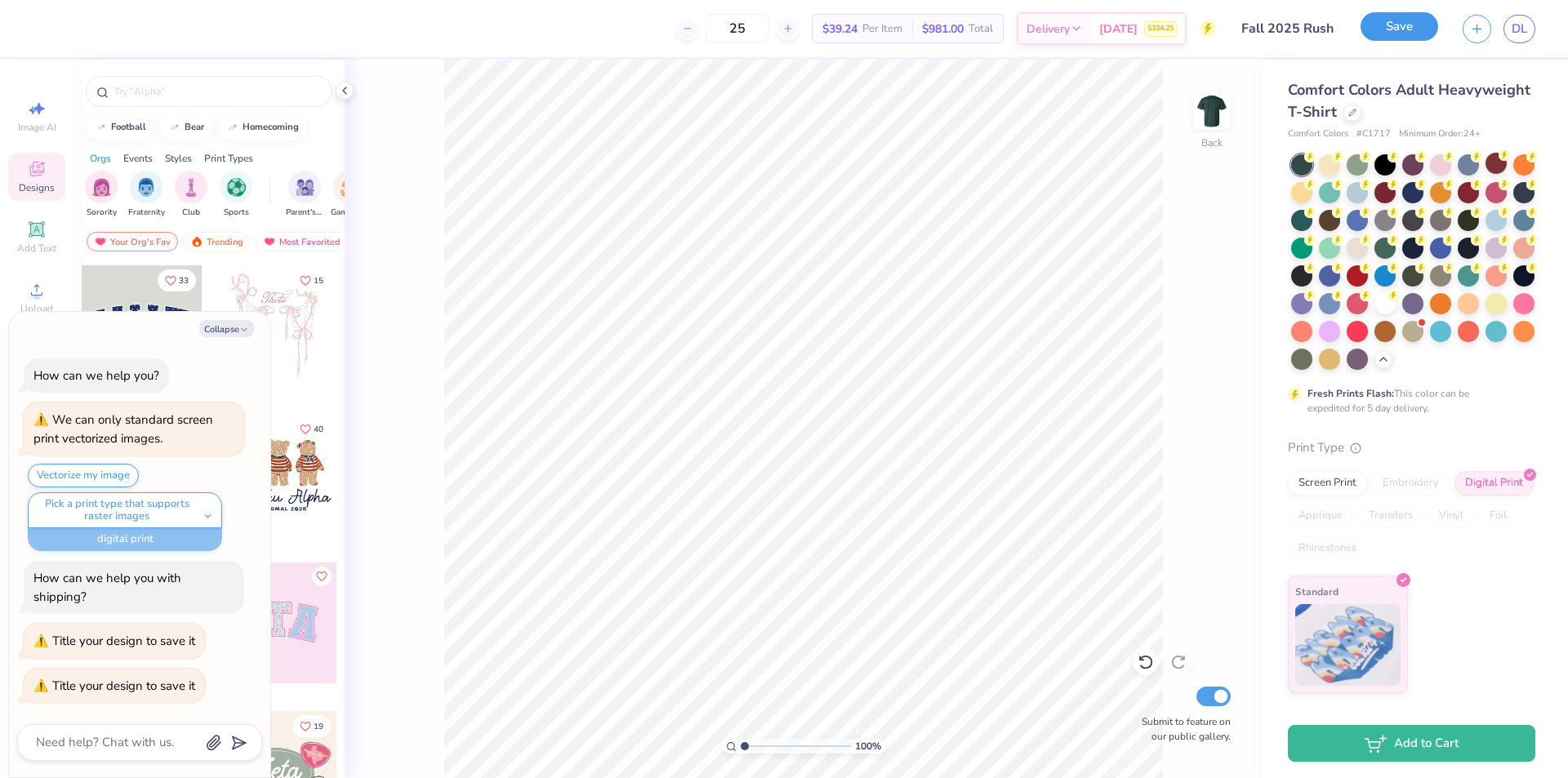
click at [1405, 27] on button "Save" at bounding box center [1399, 27] width 77 height 28
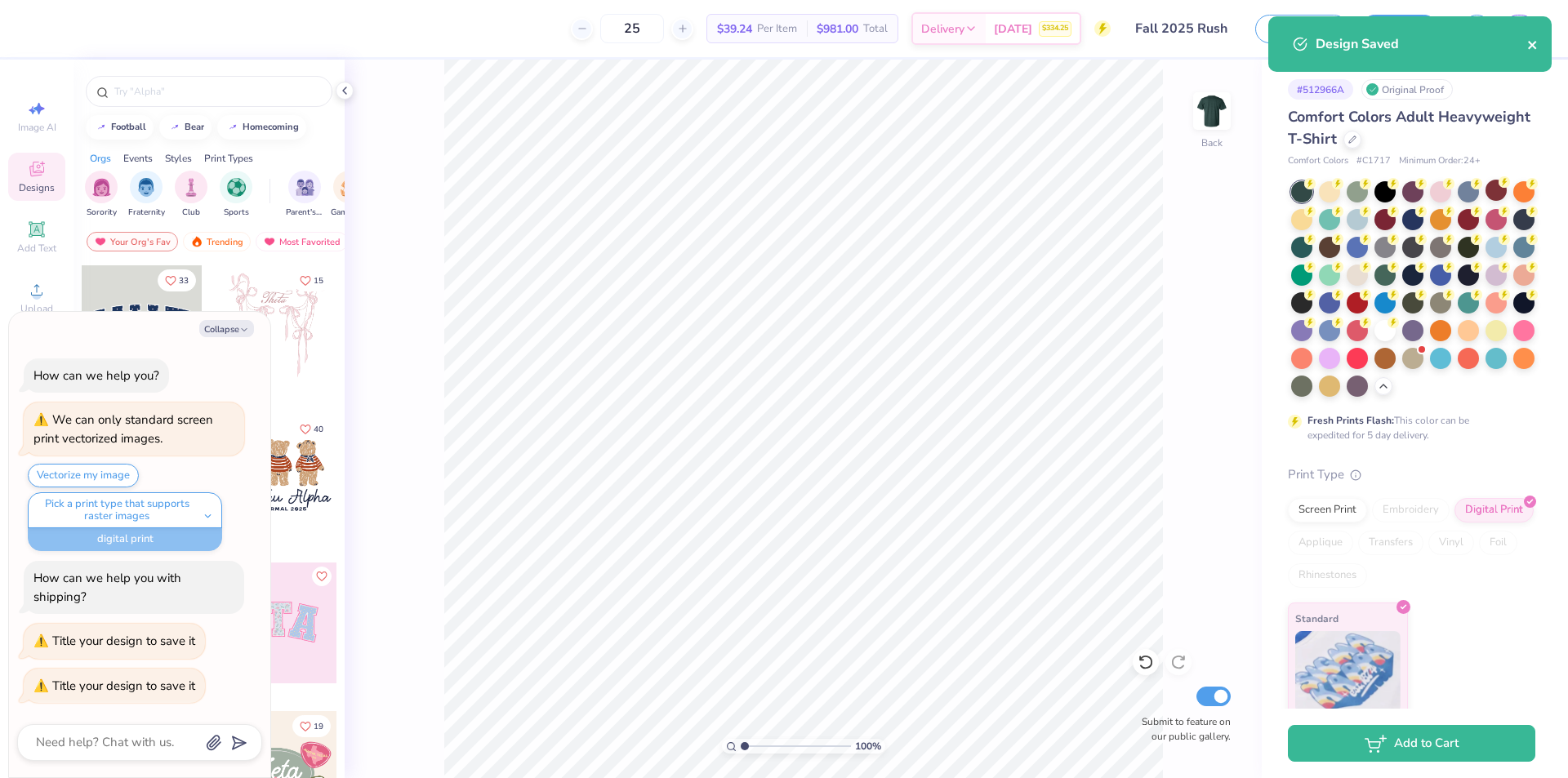
click at [1533, 44] on icon "close" at bounding box center [1532, 45] width 8 height 8
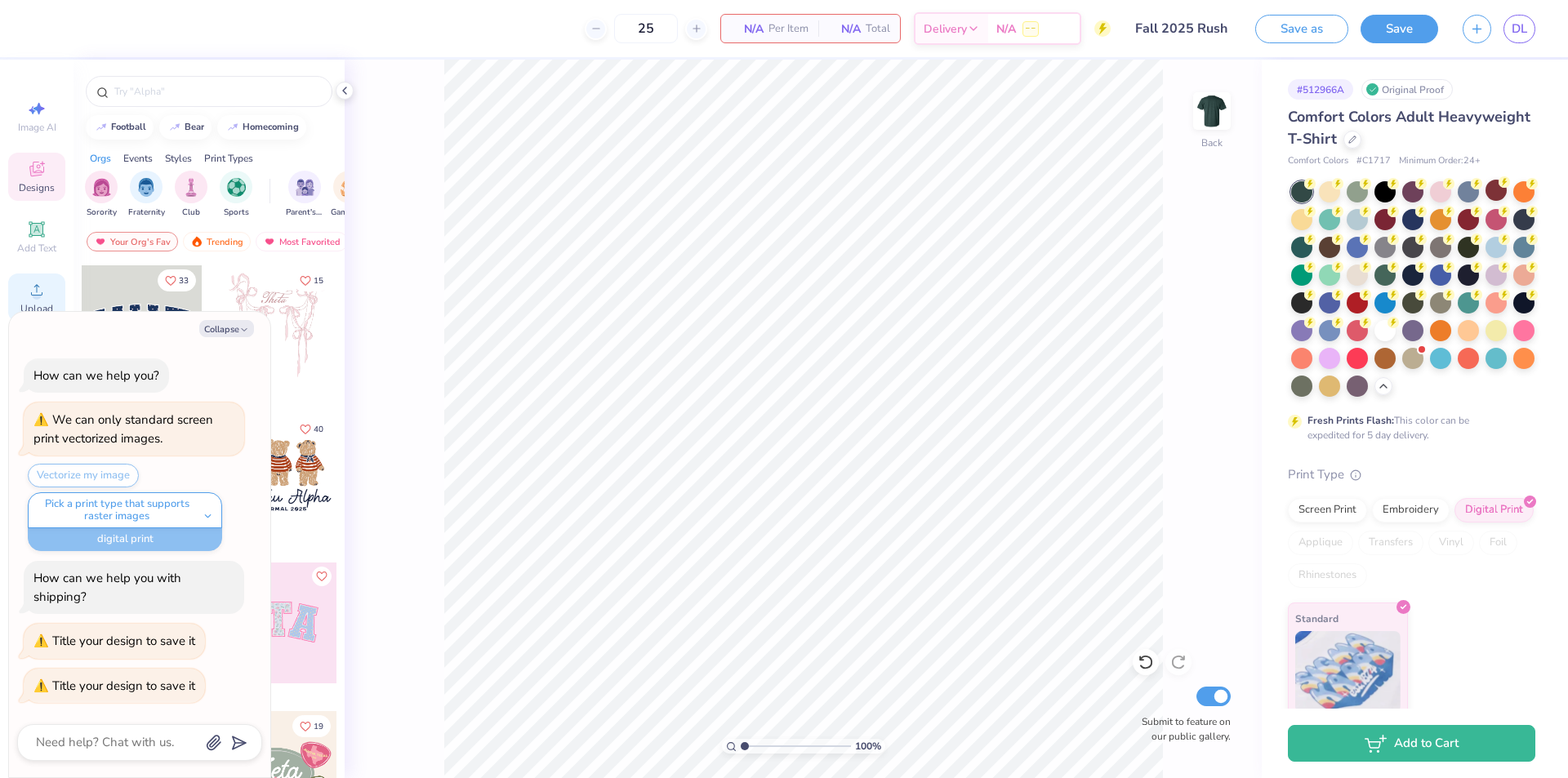
click at [27, 290] on icon at bounding box center [37, 290] width 20 height 20
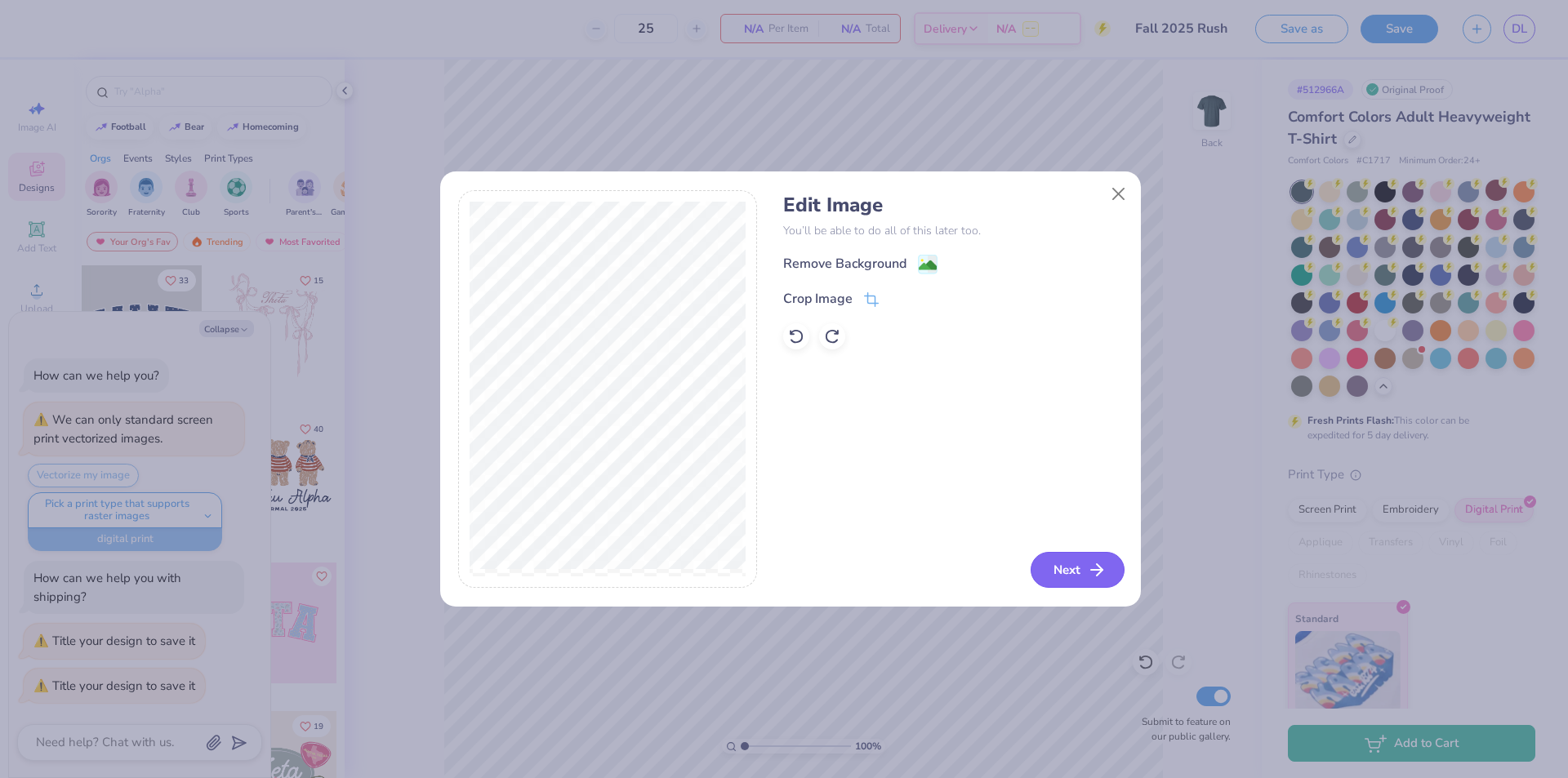
click at [1049, 564] on button "Next" at bounding box center [1077, 569] width 94 height 36
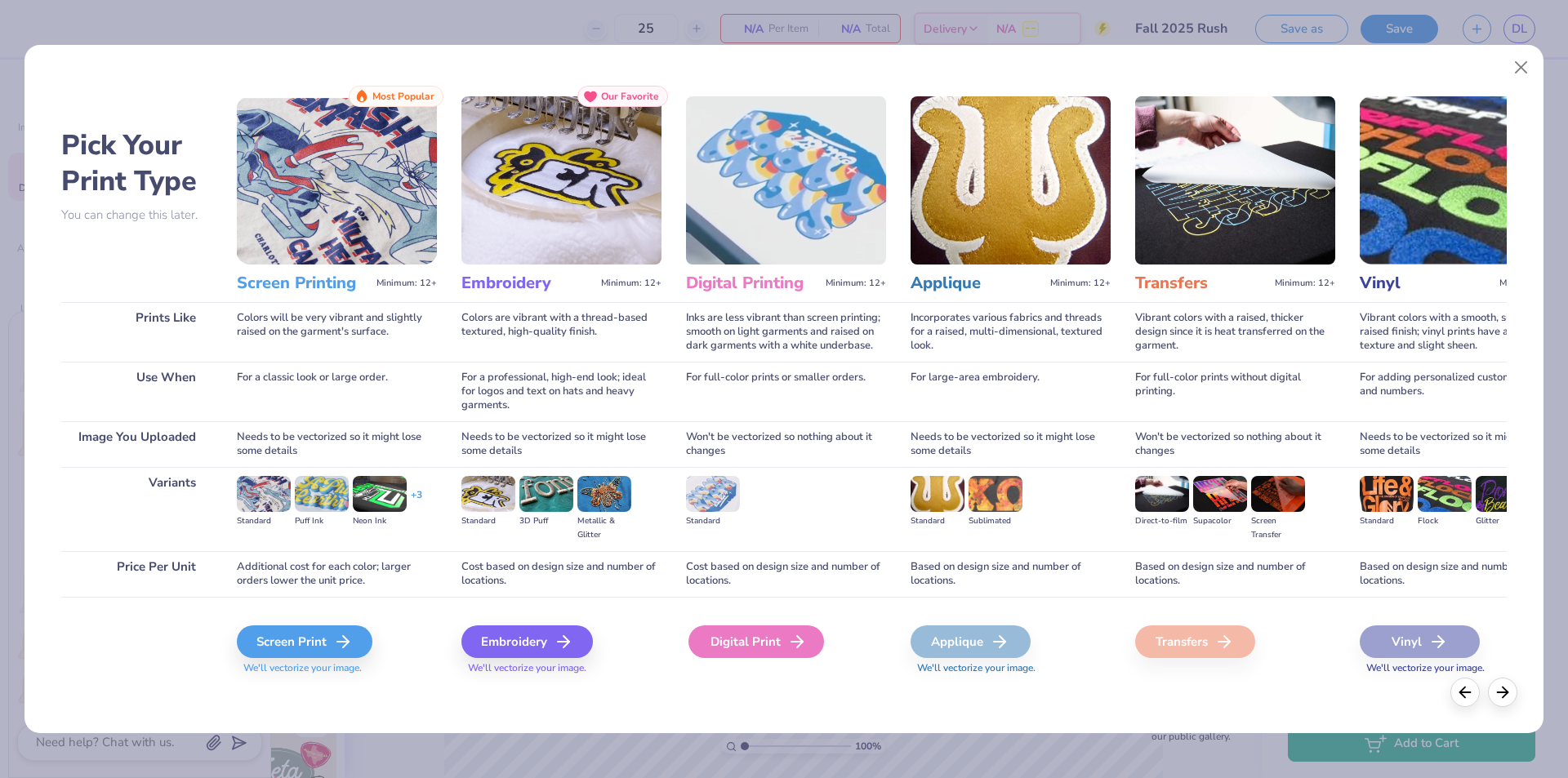
click at [803, 644] on icon at bounding box center [797, 642] width 20 height 20
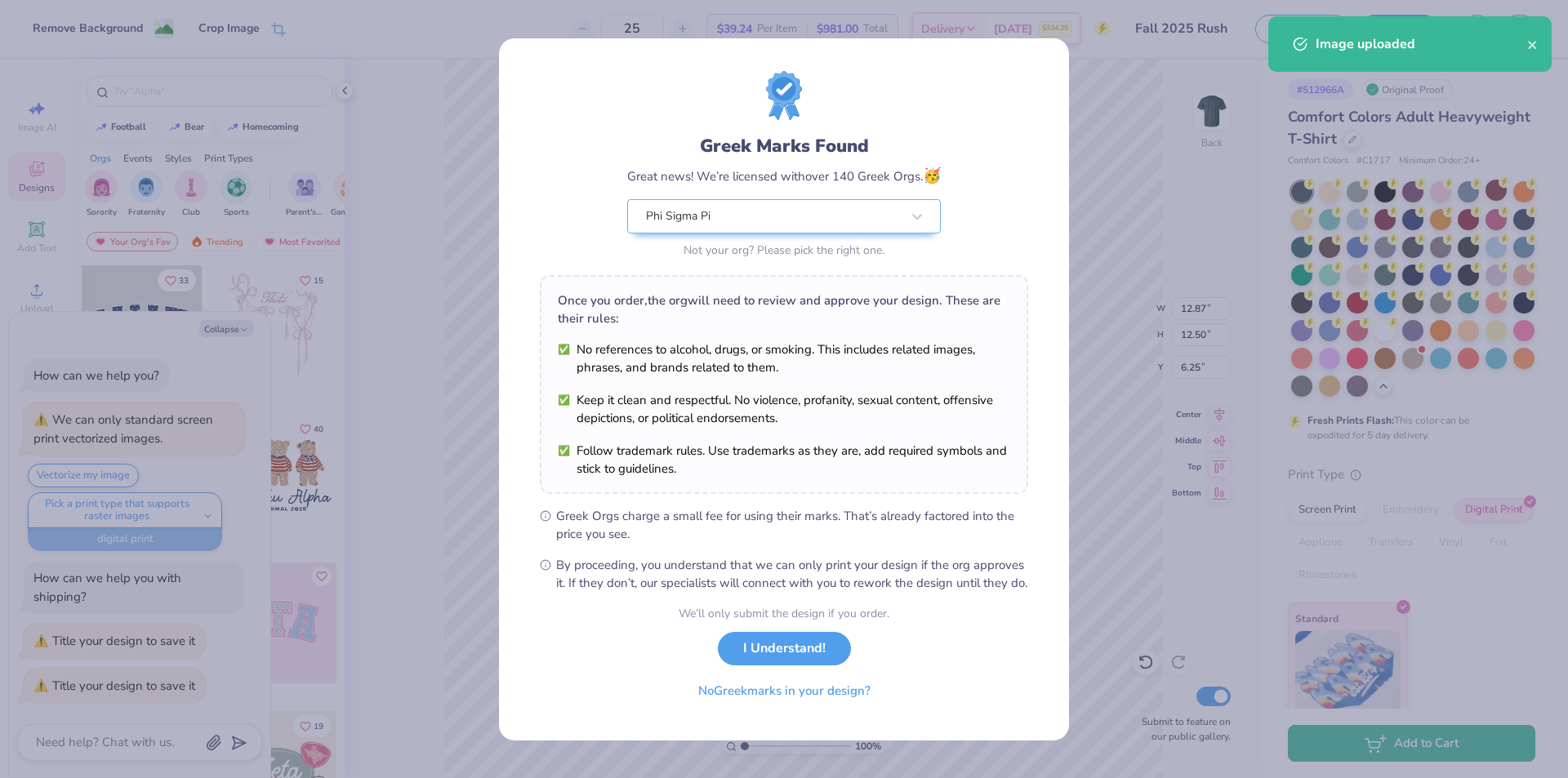
click at [795, 350] on body "Remove Background Crop Image 25 $39.24 Per Item $981.00 Total Delivery Sep 5 $3…" at bounding box center [784, 389] width 1568 height 778
type textarea "x"
type input "1.96"
click at [774, 651] on button "I Understand!" at bounding box center [785, 648] width 133 height 33
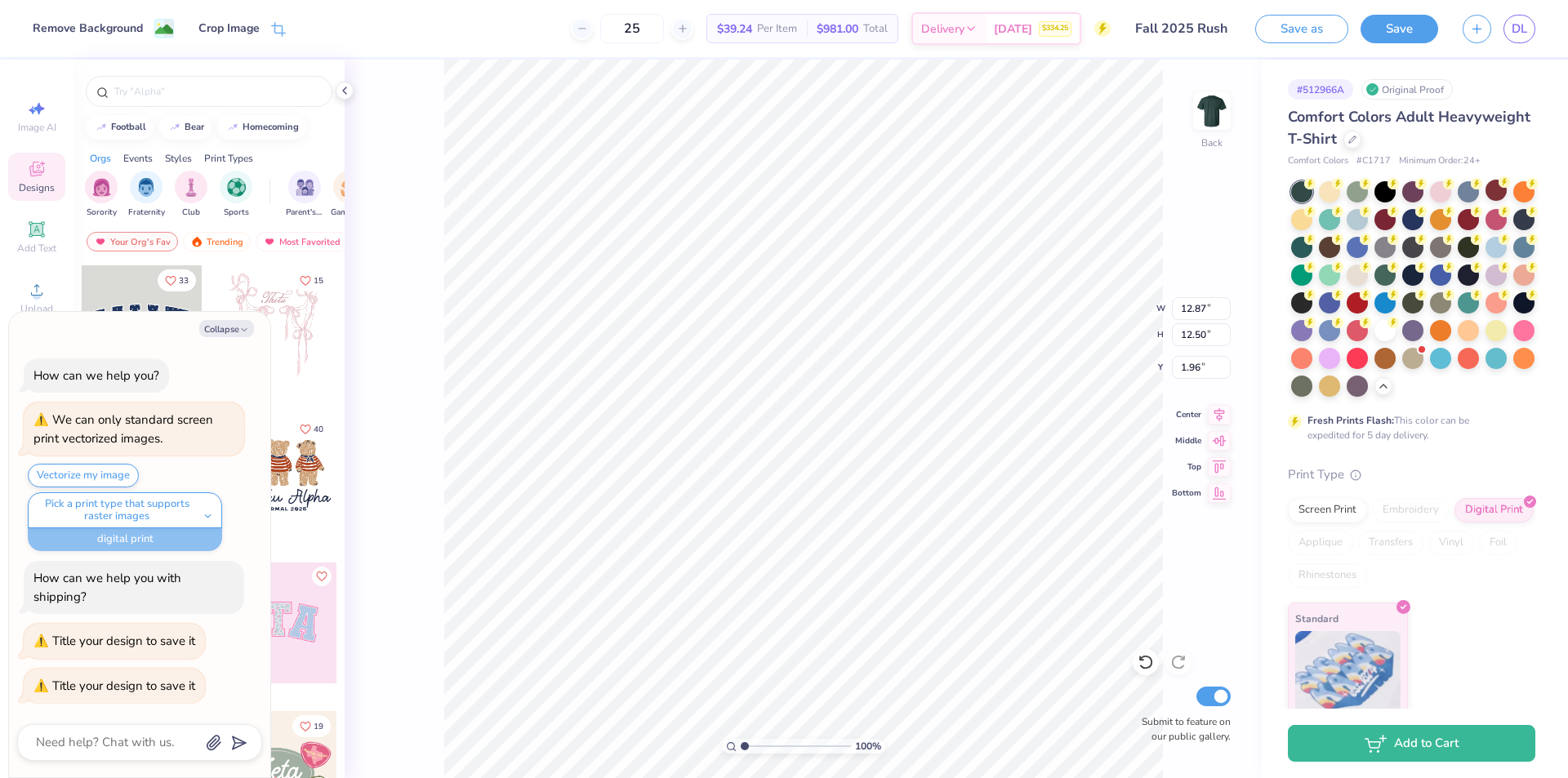
type textarea "x"
type input "3.00"
click at [220, 331] on button "Collapse" at bounding box center [227, 328] width 55 height 17
type textarea "x"
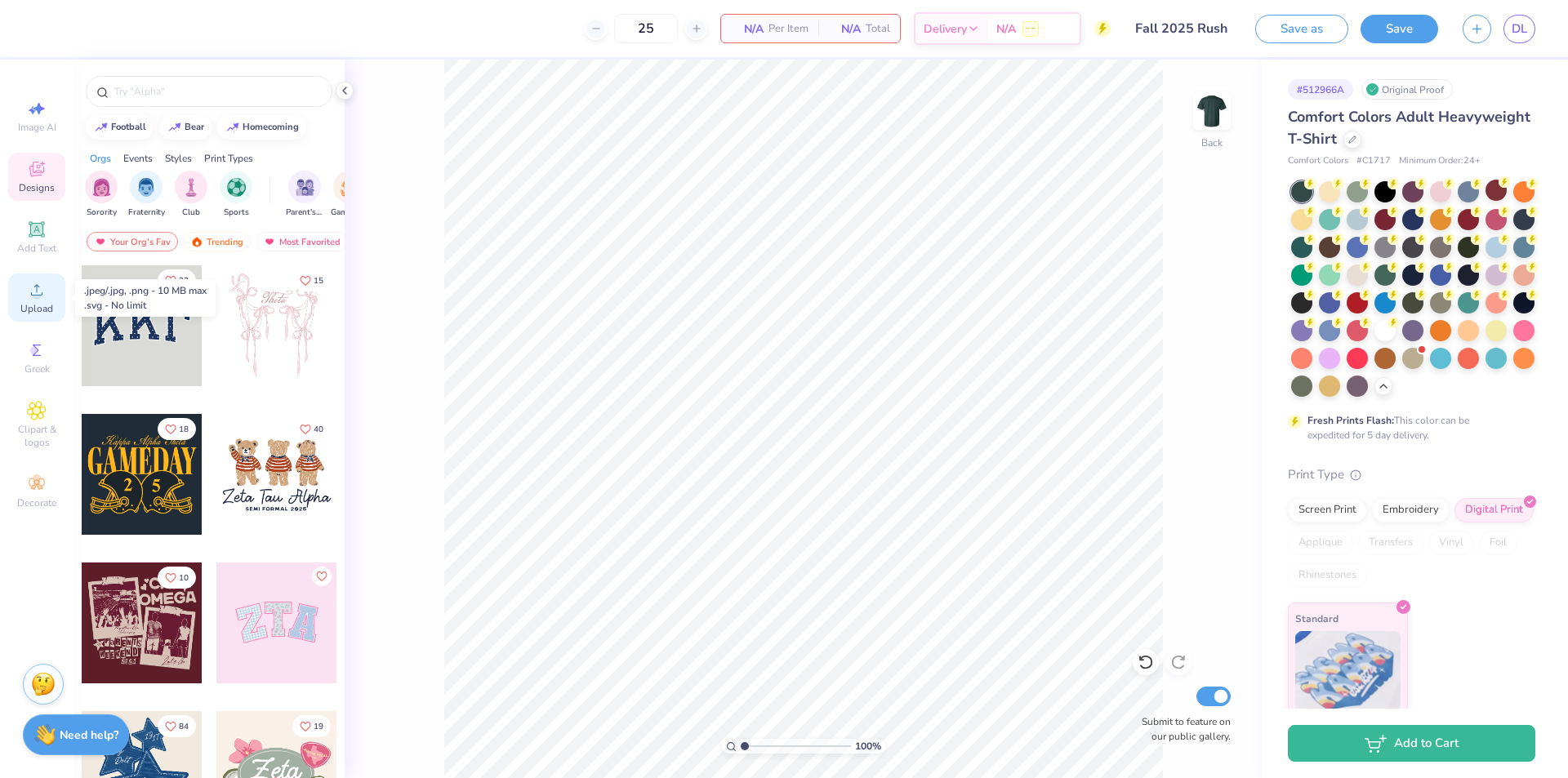
click at [38, 302] on div "Upload" at bounding box center [37, 298] width 57 height 48
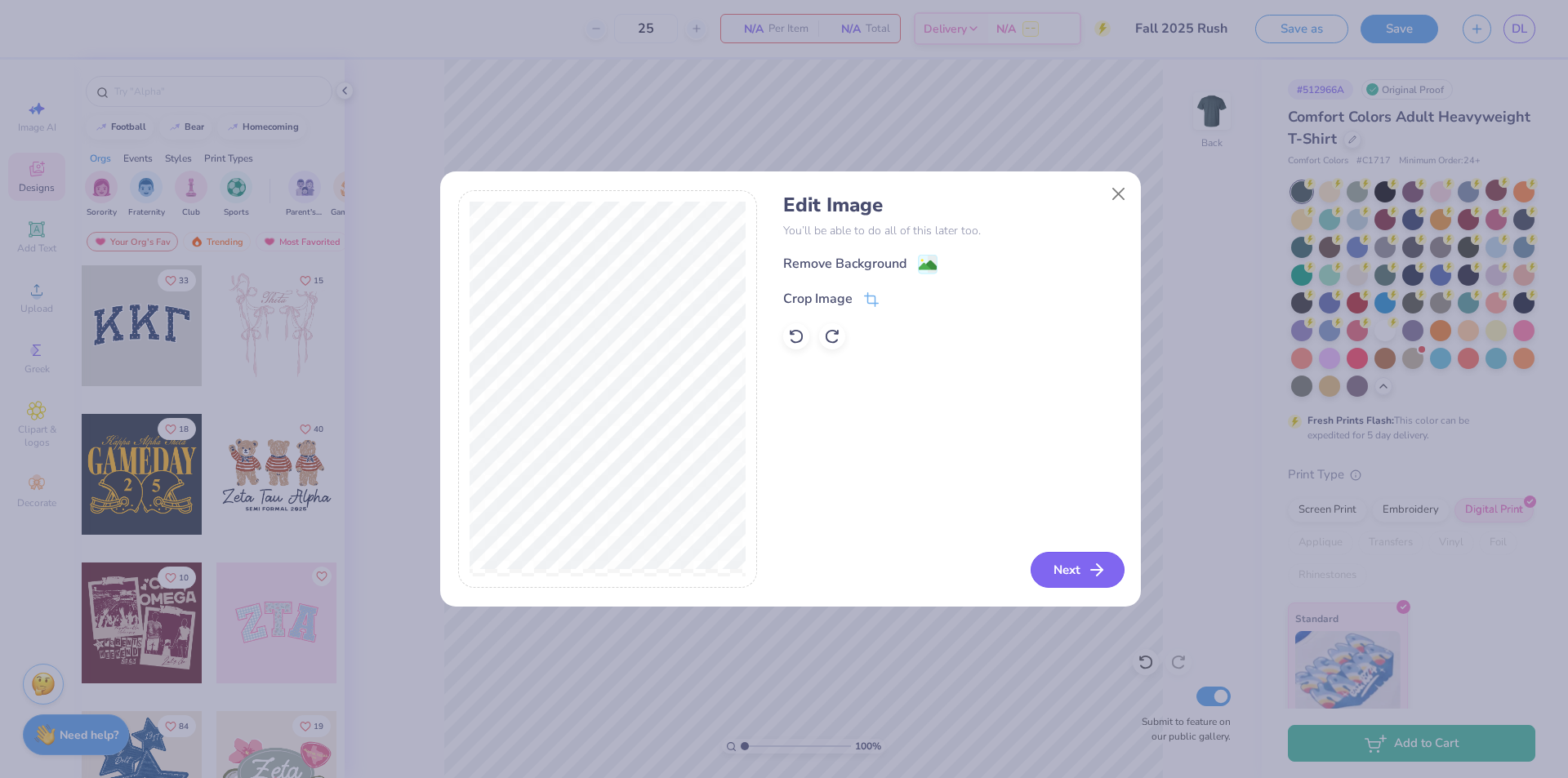
click at [1064, 561] on button "Next" at bounding box center [1077, 569] width 94 height 36
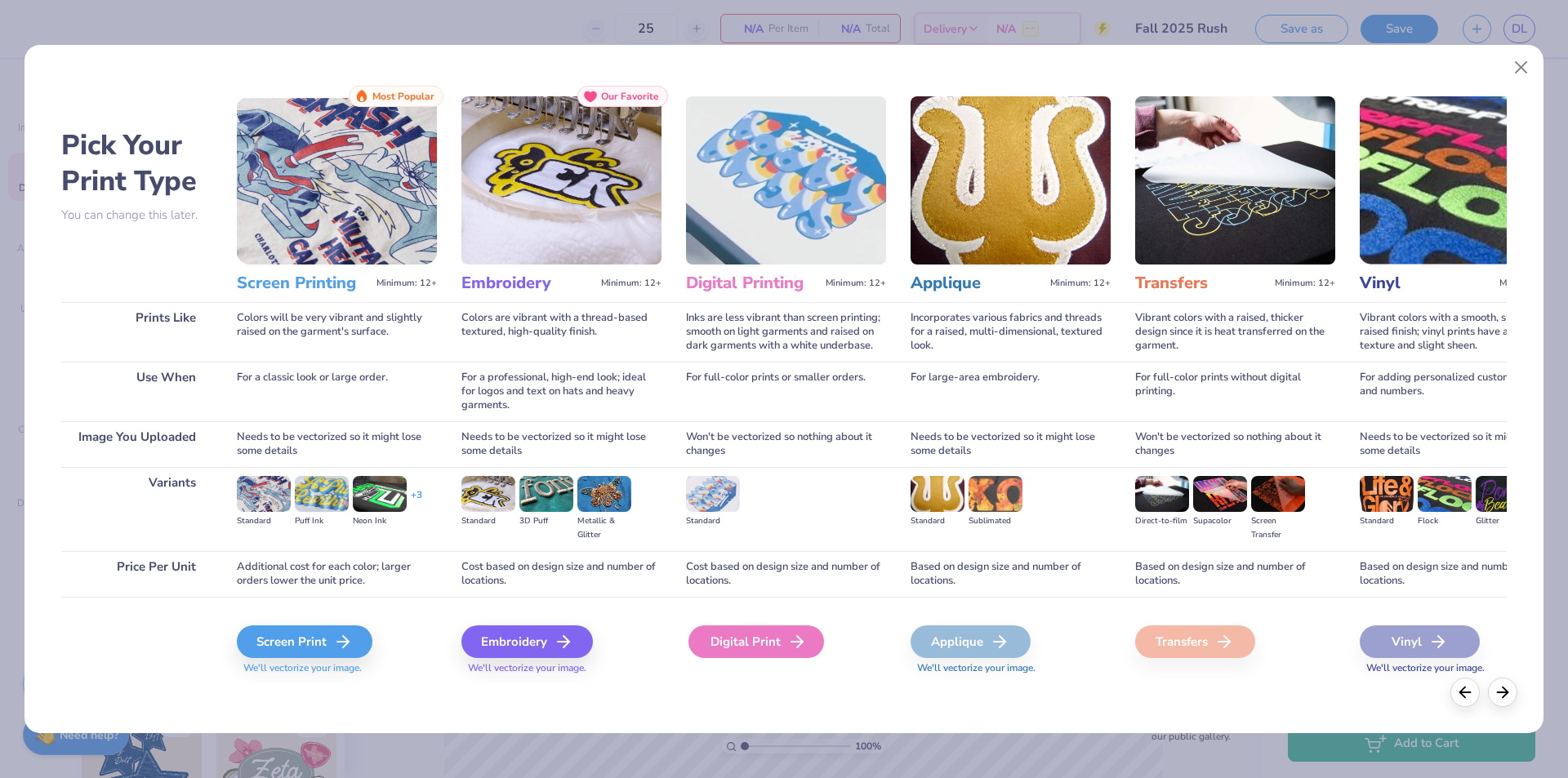
click at [754, 652] on div "Digital Print" at bounding box center [756, 642] width 136 height 32
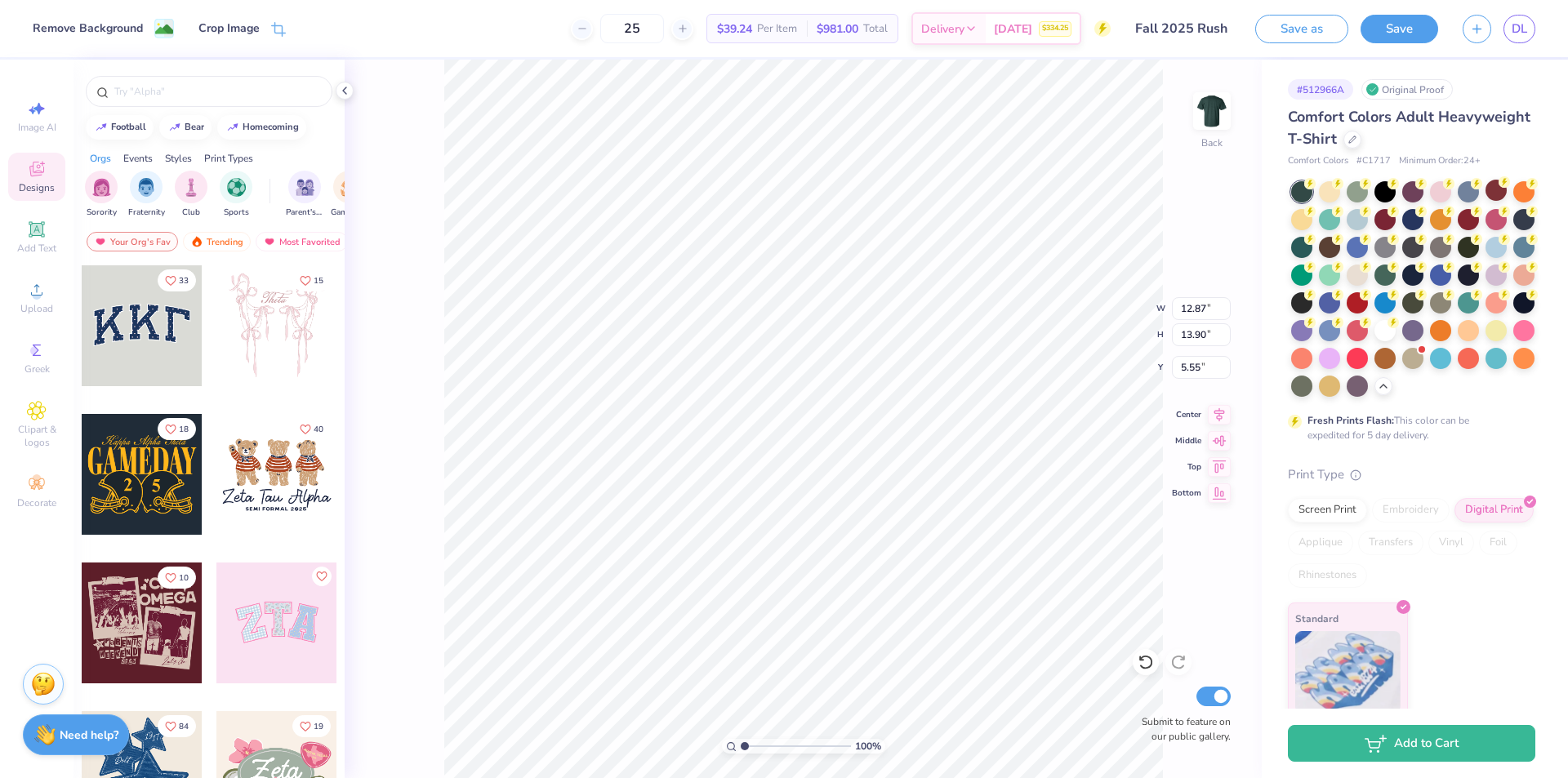
type input "2.68"
type input "2.33"
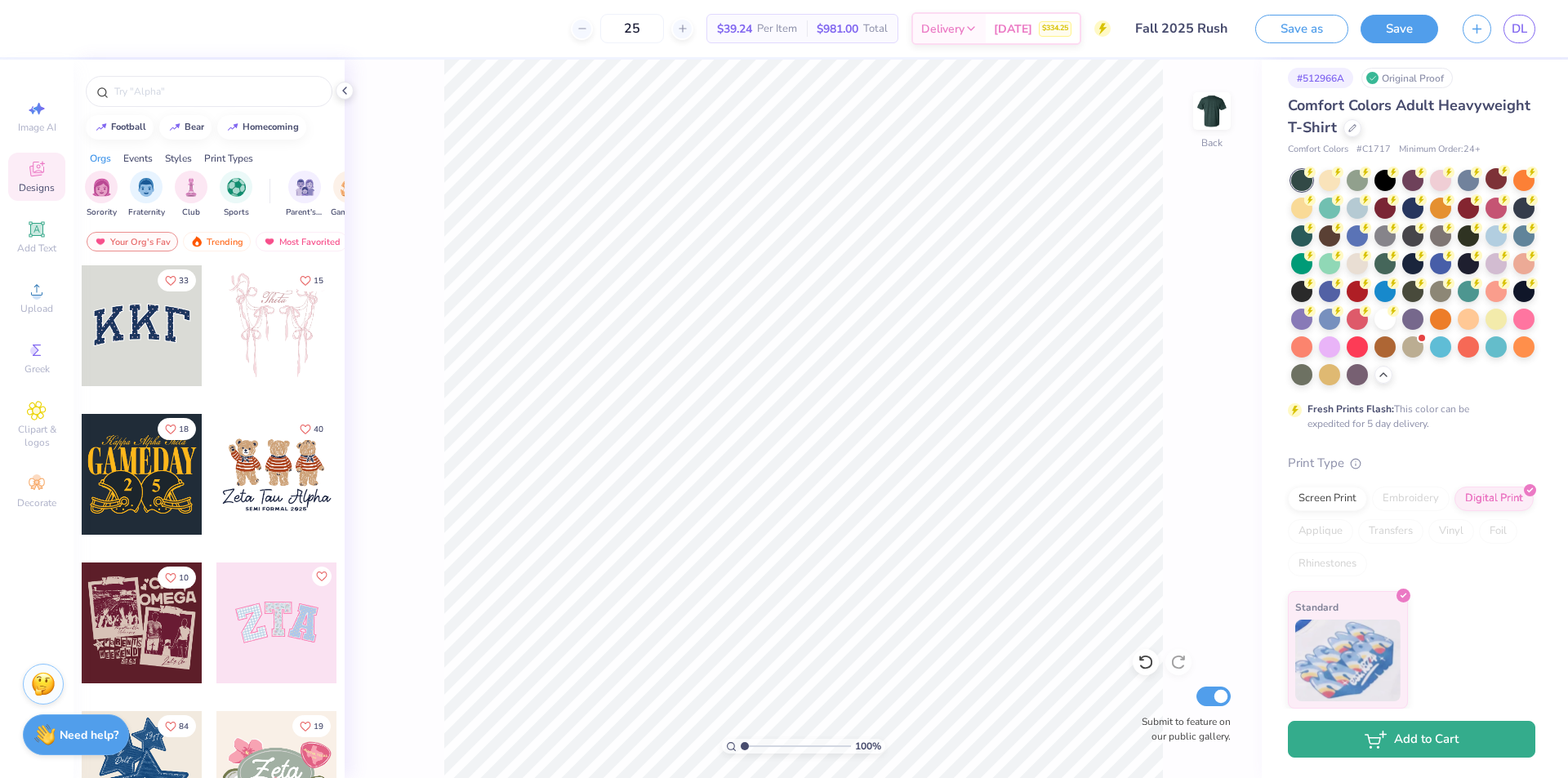
click at [1416, 750] on button "Add to Cart" at bounding box center [1412, 740] width 248 height 37
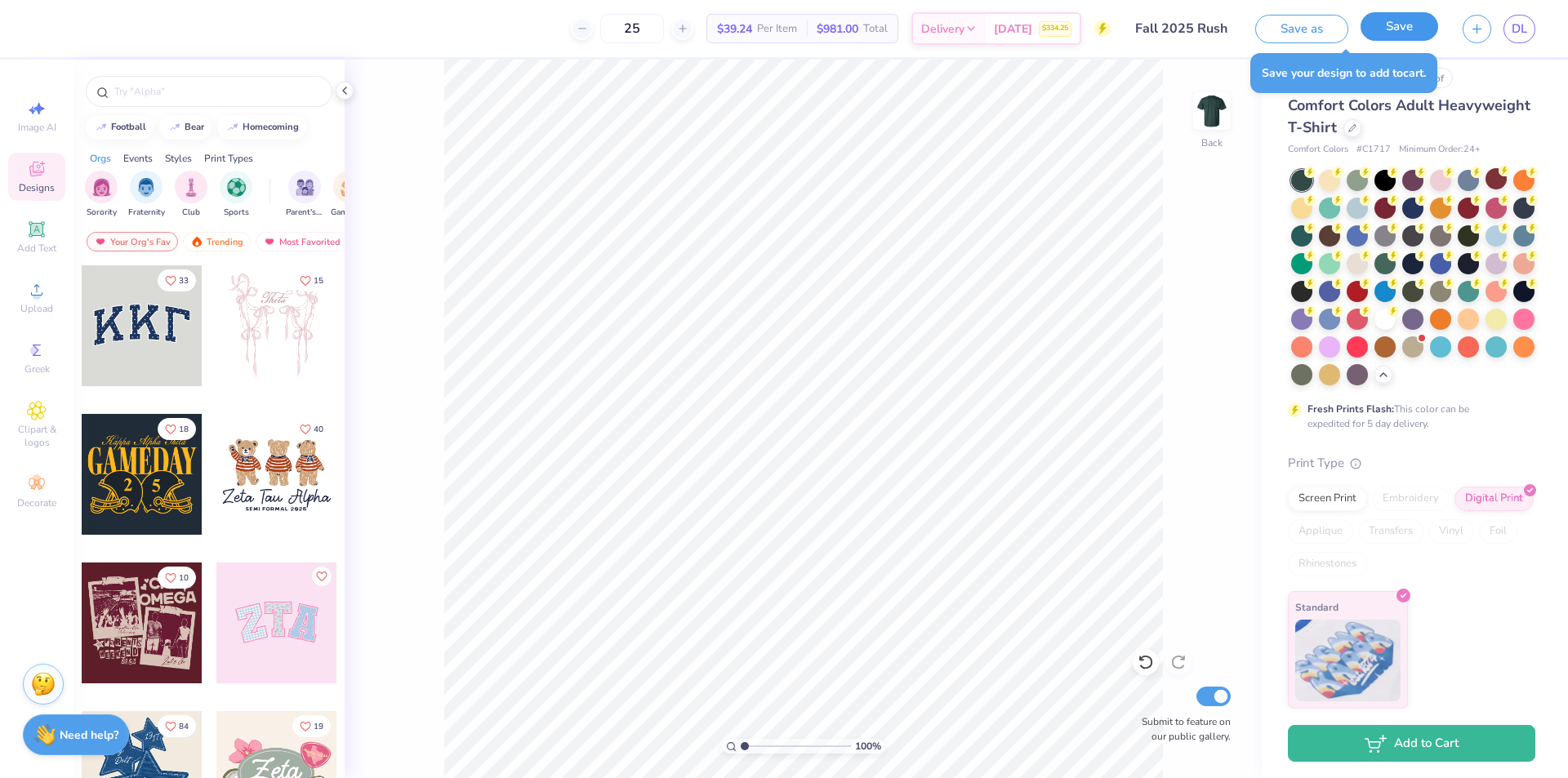
click at [1401, 23] on button "Save" at bounding box center [1399, 27] width 77 height 28
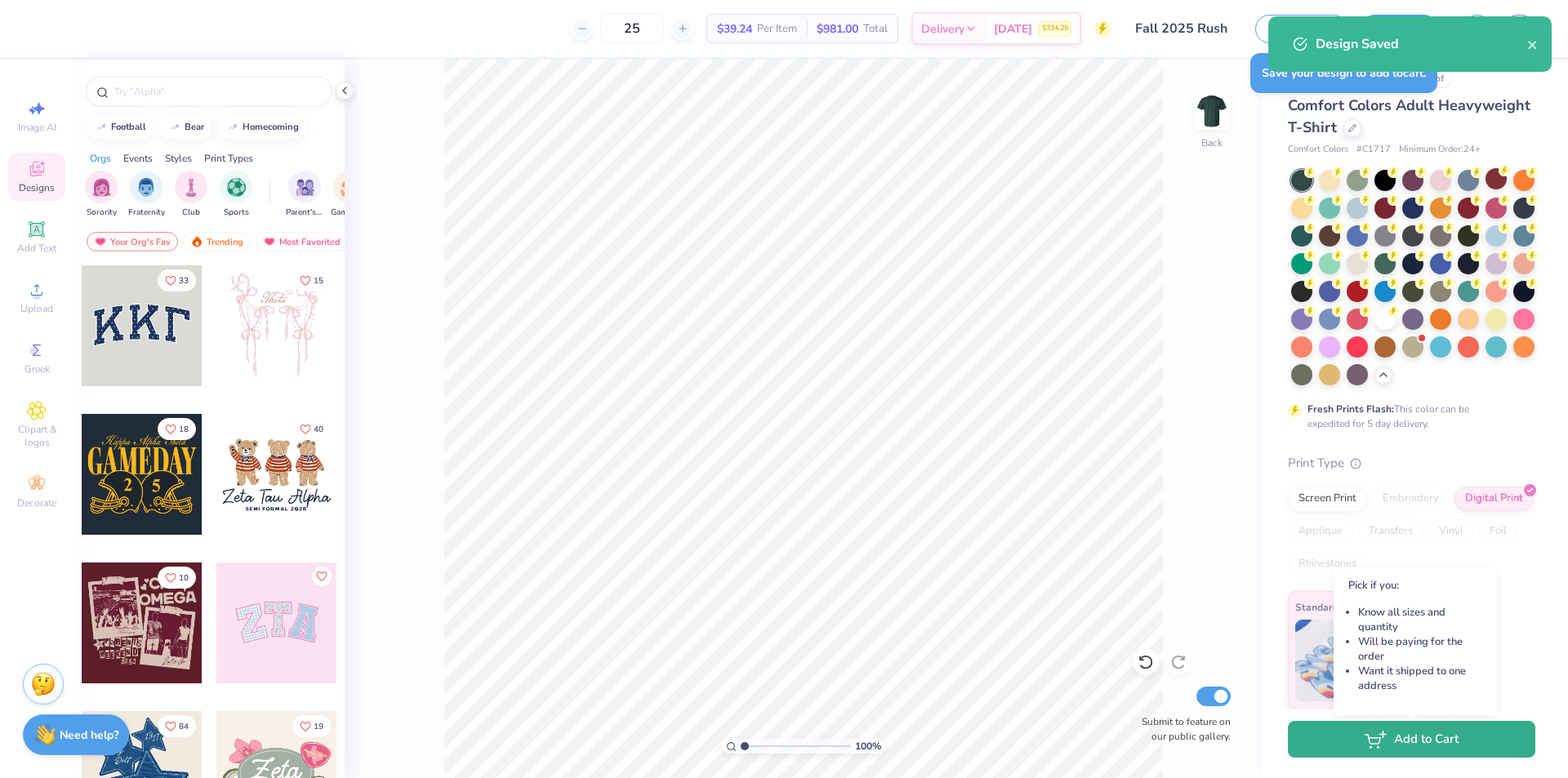
click at [1428, 745] on button "Add to Cart" at bounding box center [1412, 740] width 248 height 37
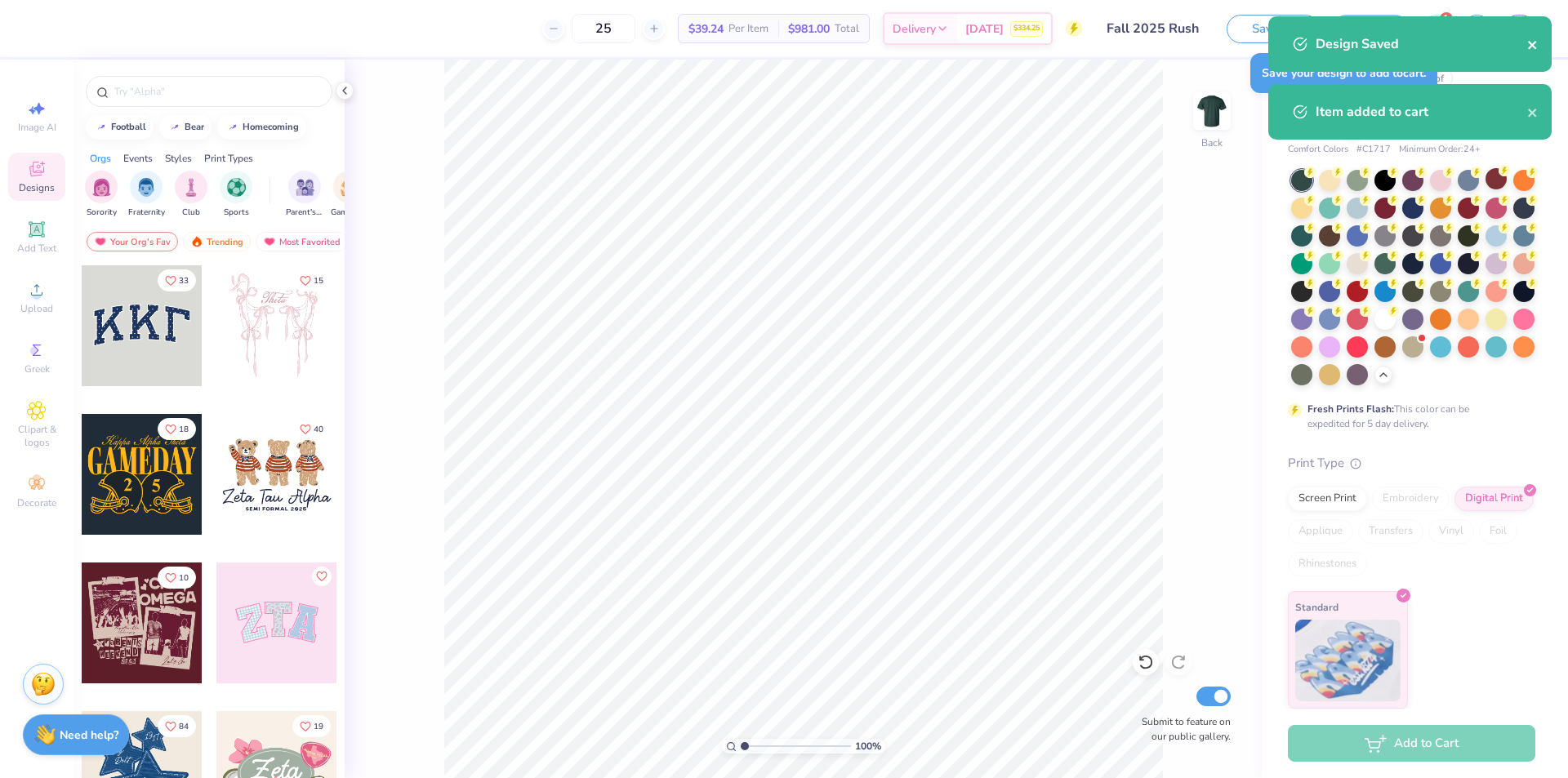
click at [1536, 46] on icon "close" at bounding box center [1533, 45] width 12 height 13
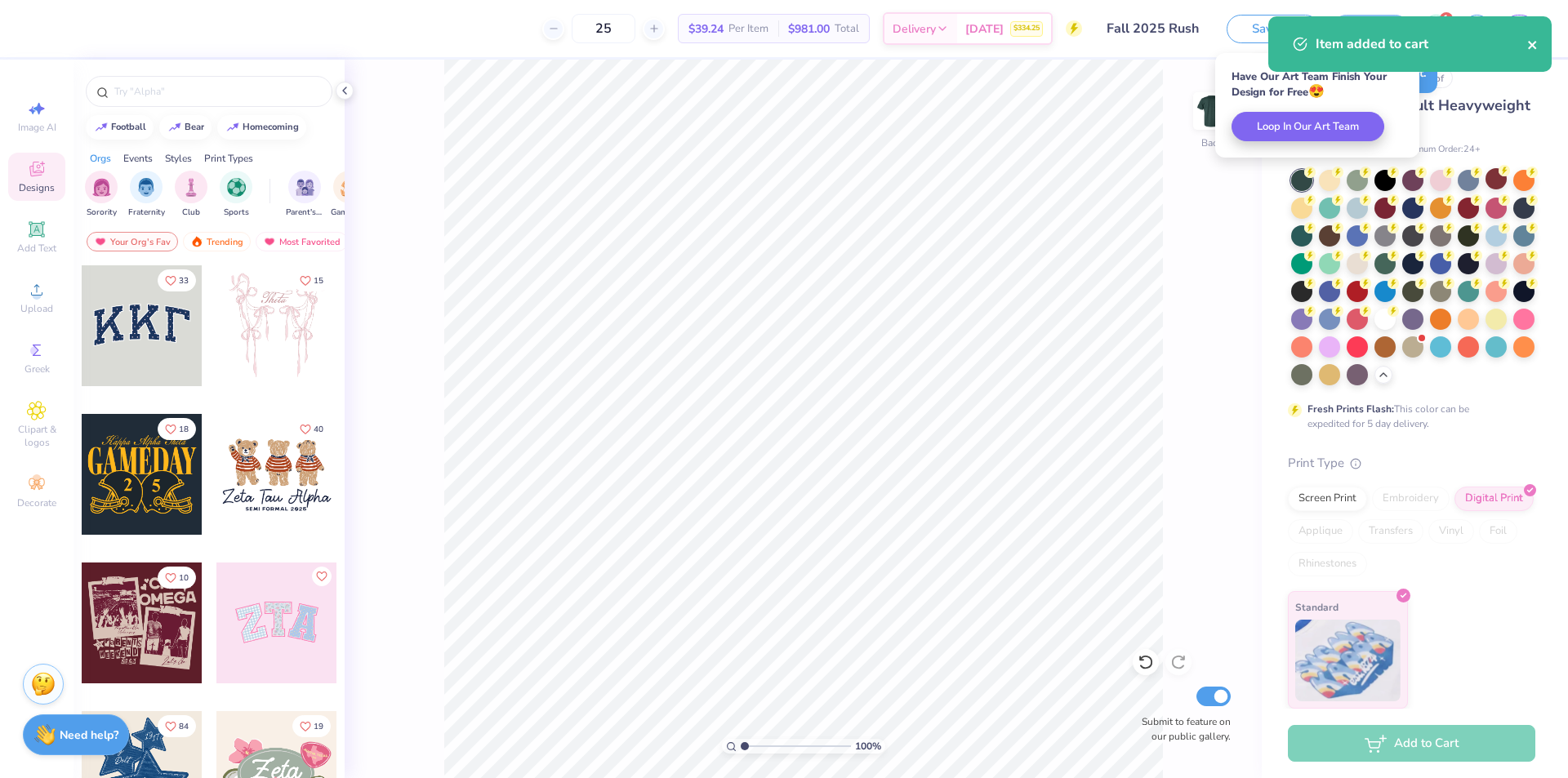
click at [1533, 44] on icon "close" at bounding box center [1532, 45] width 8 height 8
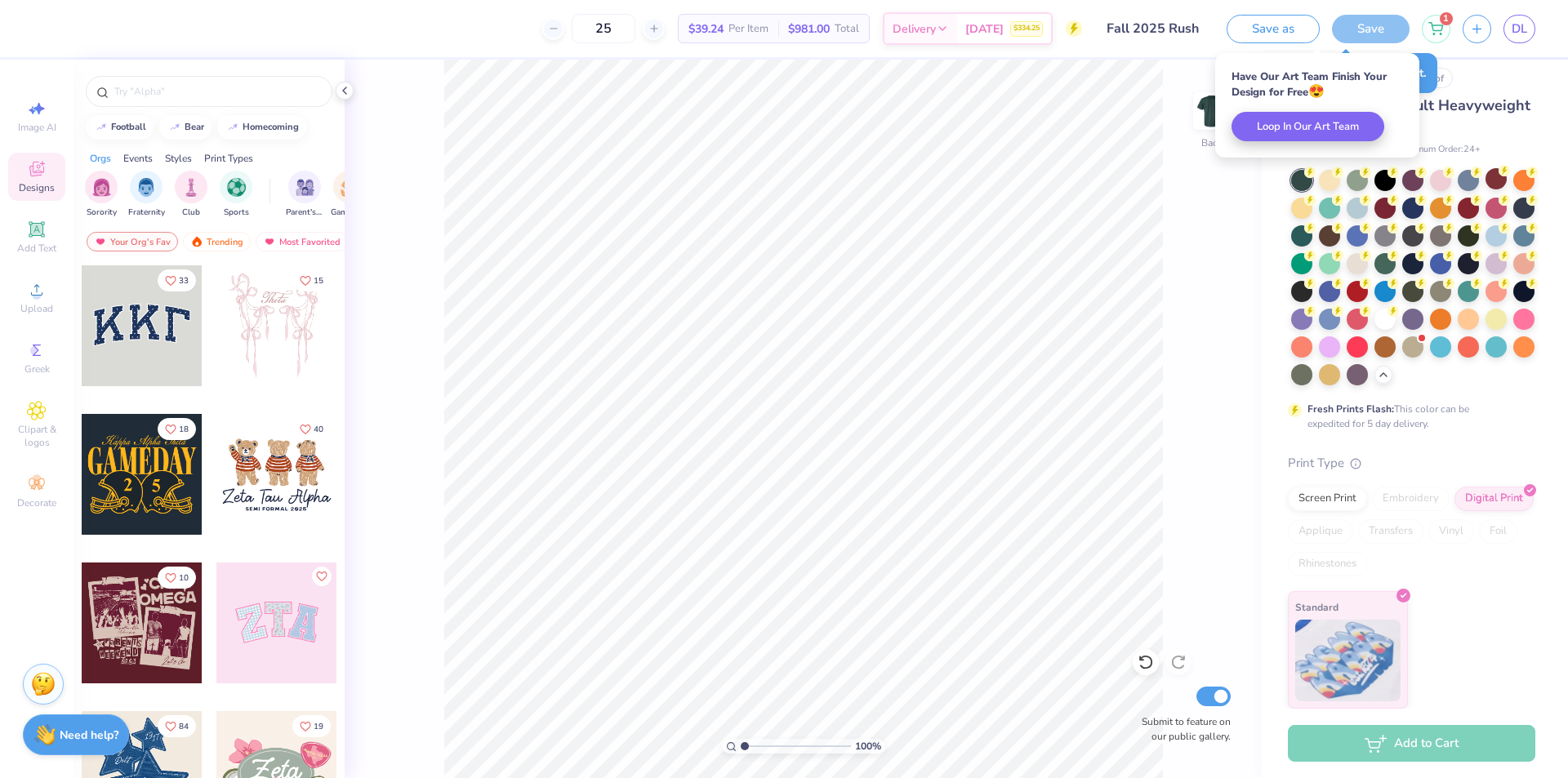
click at [1436, 20] on div "Item added to cart" at bounding box center [1410, 17] width 290 height 7
click at [1435, 27] on icon at bounding box center [1436, 27] width 15 height 13
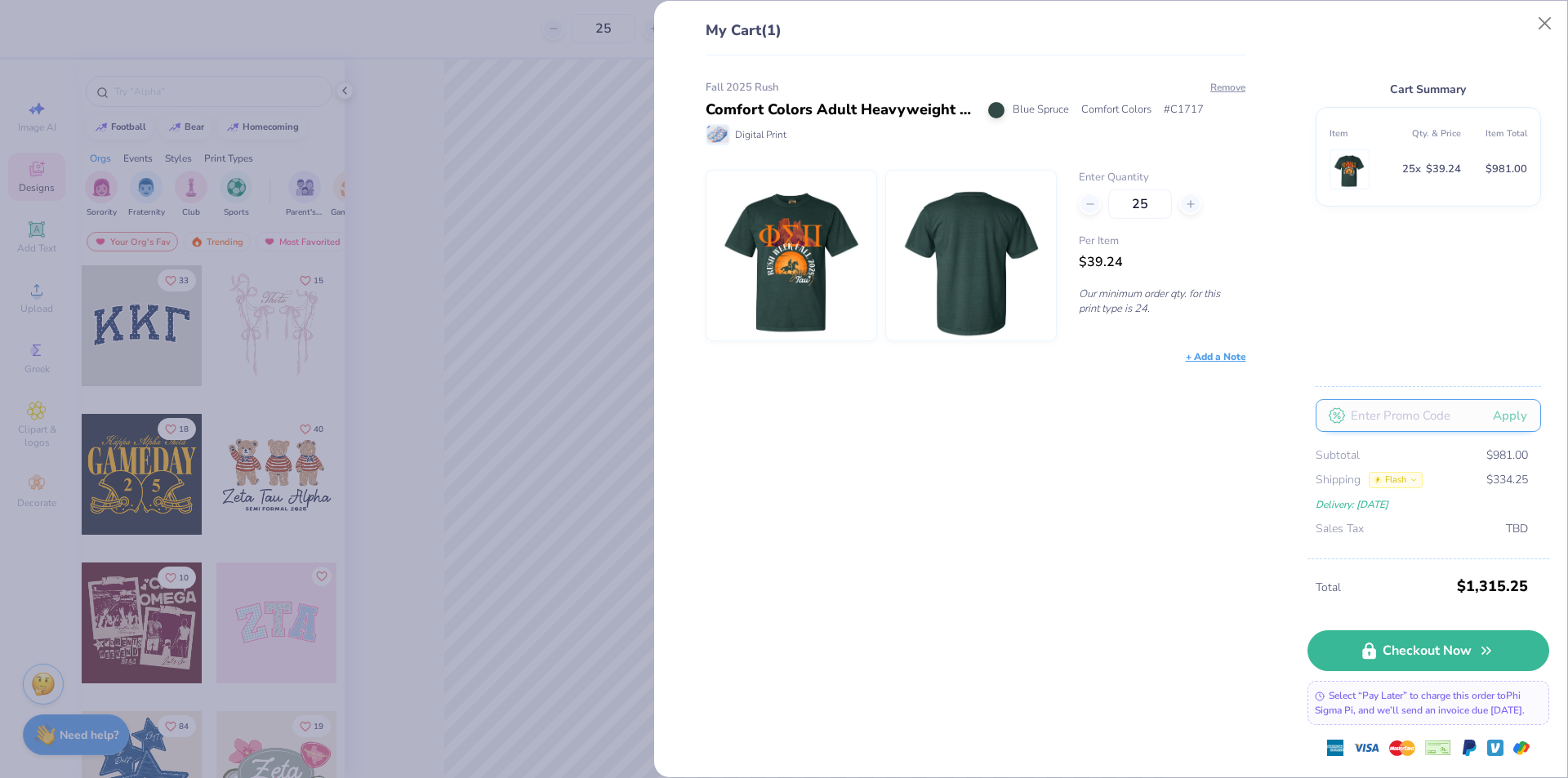
click at [1439, 426] on input "text" at bounding box center [1428, 415] width 225 height 32
click at [1443, 422] on input "text" at bounding box center [1428, 415] width 225 height 32
type input "FP233A7WDB0X627Y2KW"
click at [1513, 417] on button "Apply" at bounding box center [1510, 416] width 62 height 33
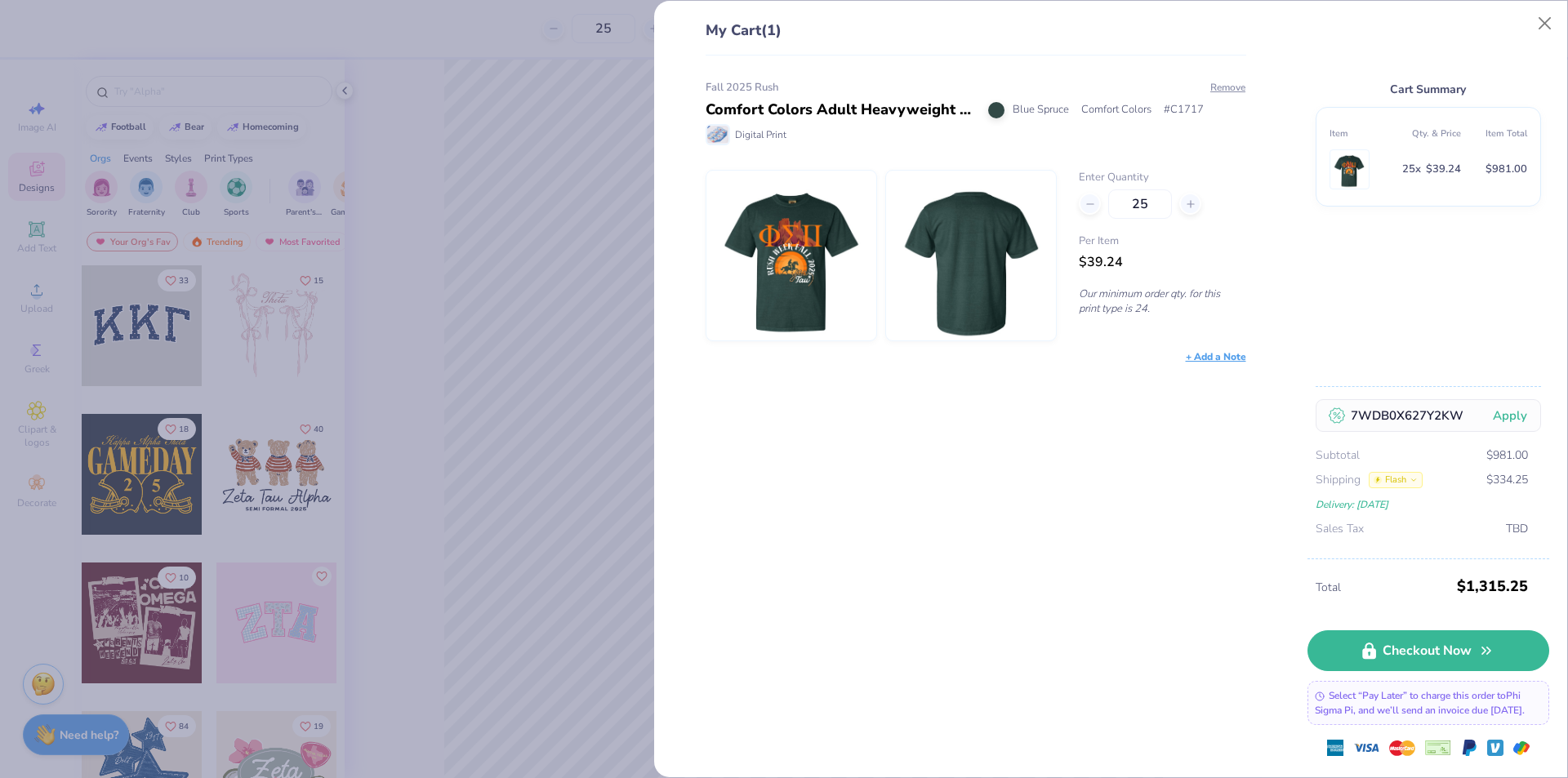
scroll to position [0, 0]
click at [1410, 484] on icon at bounding box center [1414, 480] width 8 height 8
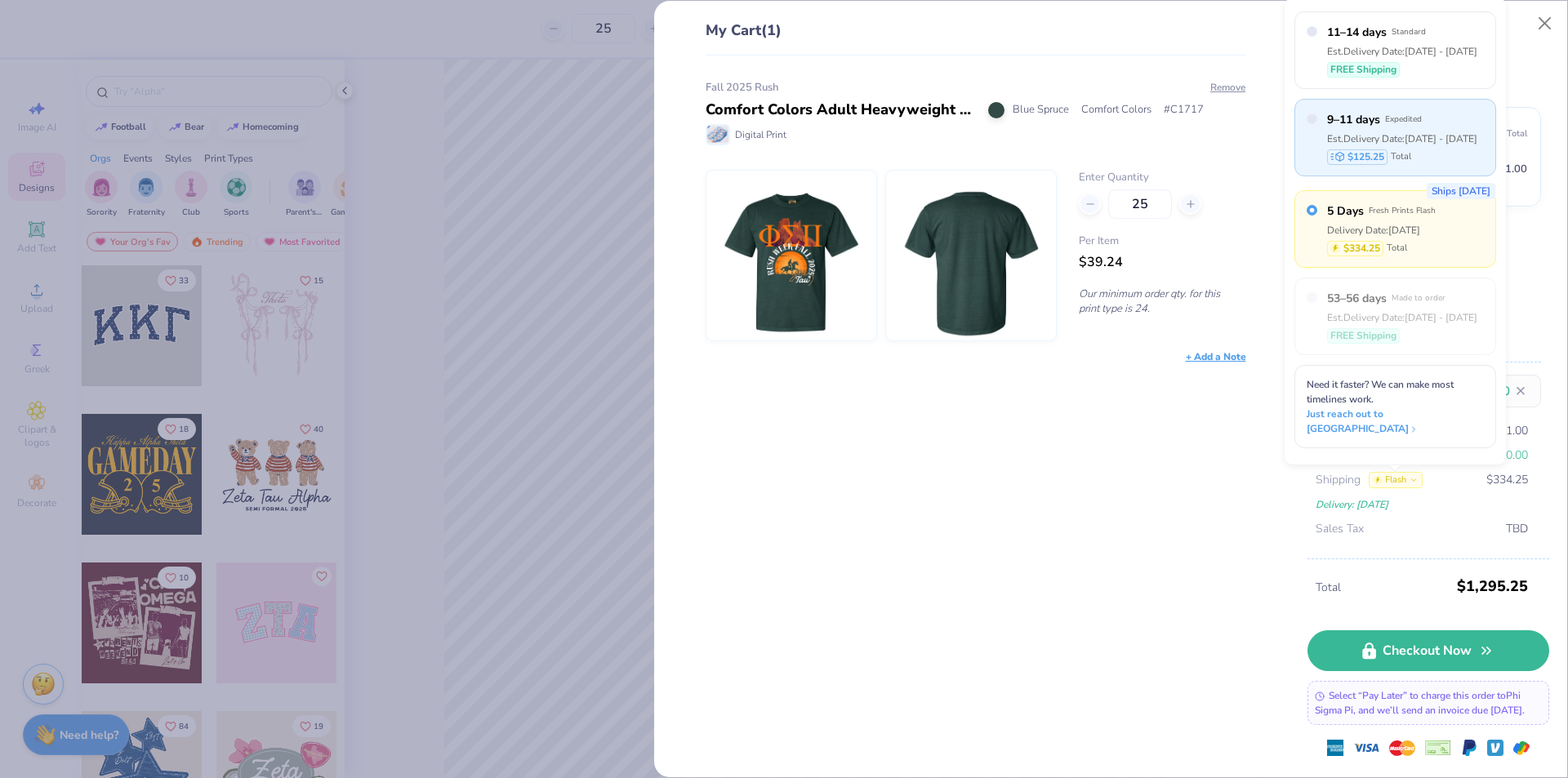
click at [1426, 165] on div "$125.25 Total" at bounding box center [1403, 157] width 150 height 16
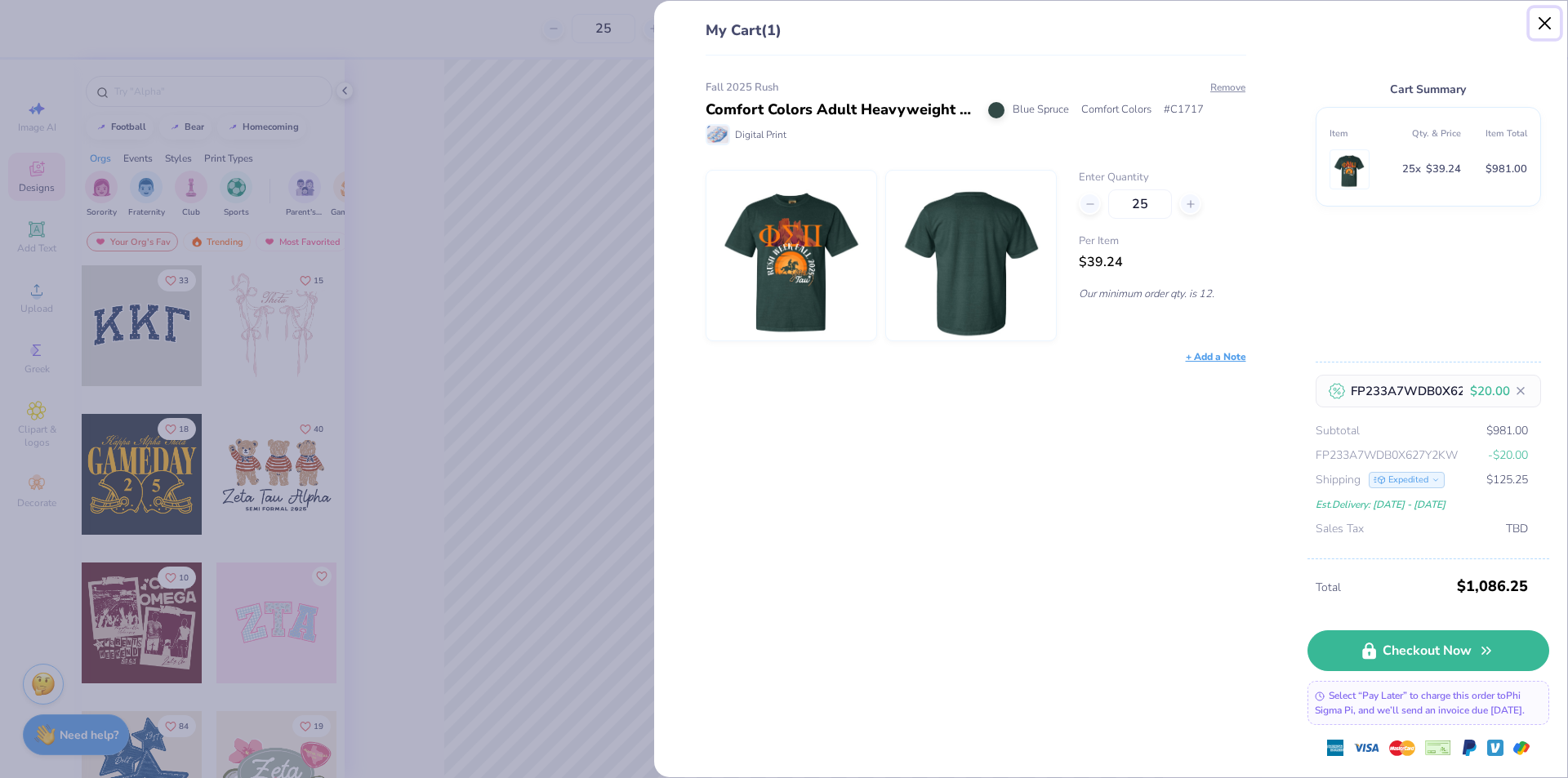
click at [1538, 26] on button "Close" at bounding box center [1545, 23] width 31 height 31
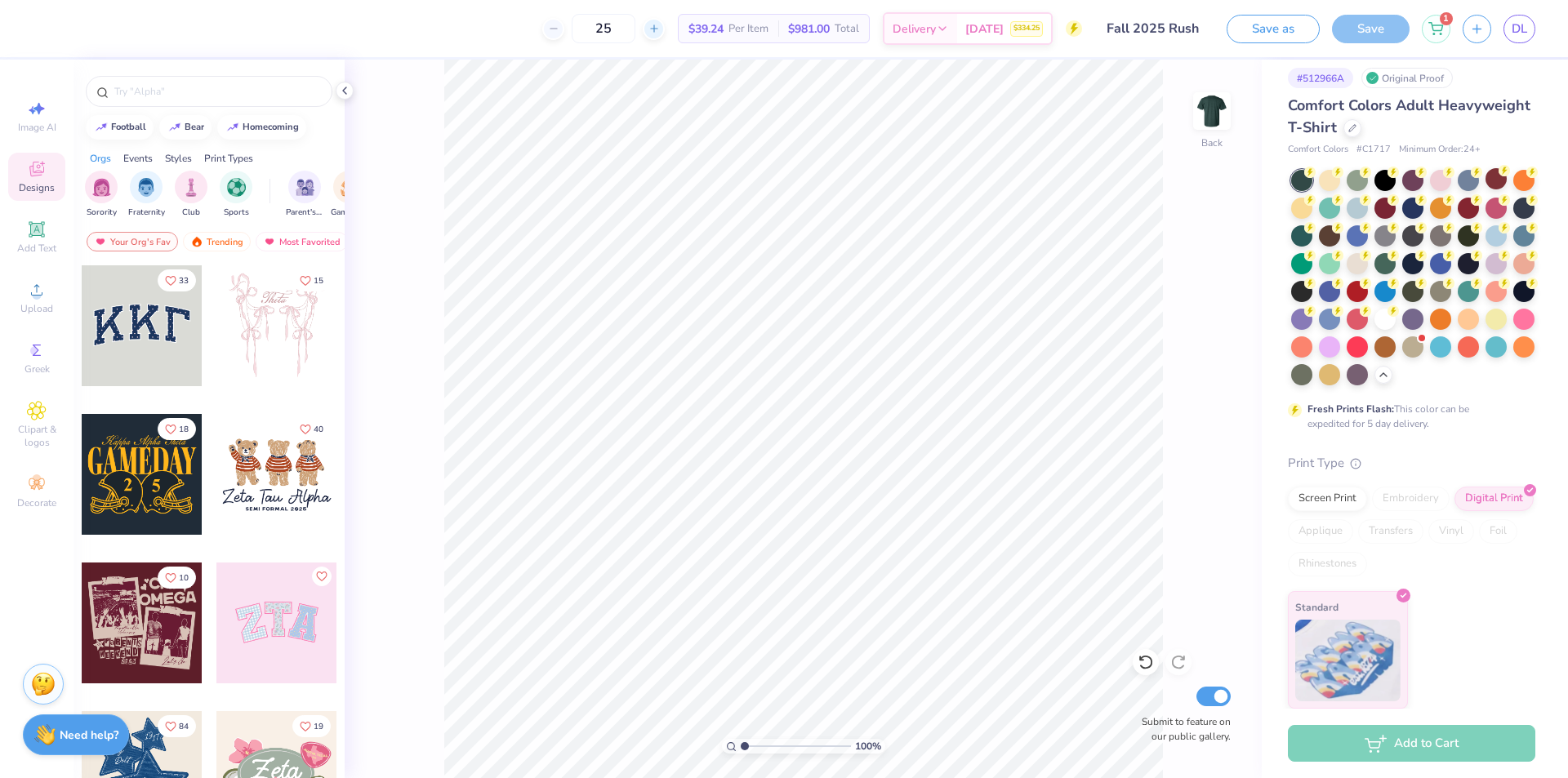
click at [653, 34] on div at bounding box center [653, 29] width 22 height 22
click at [539, 27] on icon at bounding box center [545, 29] width 12 height 12
click at [648, 30] on icon at bounding box center [654, 29] width 12 height 12
type input "26"
click at [1330, 497] on div "Screen Print" at bounding box center [1327, 496] width 79 height 24
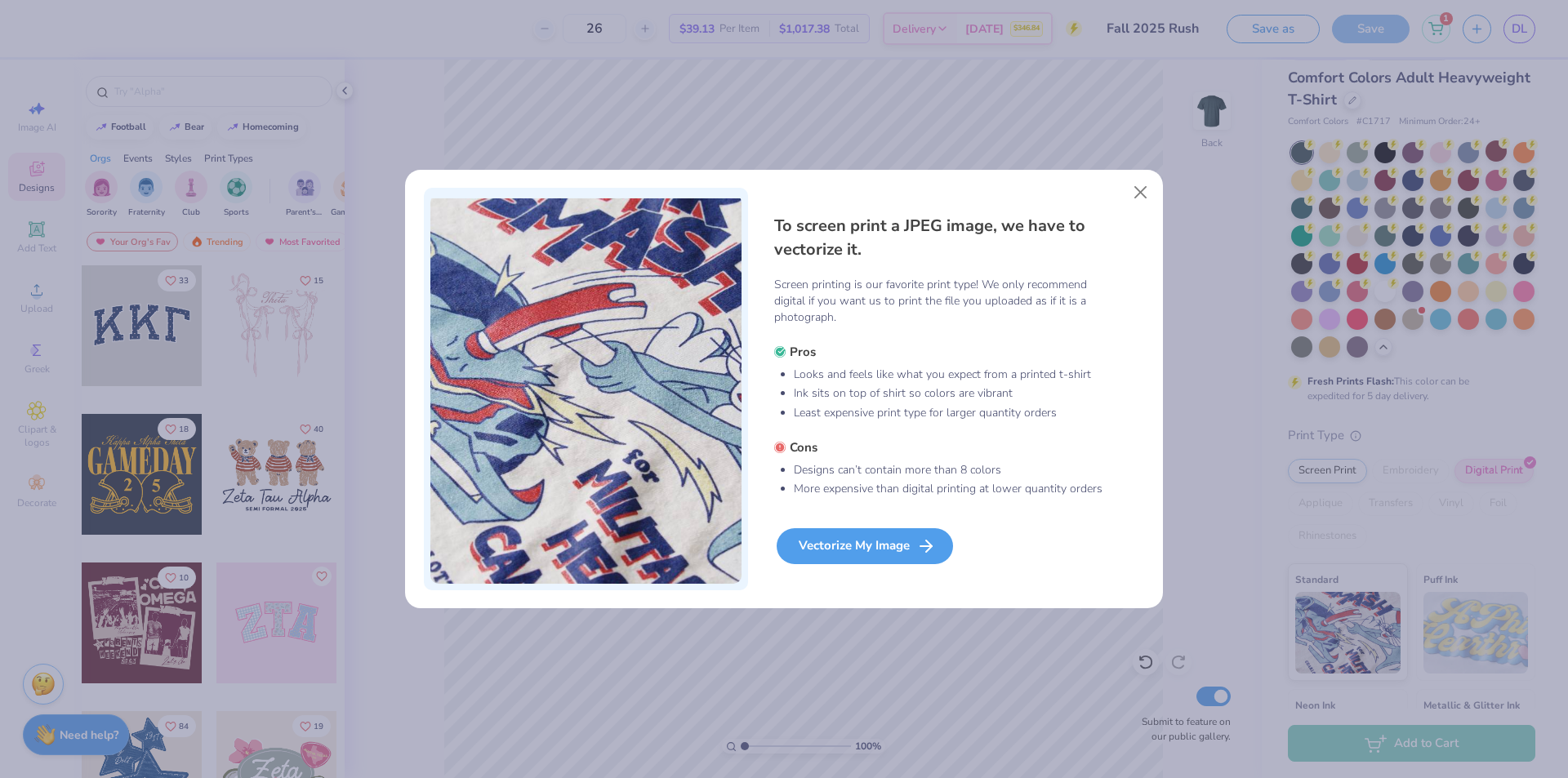
click at [898, 547] on div "Vectorize My Image" at bounding box center [865, 546] width 176 height 36
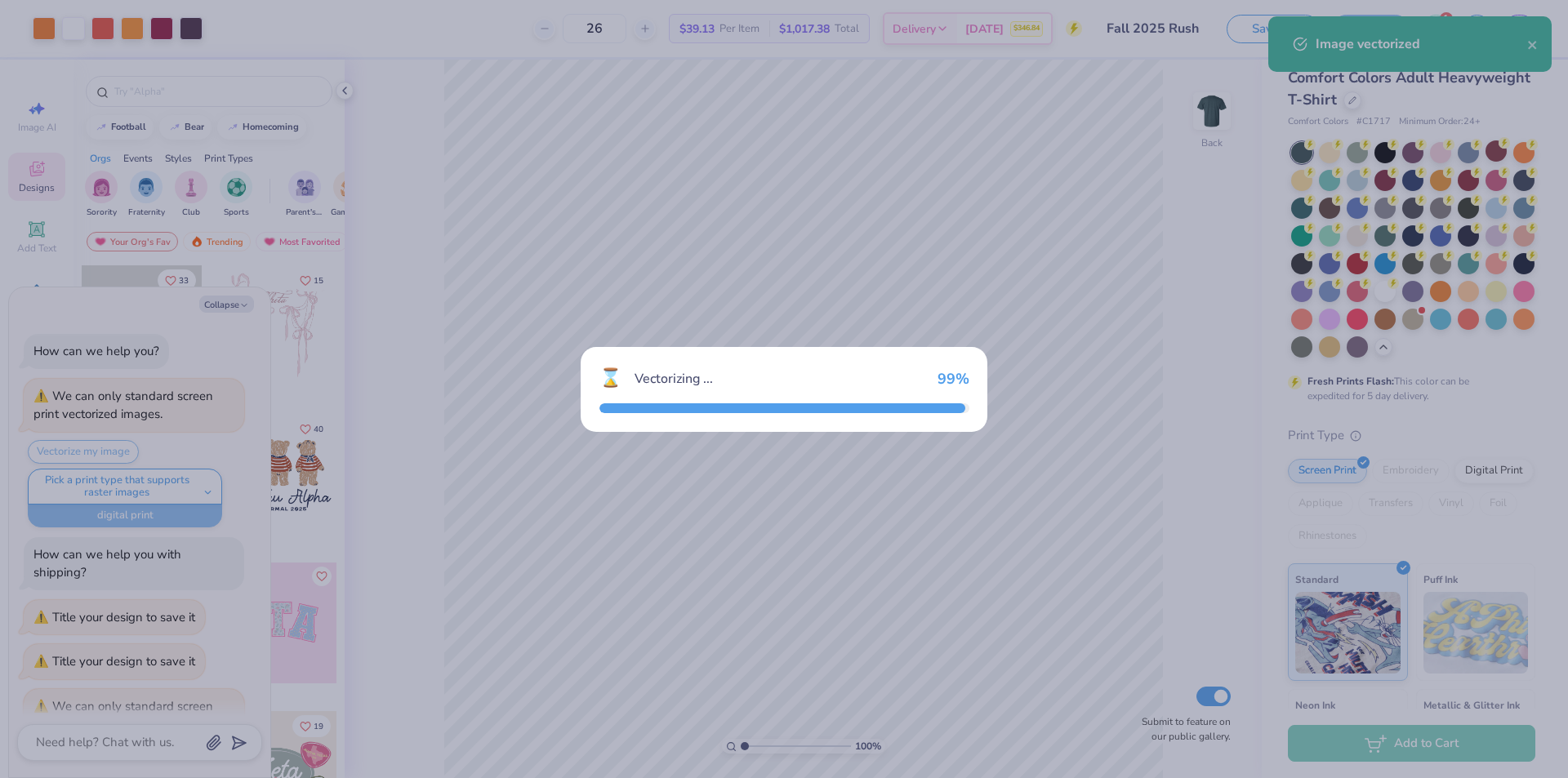
scroll to position [112, 0]
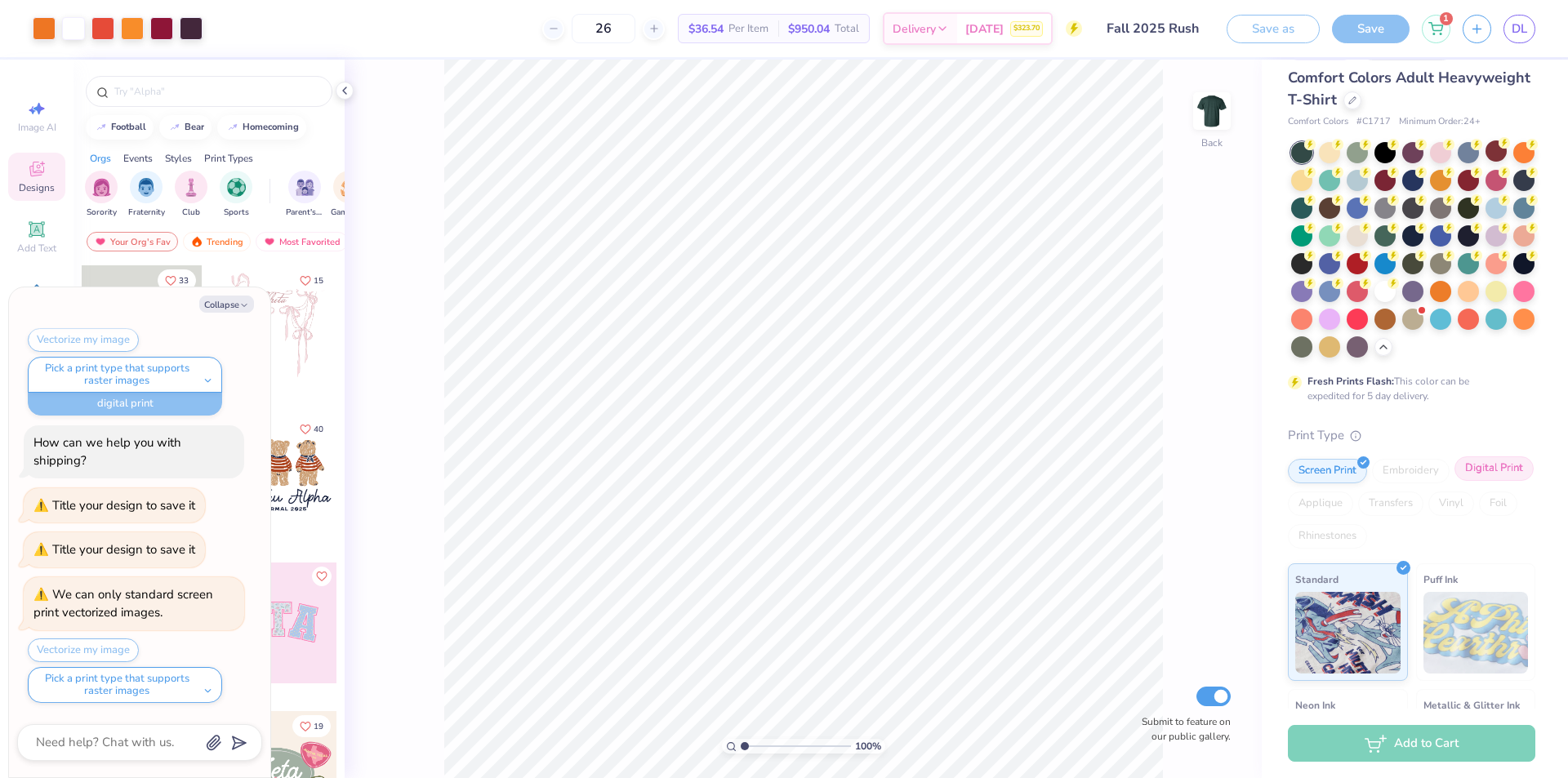
click at [1455, 481] on div "Digital Print" at bounding box center [1494, 468] width 79 height 24
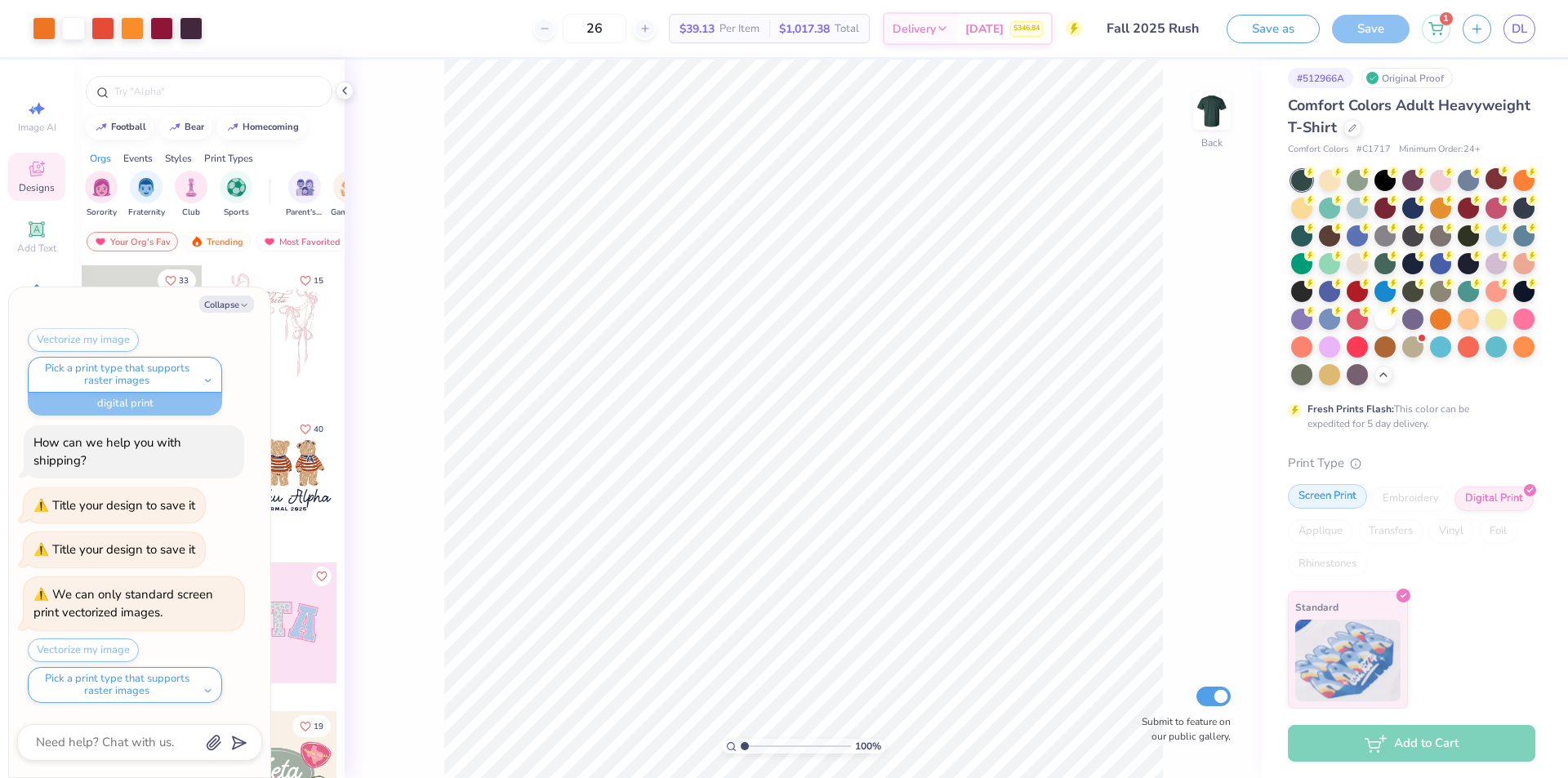
click at [1331, 496] on div "Screen Print" at bounding box center [1327, 496] width 79 height 24
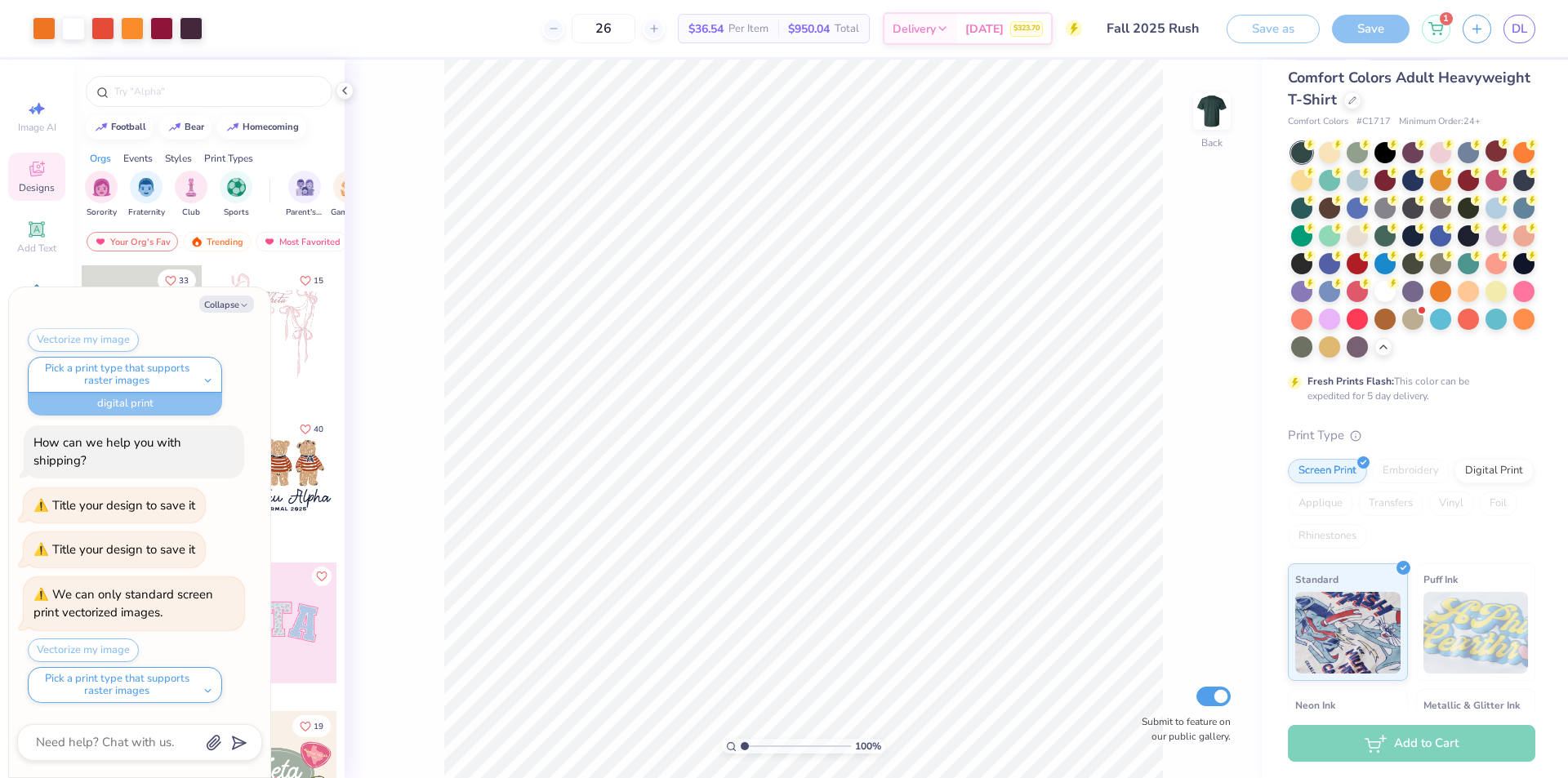
click at [1260, 91] on div "100 % Back Submit to feature on our public gallery." at bounding box center [803, 419] width 917 height 719
click at [938, 33] on icon at bounding box center [943, 31] width 13 height 13
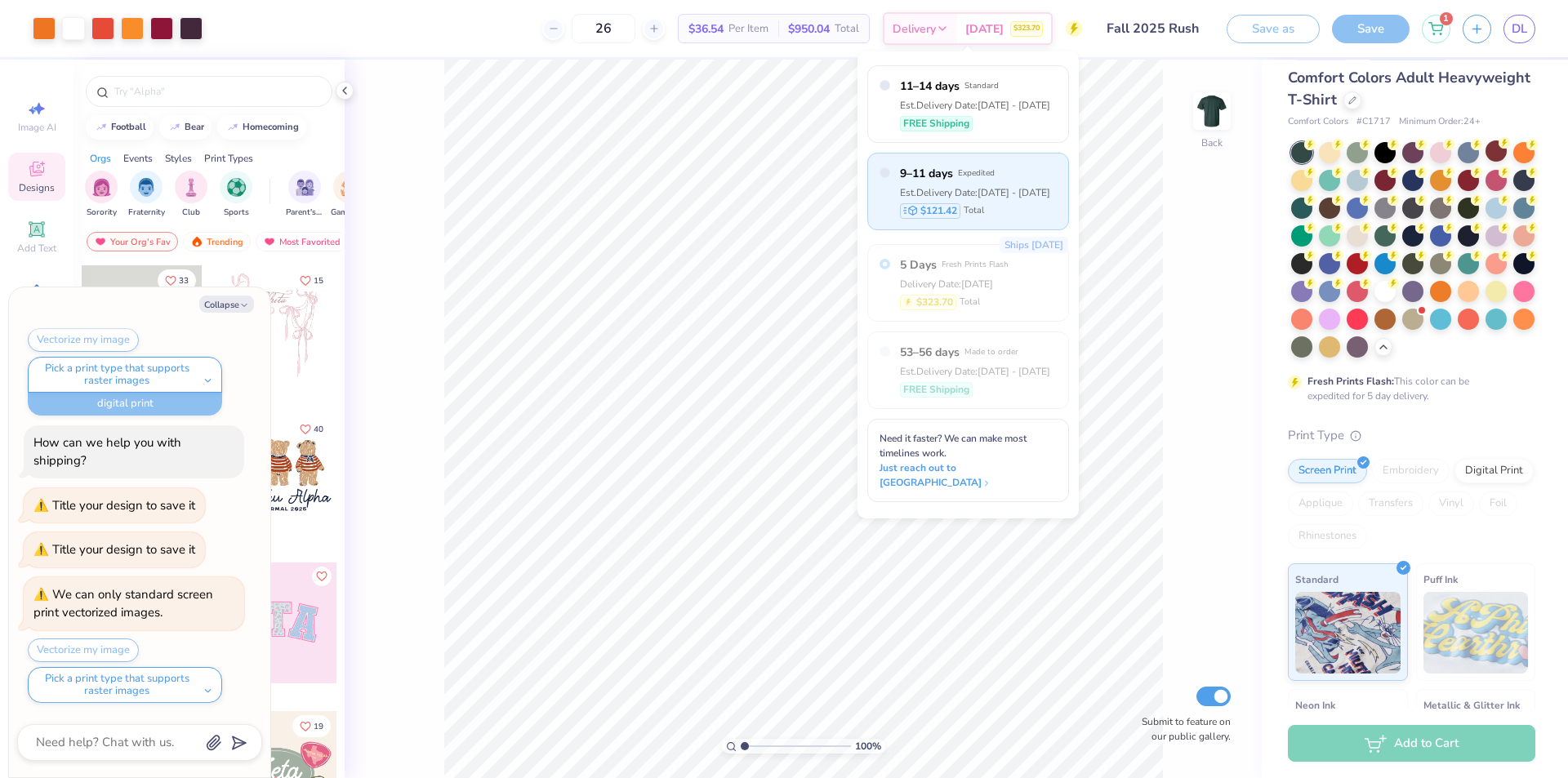
click at [1003, 204] on div "$121.42 Total" at bounding box center [975, 211] width 150 height 16
type textarea "x"
radio input "true"
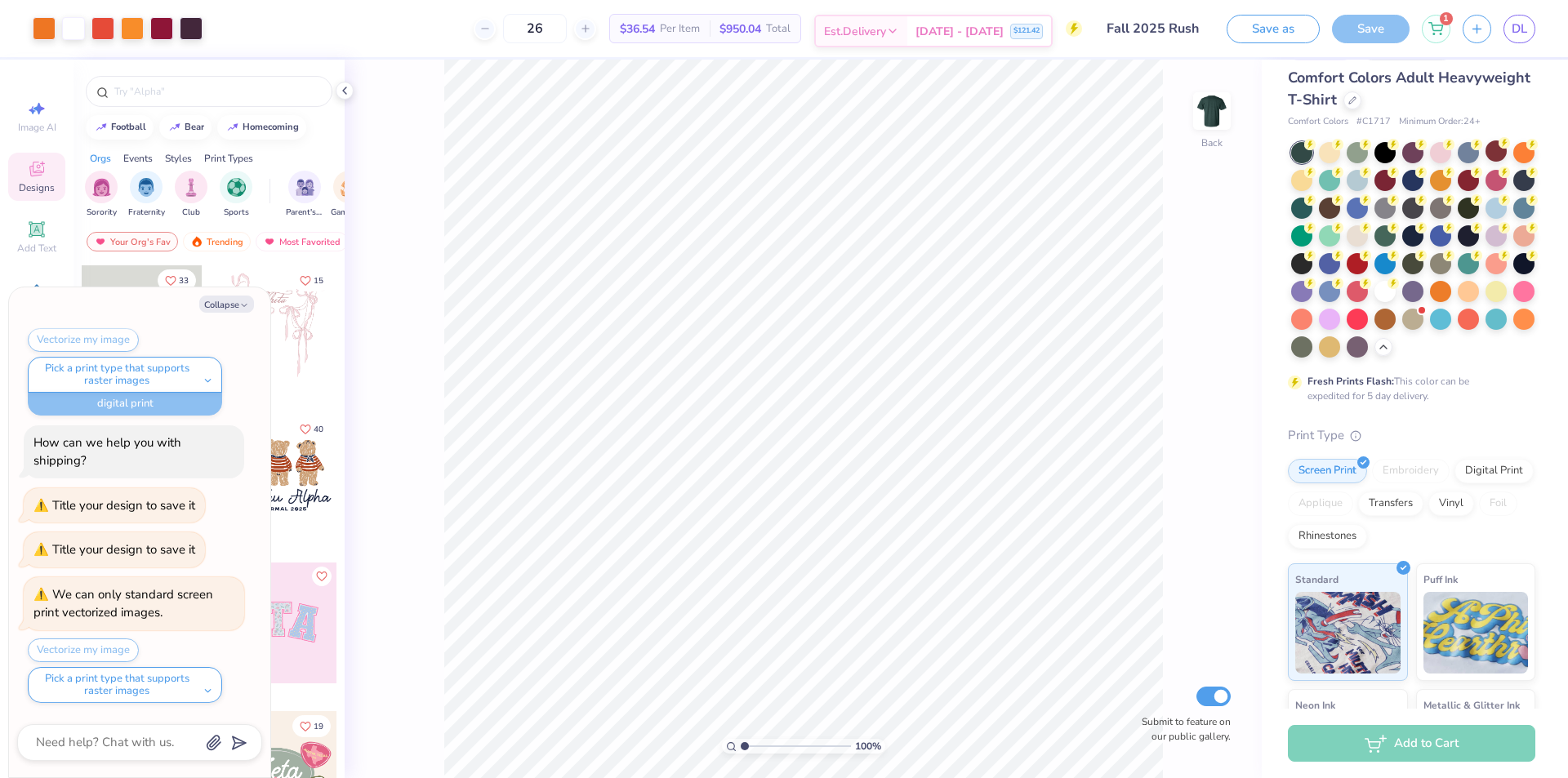
click at [896, 32] on polyline at bounding box center [893, 31] width 7 height 3
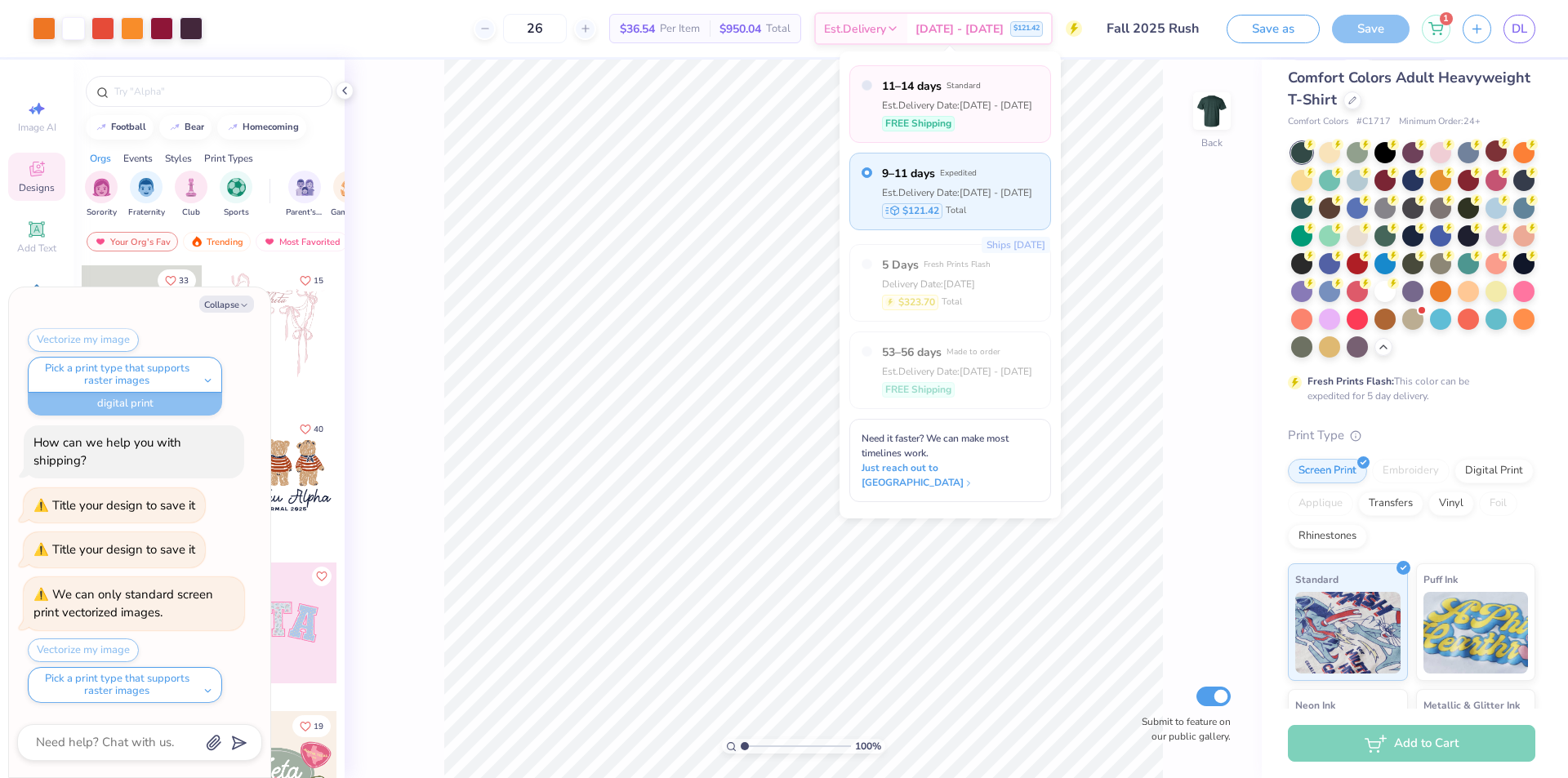
click at [870, 96] on div "11–14 days Standard Est. Delivery Date: Sep 9 - 12 FREE Shipping" at bounding box center [950, 104] width 202 height 77
type textarea "x"
radio input "true"
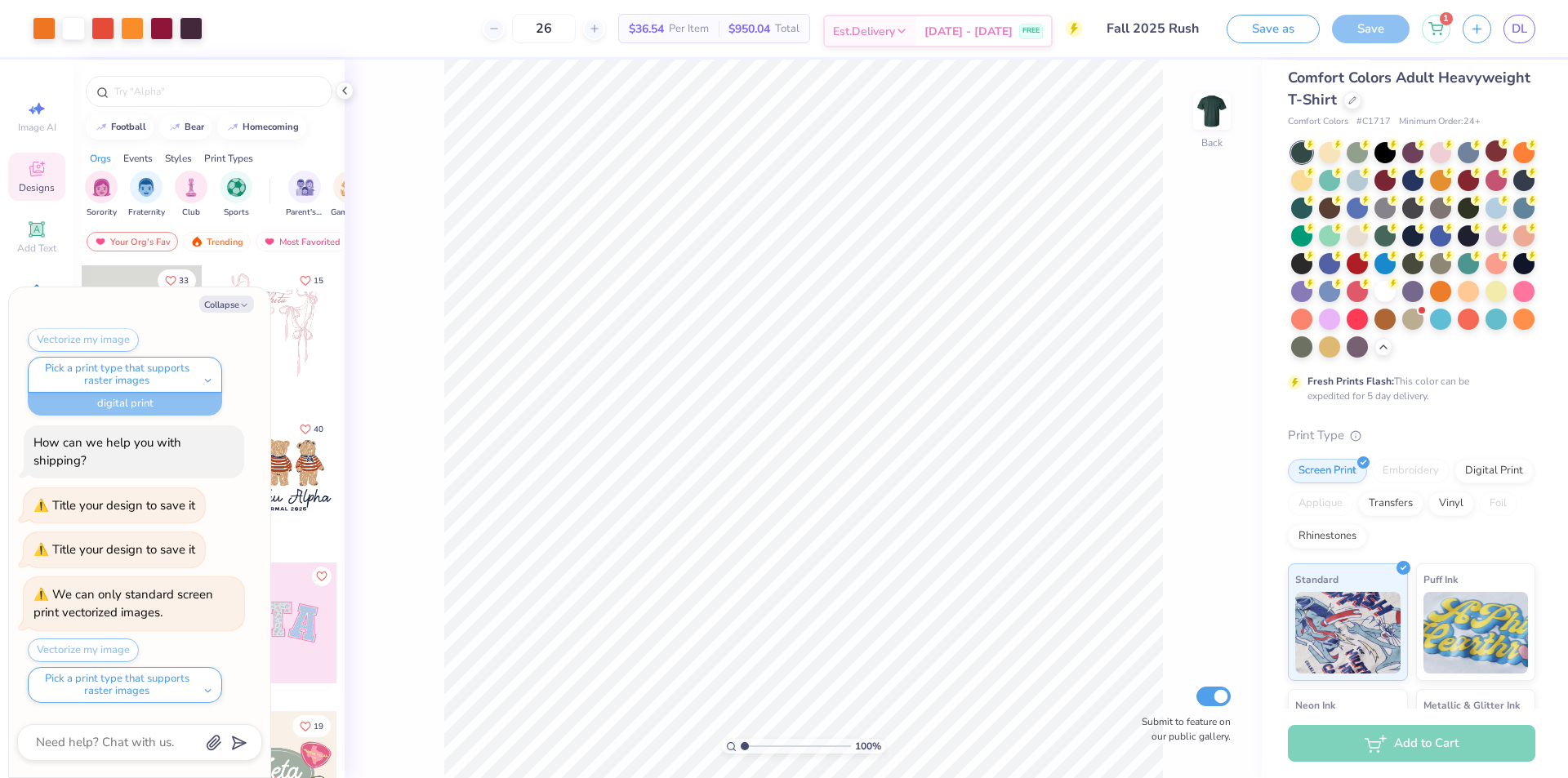
click at [909, 31] on icon at bounding box center [902, 31] width 13 height 13
click at [952, 23] on div "Sep 9 - 12 FREE" at bounding box center [984, 31] width 135 height 29
click at [916, 23] on div "Est. Delivery" at bounding box center [870, 31] width 91 height 29
click at [1518, 32] on span "DL" at bounding box center [1520, 29] width 16 height 19
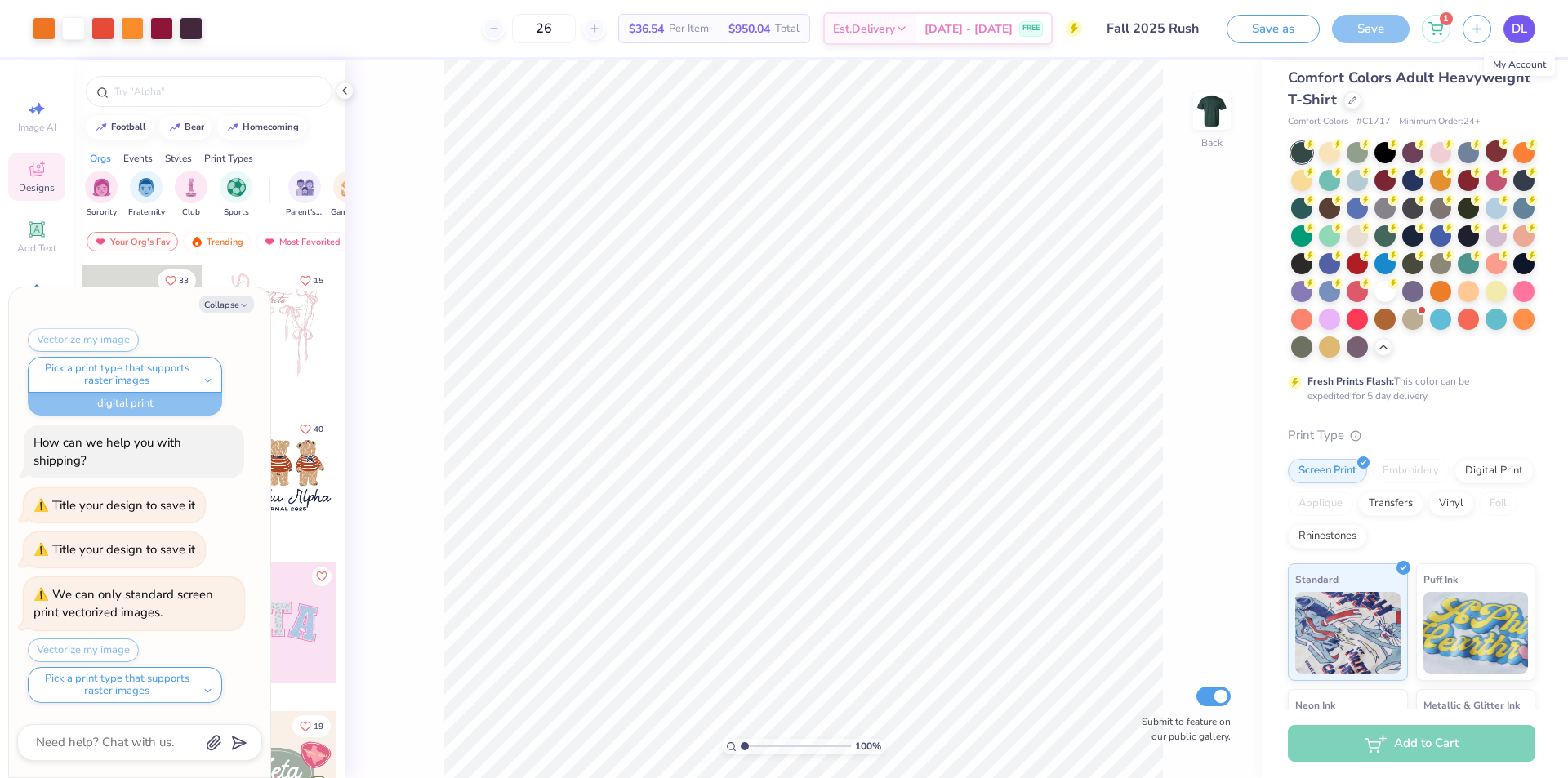
type textarea "x"
click at [1354, 23] on div "Save" at bounding box center [1370, 29] width 77 height 28
click at [1363, 25] on div "Save" at bounding box center [1370, 29] width 77 height 28
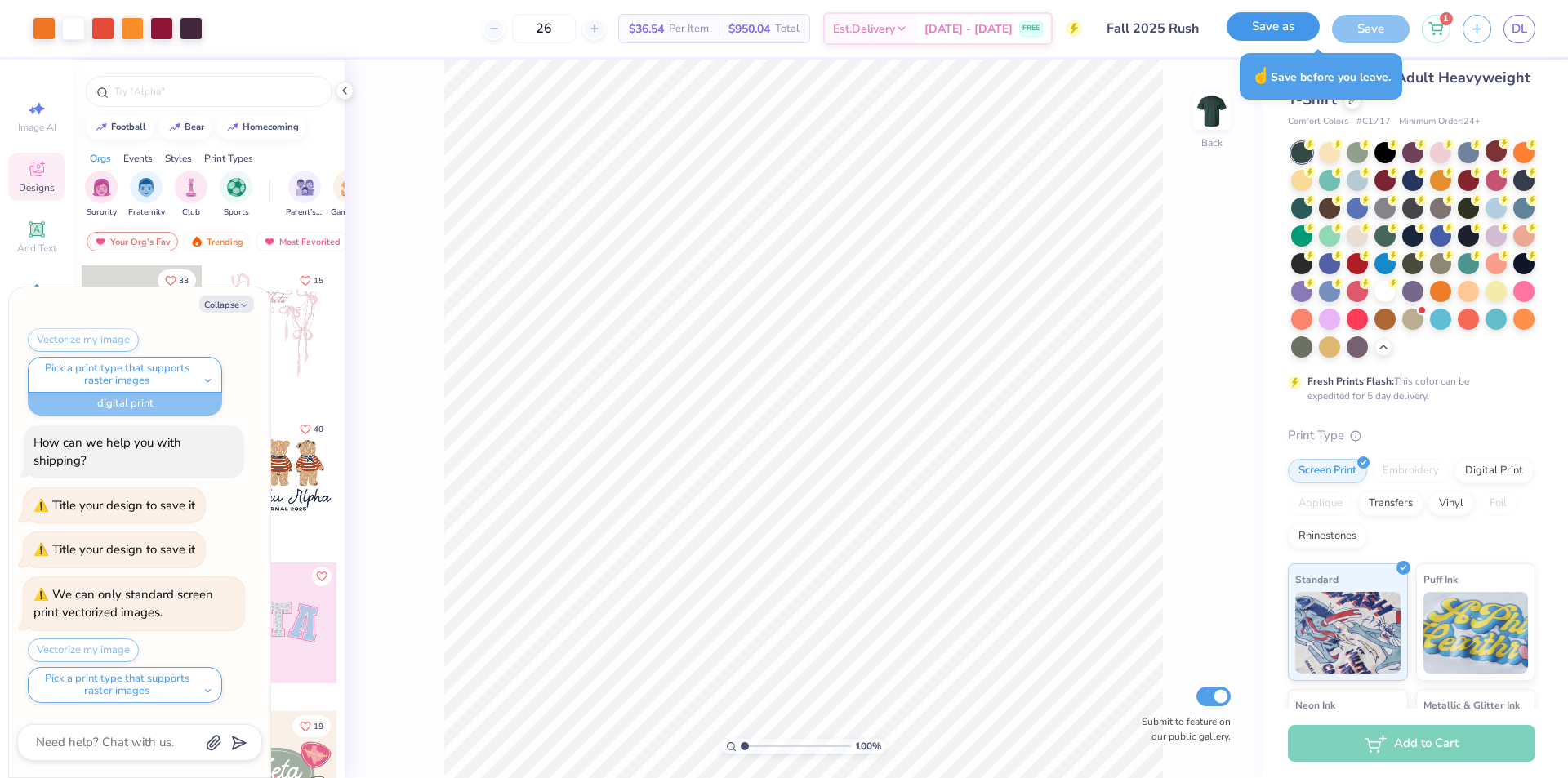
click at [1292, 32] on button "Save as" at bounding box center [1274, 27] width 93 height 28
click at [1447, 26] on div "1" at bounding box center [1437, 27] width 28 height 28
